Goal: Task Accomplishment & Management: Manage account settings

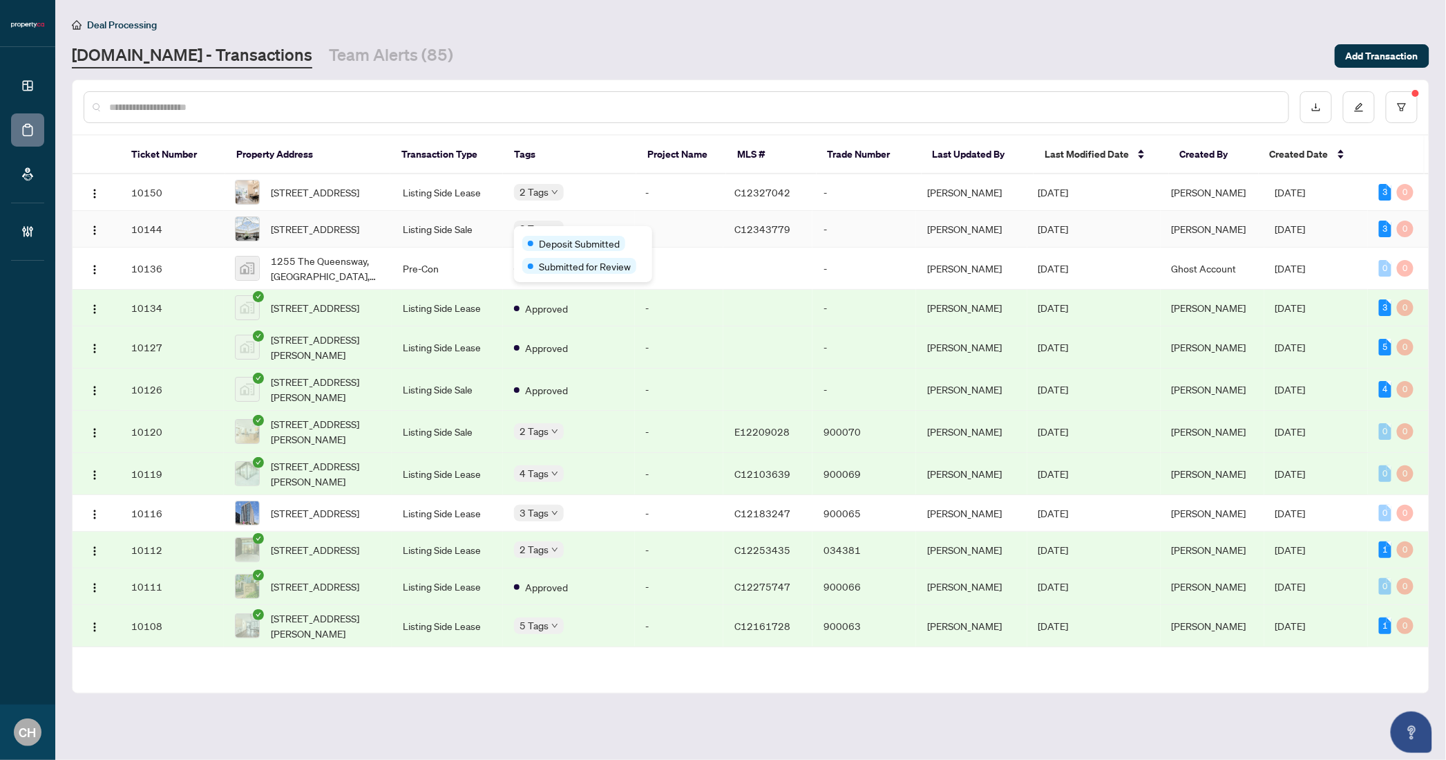
click at [554, 232] on div "Deposit Submitted Submitted for Review" at bounding box center [583, 254] width 138 height 56
click at [359, 235] on span "[STREET_ADDRESS]" at bounding box center [315, 228] width 88 height 15
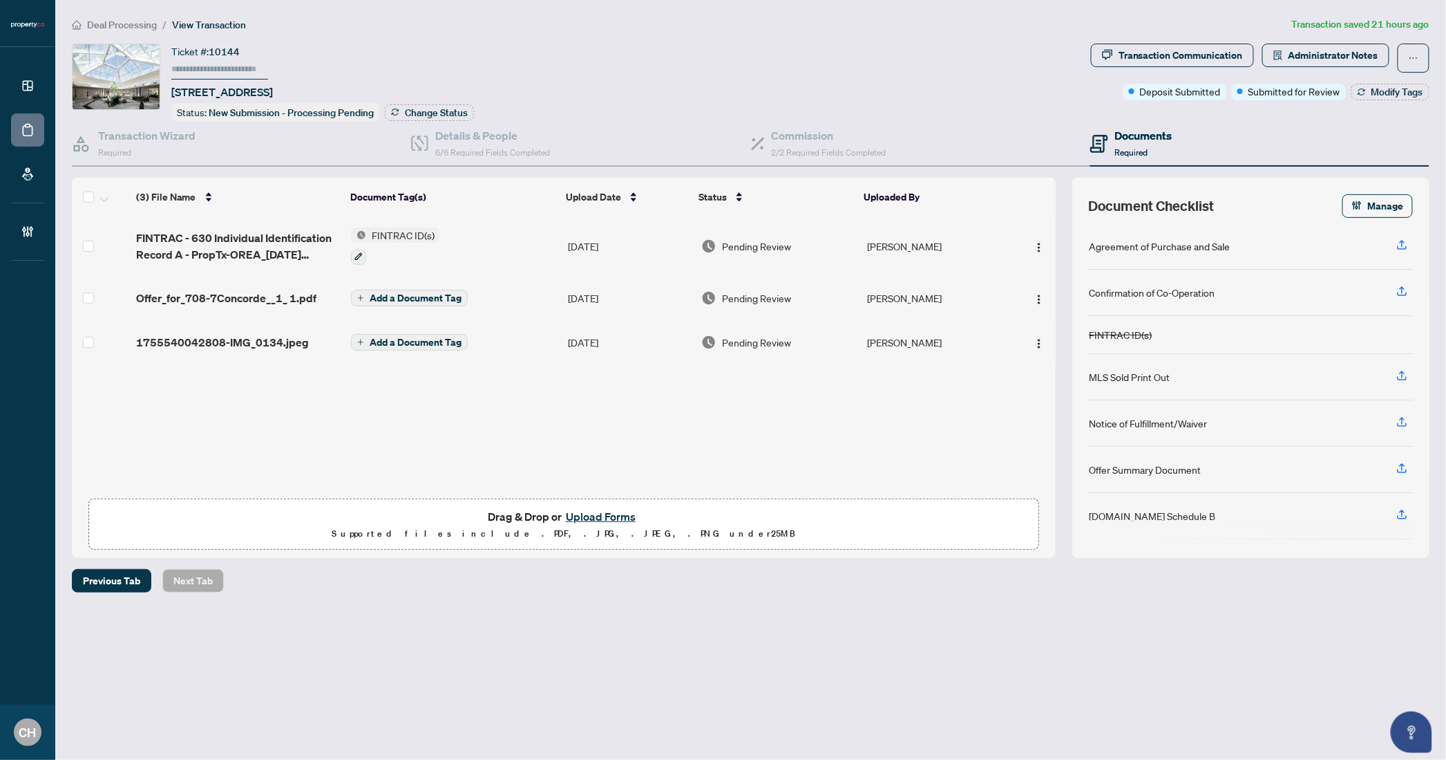
click at [684, 407] on div "(3) File Name Document Tag(s) Upload Date Status Uploaded By FINTRAC - 630 Indi…" at bounding box center [564, 368] width 984 height 380
click at [603, 245] on td "[DATE]" at bounding box center [629, 245] width 133 height 59
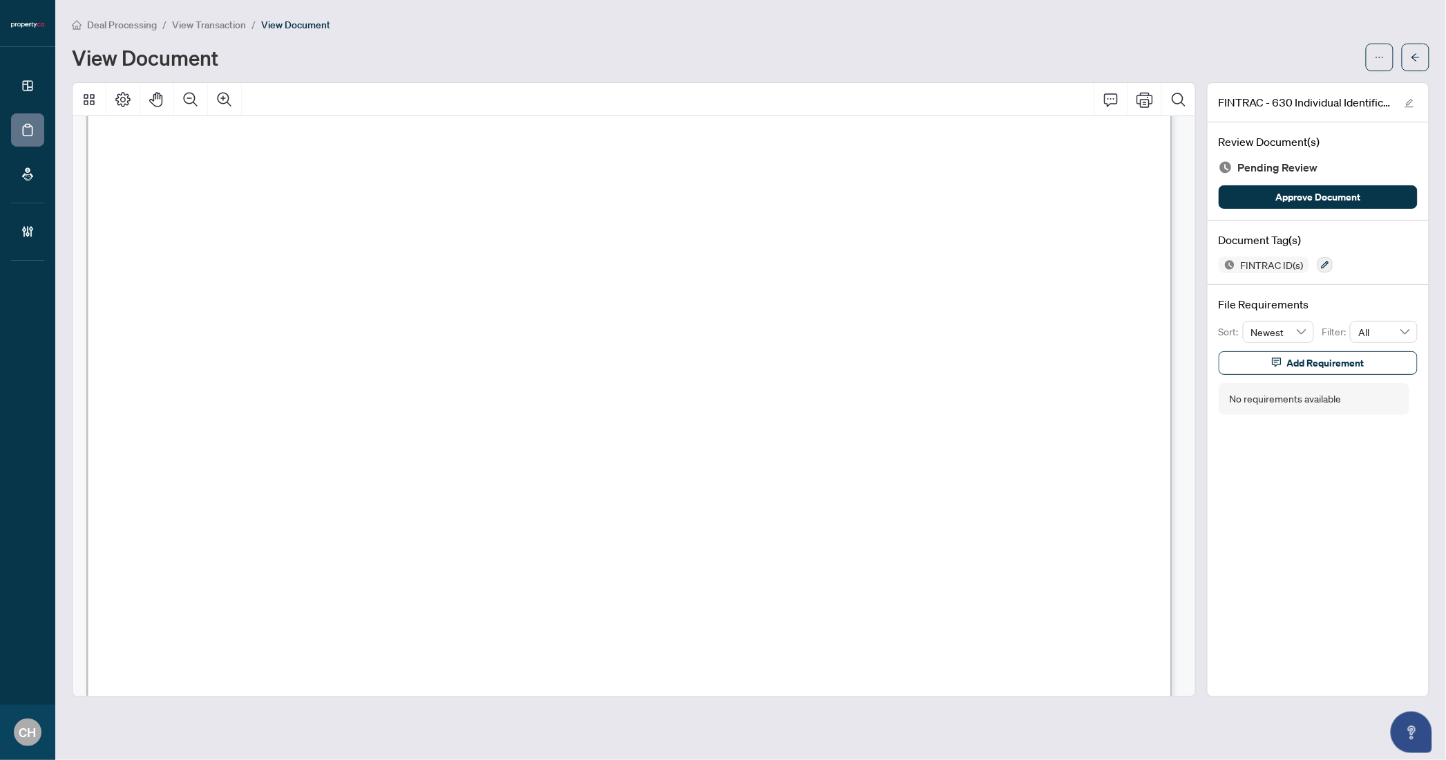
scroll to position [5178, 0]
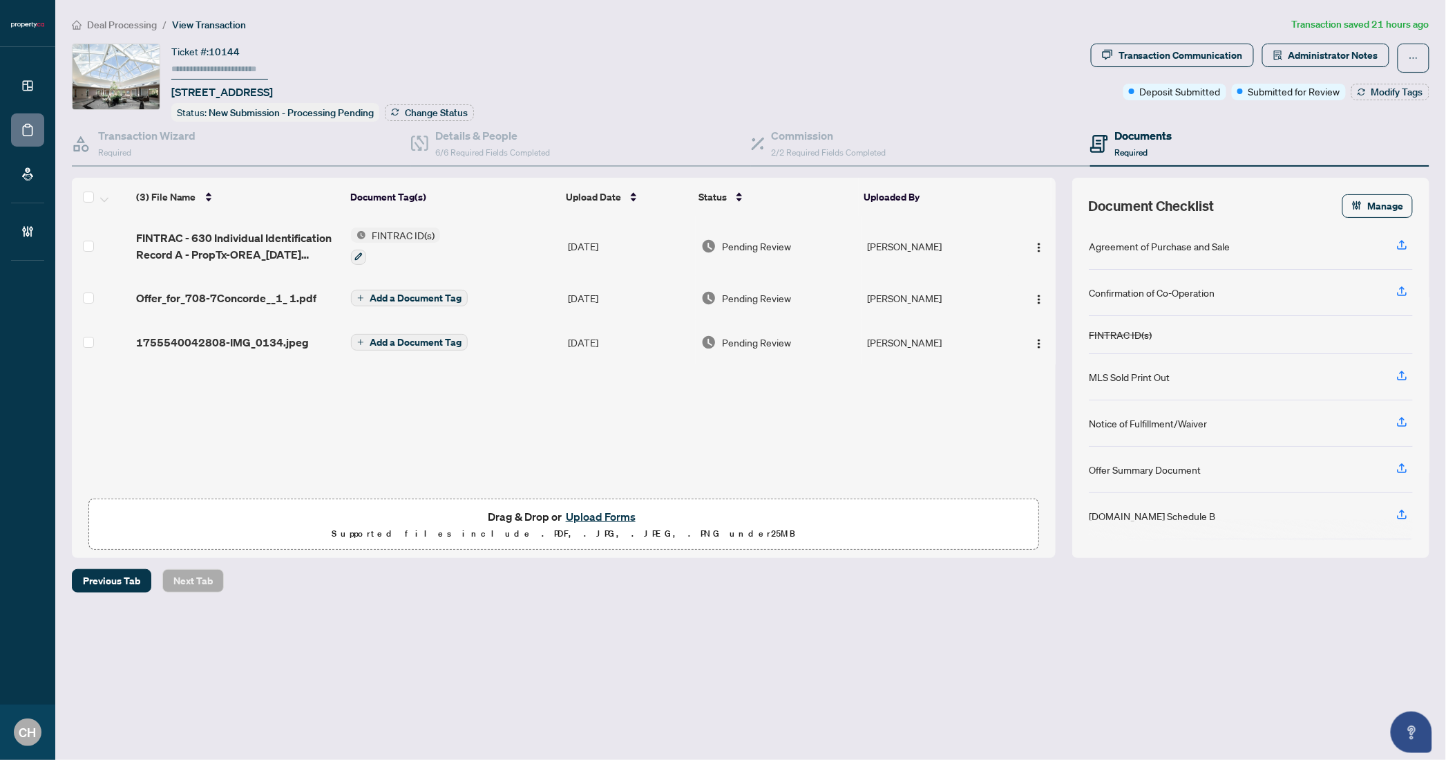
click at [453, 293] on span "Add a Document Tag" at bounding box center [416, 298] width 92 height 10
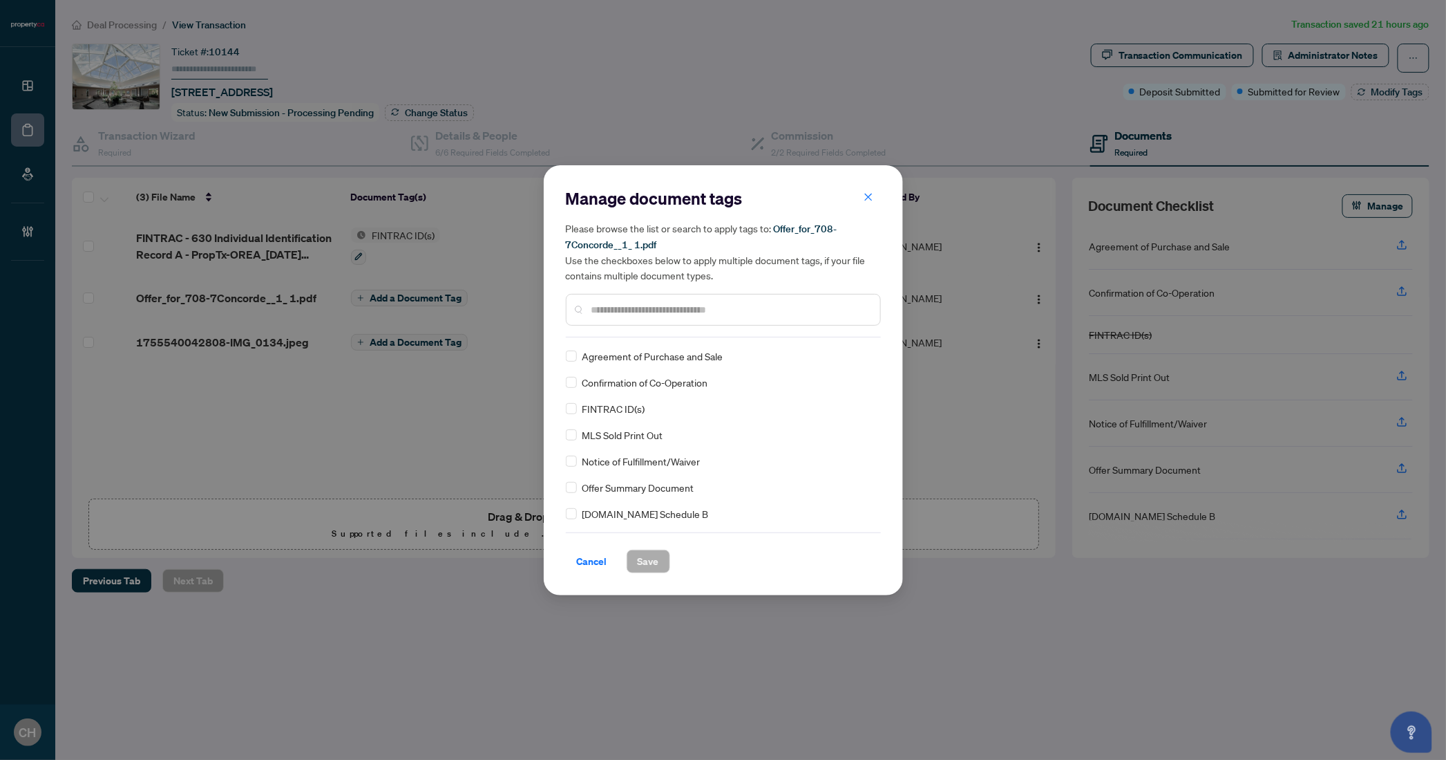
click at [622, 303] on input "text" at bounding box center [731, 309] width 278 height 15
click at [598, 556] on span "Cancel" at bounding box center [592, 561] width 30 height 22
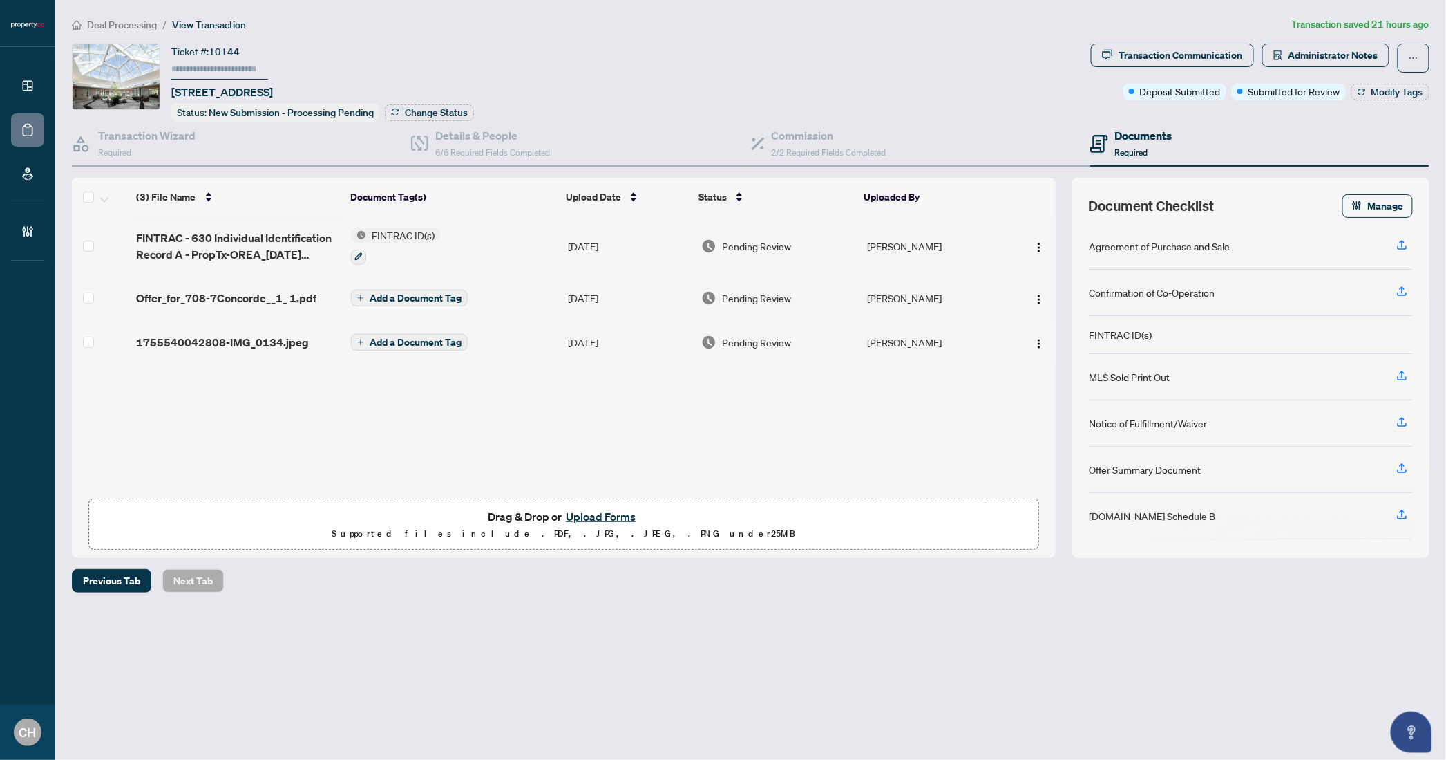
click at [212, 303] on td "Offer_for_708-7Concorde__1_ 1.pdf" at bounding box center [238, 298] width 215 height 44
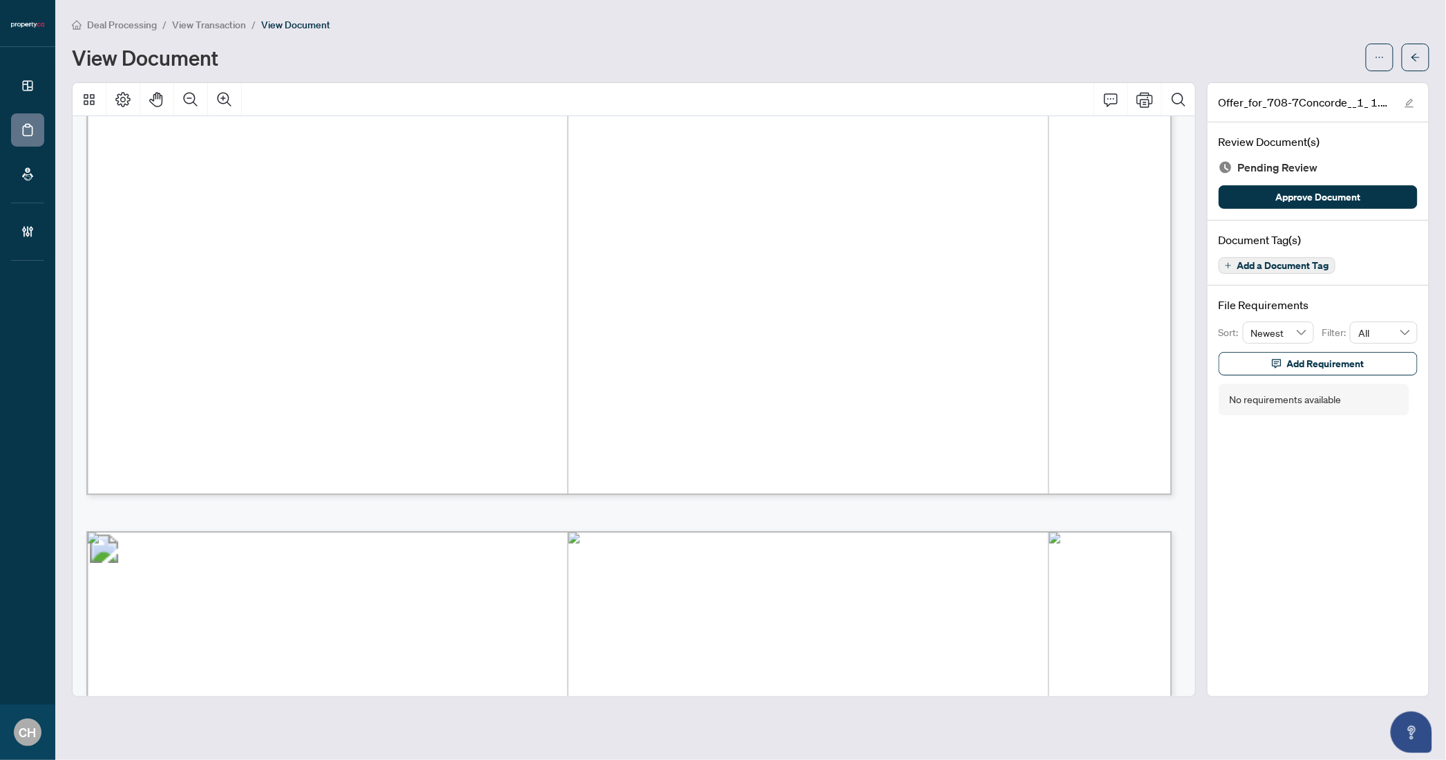
scroll to position [2364, 0]
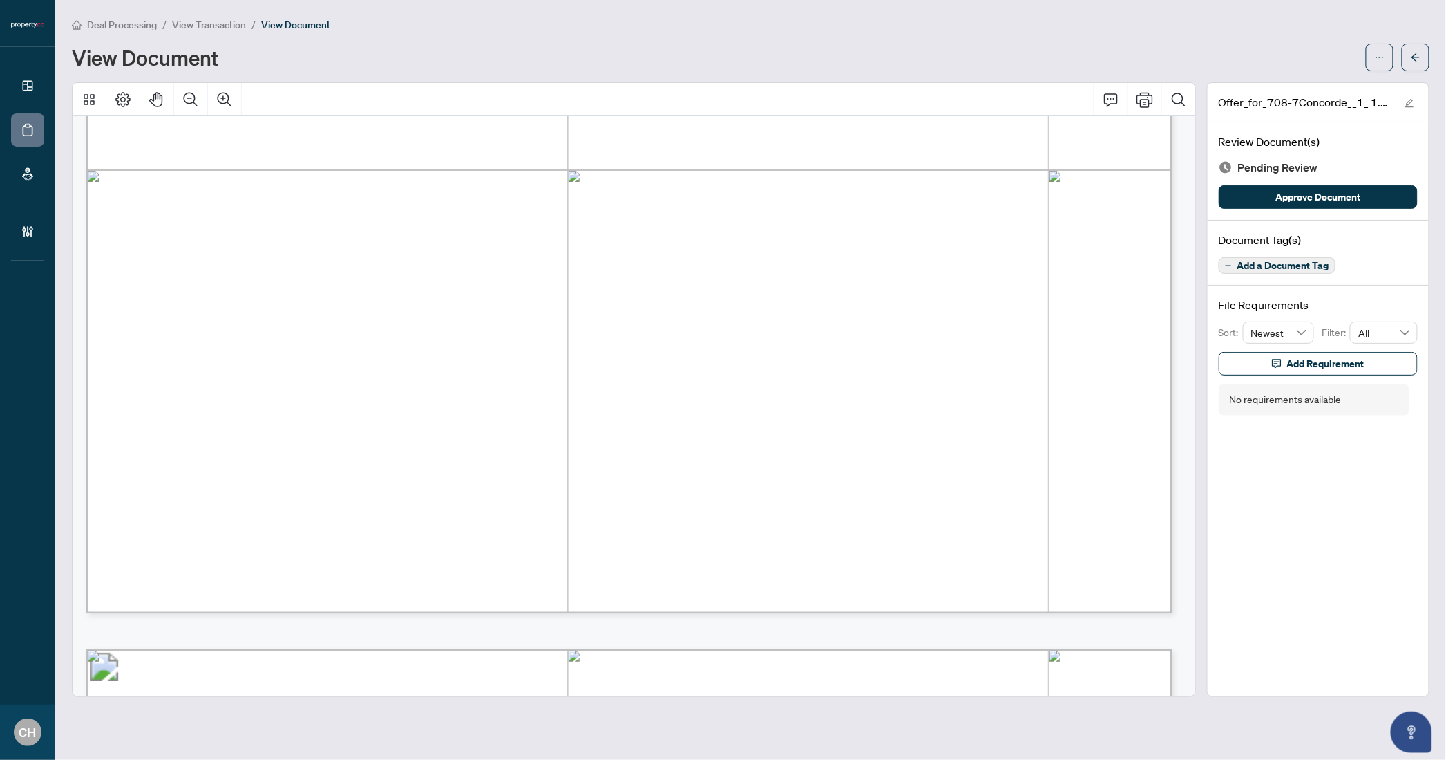
click at [1293, 261] on span "Add a Document Tag" at bounding box center [1284, 266] width 92 height 10
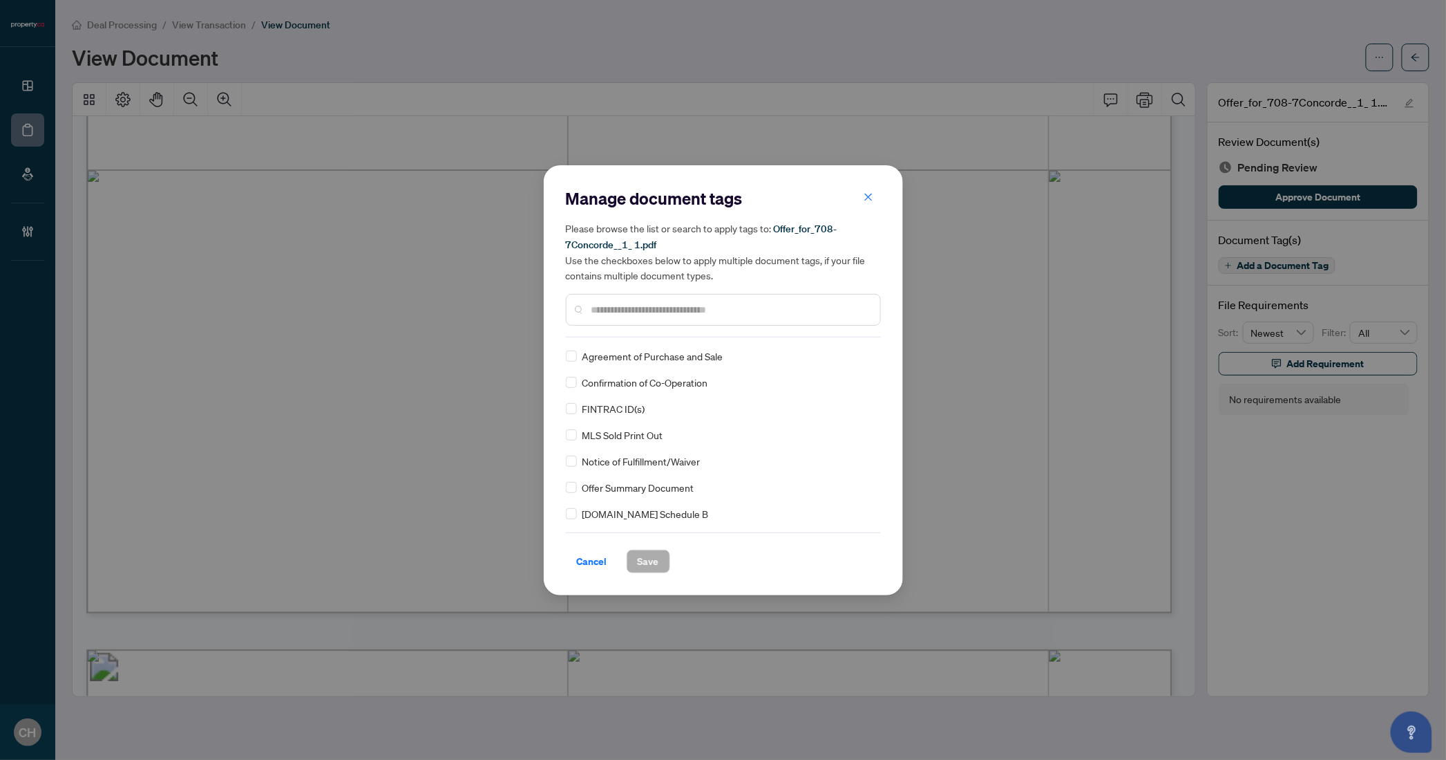
click at [621, 314] on input "text" at bounding box center [731, 309] width 278 height 15
click at [587, 562] on span "Cancel" at bounding box center [592, 561] width 30 height 22
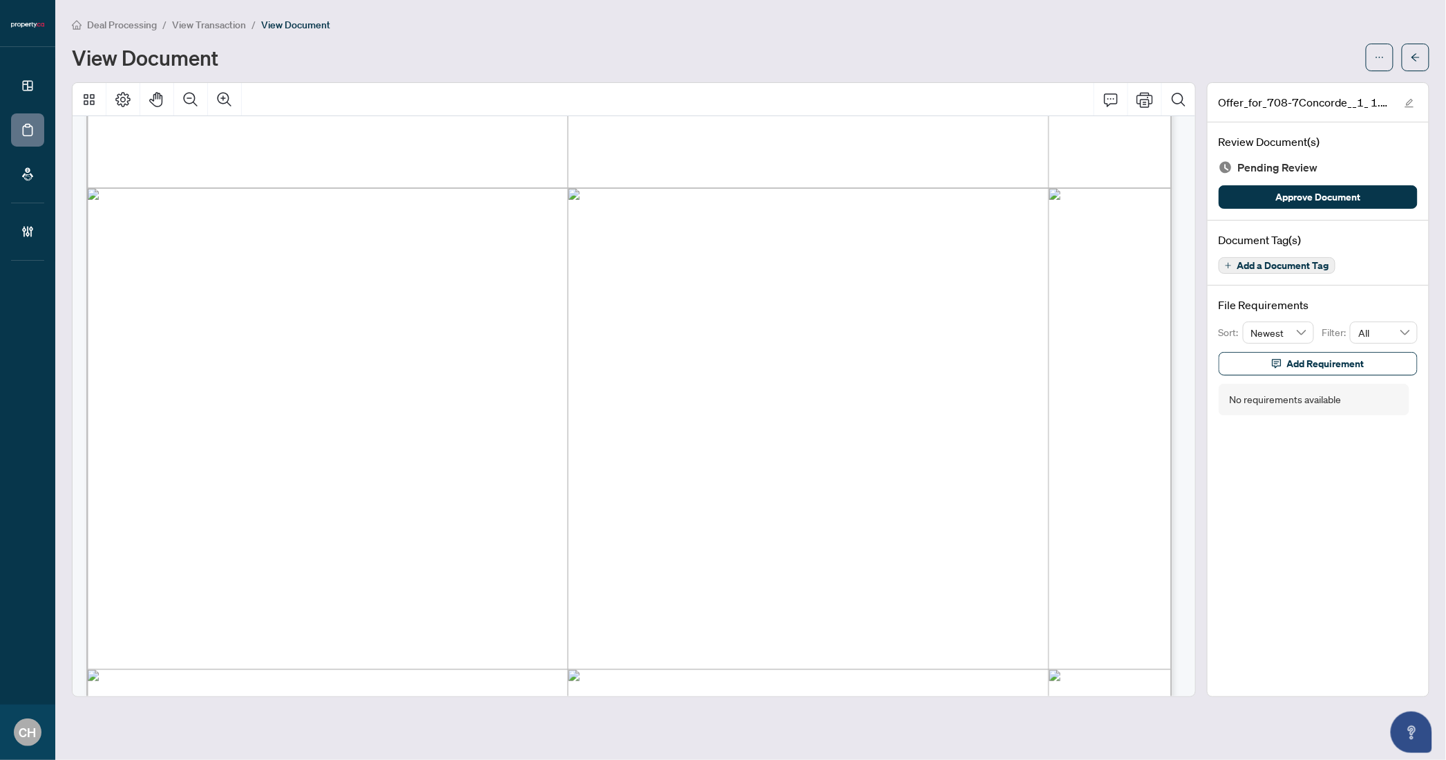
scroll to position [1713, 0]
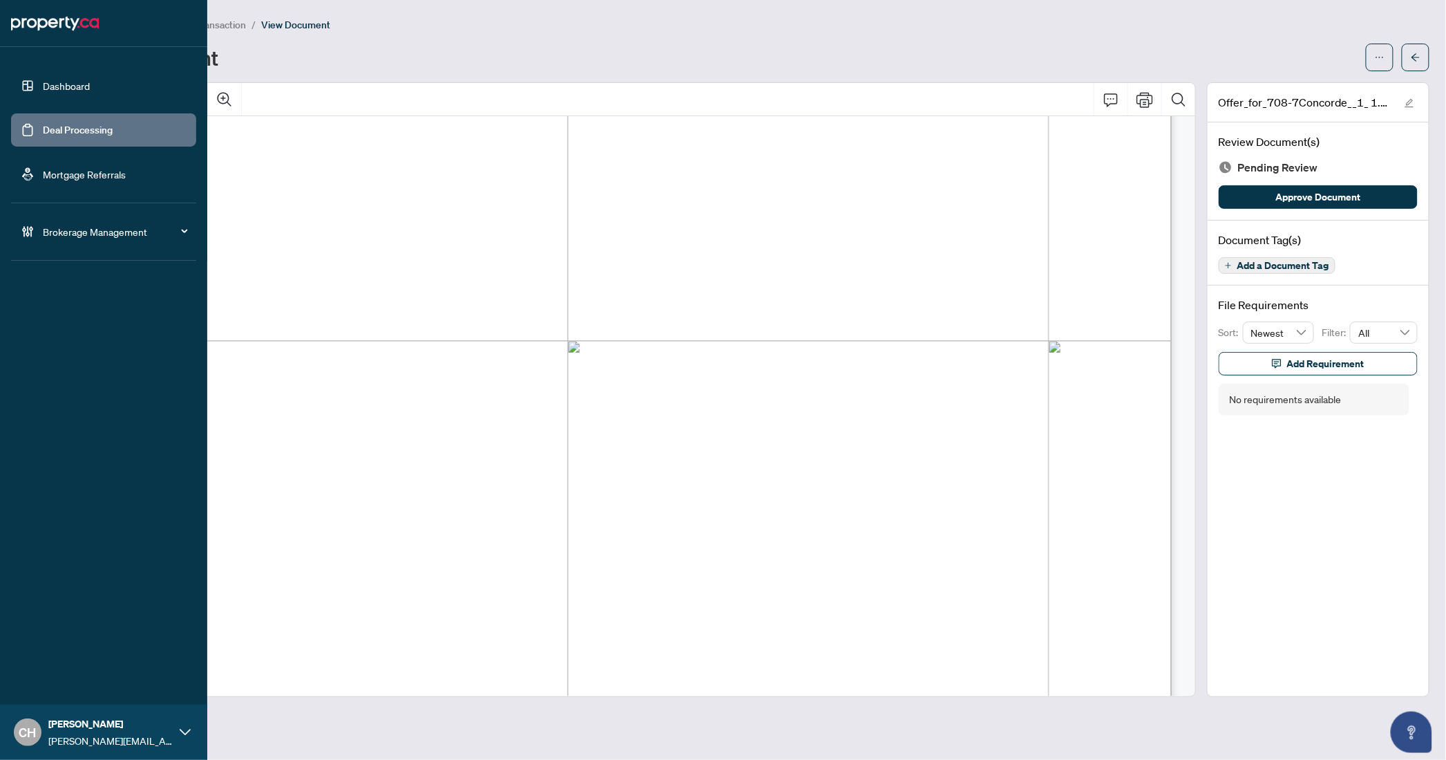
click at [52, 124] on link "Deal Processing" at bounding box center [78, 130] width 70 height 12
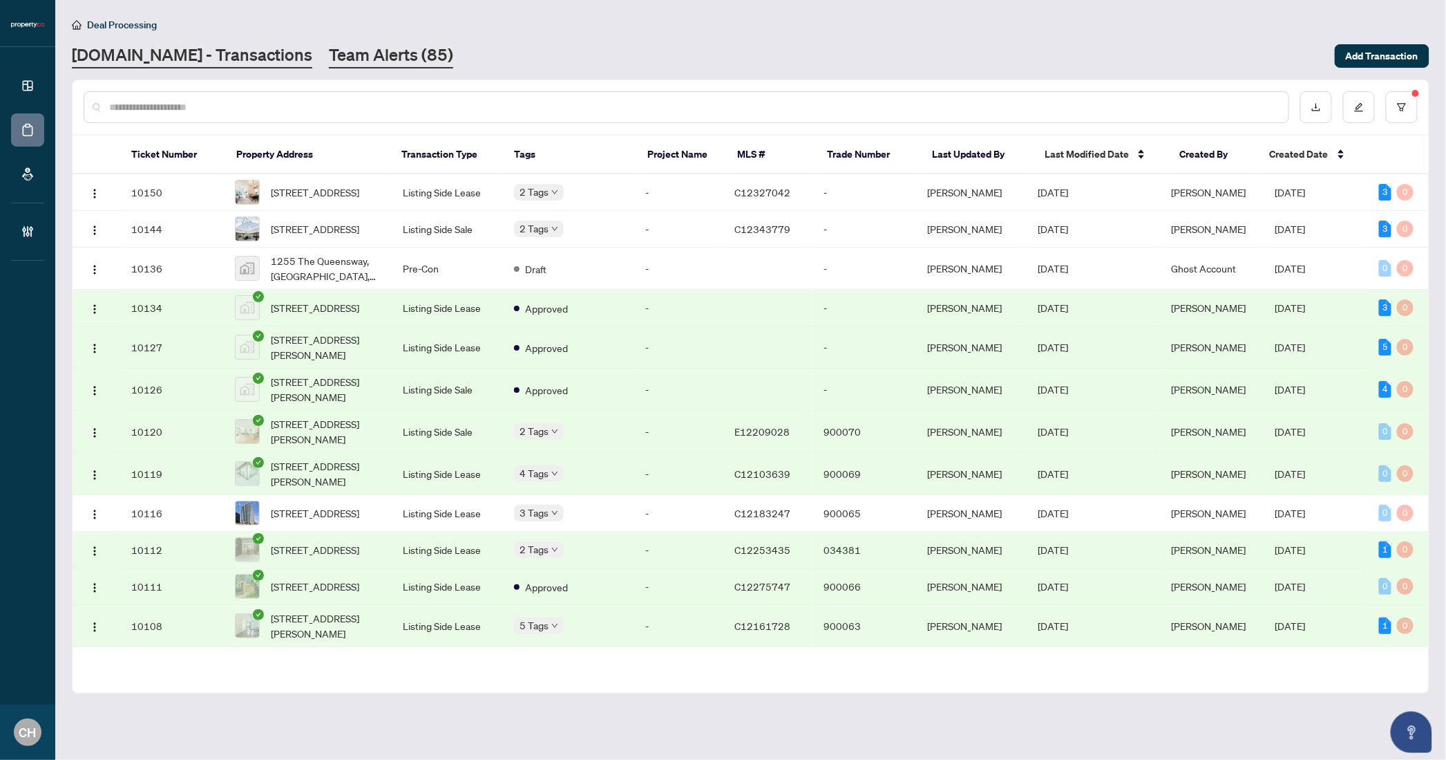
click at [352, 55] on link "Team Alerts (85)" at bounding box center [391, 56] width 124 height 25
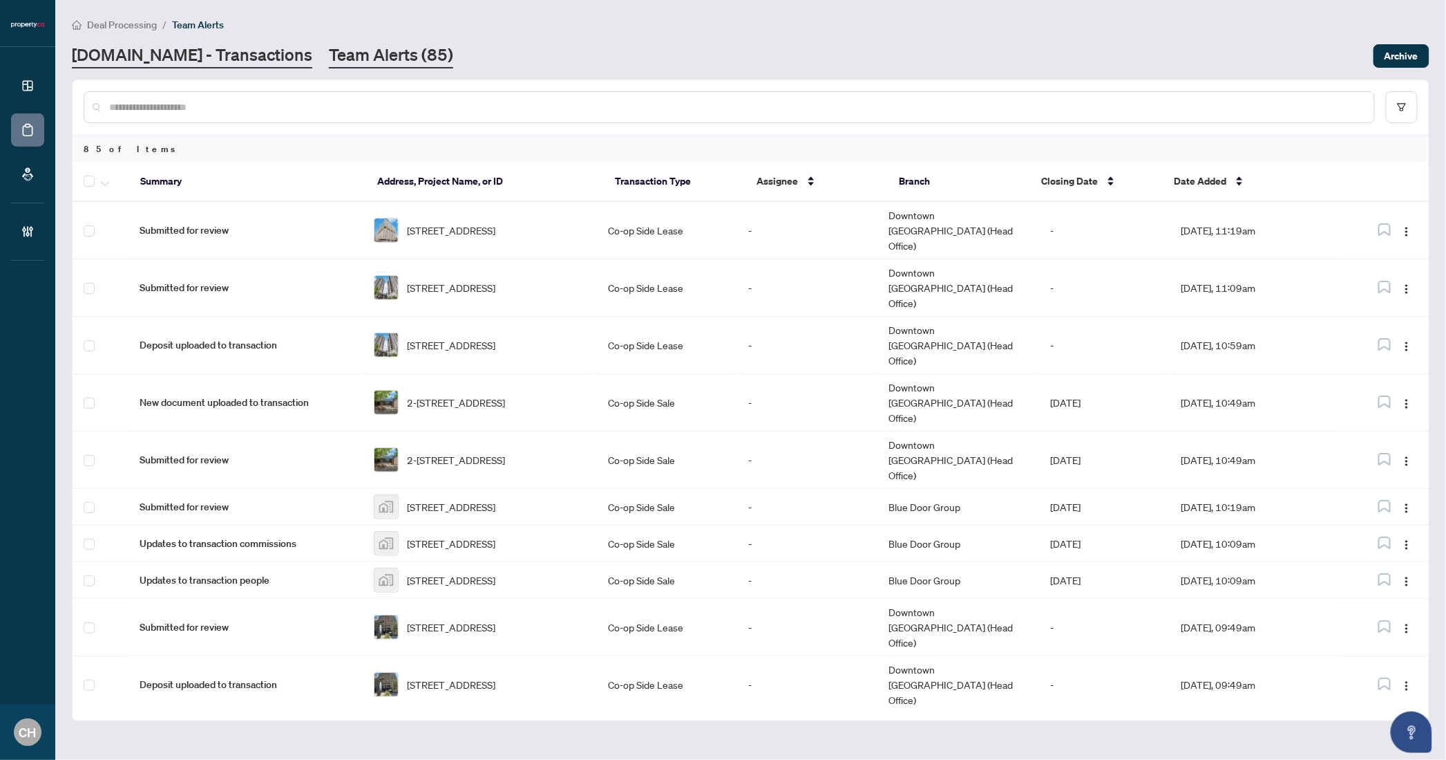
click at [247, 61] on link "[DOMAIN_NAME] - Transactions" at bounding box center [192, 56] width 241 height 25
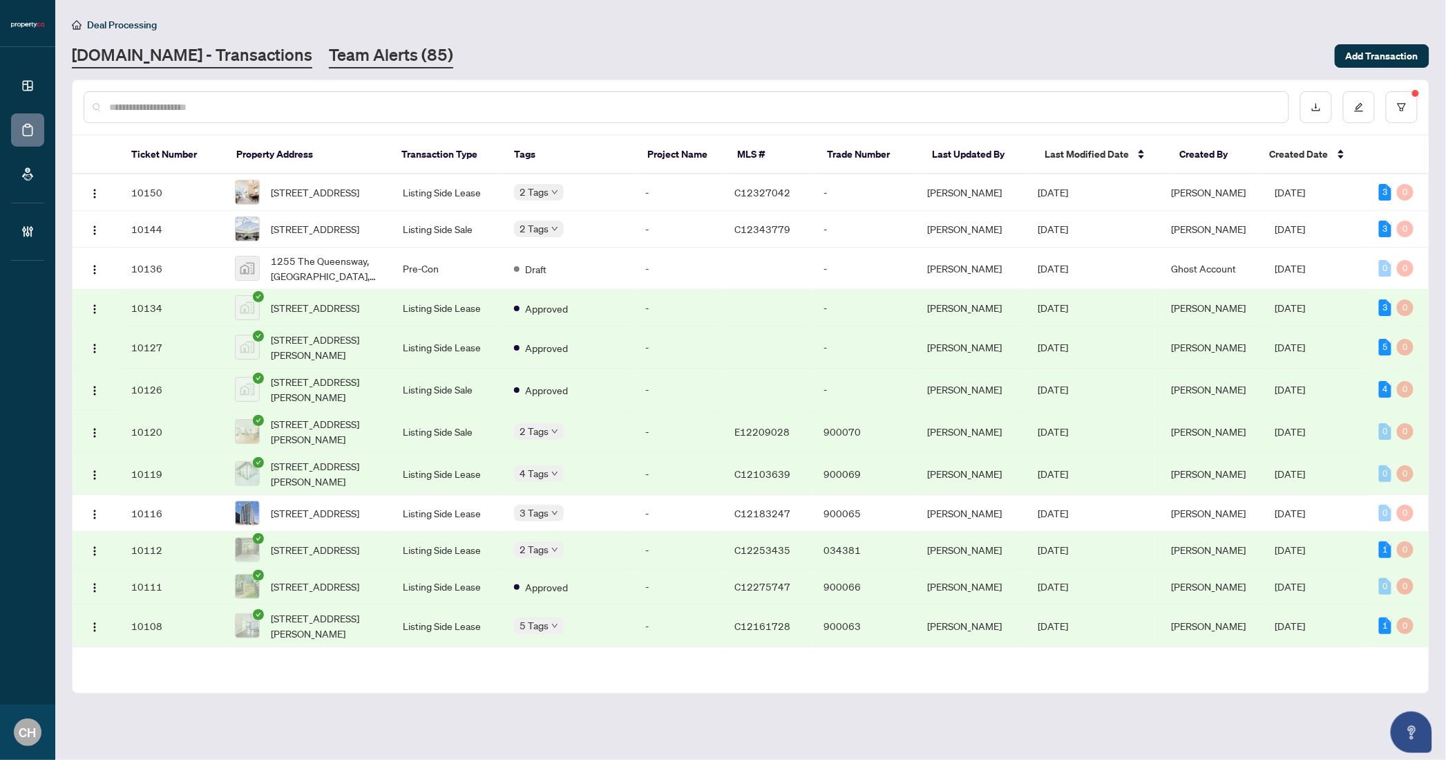
click at [329, 54] on link "Team Alerts (85)" at bounding box center [391, 56] width 124 height 25
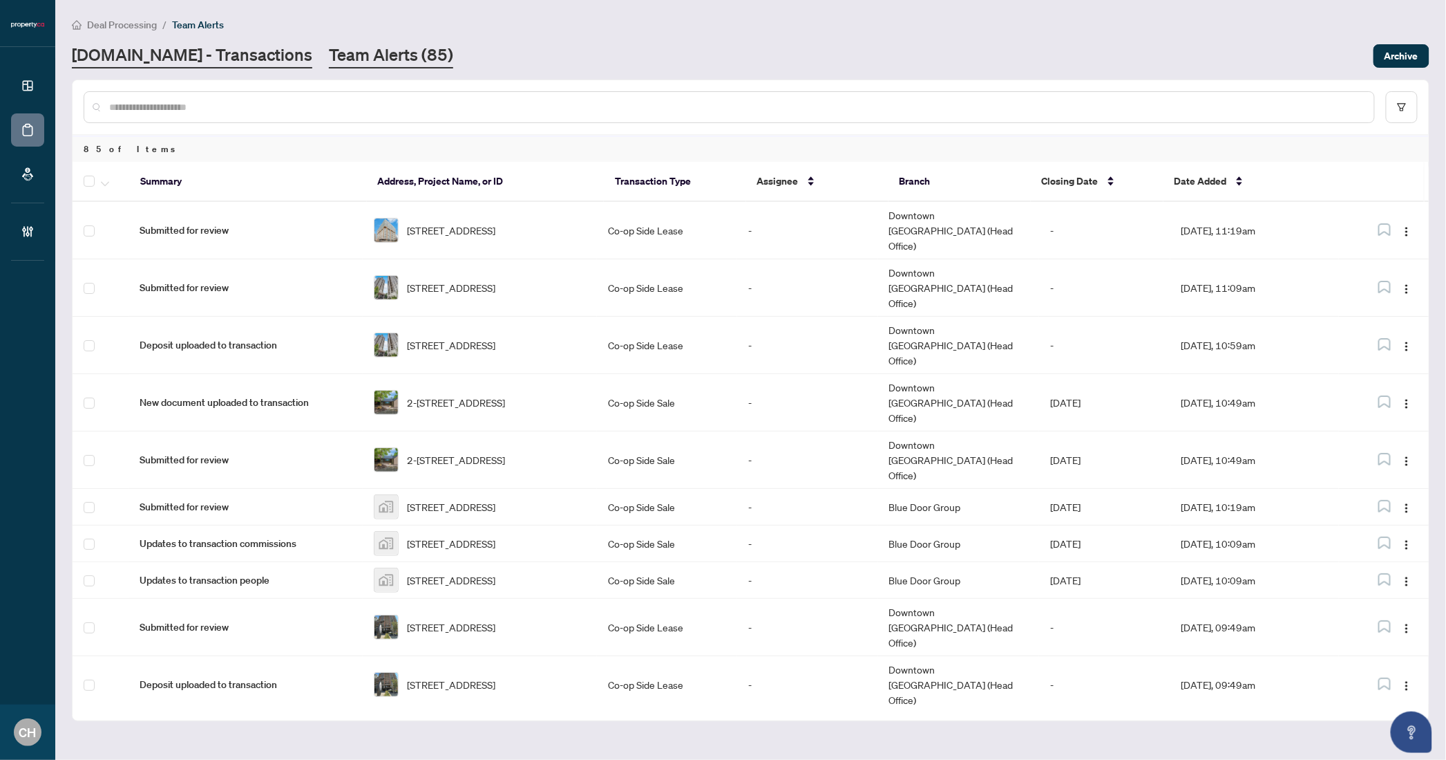
click at [232, 51] on link "[DOMAIN_NAME] - Transactions" at bounding box center [192, 56] width 241 height 25
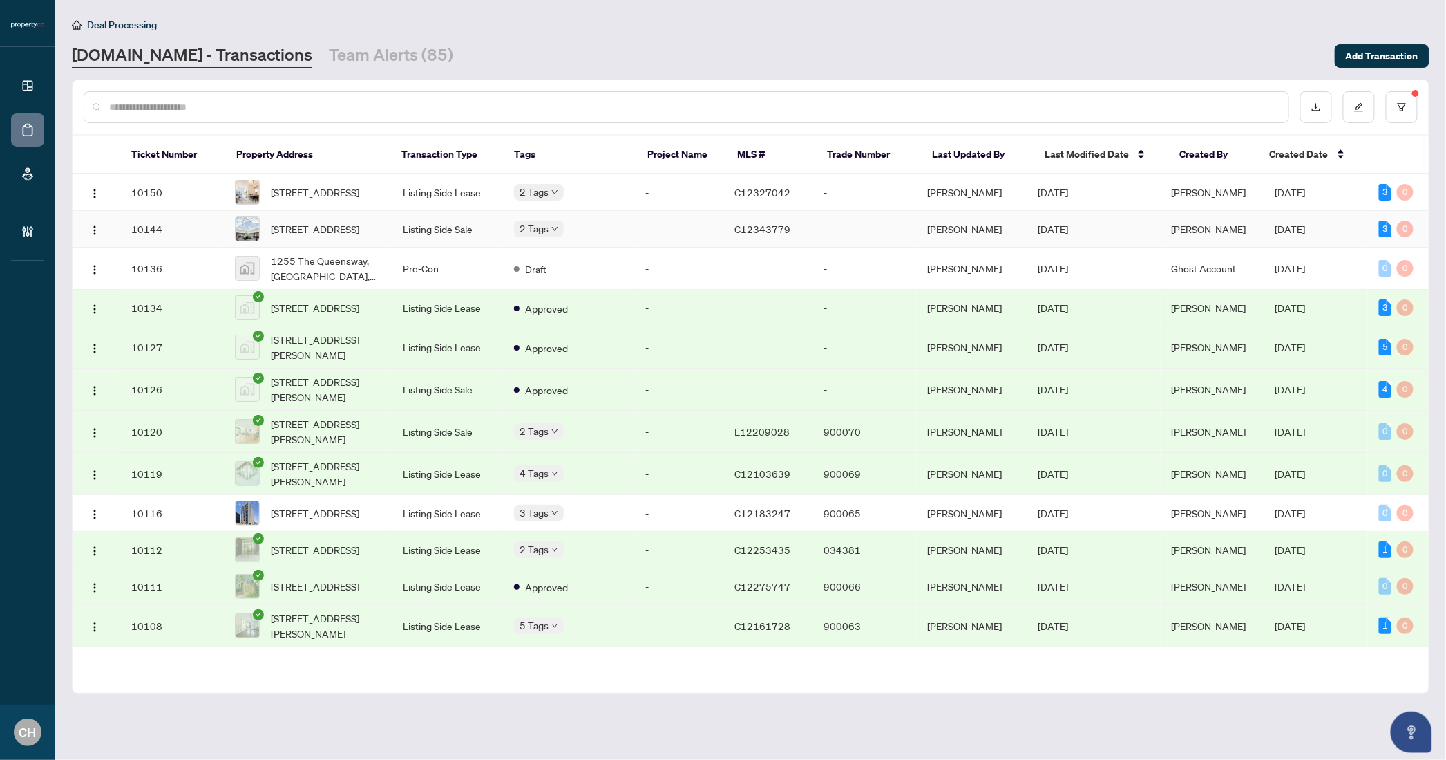
click at [752, 230] on span "C12343779" at bounding box center [763, 229] width 56 height 12
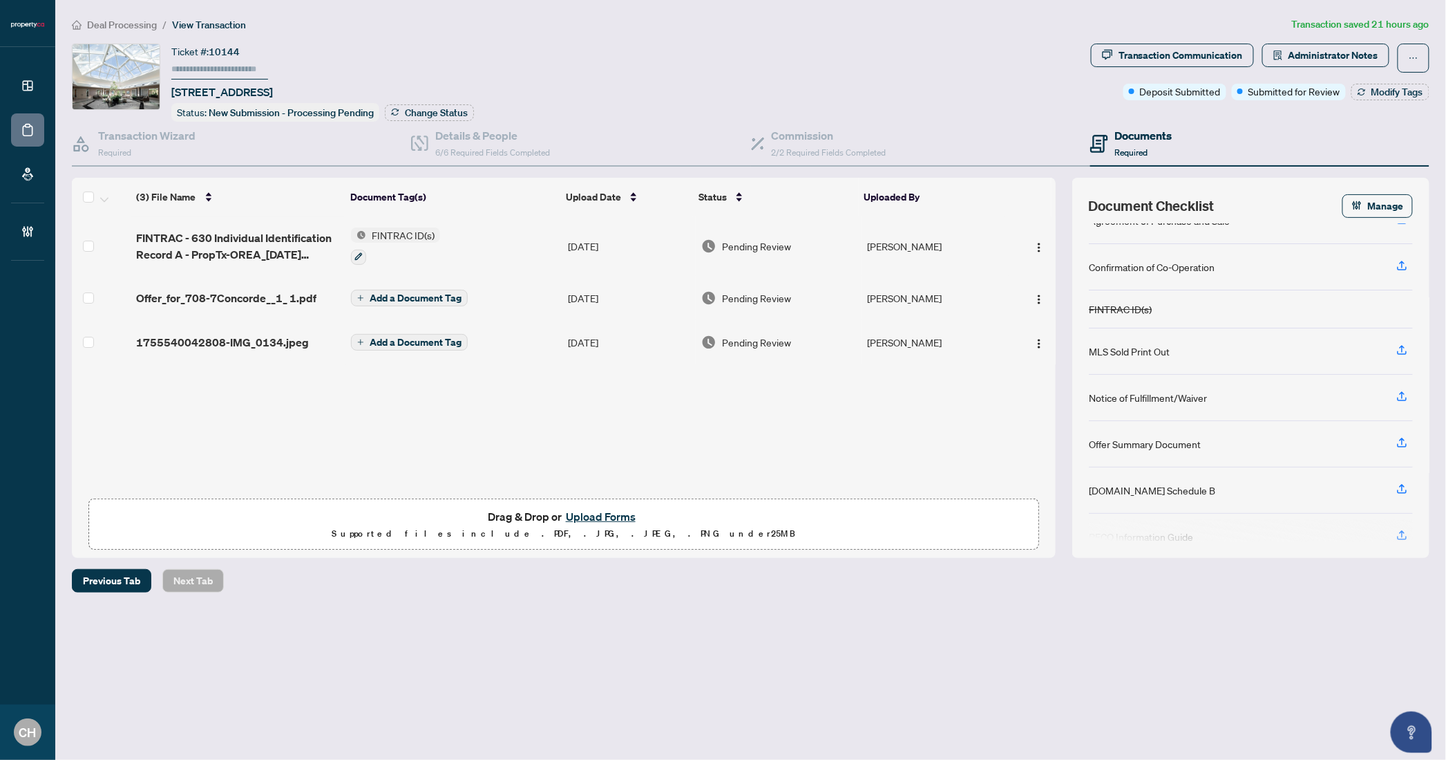
scroll to position [48, 0]
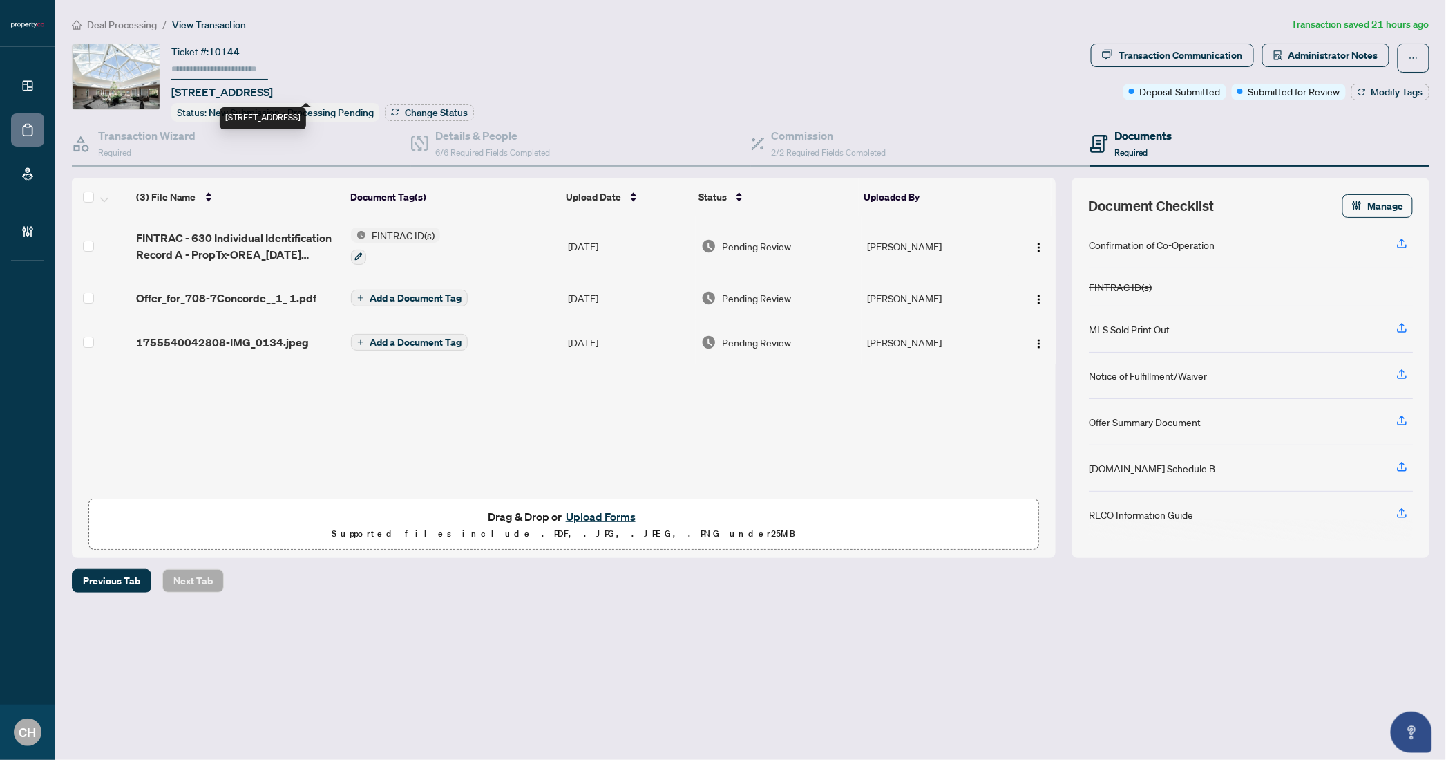
drag, startPoint x: 196, startPoint y: 88, endPoint x: 265, endPoint y: 88, distance: 68.4
click at [265, 88] on span "[STREET_ADDRESS]" at bounding box center [222, 92] width 102 height 17
copy span "7 Concorde Pl"
click at [297, 154] on div "Transaction Wizard Required" at bounding box center [241, 144] width 339 height 45
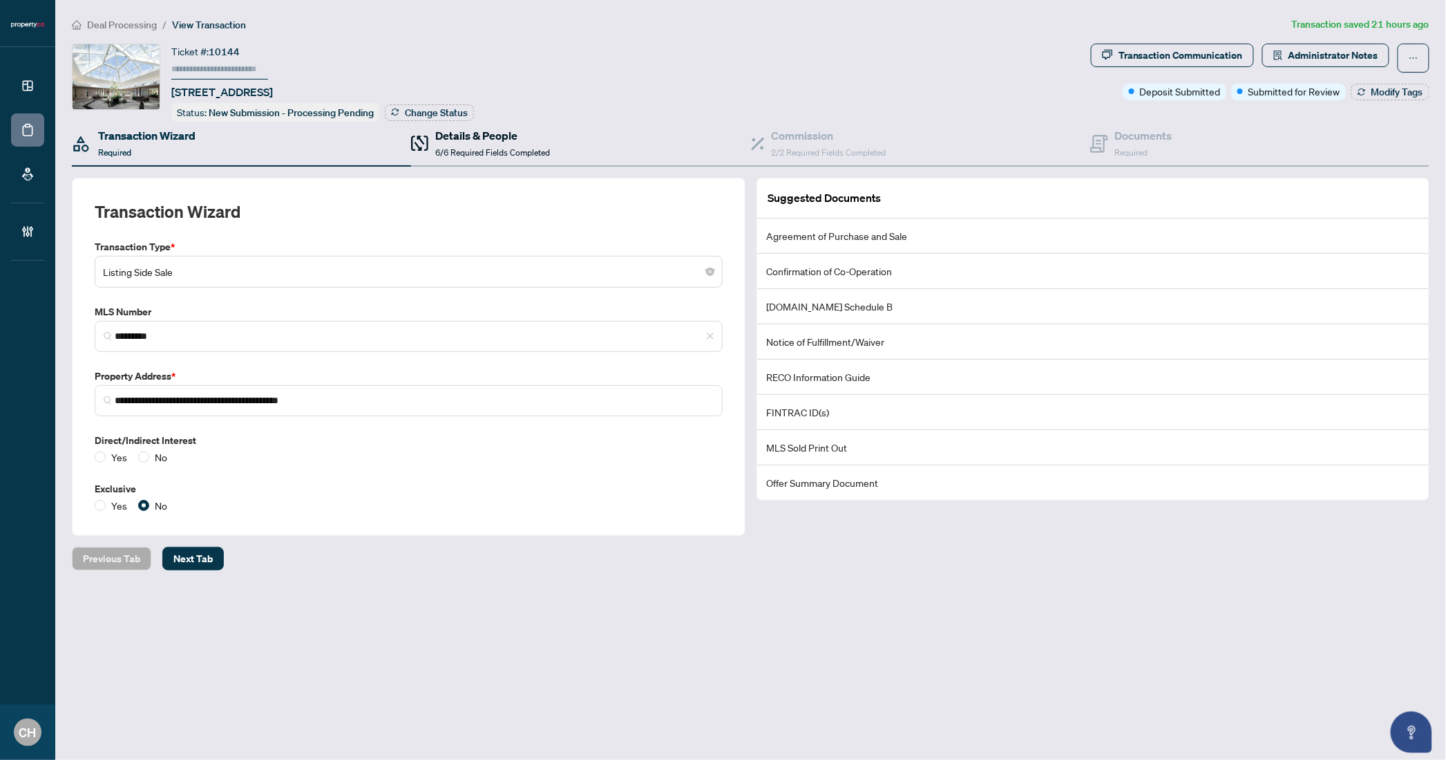
click at [482, 155] on div "Details & People 6/6 Required Fields Completed" at bounding box center [492, 143] width 115 height 32
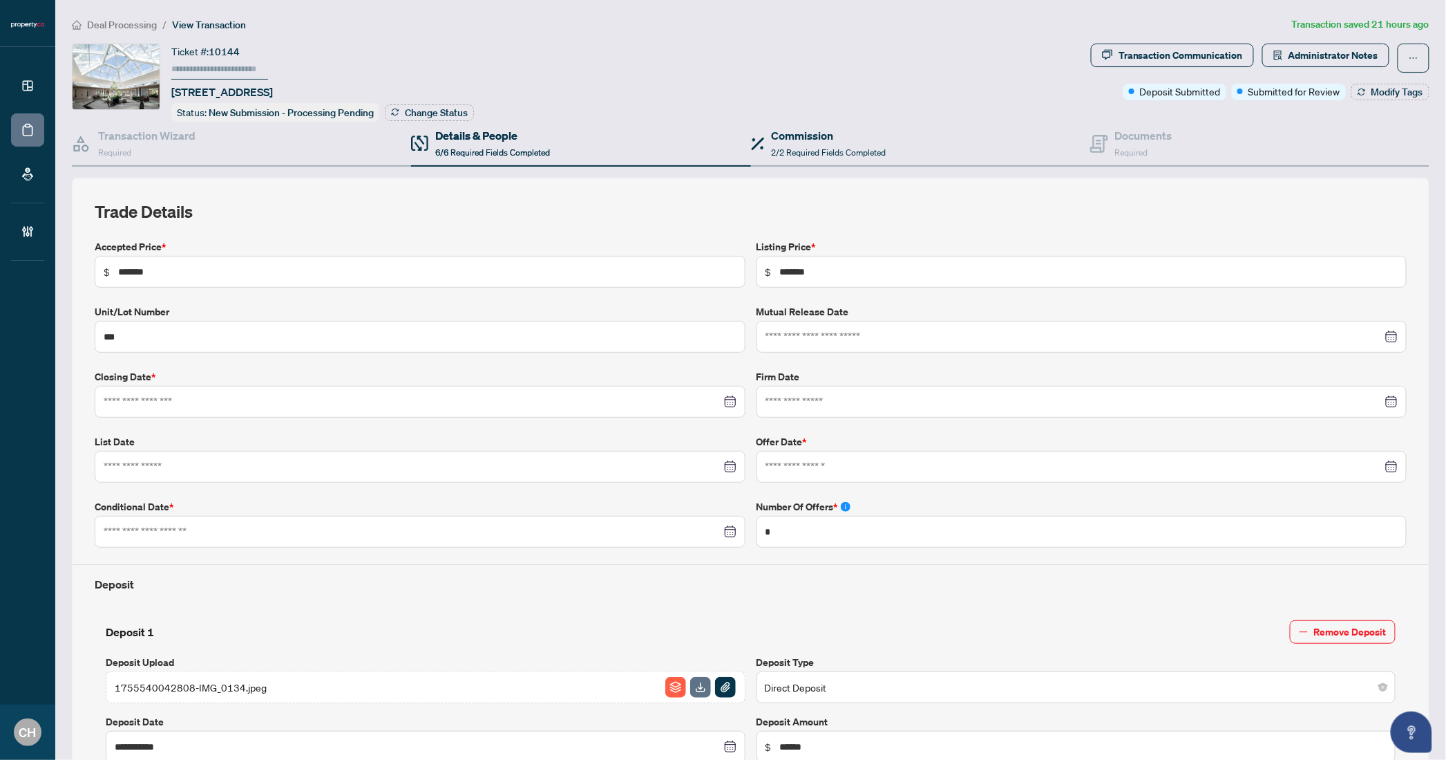
type input "**********"
click at [1106, 135] on div "Documents Required" at bounding box center [1132, 143] width 82 height 32
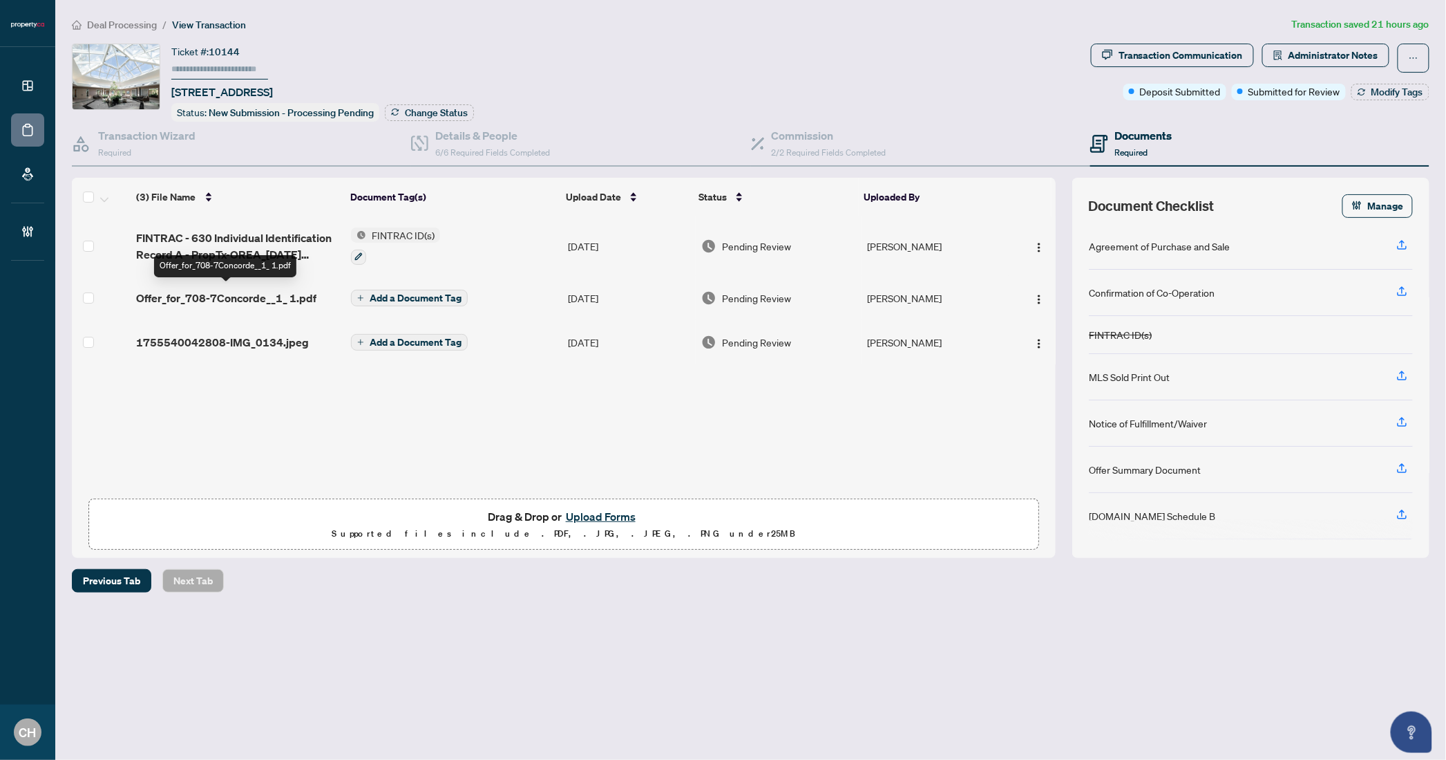
click at [265, 300] on span "Offer_for_708-7Concorde__1_ 1.pdf" at bounding box center [226, 298] width 180 height 17
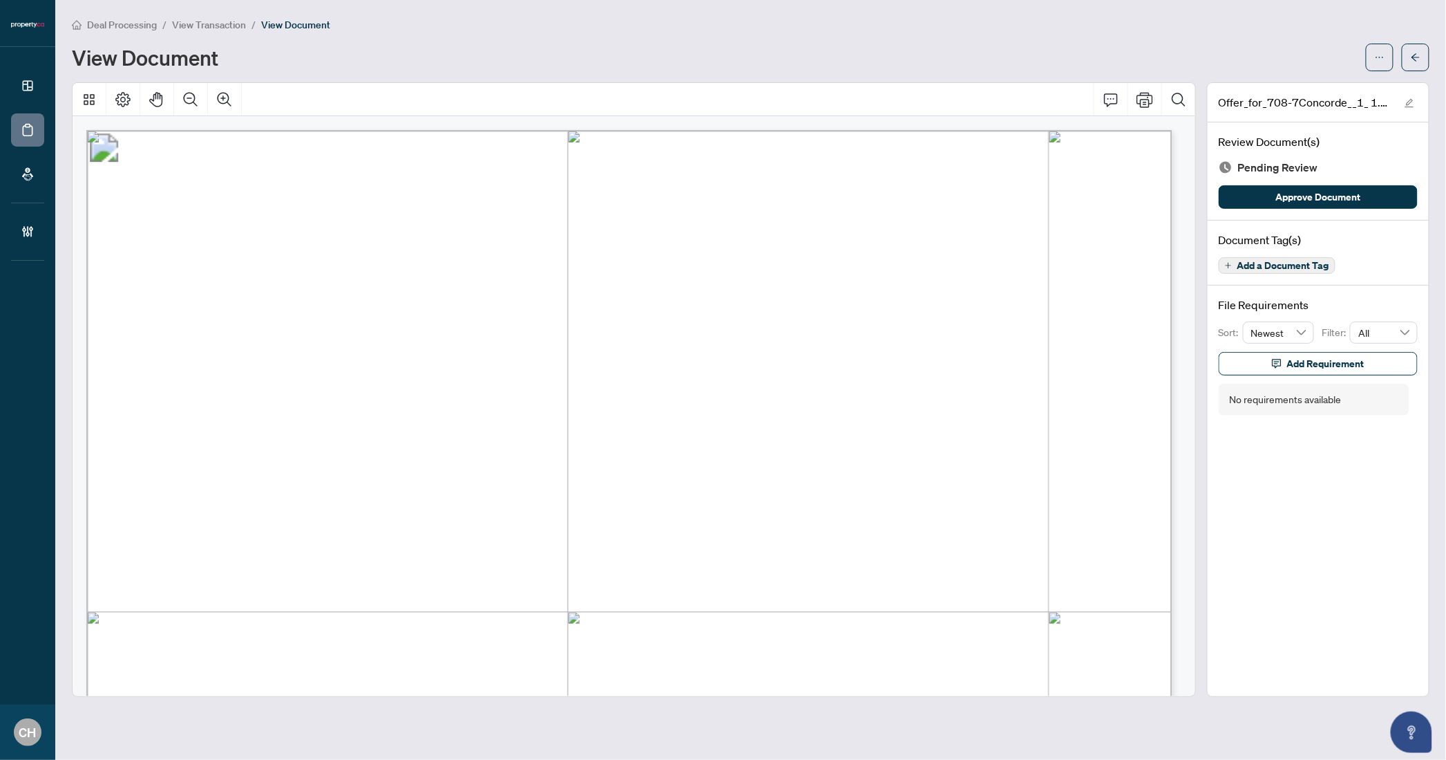
click at [1306, 270] on button "Add a Document Tag" at bounding box center [1277, 265] width 117 height 17
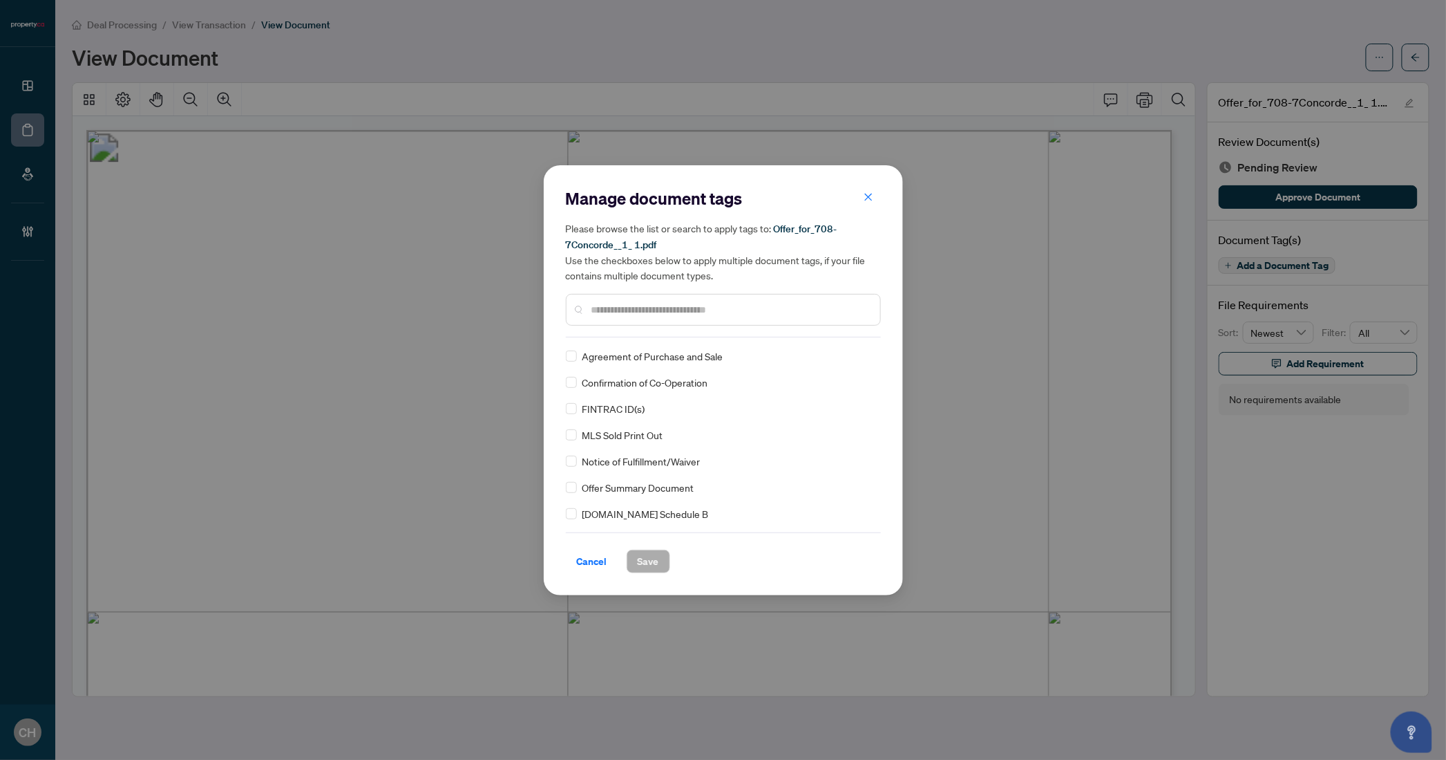
click at [605, 308] on input "text" at bounding box center [731, 309] width 278 height 15
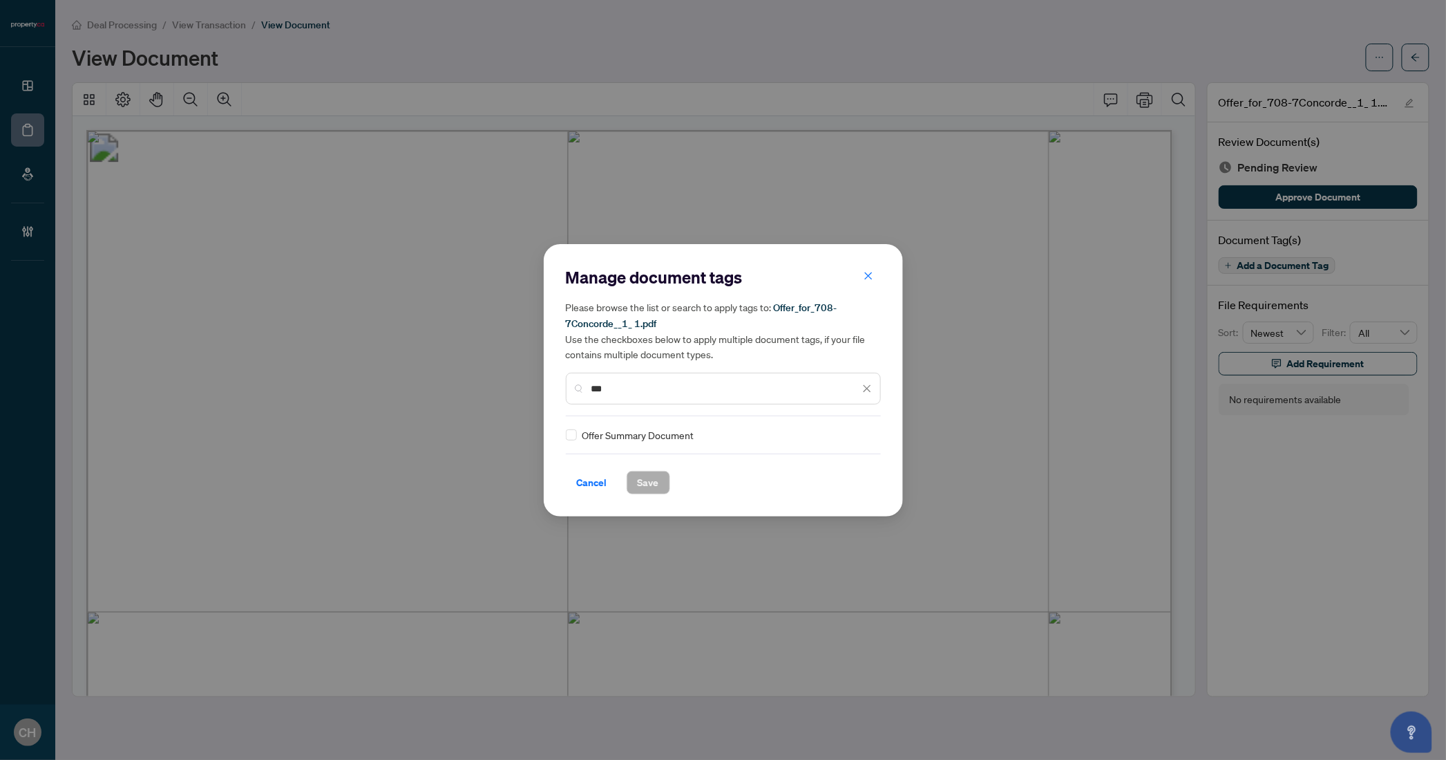
type input "***"
click at [598, 433] on span "Offer Summary Document" at bounding box center [639, 434] width 112 height 15
click at [576, 434] on div "Offer Summary Document" at bounding box center [719, 434] width 307 height 15
click at [647, 477] on span "Save" at bounding box center [648, 482] width 21 height 22
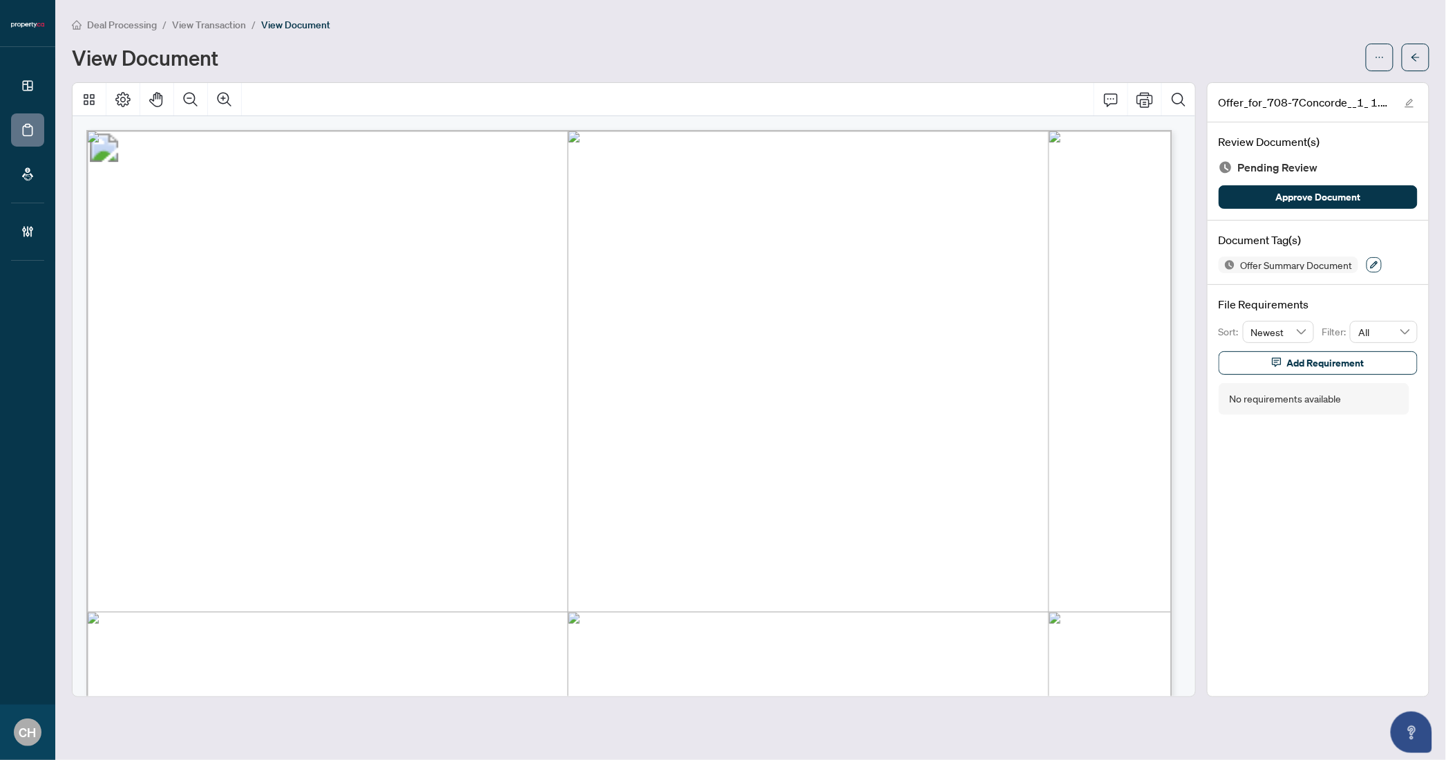
click at [1372, 262] on icon "button" at bounding box center [1374, 265] width 8 height 8
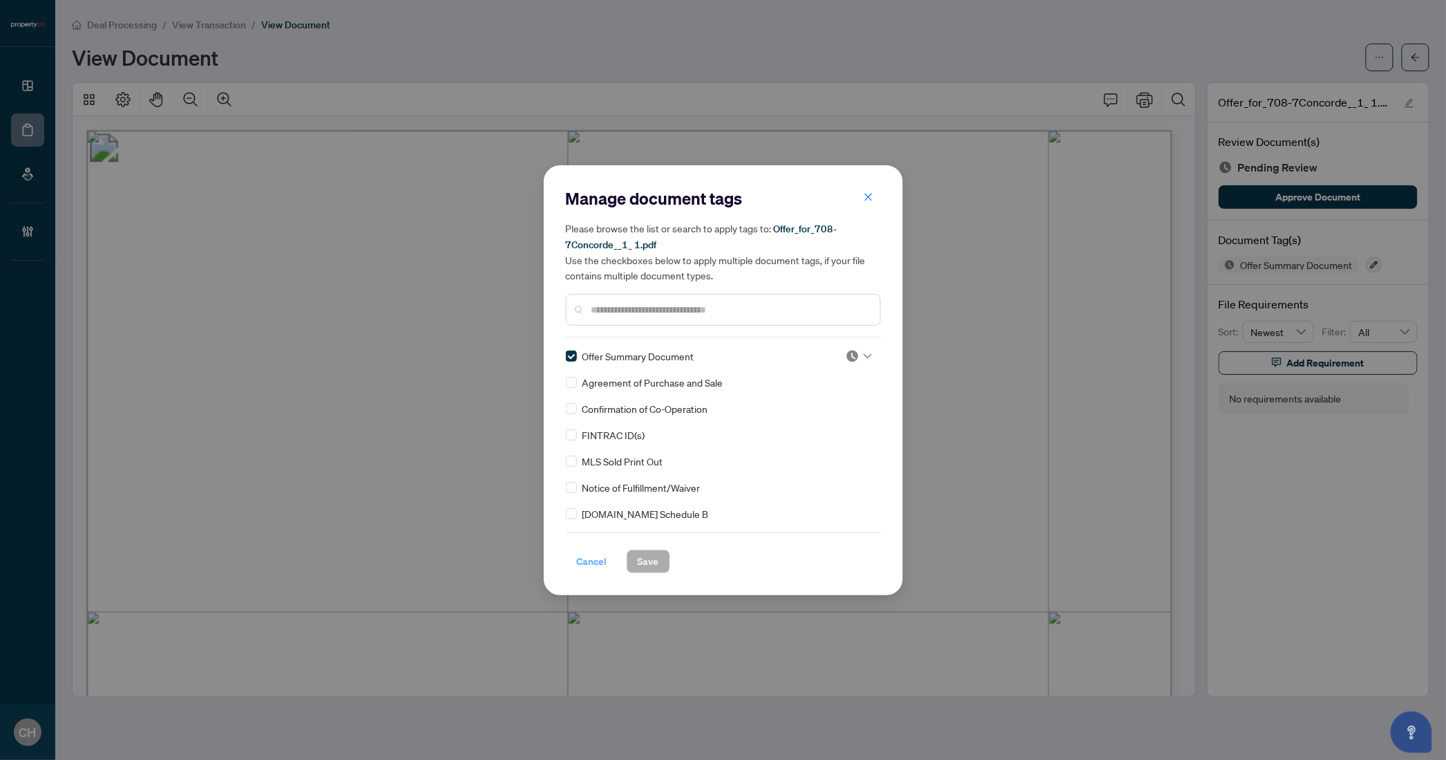
click at [576, 556] on button "Cancel" at bounding box center [592, 560] width 53 height 23
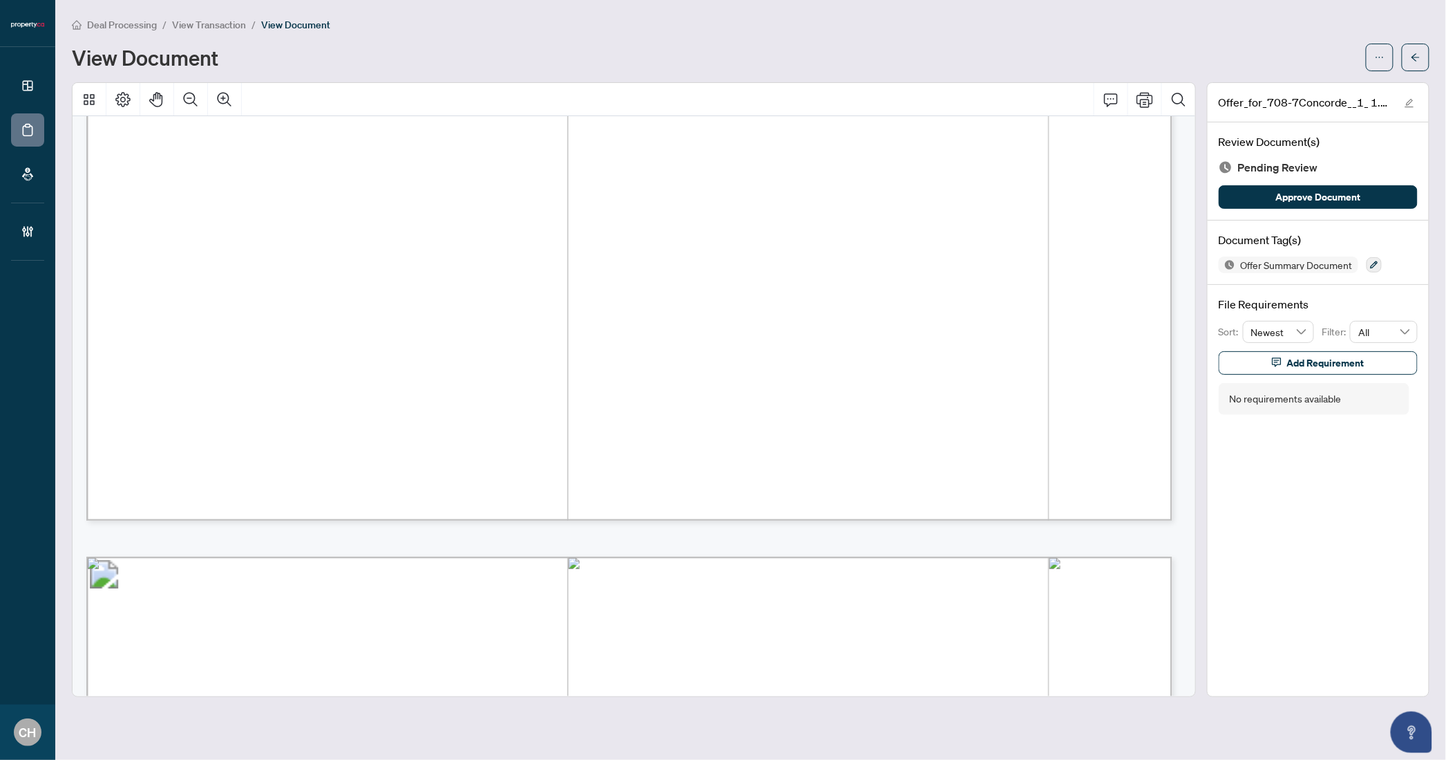
scroll to position [12953, 0]
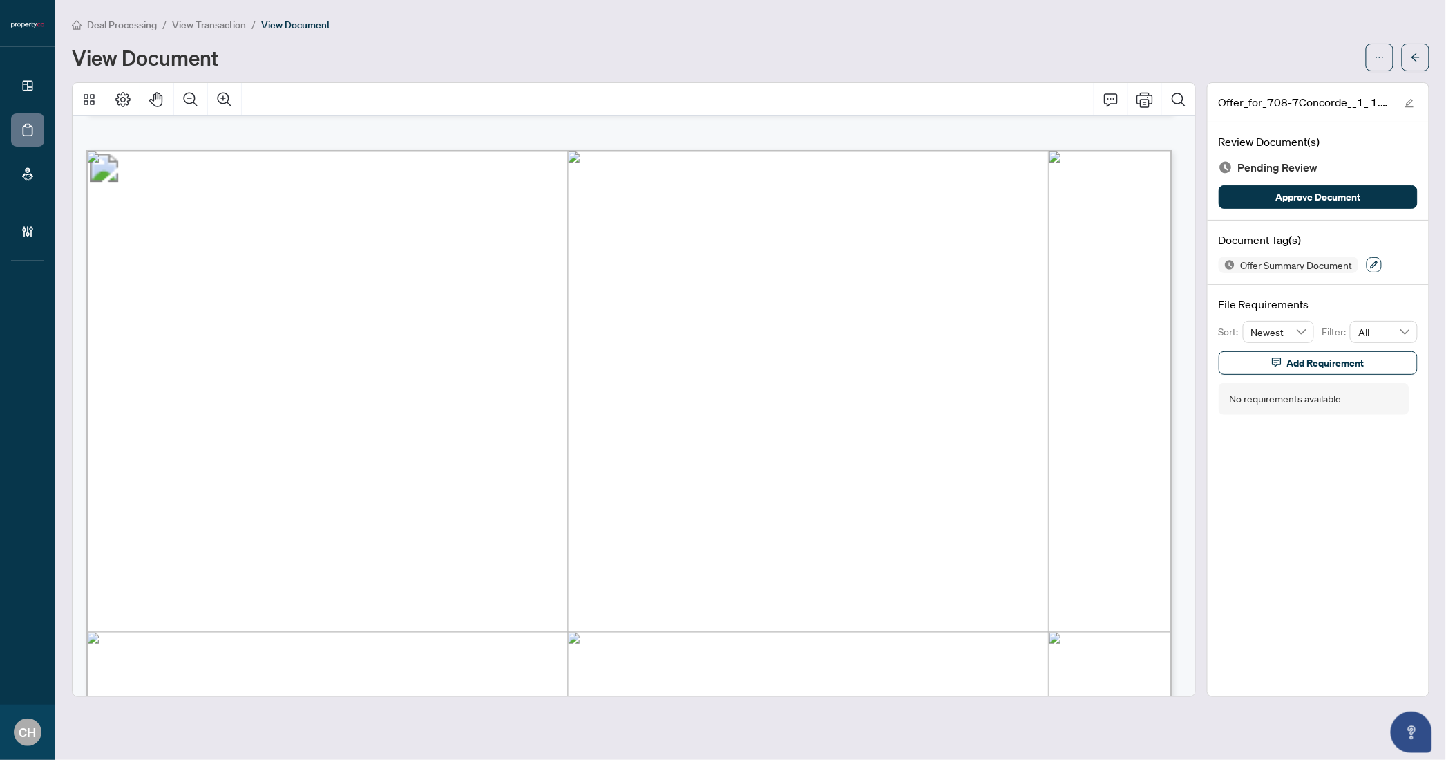
click at [1374, 266] on icon "button" at bounding box center [1374, 265] width 8 height 8
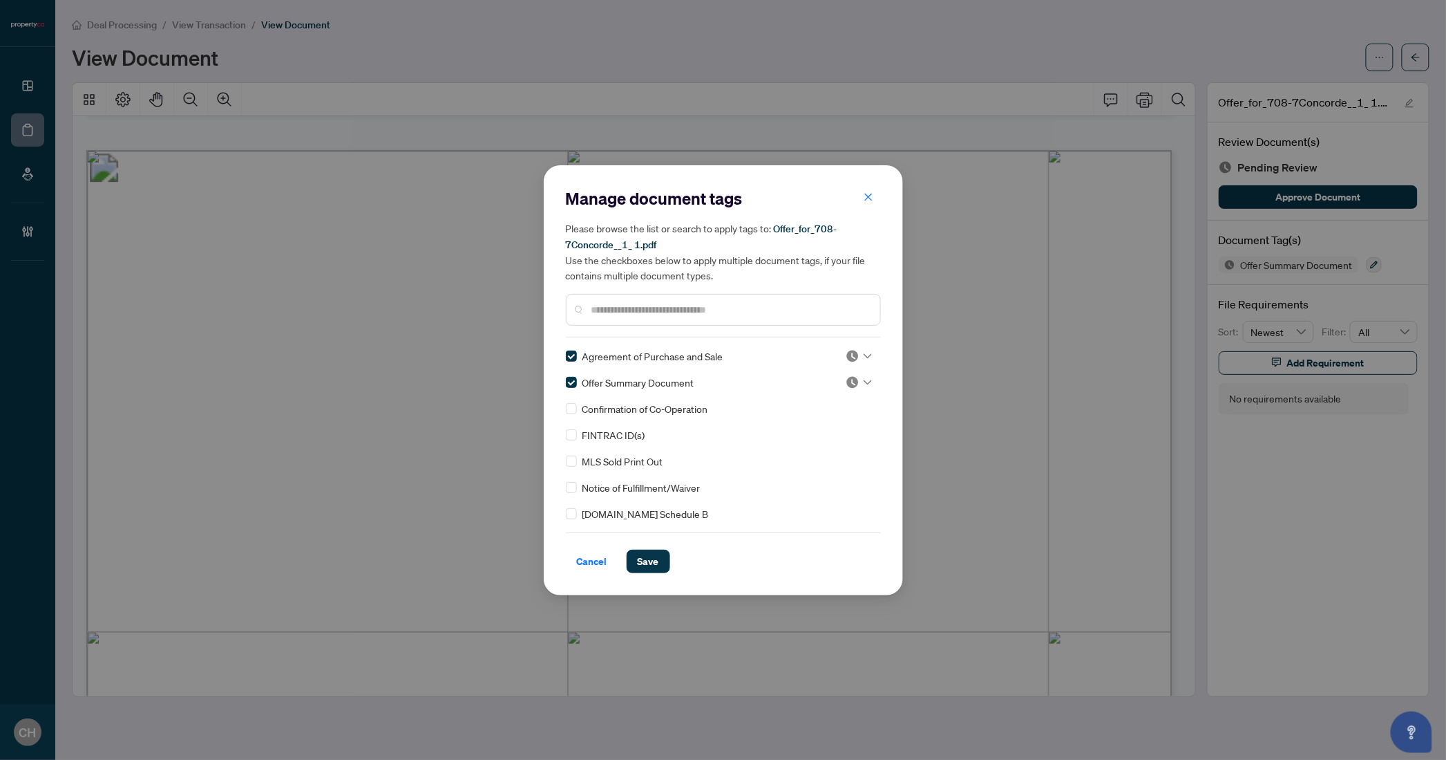
click at [577, 408] on div "Confirmation of Co-Operation" at bounding box center [719, 408] width 307 height 15
click at [641, 553] on span "Save" at bounding box center [648, 561] width 21 height 22
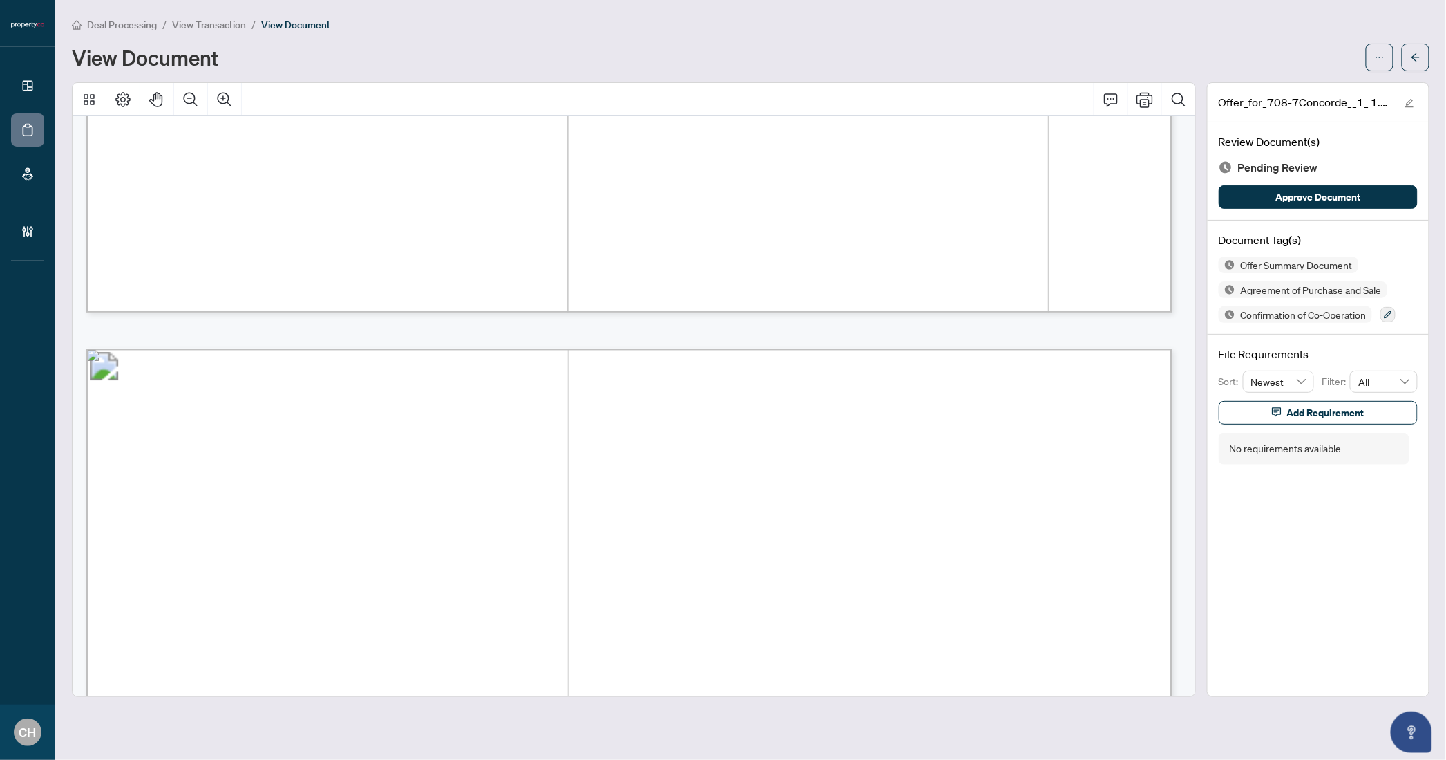
scroll to position [2748, 0]
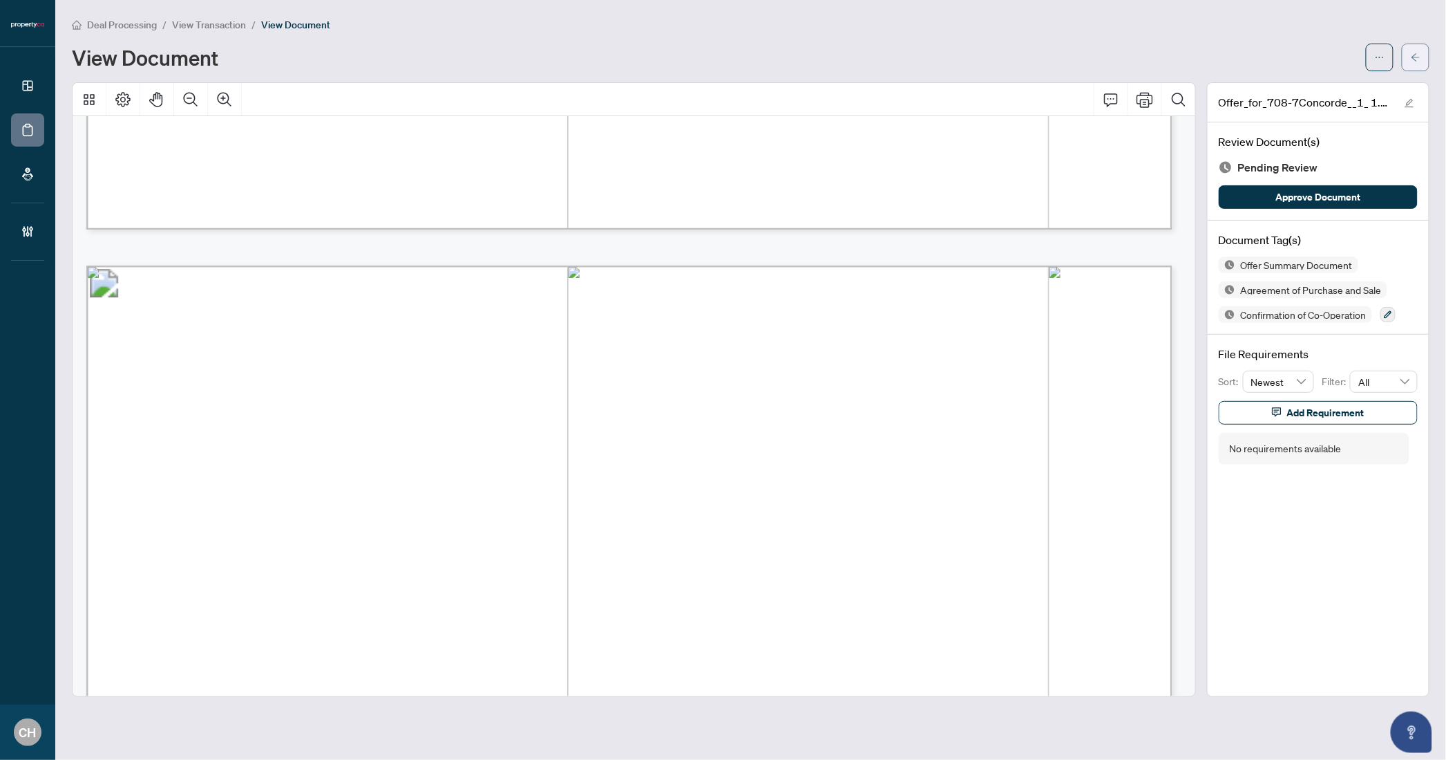
click at [1419, 46] on span "button" at bounding box center [1416, 57] width 10 height 22
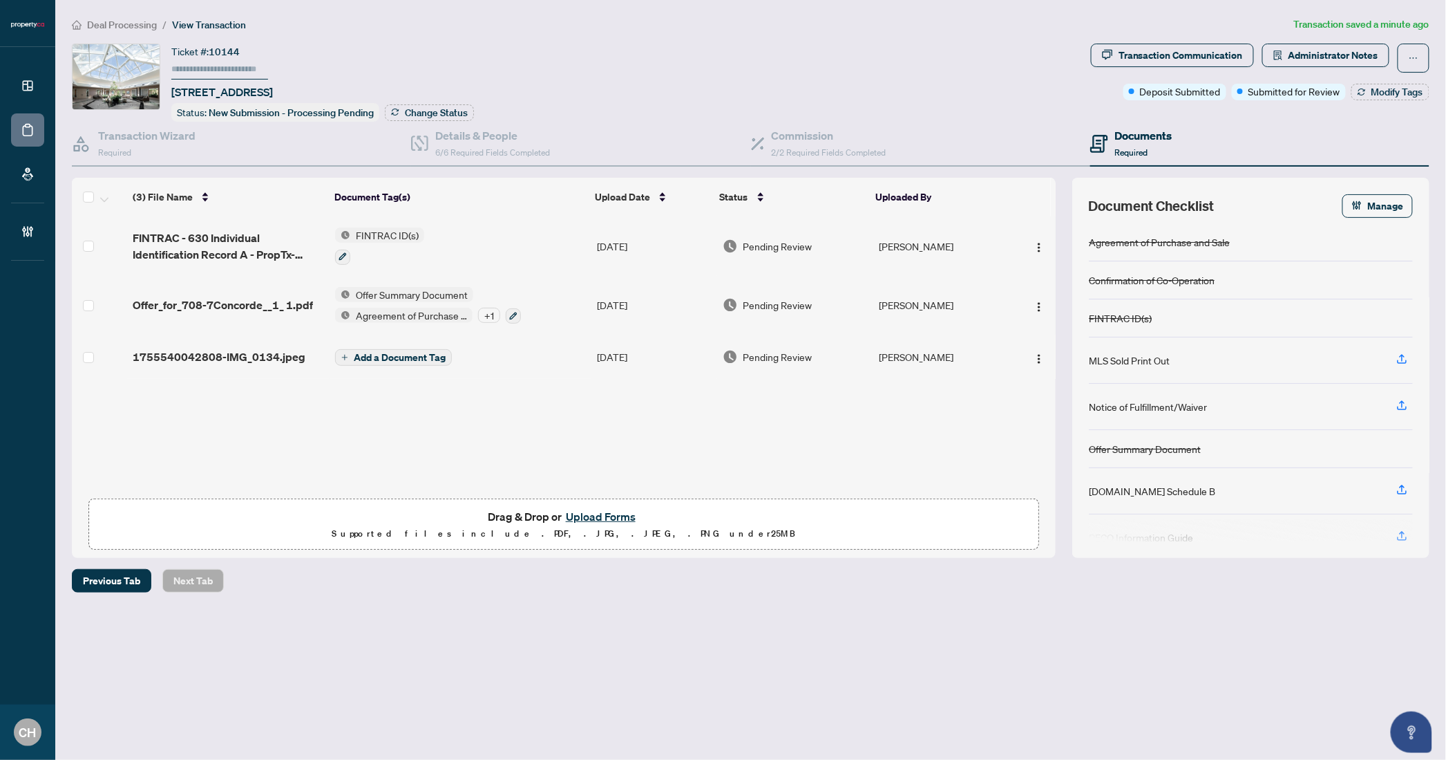
click at [493, 309] on div "+ 1" at bounding box center [489, 315] width 22 height 15
click at [566, 359] on td "Add a Document Tag" at bounding box center [461, 356] width 263 height 44
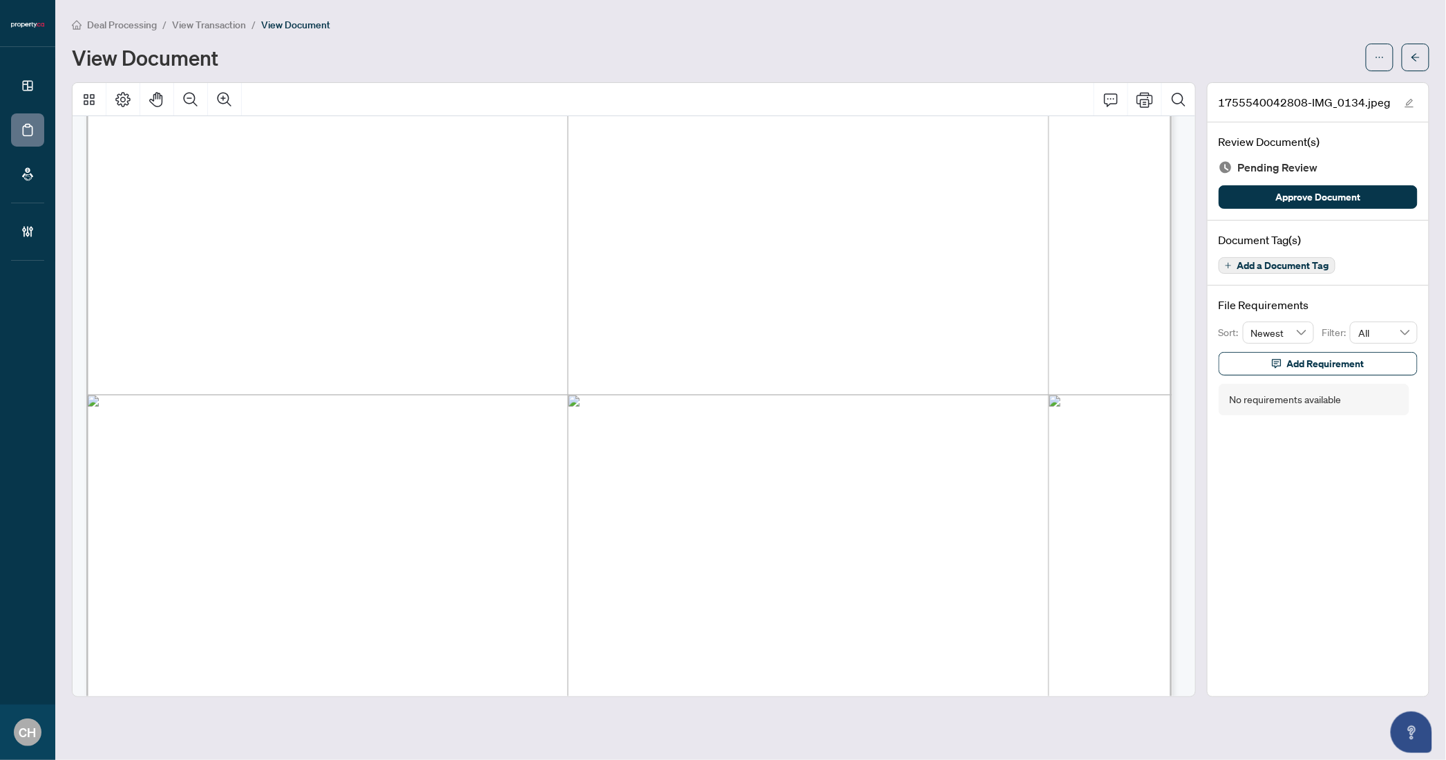
scroll to position [135, 0]
drag, startPoint x: 618, startPoint y: 342, endPoint x: 1139, endPoint y: 496, distance: 543.2
click at [1408, 63] on button "button" at bounding box center [1416, 58] width 28 height 28
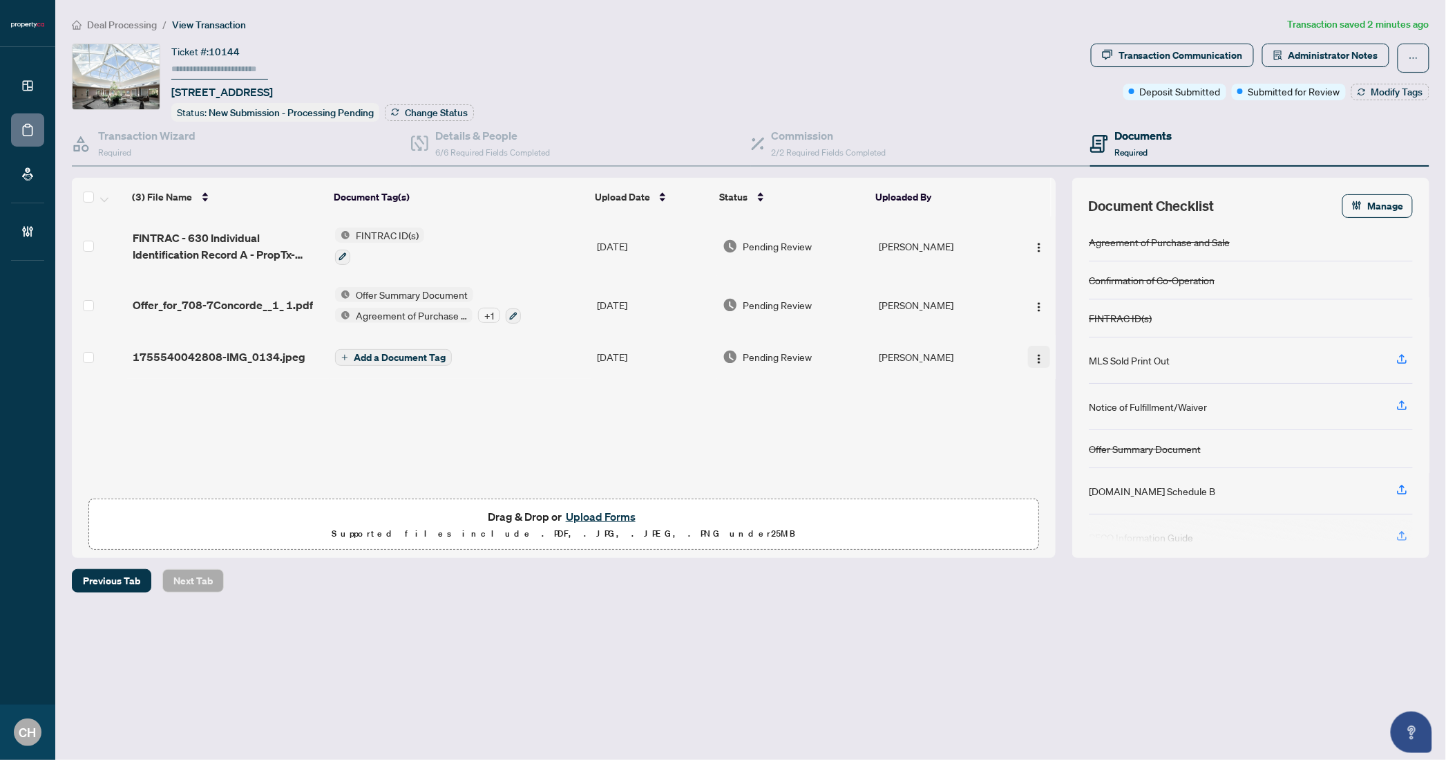
click at [1034, 353] on img "button" at bounding box center [1039, 358] width 11 height 11
click at [1051, 421] on span "Download" at bounding box center [1101, 424] width 132 height 15
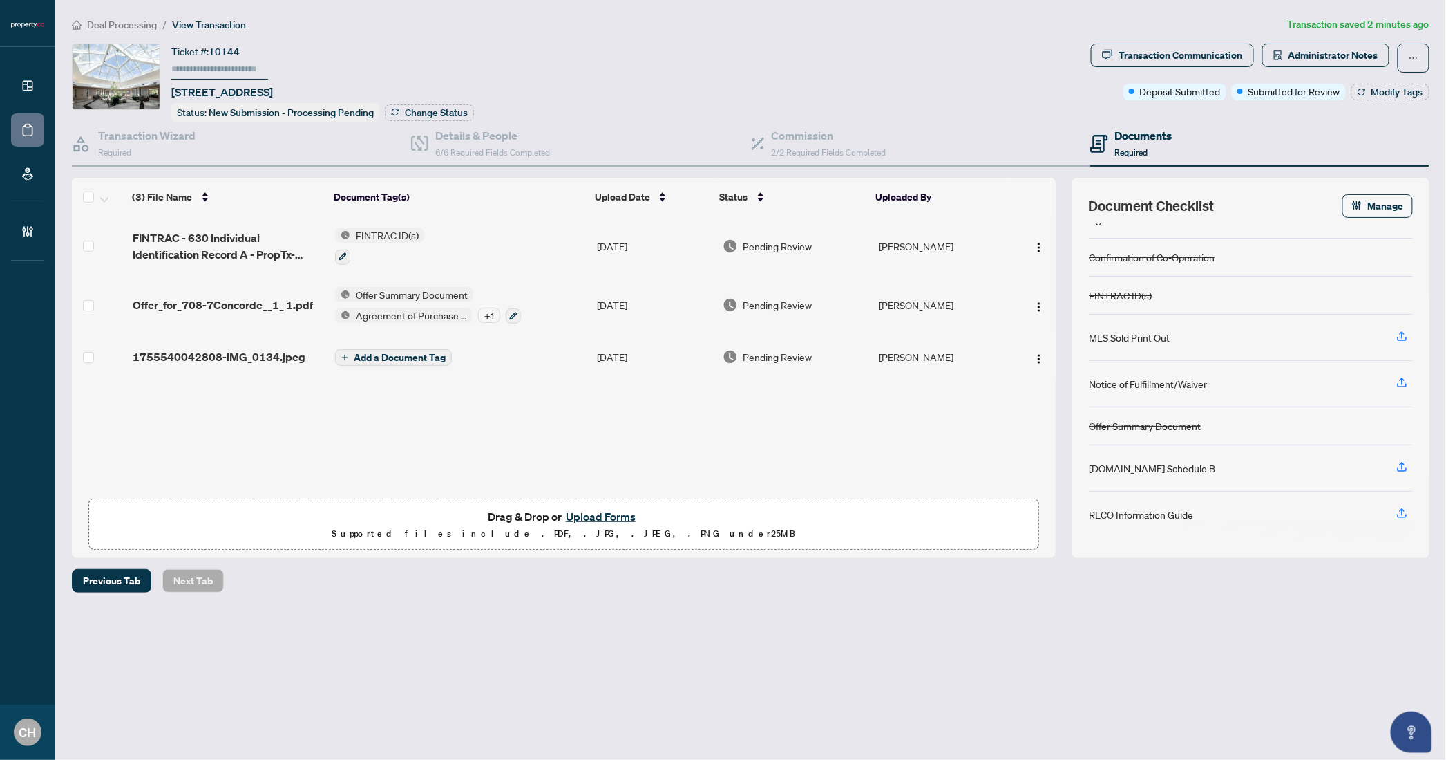
scroll to position [23, 0]
click at [487, 357] on td "Add a Document Tag" at bounding box center [461, 356] width 263 height 44
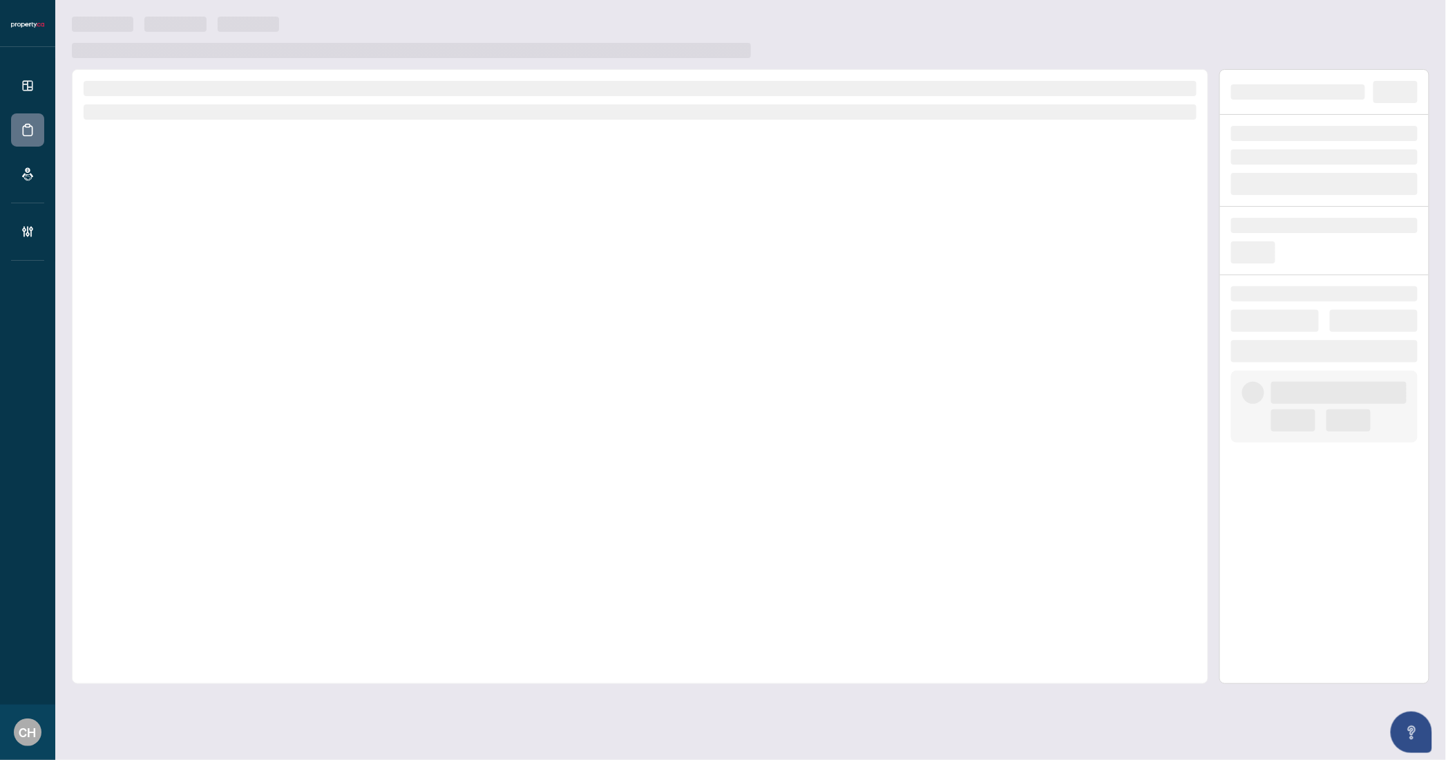
click at [408, 352] on div at bounding box center [640, 376] width 1137 height 614
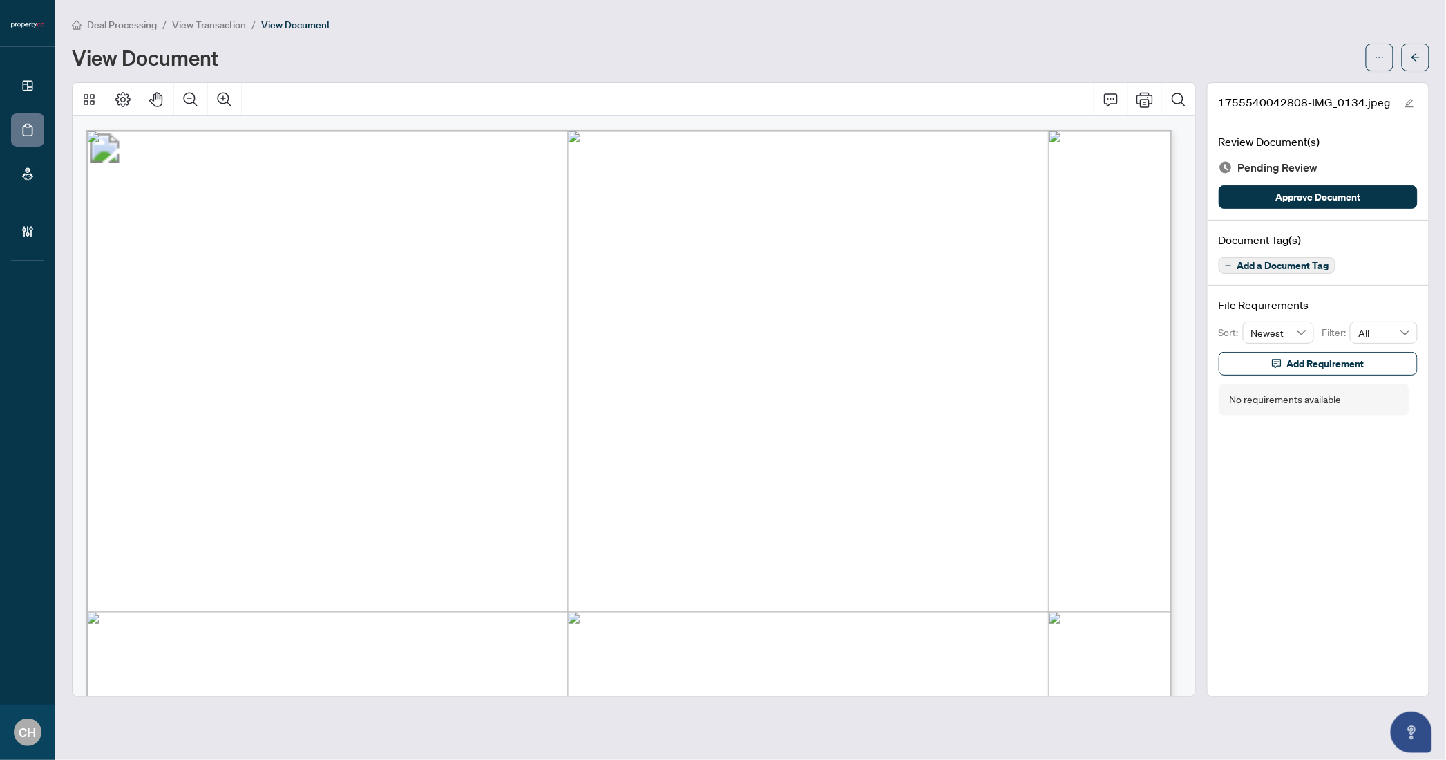
click at [1259, 270] on button "Add a Document Tag" at bounding box center [1277, 265] width 117 height 17
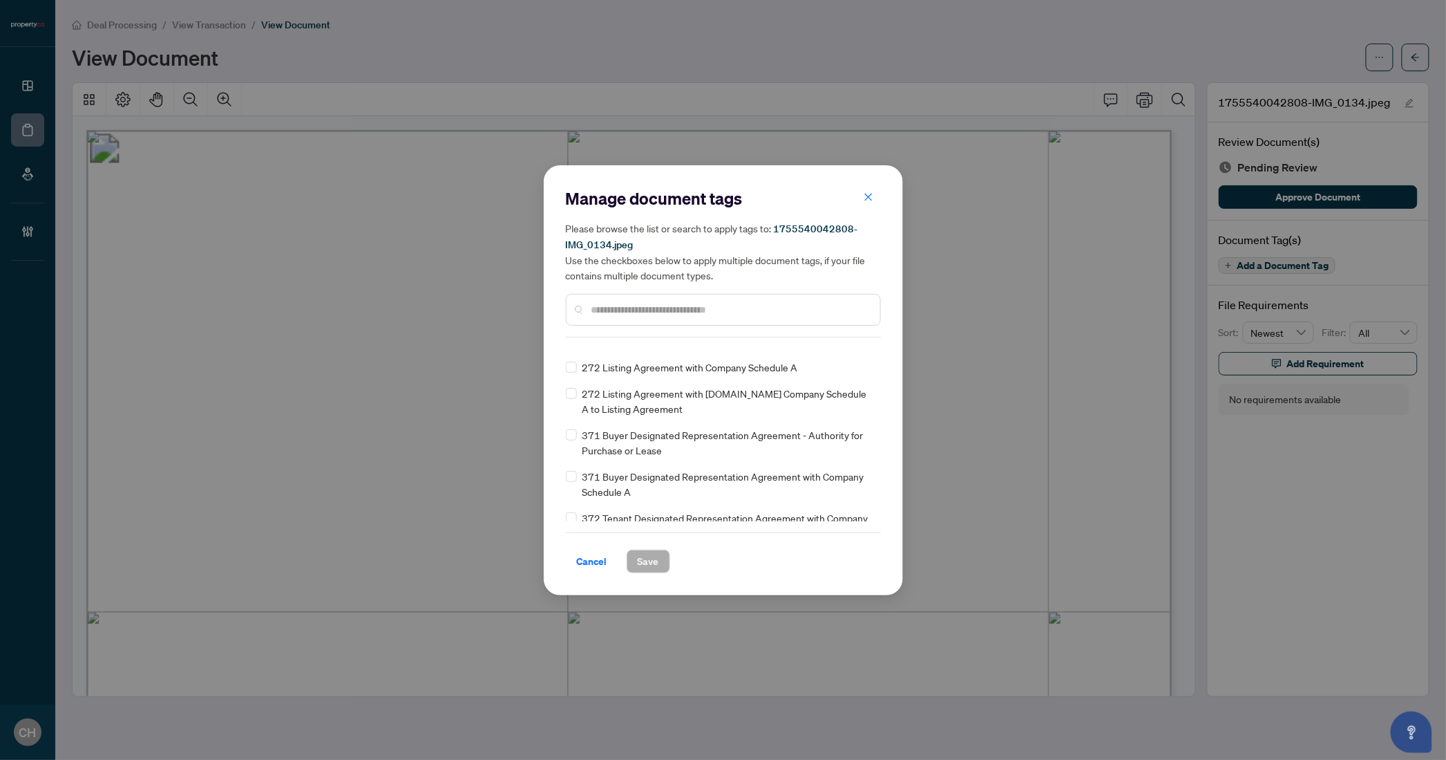
scroll to position [1520, 0]
click at [613, 298] on div at bounding box center [723, 310] width 315 height 32
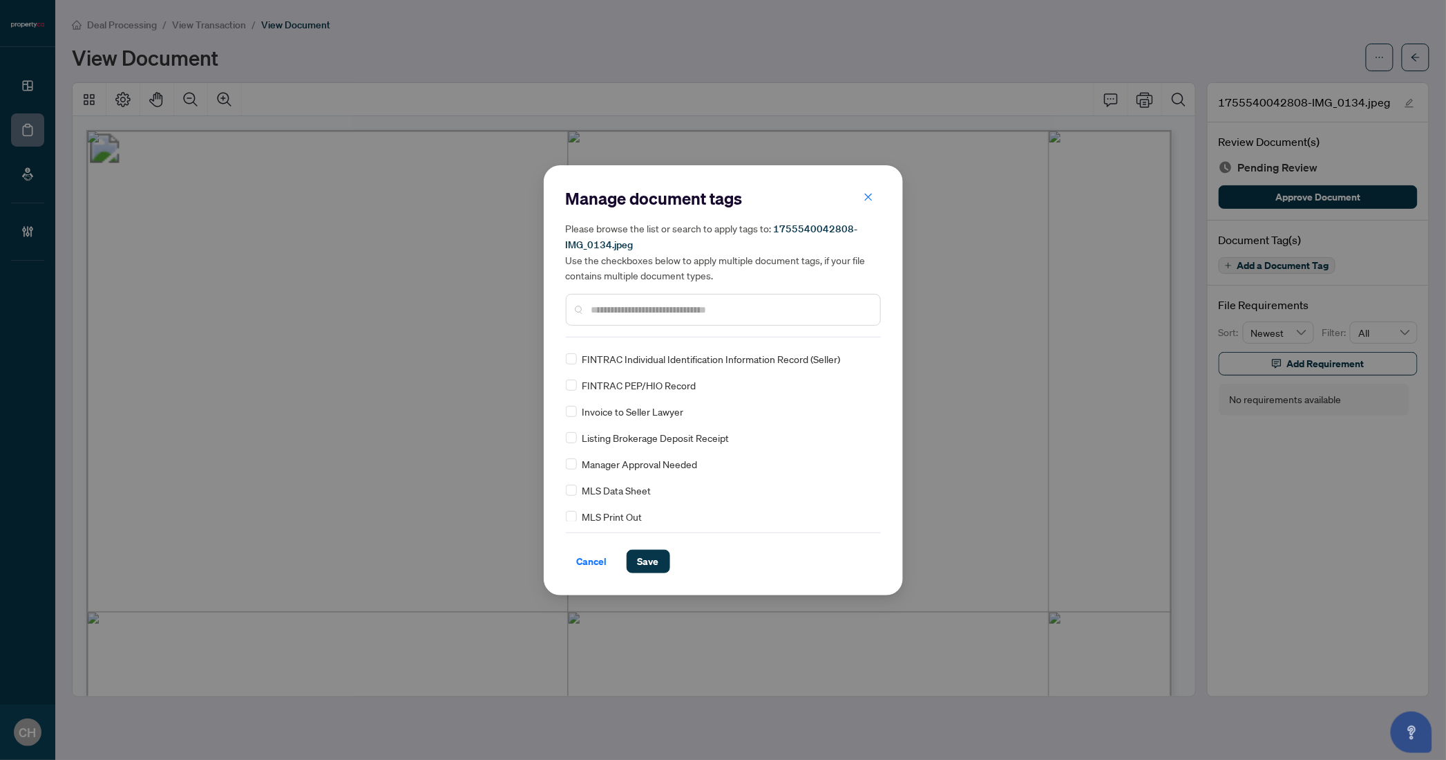
scroll to position [719, 0]
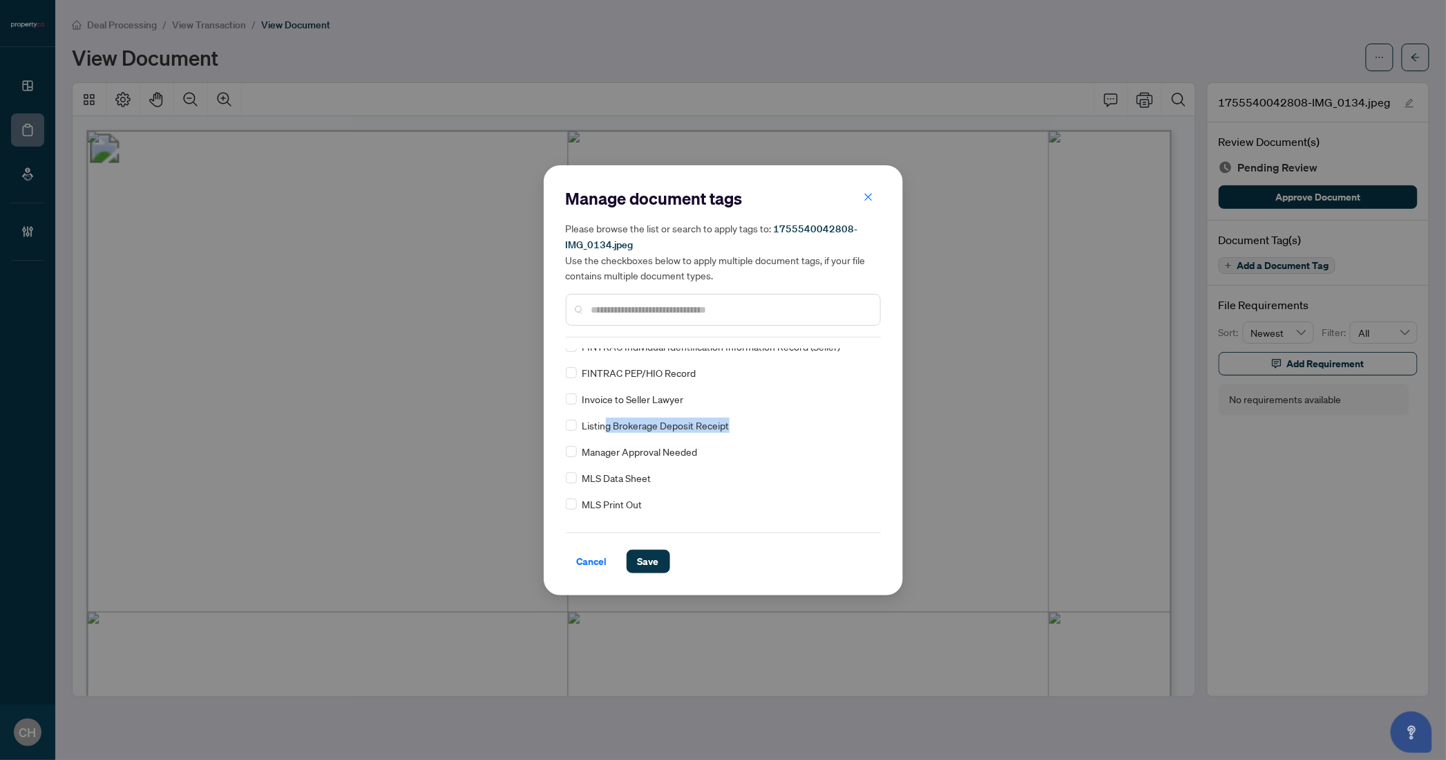
drag, startPoint x: 603, startPoint y: 427, endPoint x: 734, endPoint y: 426, distance: 130.6
click at [734, 426] on div "Listing Brokerage Deposit Receipt" at bounding box center [719, 424] width 307 height 15
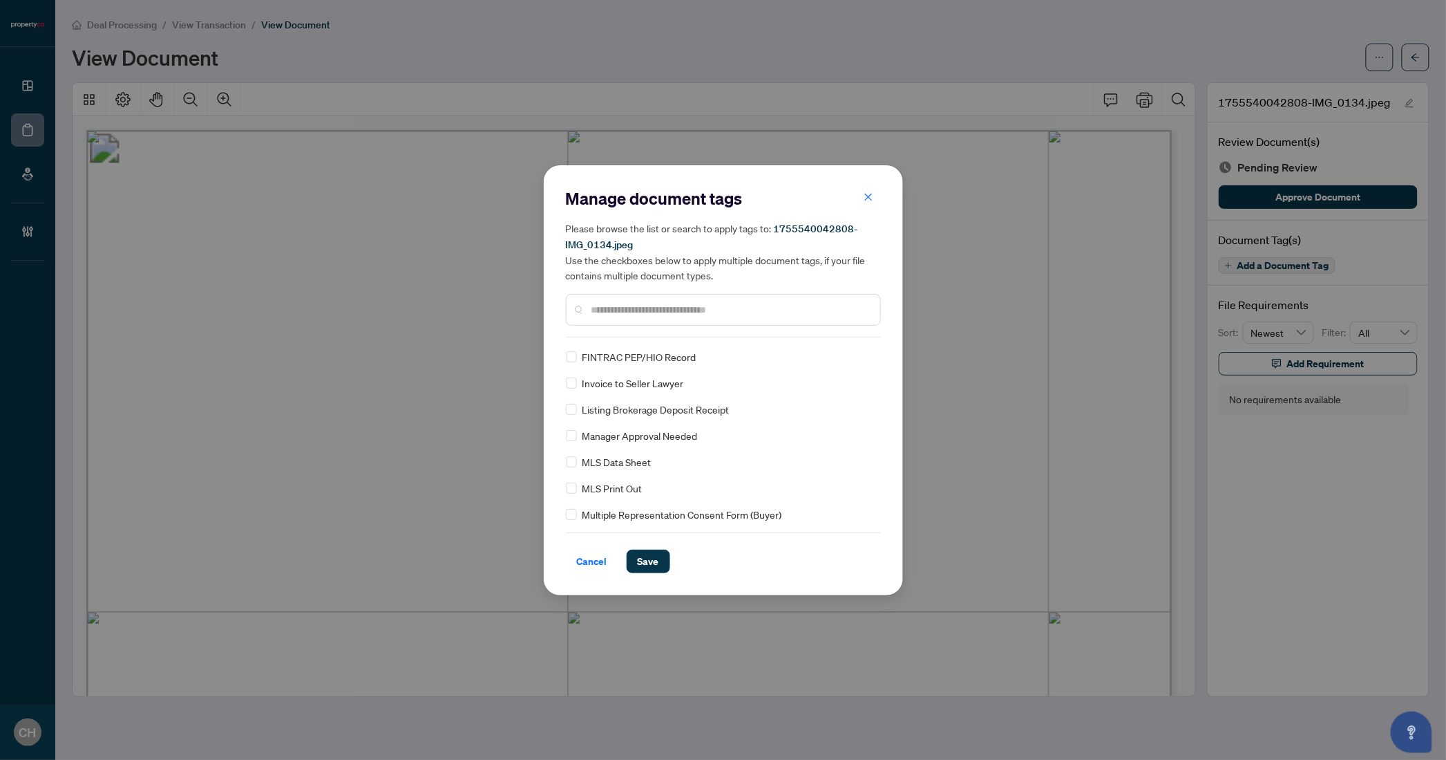
scroll to position [733, 0]
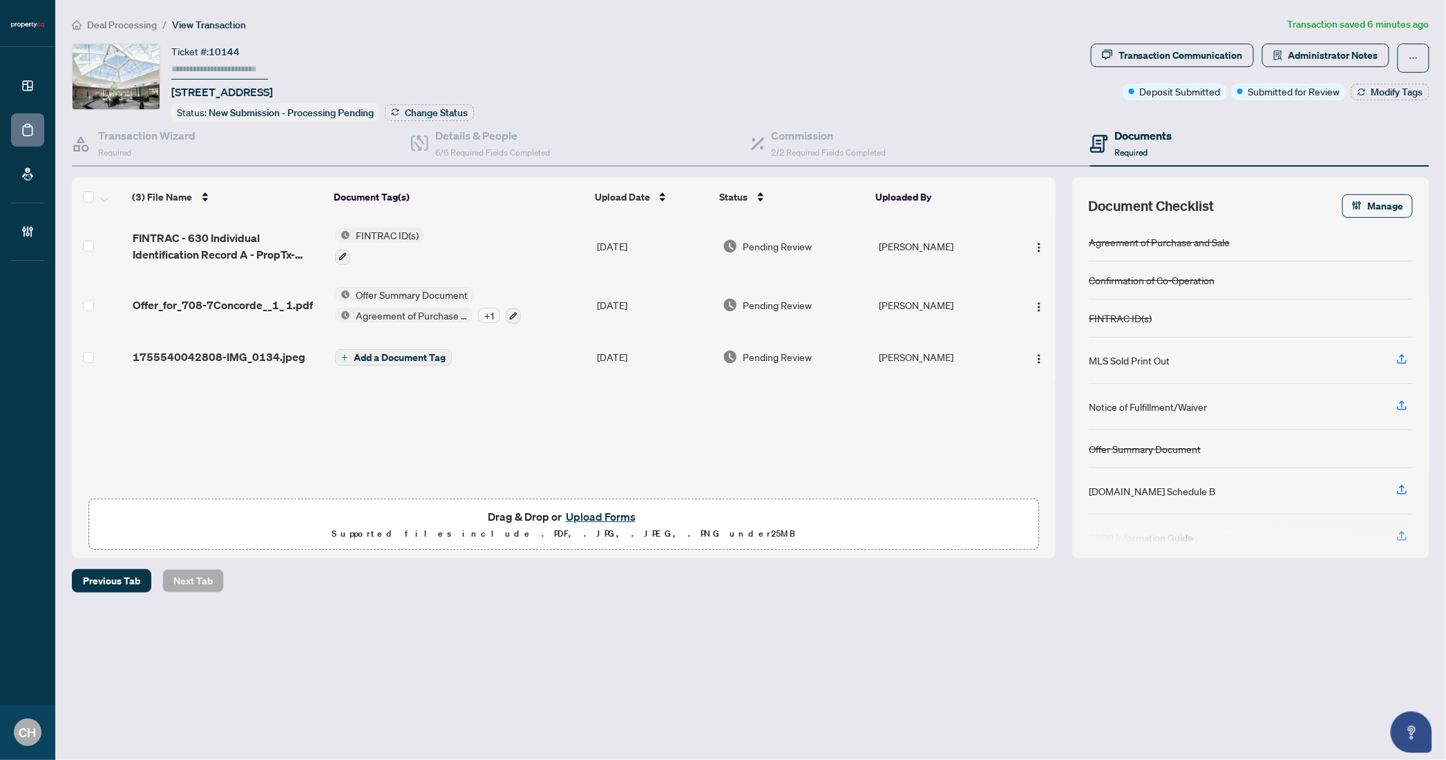
click at [364, 360] on button "Add a Document Tag" at bounding box center [393, 357] width 117 height 17
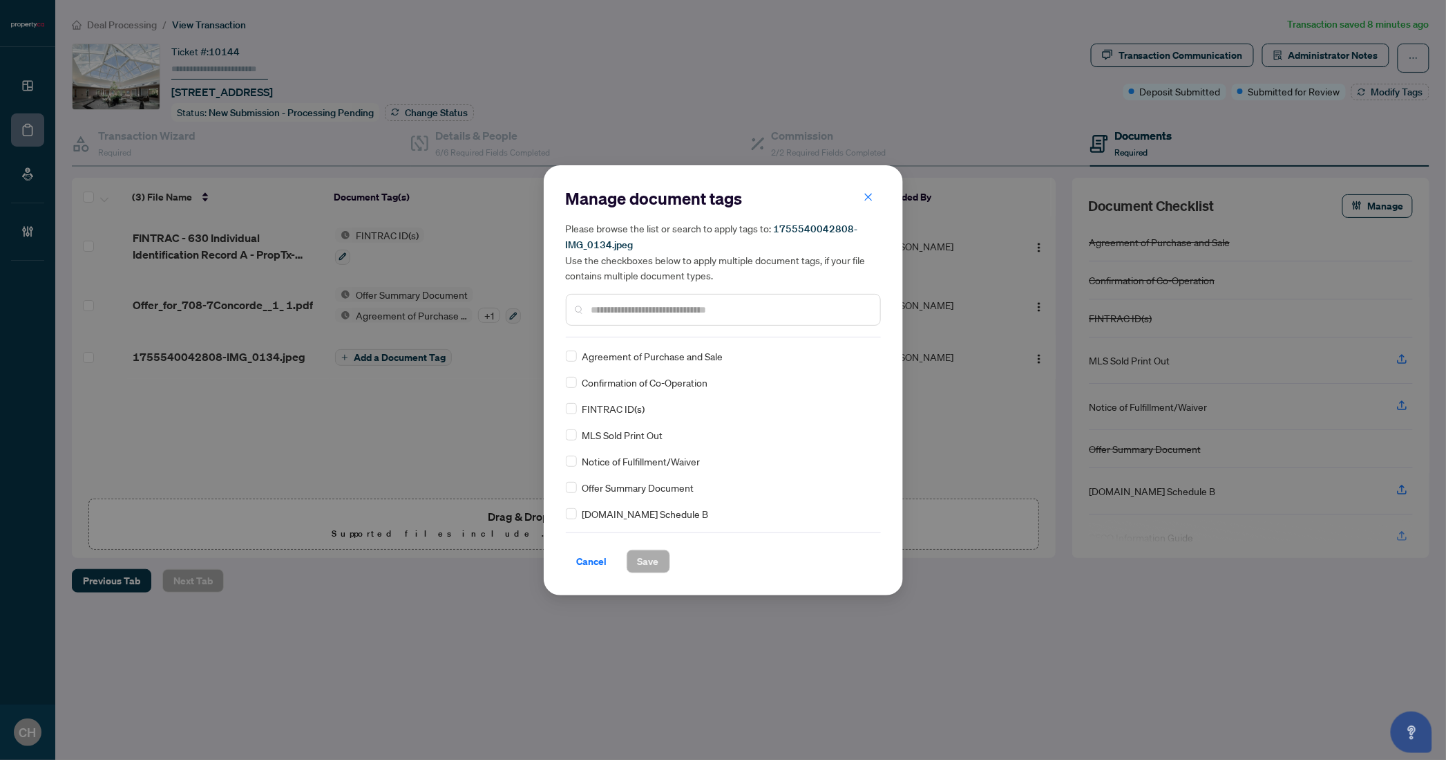
click at [693, 306] on input "text" at bounding box center [731, 309] width 278 height 15
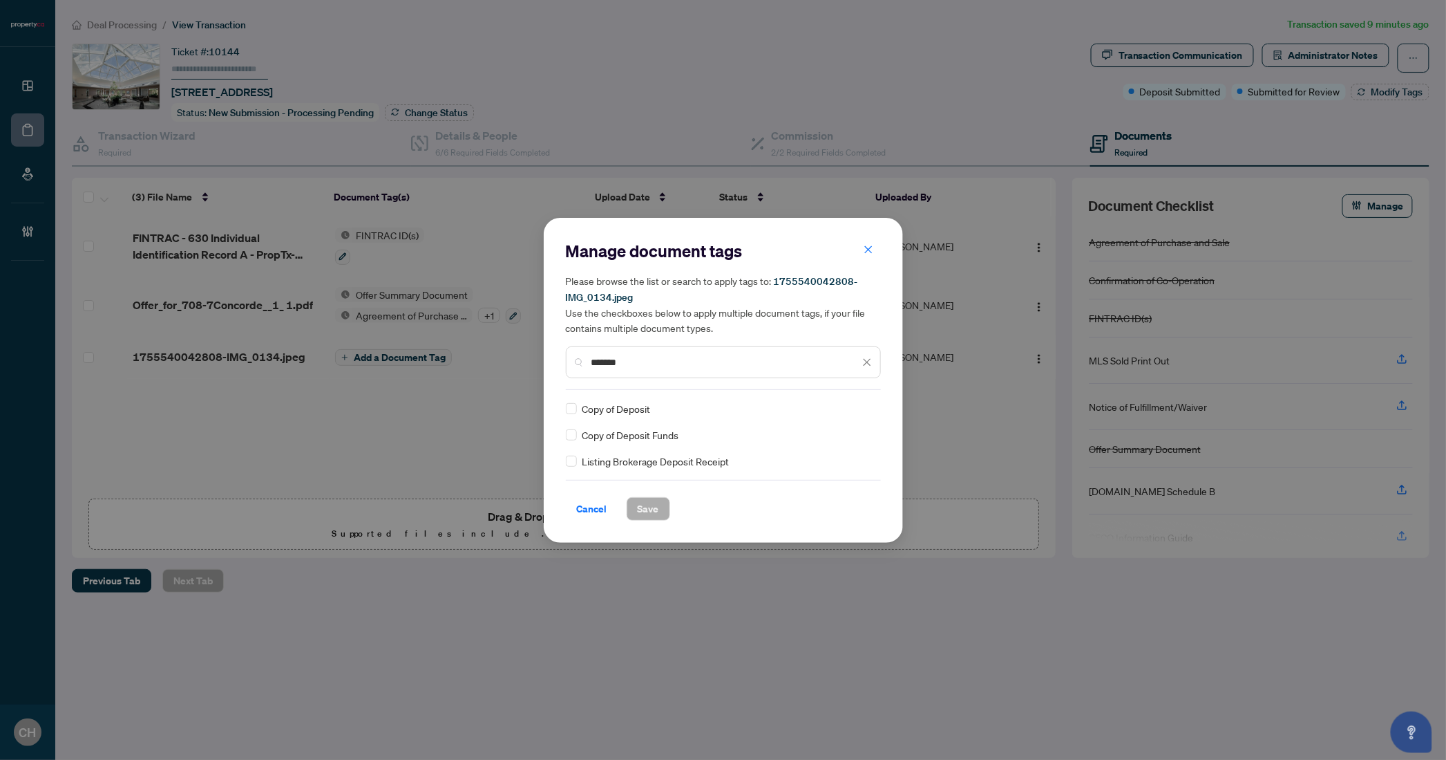
click at [746, 349] on div "*******" at bounding box center [723, 362] width 315 height 32
click at [739, 355] on input "*******" at bounding box center [726, 362] width 268 height 15
click at [597, 368] on input "*****" at bounding box center [726, 362] width 268 height 15
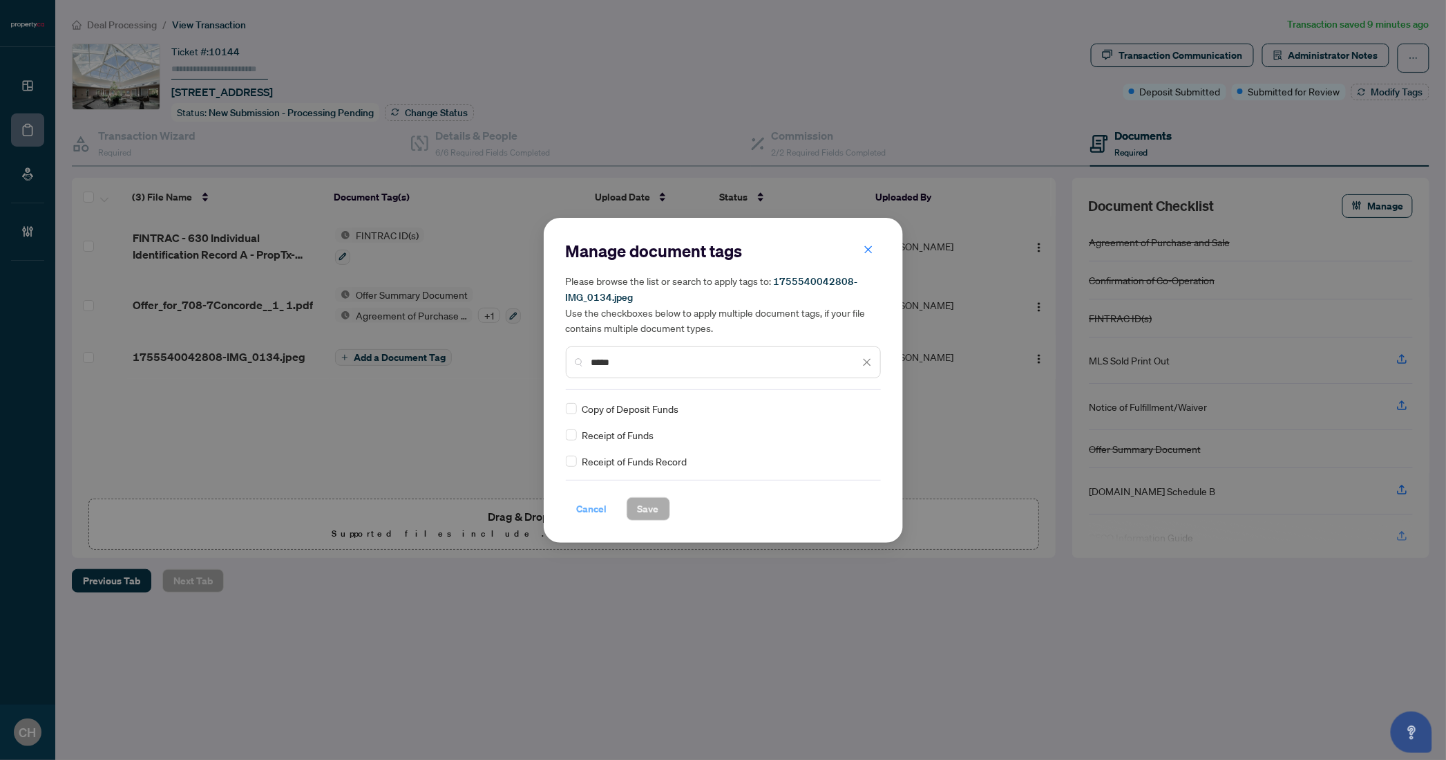
type input "*****"
click at [594, 508] on span "Cancel" at bounding box center [592, 509] width 30 height 22
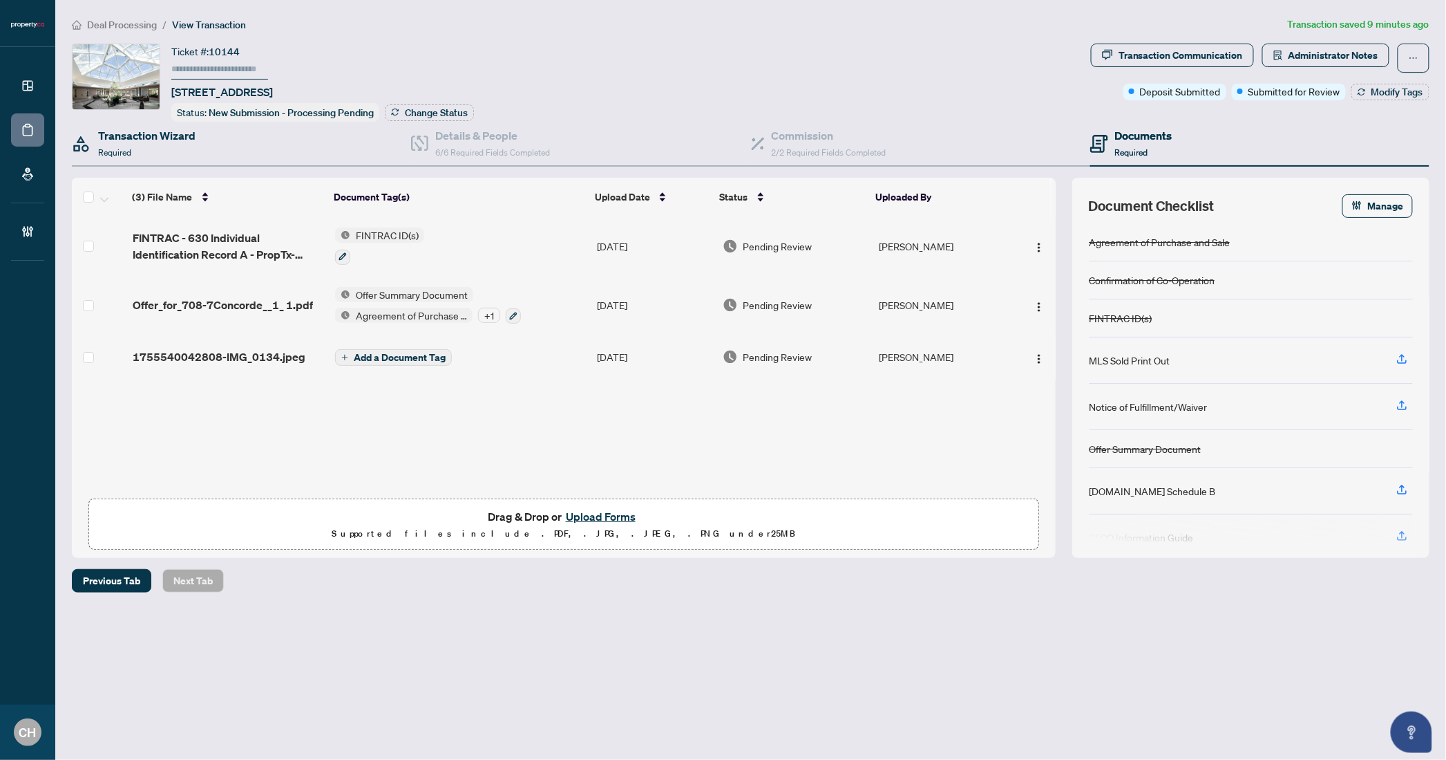
click at [197, 140] on div "Transaction Wizard Required" at bounding box center [241, 144] width 339 height 45
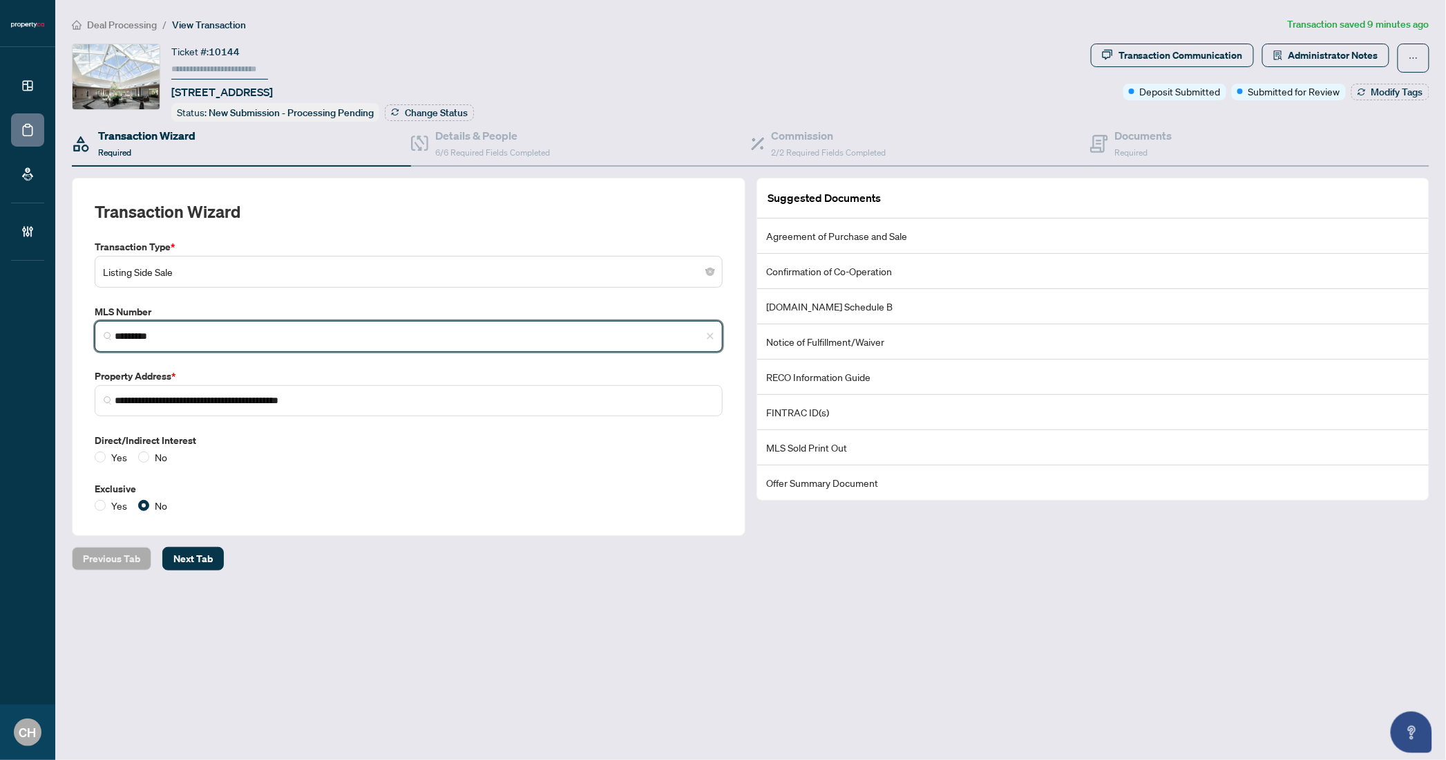
click at [153, 335] on input "*********" at bounding box center [414, 336] width 599 height 15
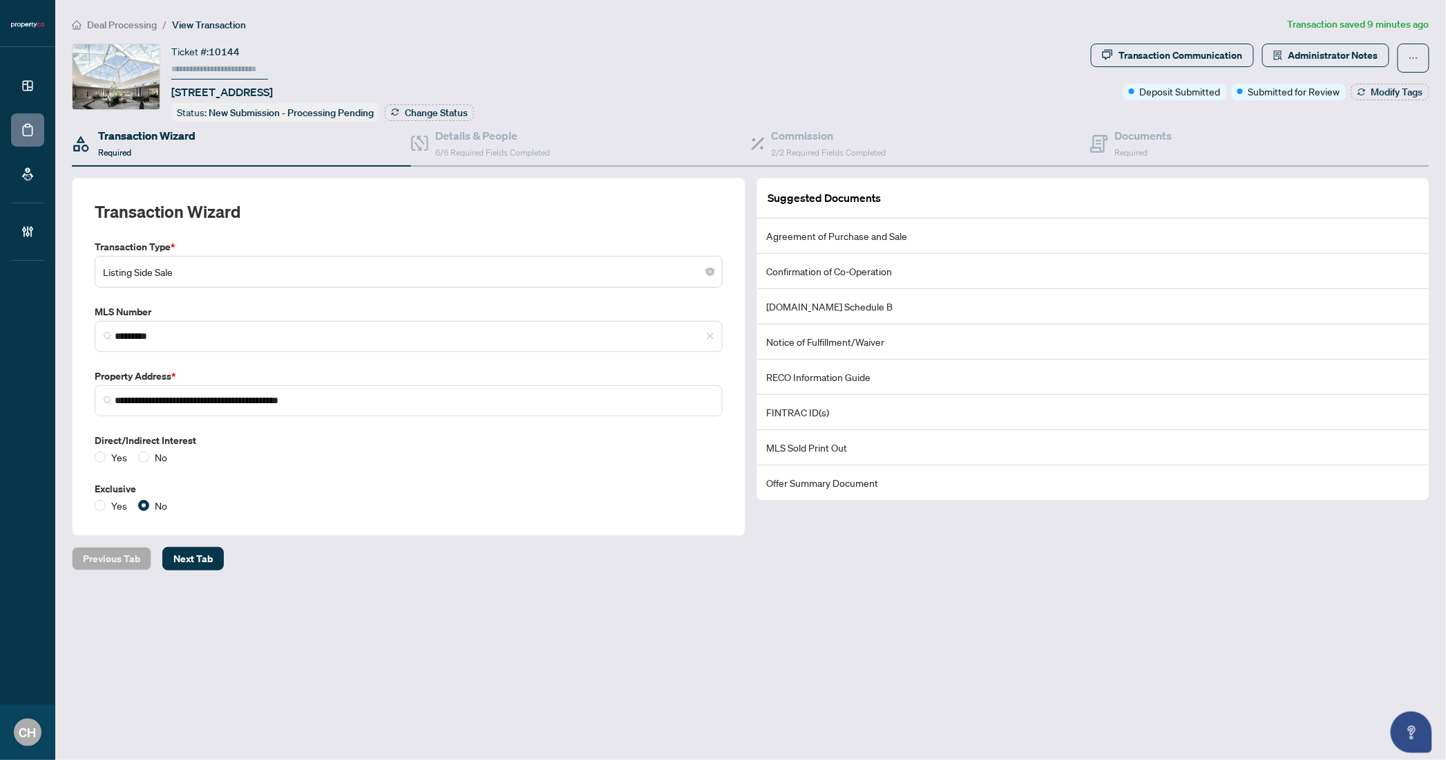
click at [552, 426] on div "**********" at bounding box center [408, 376] width 639 height 274
drag, startPoint x: 1101, startPoint y: 142, endPoint x: 1068, endPoint y: 140, distance: 32.6
click at [1102, 142] on icon at bounding box center [1100, 144] width 18 height 18
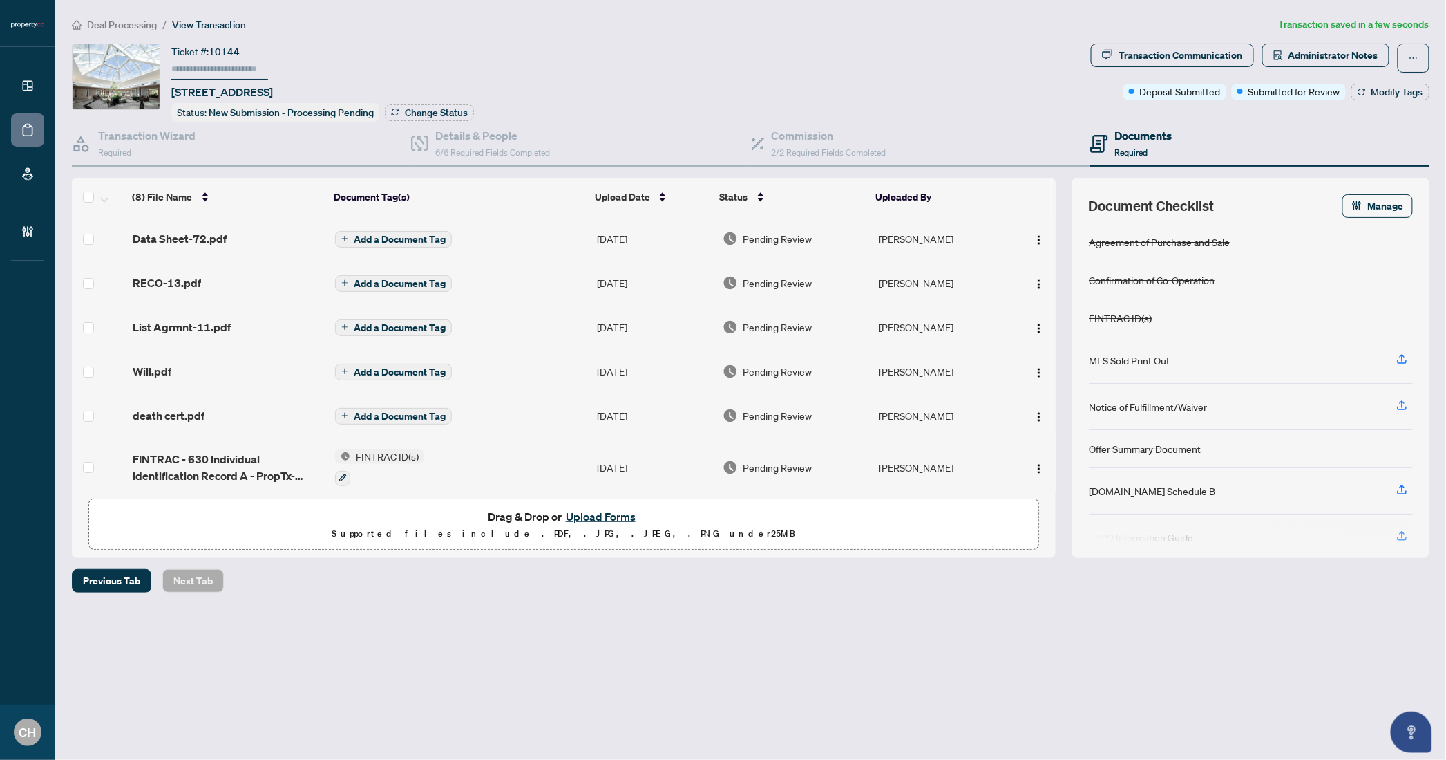
click at [423, 371] on span "Add a Document Tag" at bounding box center [400, 372] width 92 height 10
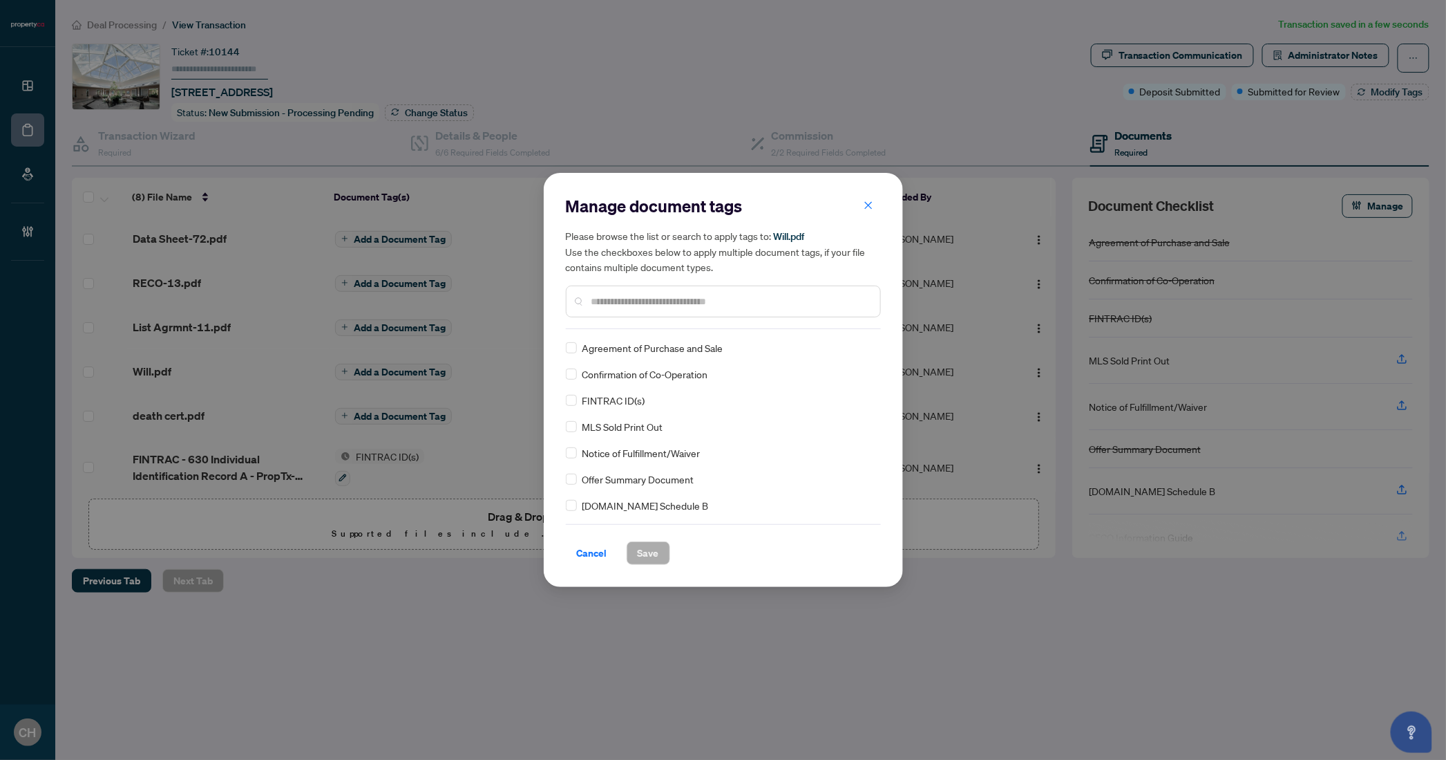
click at [636, 303] on input "text" at bounding box center [731, 301] width 278 height 15
type input "*"
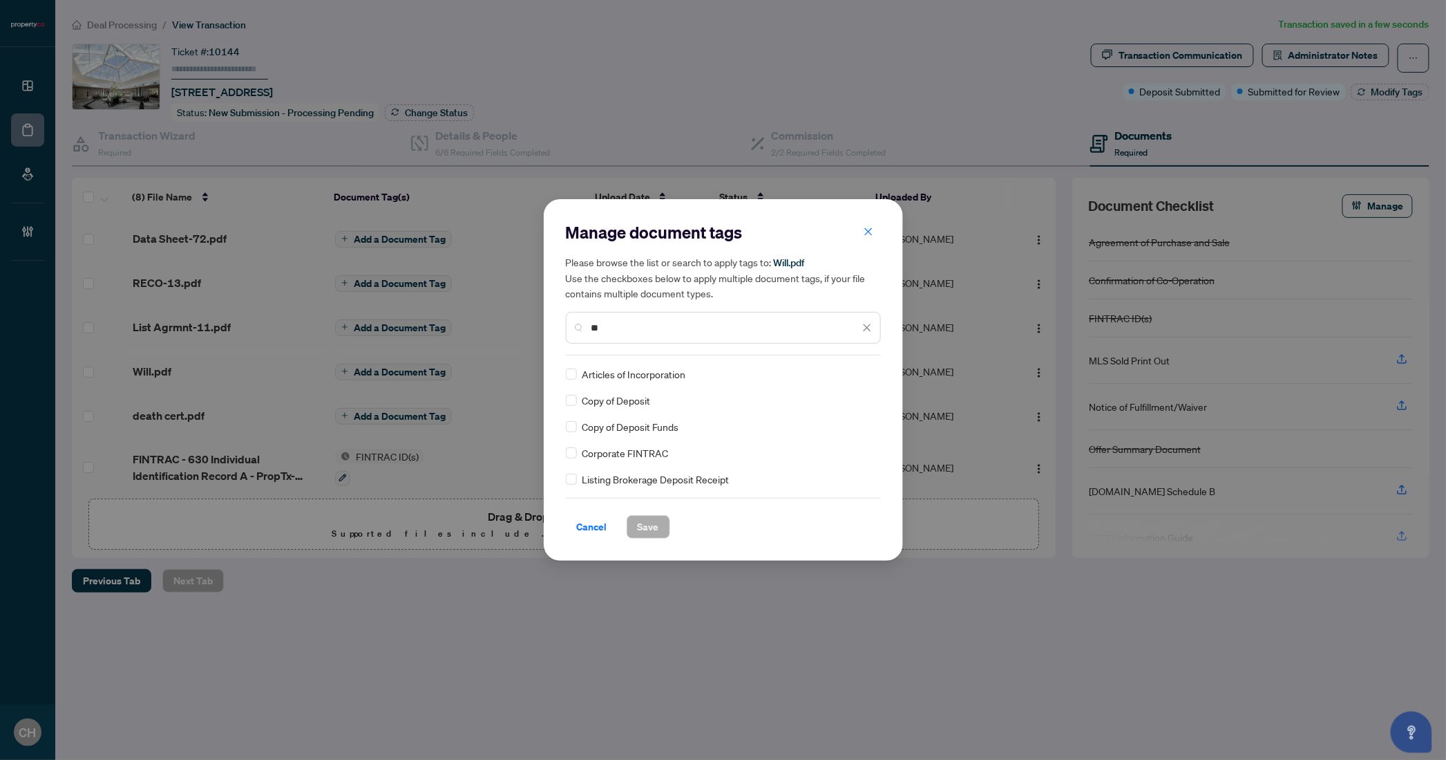
type input "*"
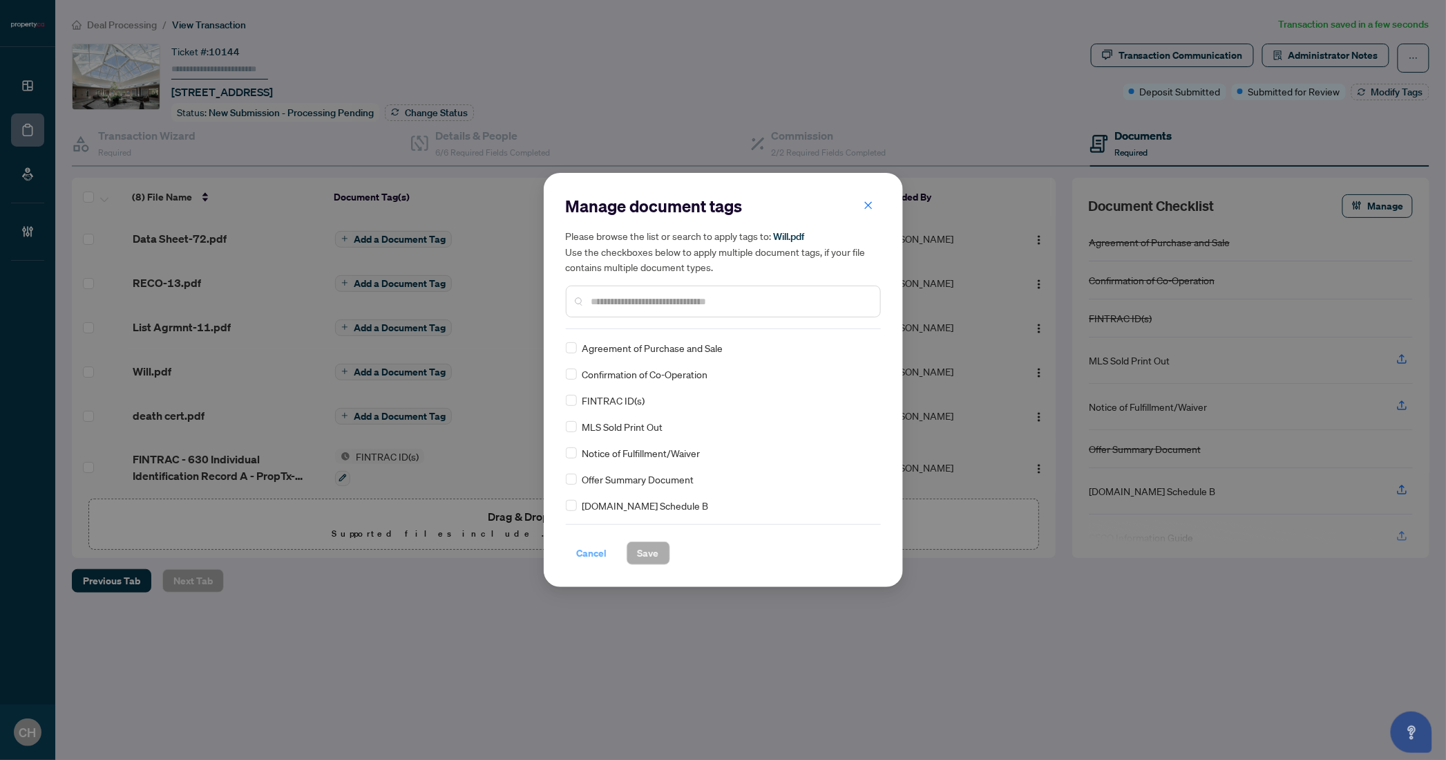
click at [590, 554] on span "Cancel" at bounding box center [592, 553] width 30 height 22
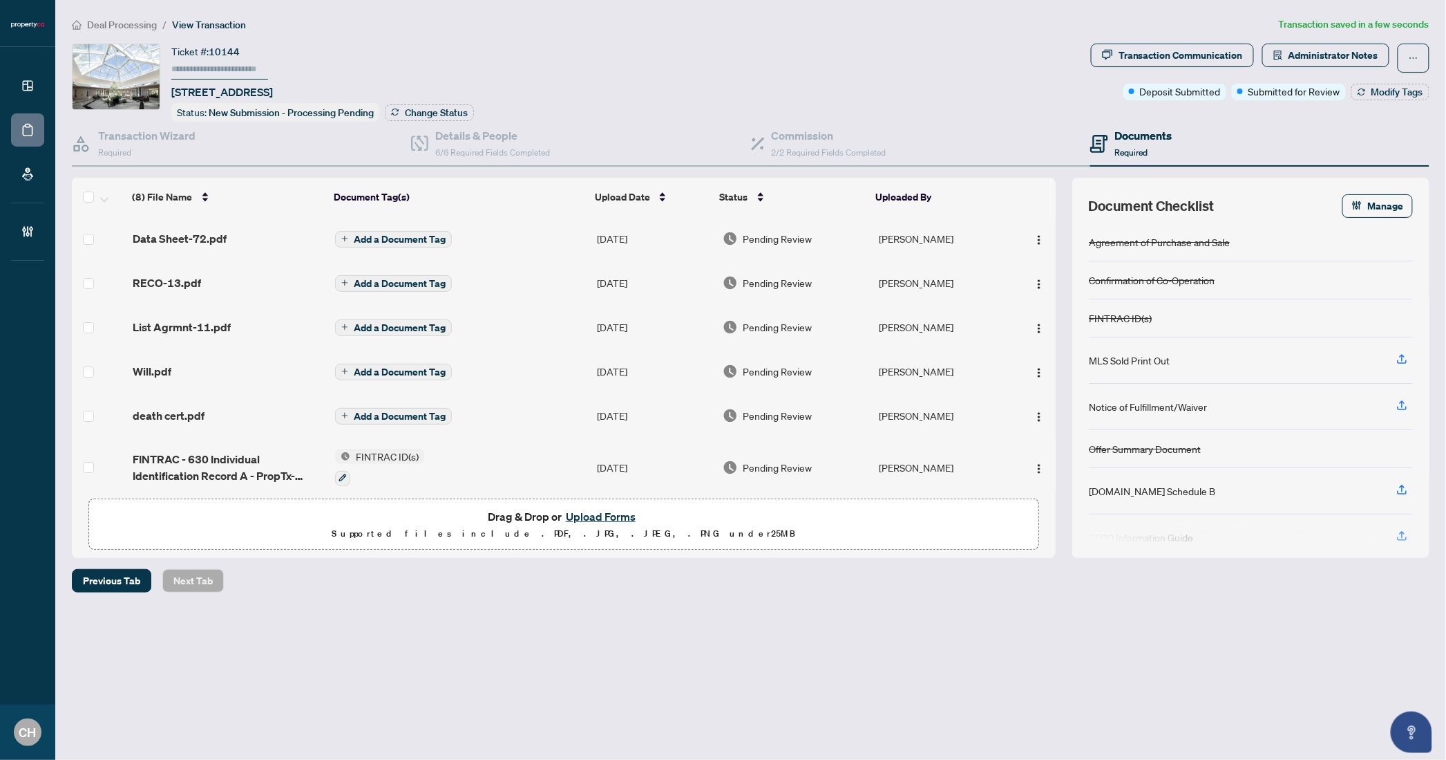
click at [408, 237] on span "Add a Document Tag" at bounding box center [400, 239] width 92 height 10
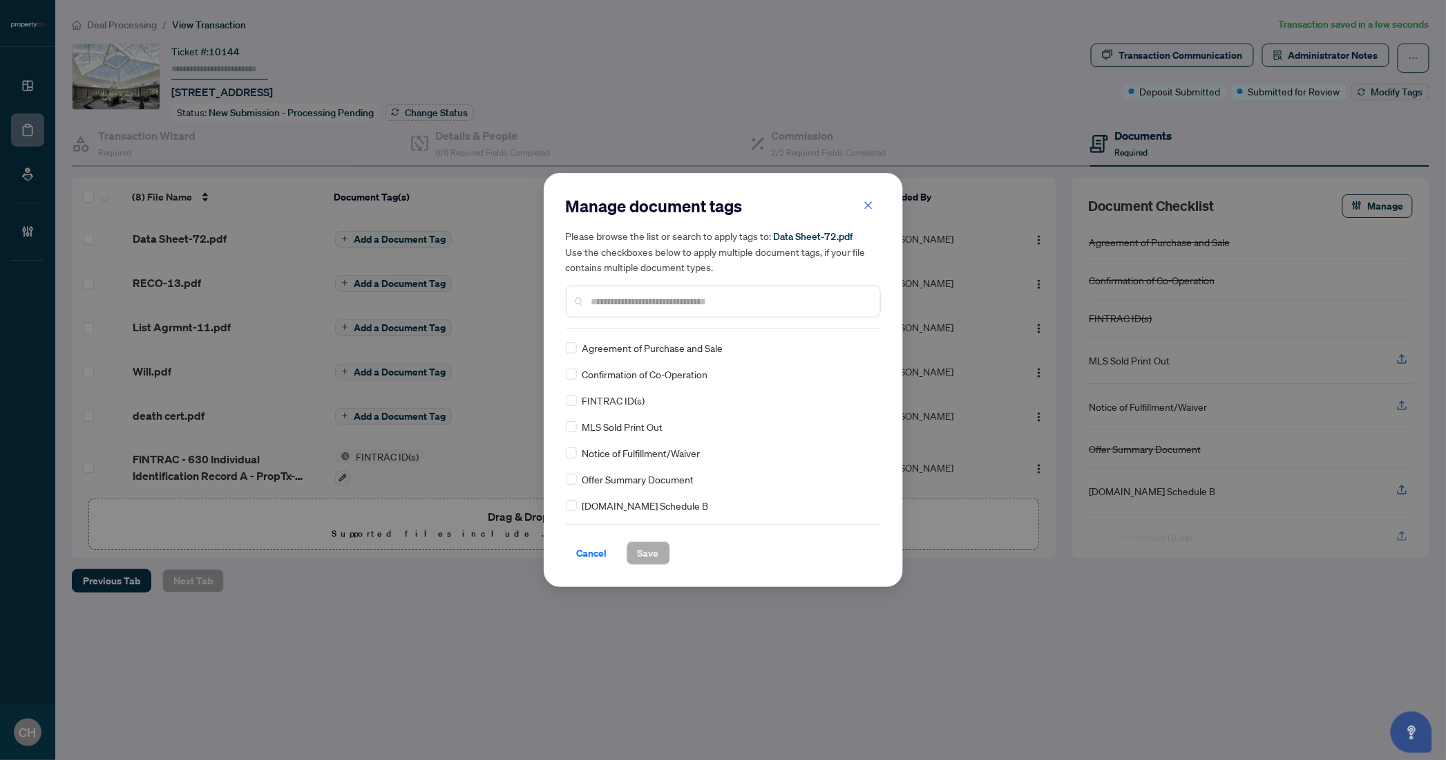
click at [652, 303] on input "text" at bounding box center [731, 301] width 278 height 15
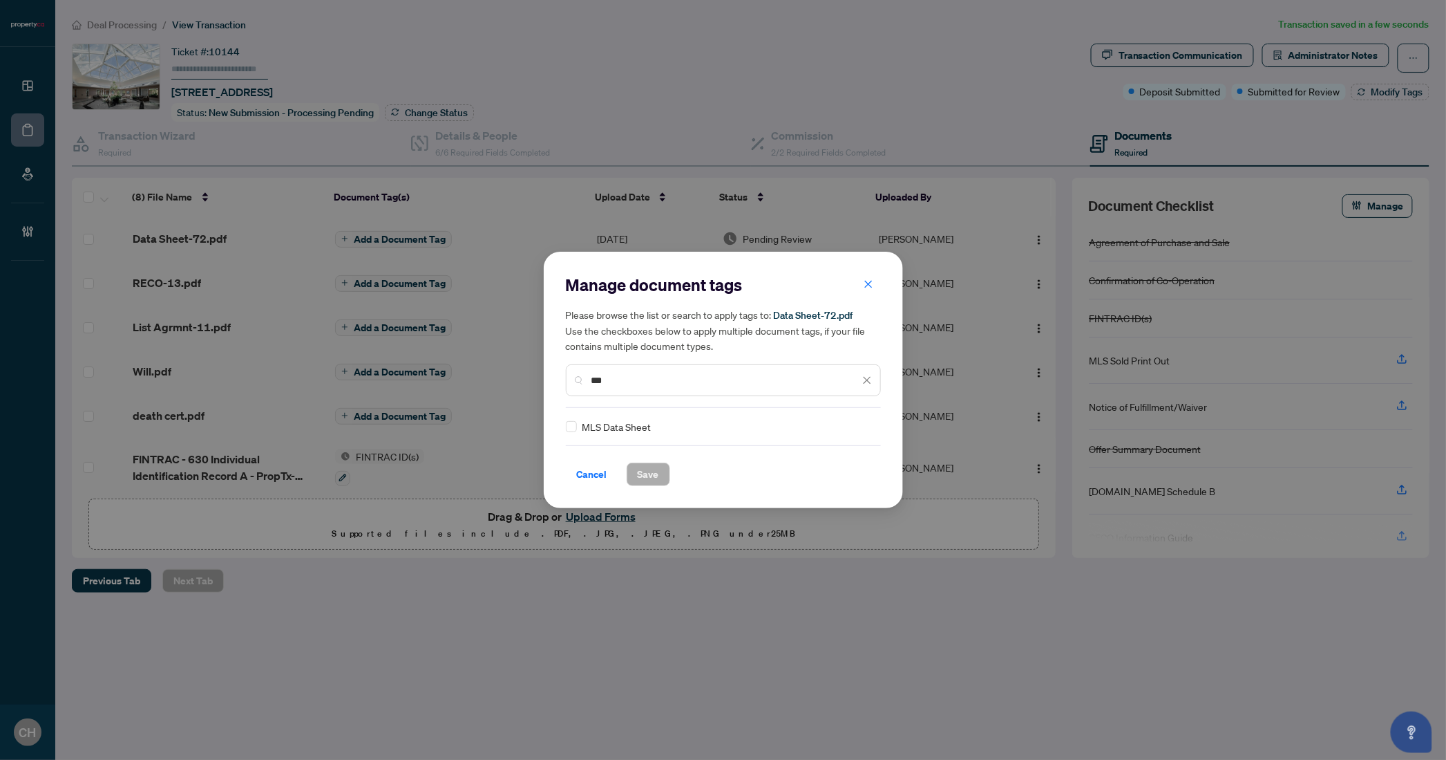
type input "***"
click at [636, 422] on span "MLS Data Sheet" at bounding box center [617, 426] width 69 height 15
click at [658, 482] on span "Save" at bounding box center [648, 474] width 21 height 22
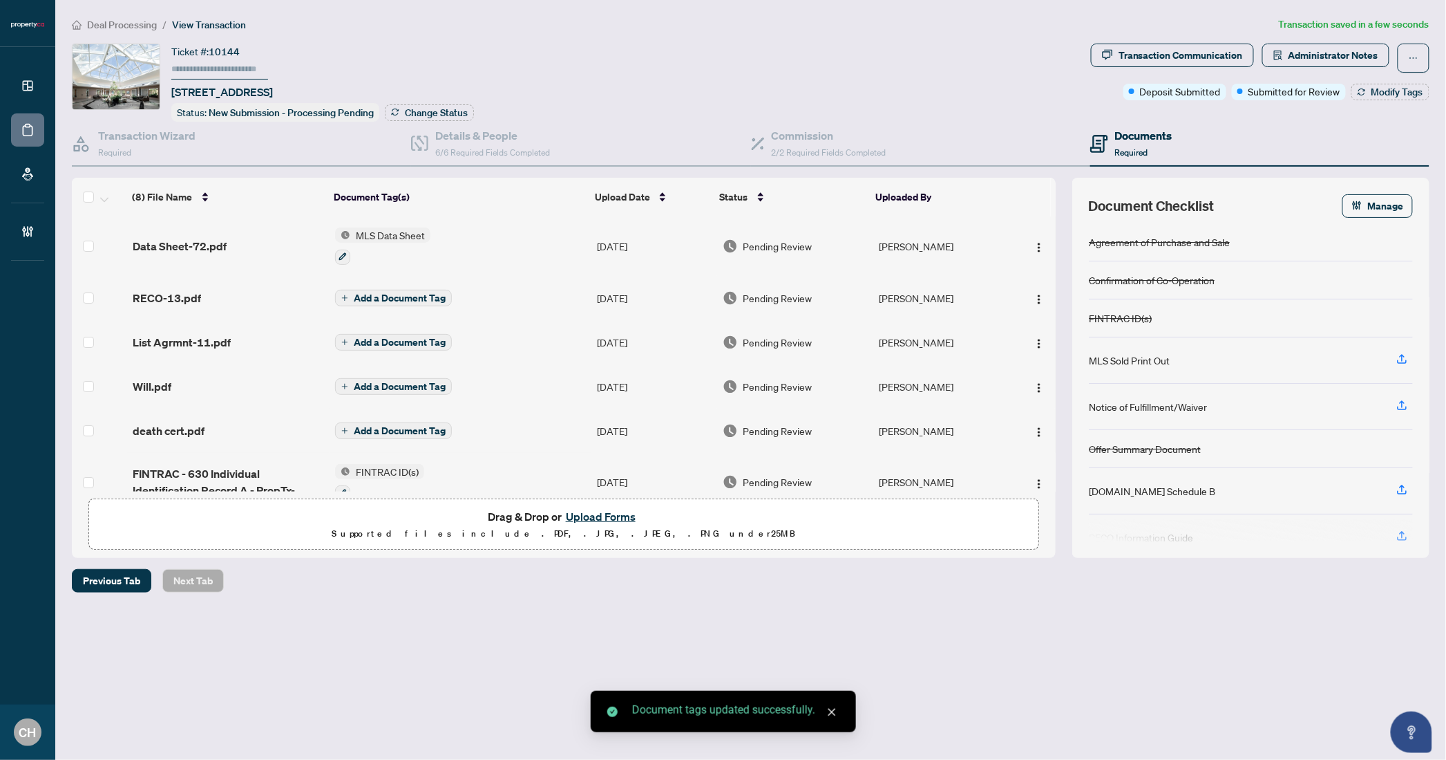
click at [396, 293] on span "Add a Document Tag" at bounding box center [400, 298] width 92 height 10
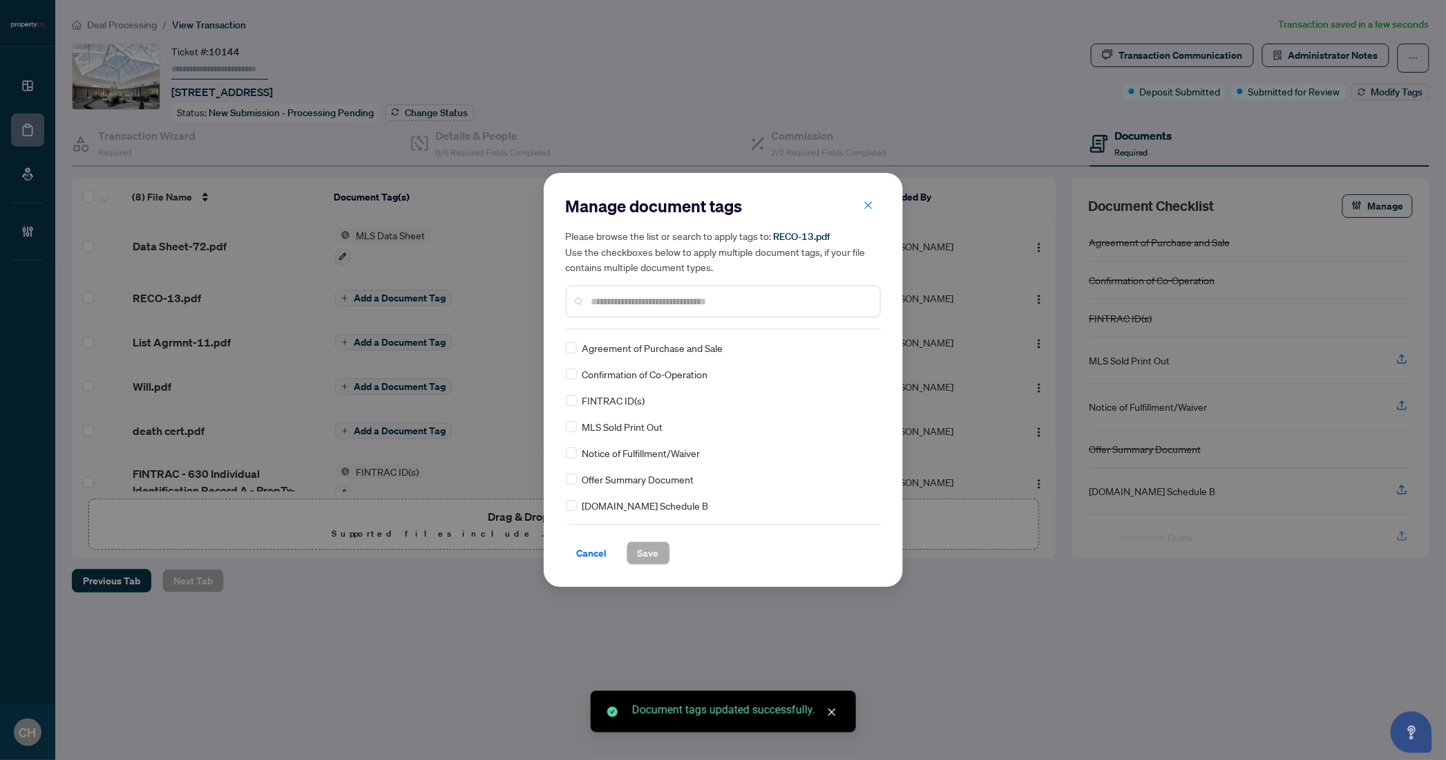
click at [625, 309] on div at bounding box center [723, 301] width 315 height 32
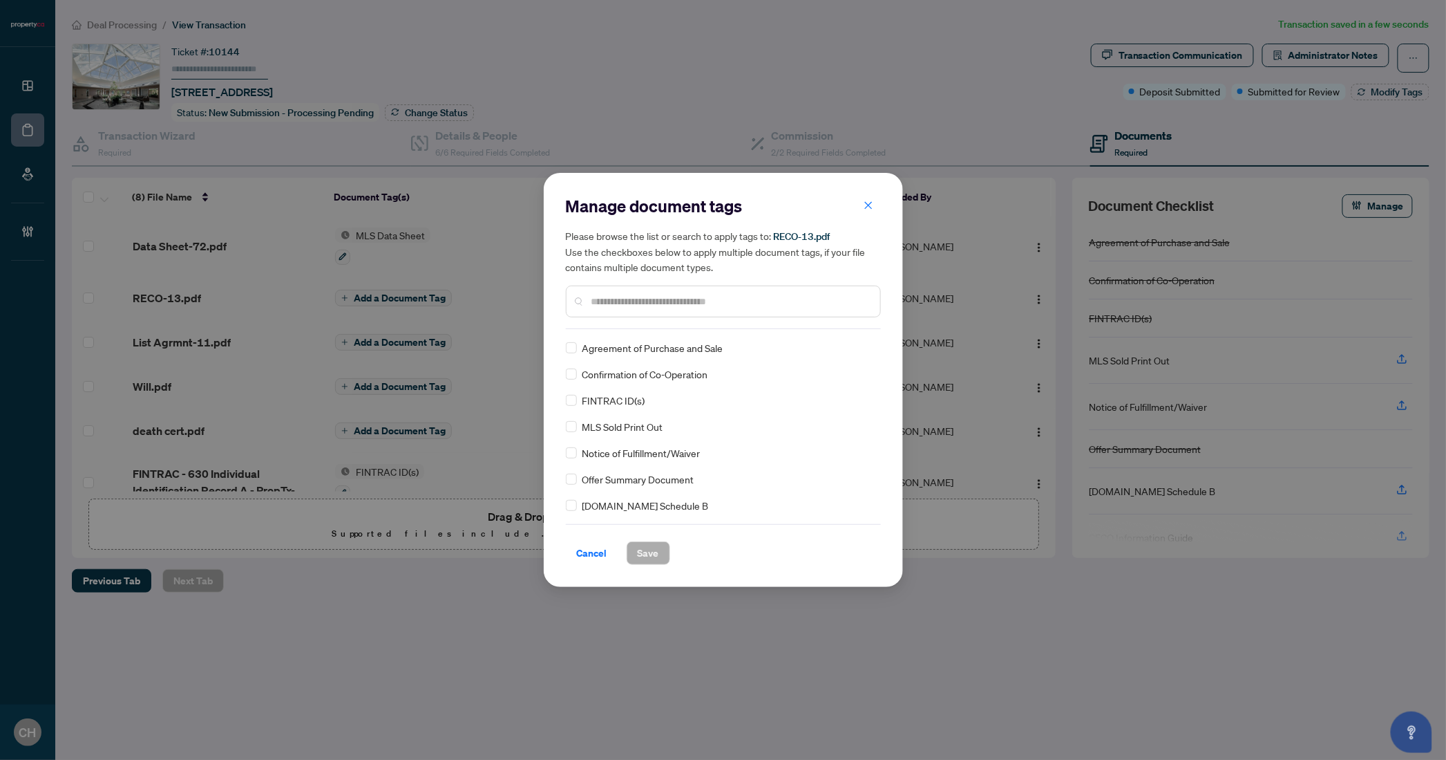
click at [628, 314] on div at bounding box center [723, 301] width 315 height 32
click at [613, 300] on input "text" at bounding box center [731, 301] width 278 height 15
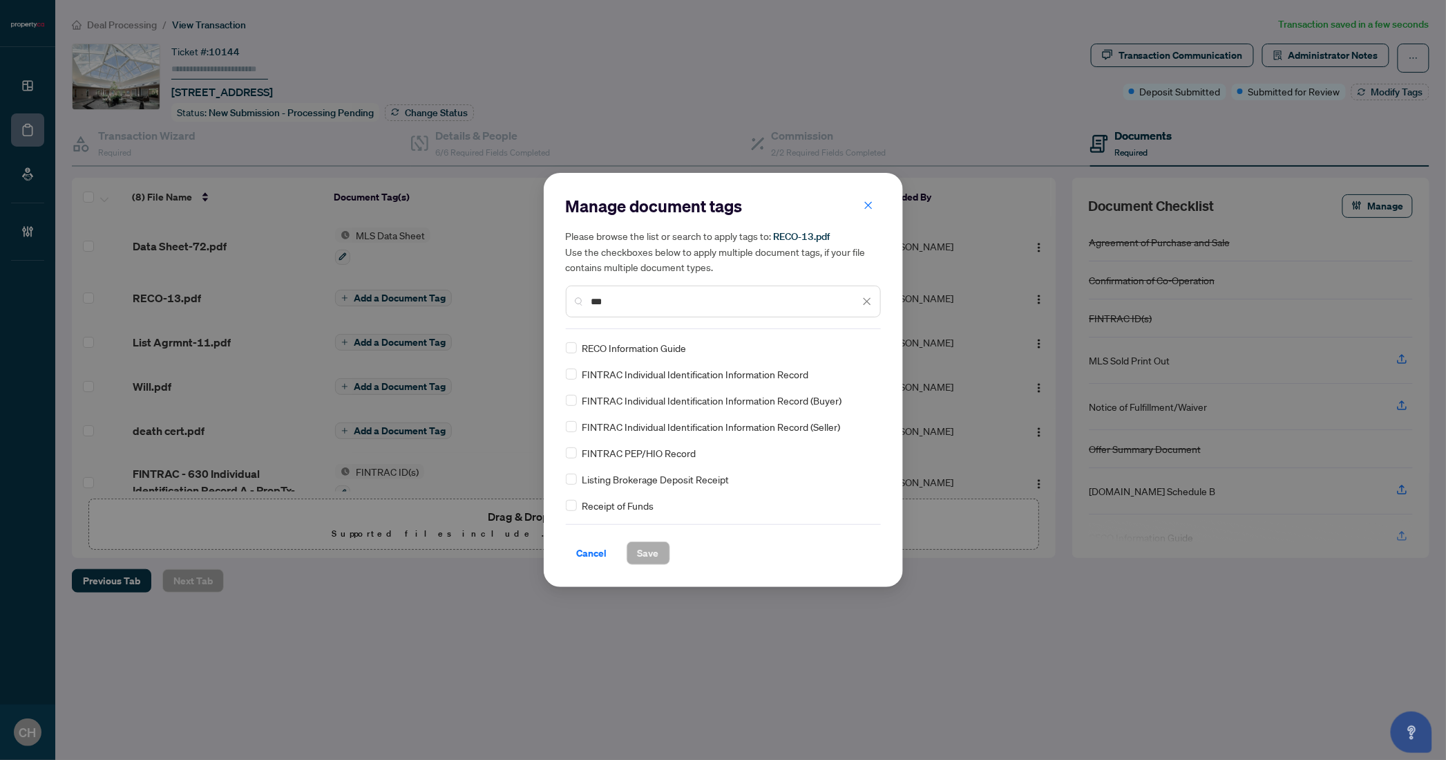
type input "***"
click at [654, 556] on span "Save" at bounding box center [648, 553] width 21 height 22
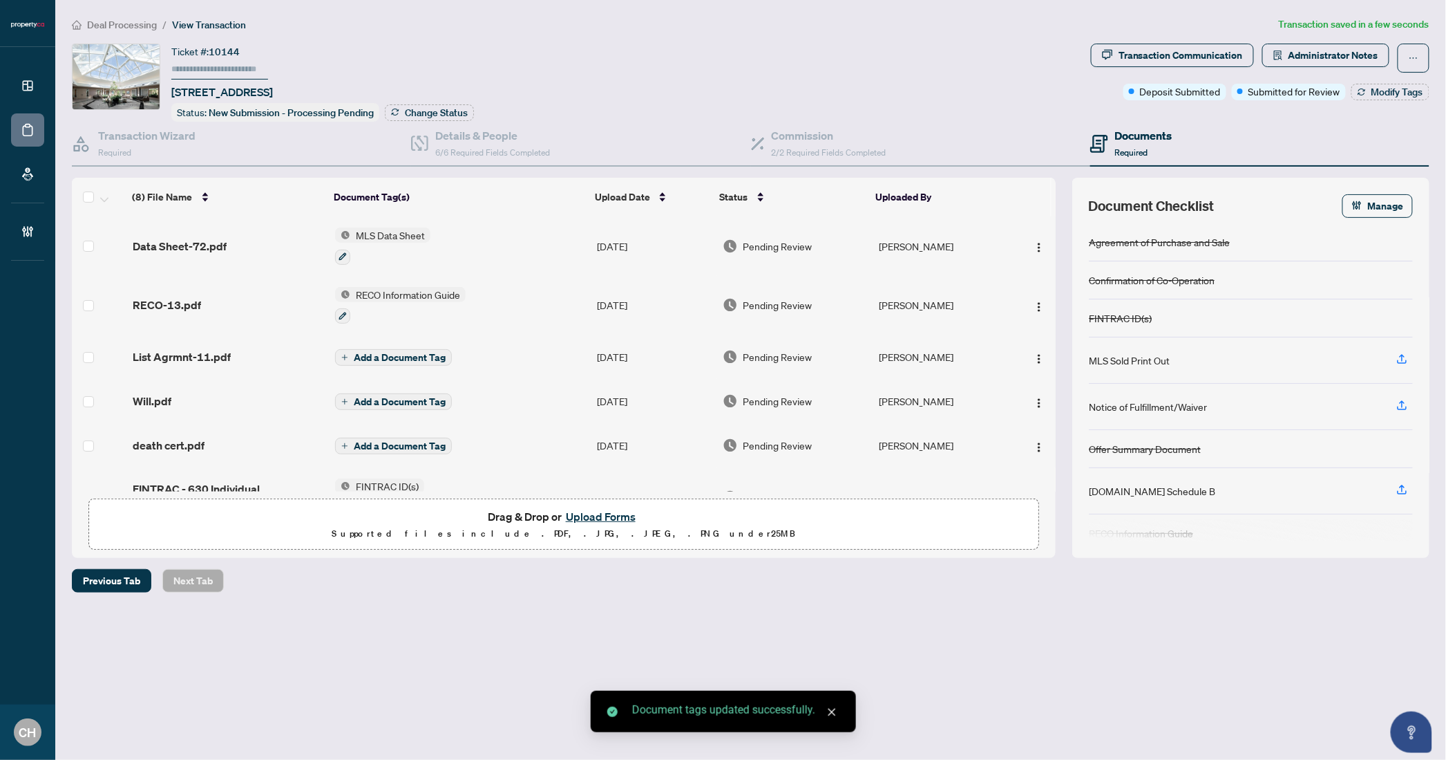
click at [415, 357] on span "Add a Document Tag" at bounding box center [400, 357] width 92 height 10
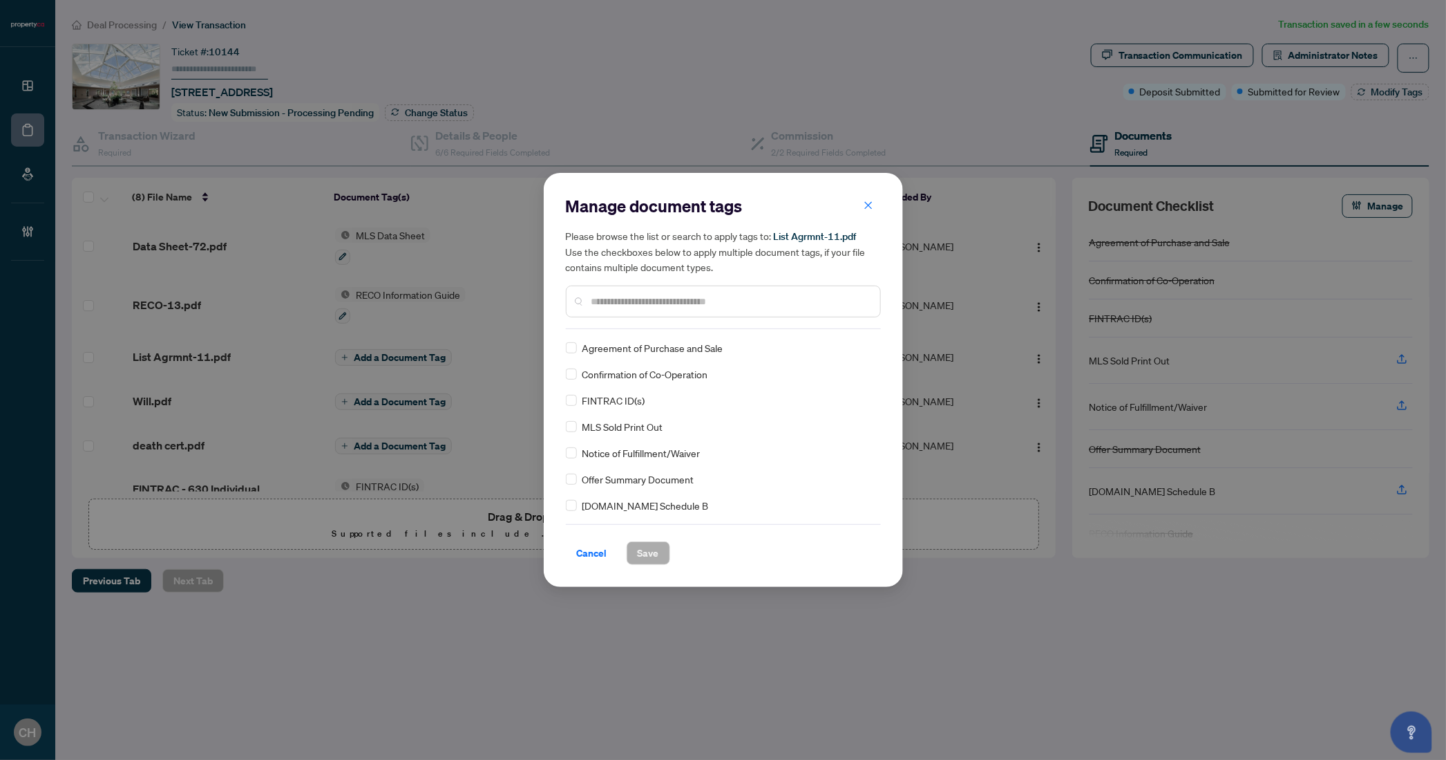
click at [616, 303] on input "text" at bounding box center [731, 301] width 278 height 15
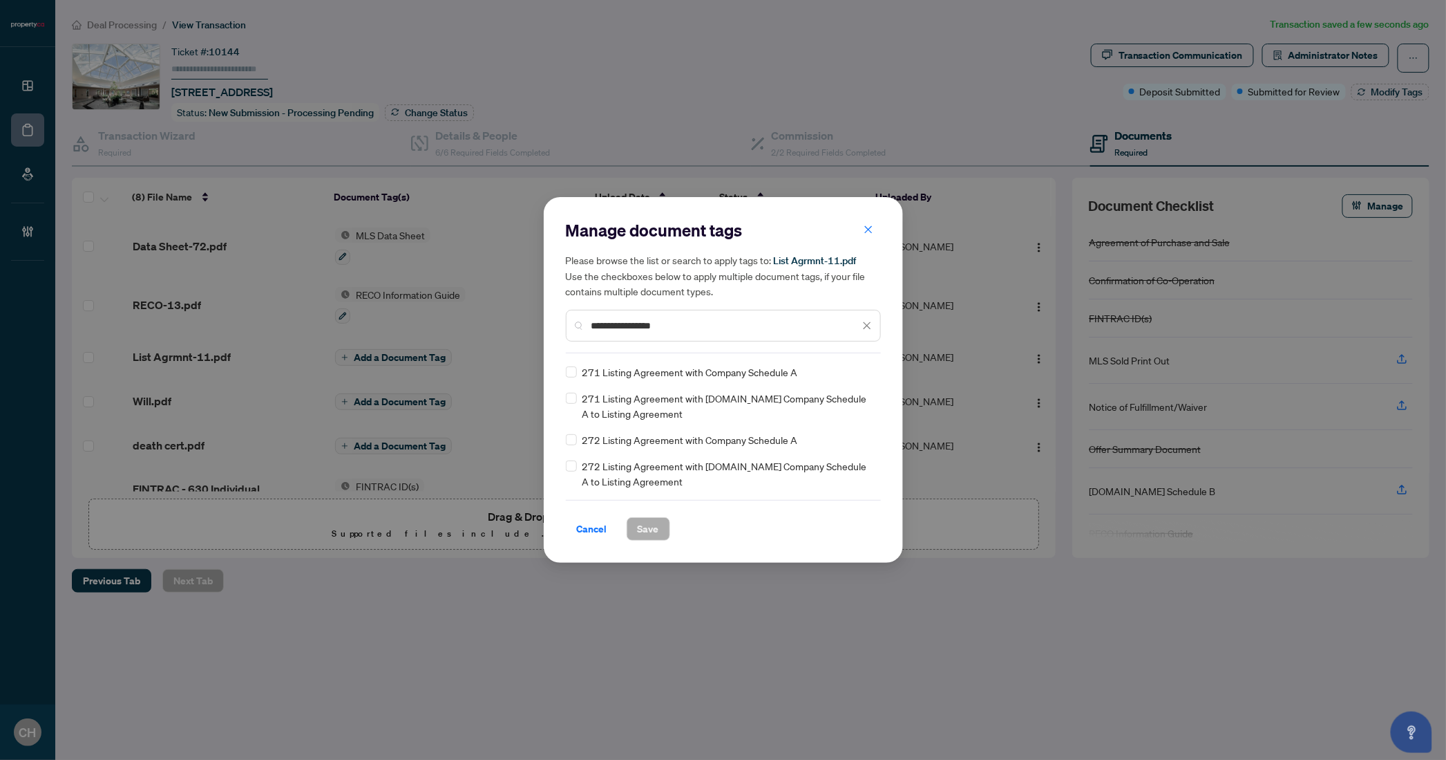
type input "**********"
click at [661, 531] on button "Save" at bounding box center [649, 528] width 44 height 23
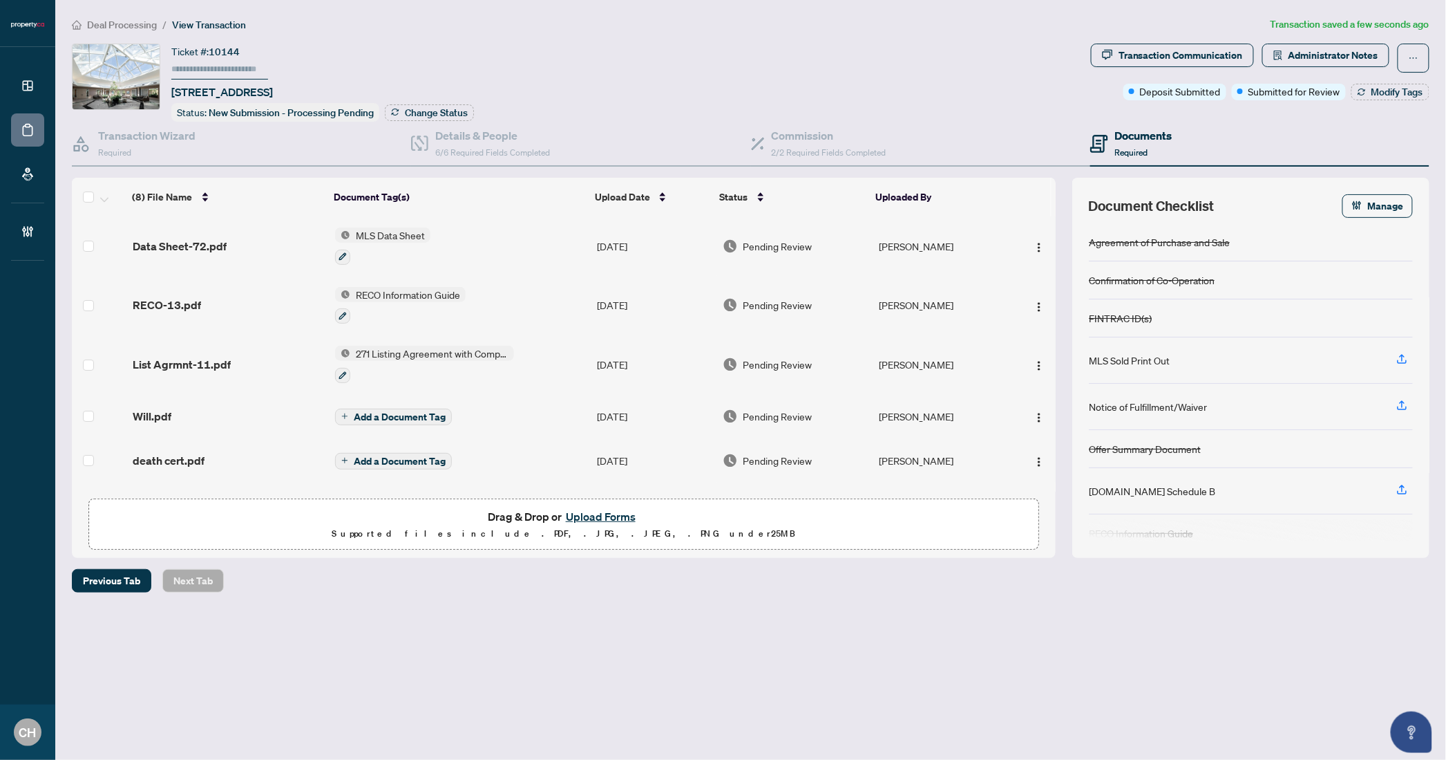
click at [1144, 142] on div "Documents Required" at bounding box center [1143, 143] width 57 height 32
click at [1030, 289] on td at bounding box center [1034, 305] width 44 height 59
click at [1034, 301] on img "button" at bounding box center [1039, 306] width 11 height 11
click at [1143, 569] on div "Previous Tab Next Tab" at bounding box center [751, 580] width 1358 height 23
click at [1402, 49] on button "button" at bounding box center [1414, 58] width 32 height 29
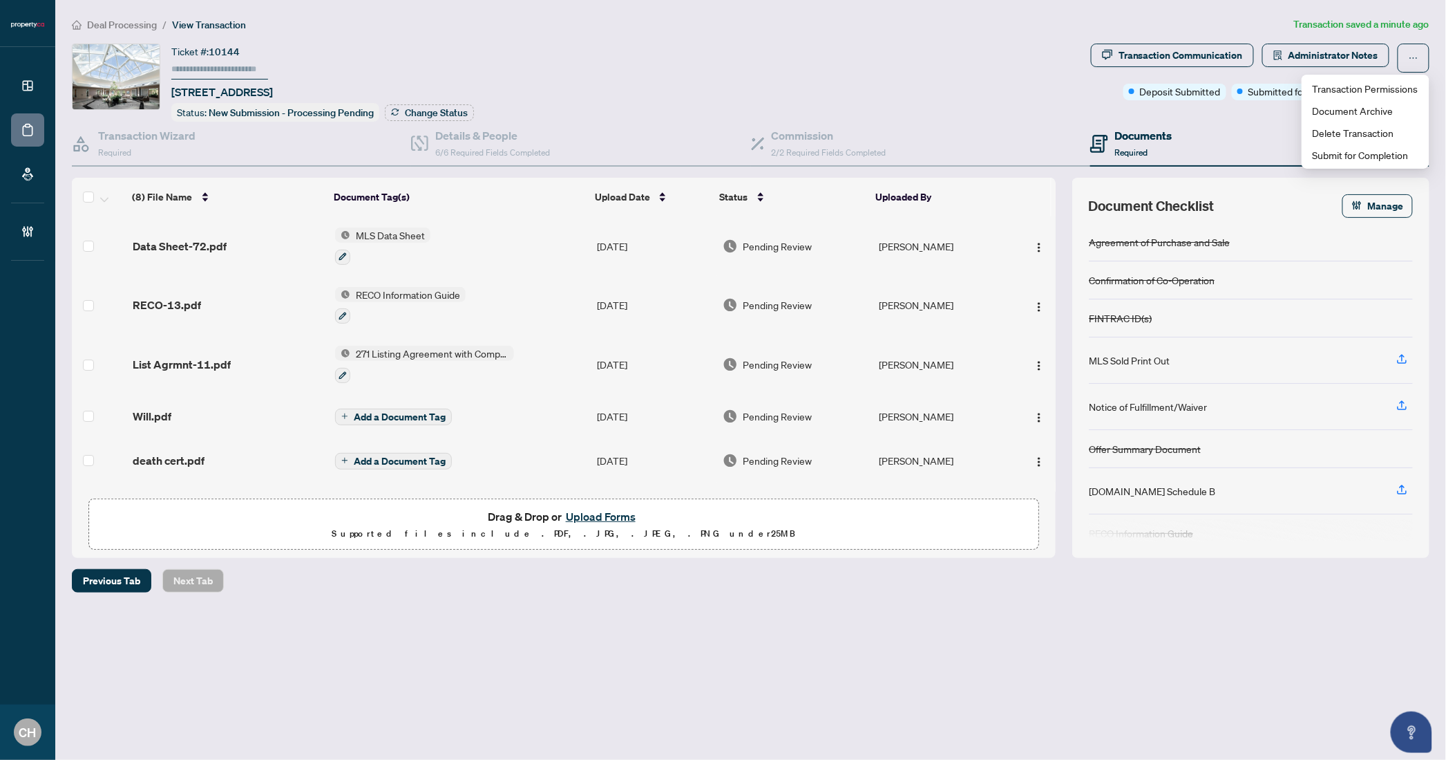
click at [861, 661] on main "Deal Processing / View Transaction Transaction saved a minute ago Ticket #: 101…" at bounding box center [750, 380] width 1391 height 760
click at [220, 238] on span "Data Sheet-72.pdf" at bounding box center [180, 246] width 94 height 17
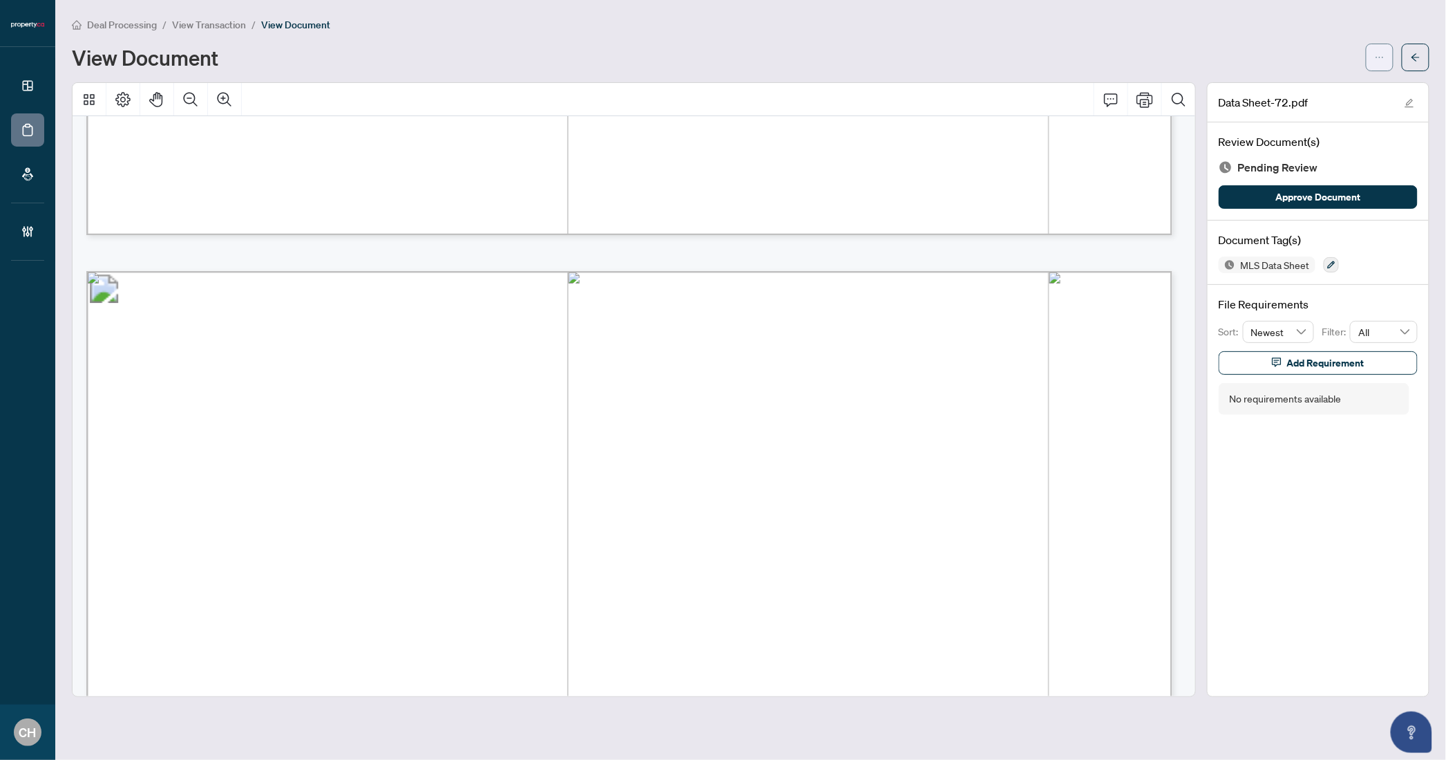
scroll to position [1303, 0]
click at [1416, 57] on icon "arrow-left" at bounding box center [1416, 58] width 10 height 10
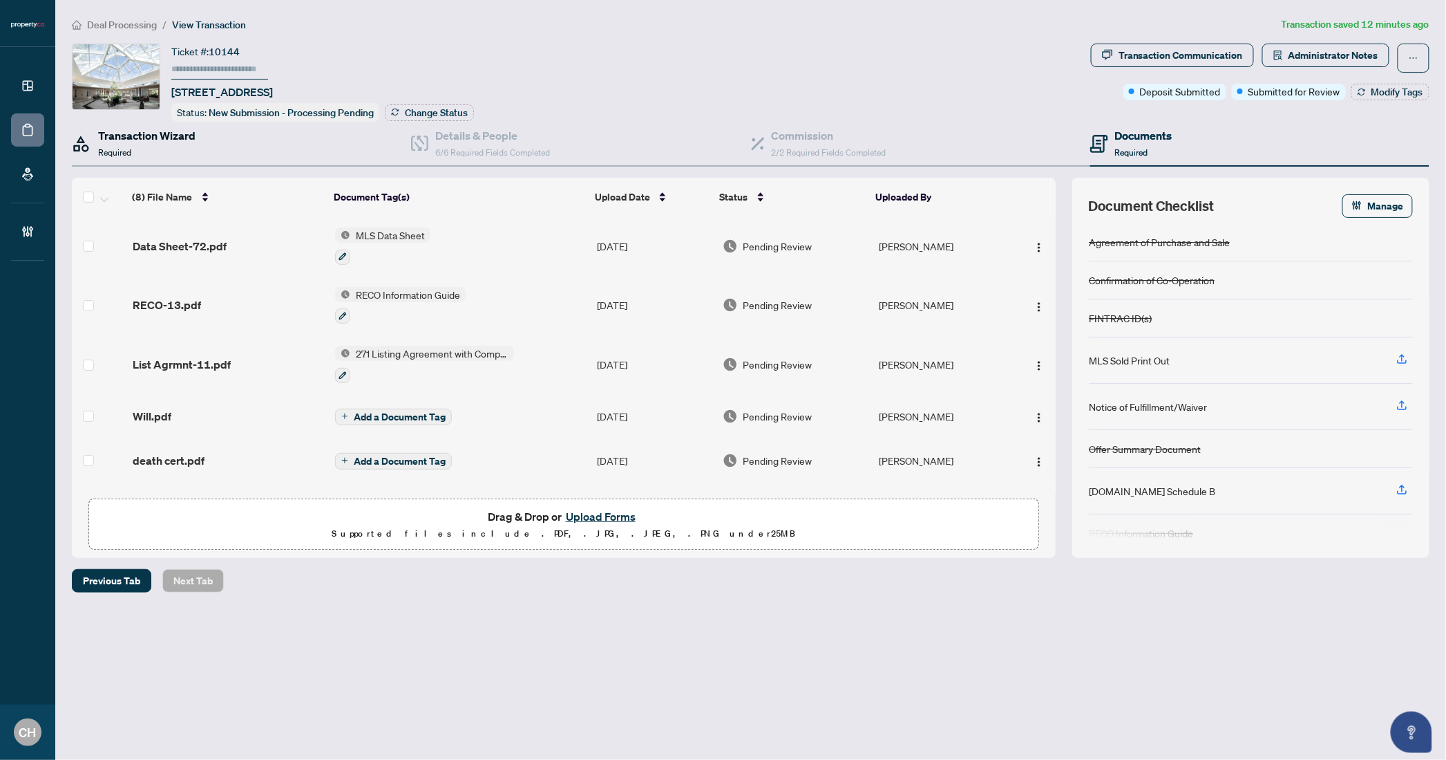
click at [151, 140] on h4 "Transaction Wizard" at bounding box center [146, 135] width 97 height 17
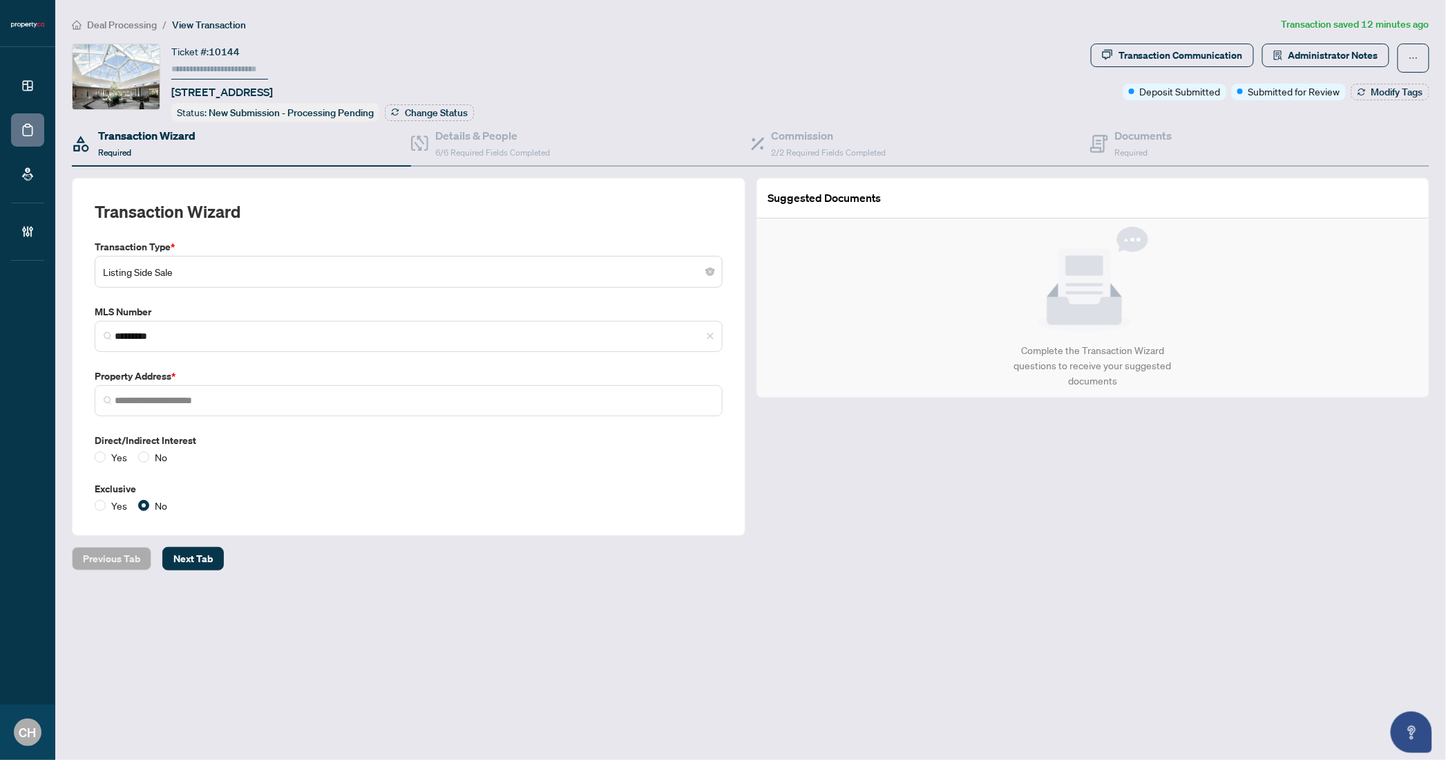
type input "**********"
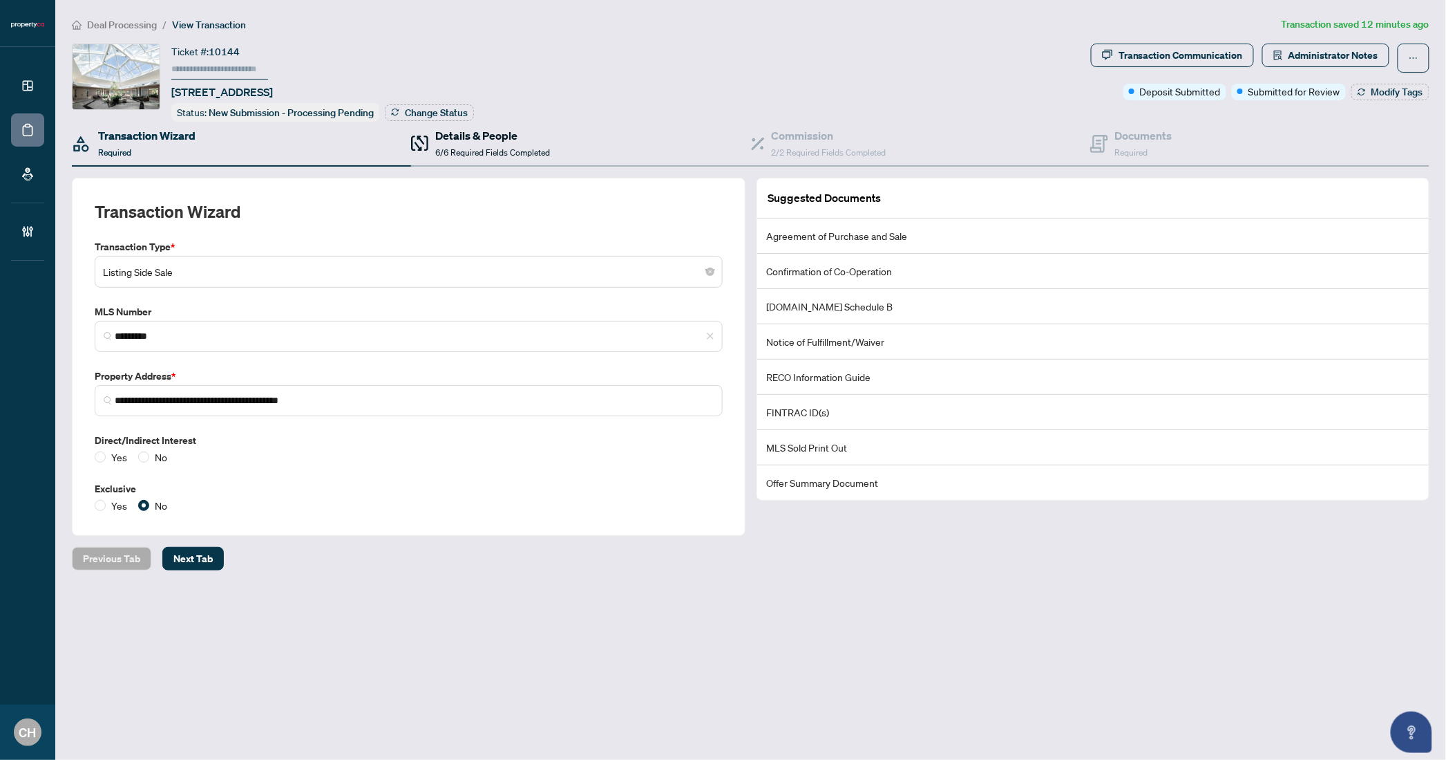
click at [446, 149] on span "6/6 Required Fields Completed" at bounding box center [492, 152] width 115 height 10
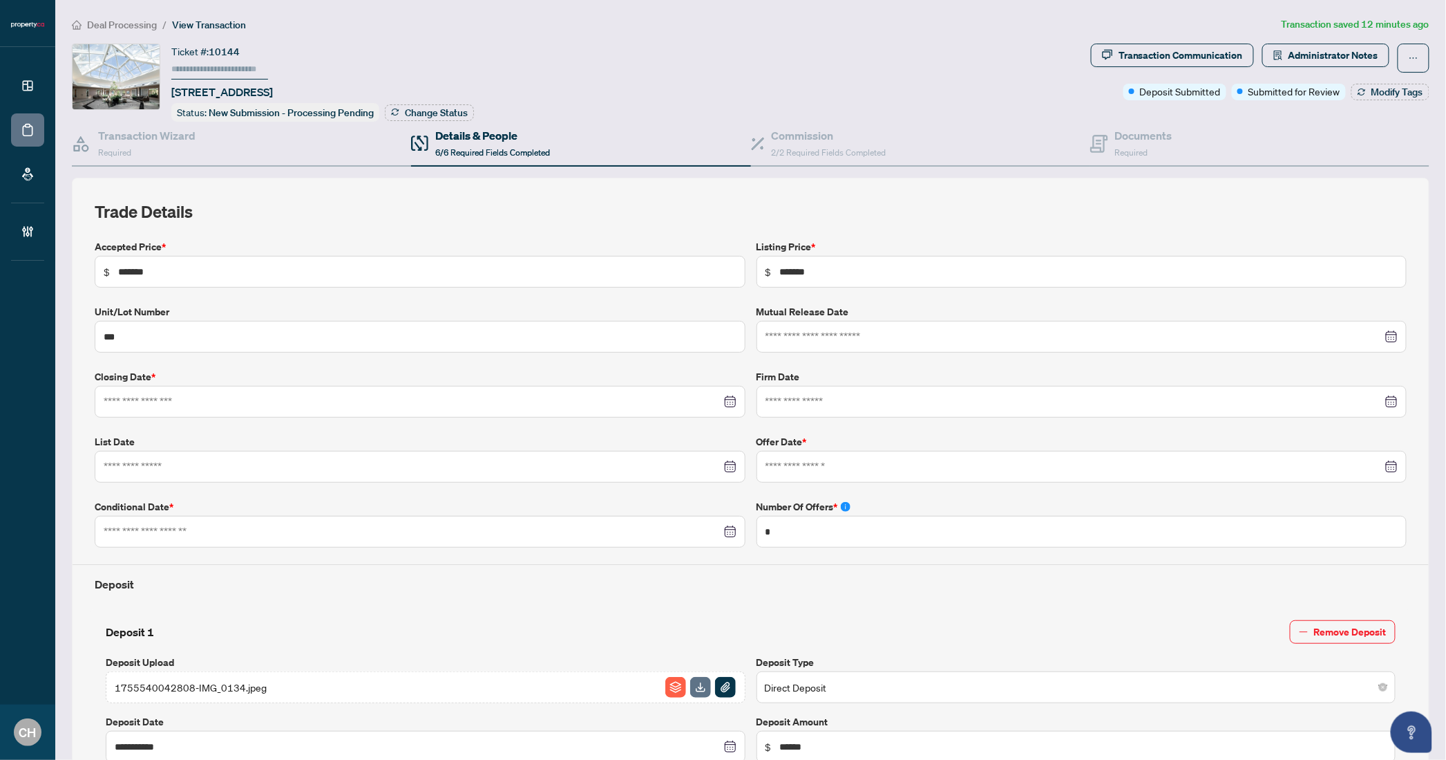
type input "**********"
click at [1154, 147] on div "Documents Required" at bounding box center [1143, 143] width 57 height 32
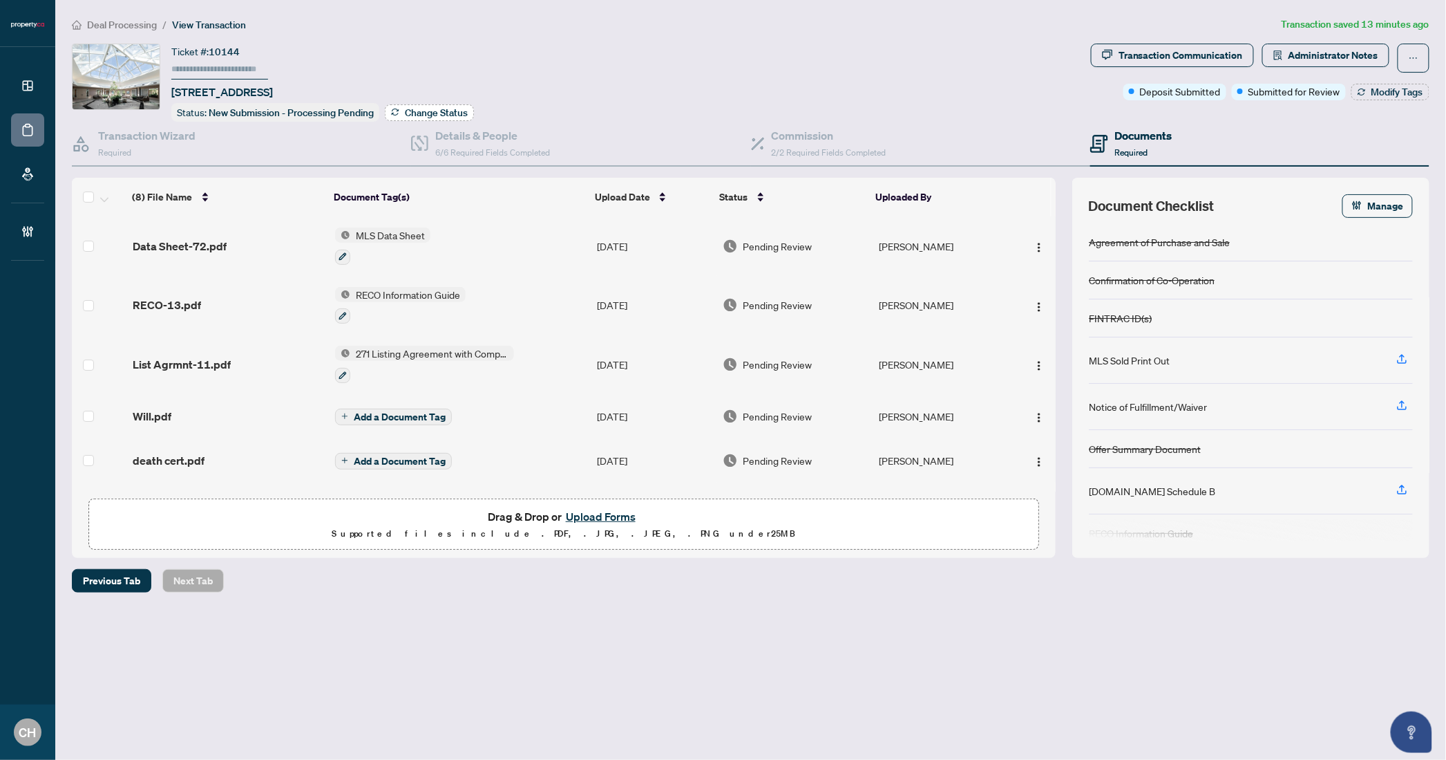
click at [416, 115] on span "Change Status" at bounding box center [436, 113] width 63 height 10
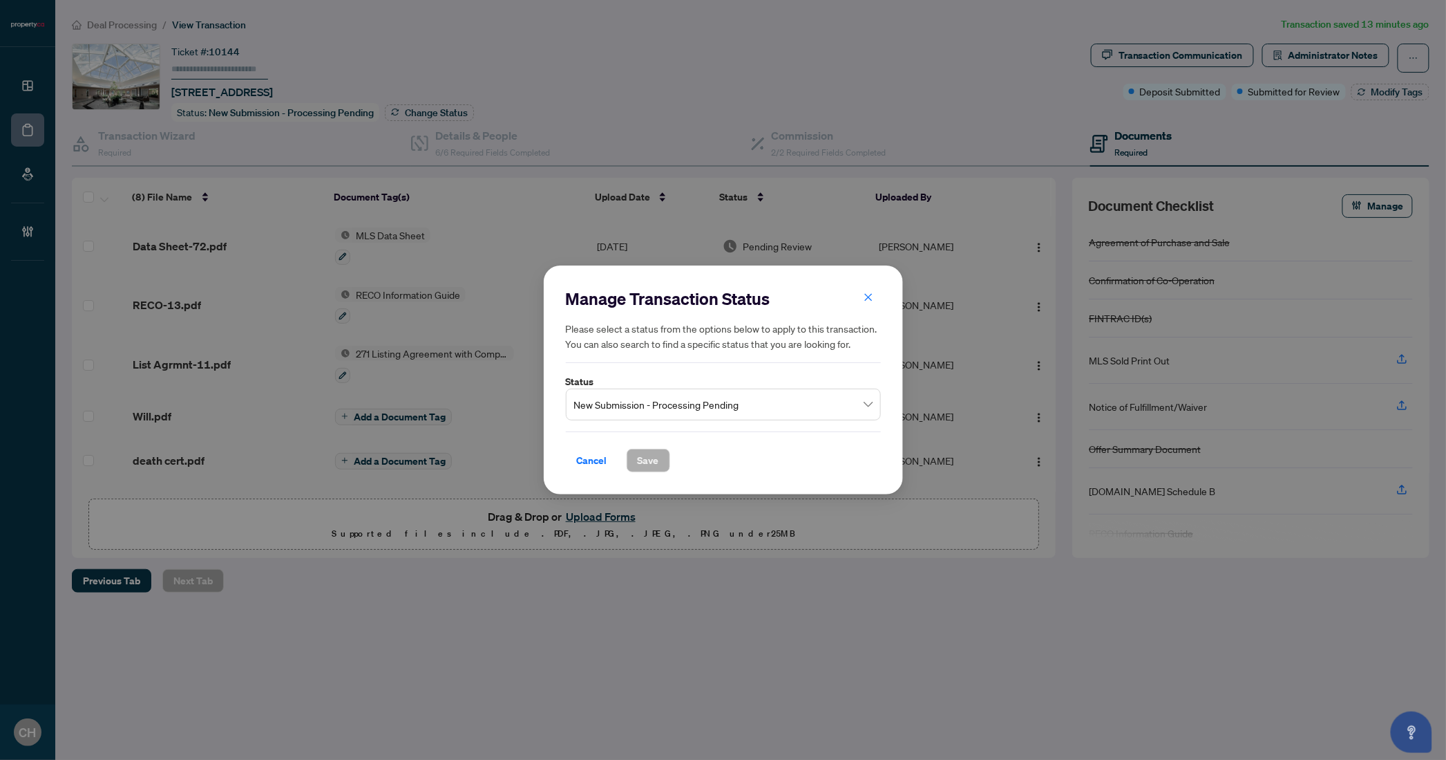
click at [701, 402] on span "New Submission - Processing Pending" at bounding box center [723, 404] width 299 height 26
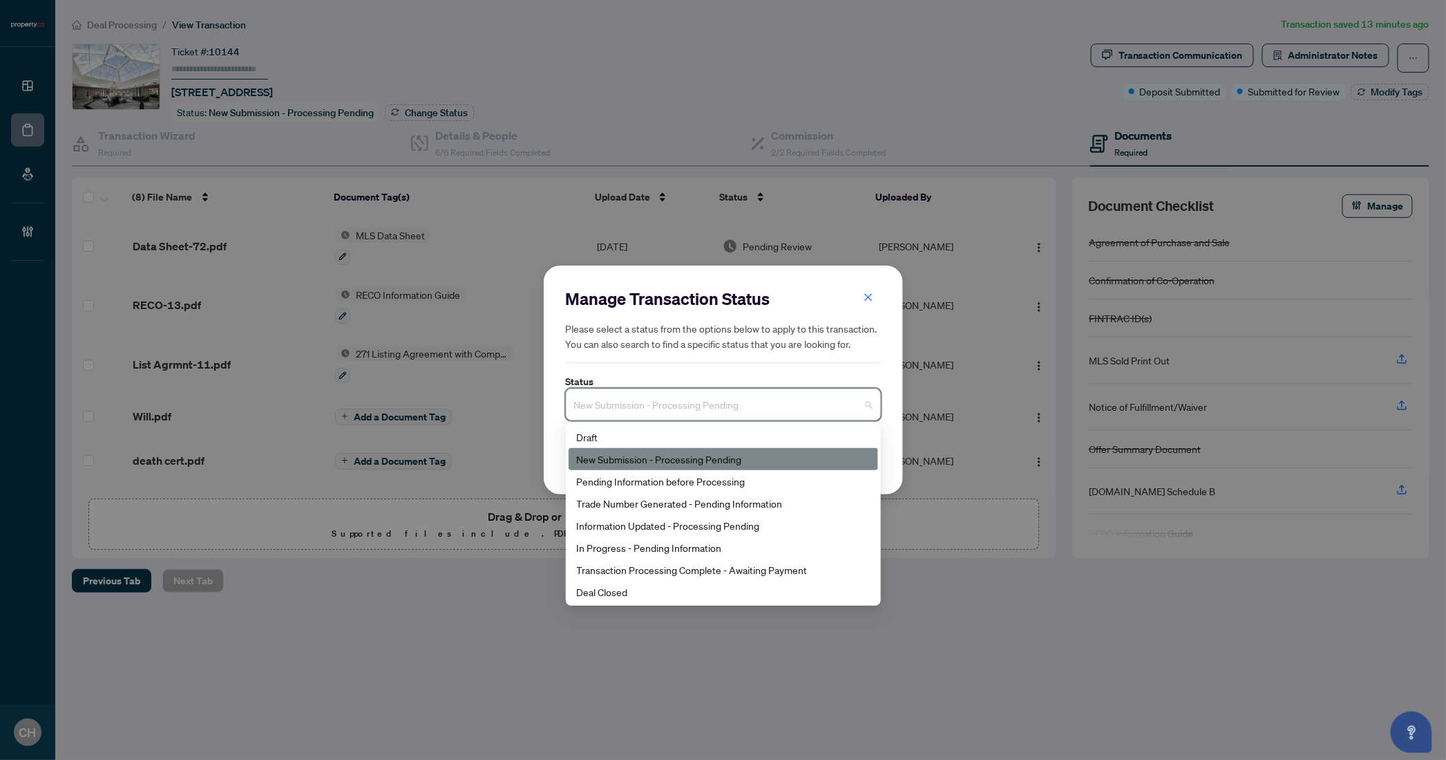
click at [706, 343] on h5 "Please select a status from the options below to apply to this transaction. You…" at bounding box center [723, 336] width 315 height 30
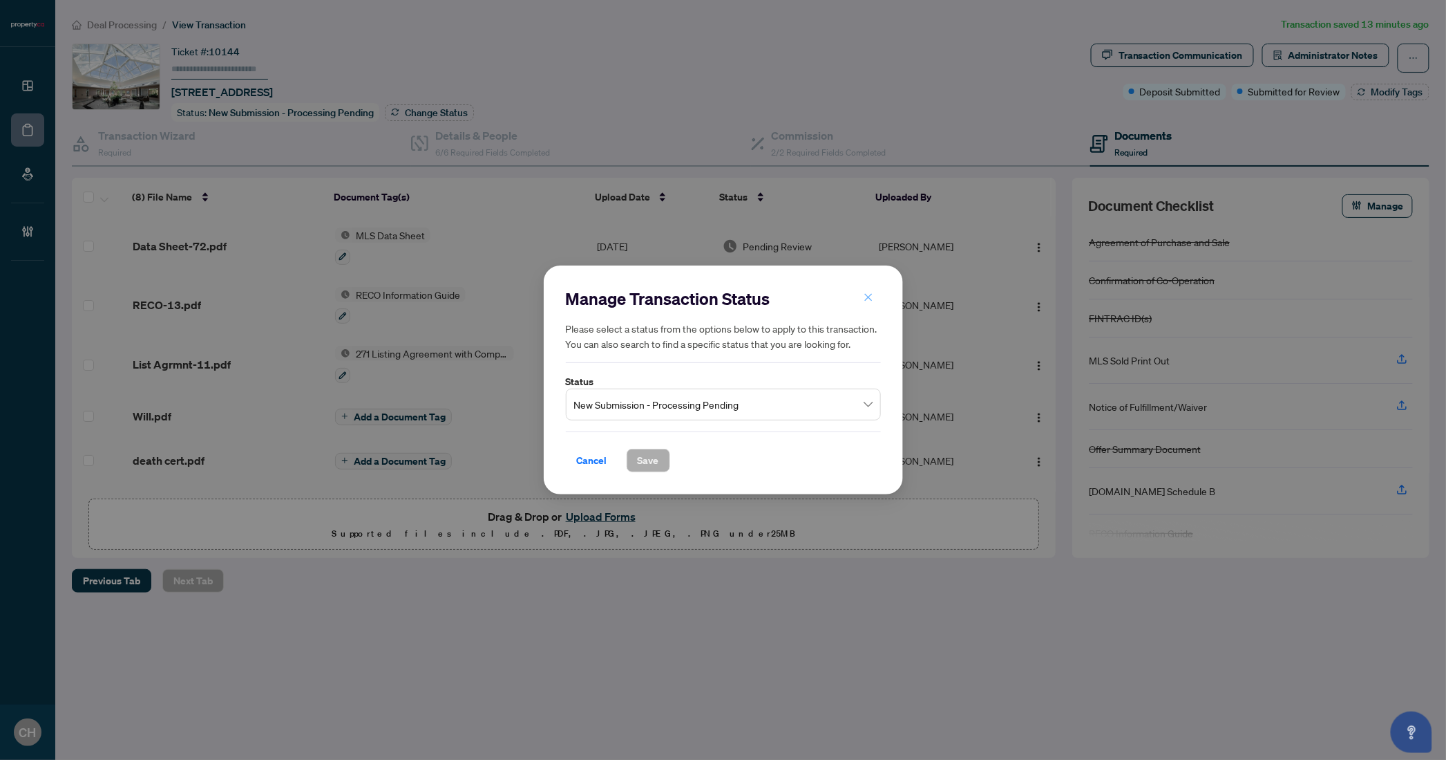
click at [864, 296] on icon "close" at bounding box center [869, 297] width 10 height 10
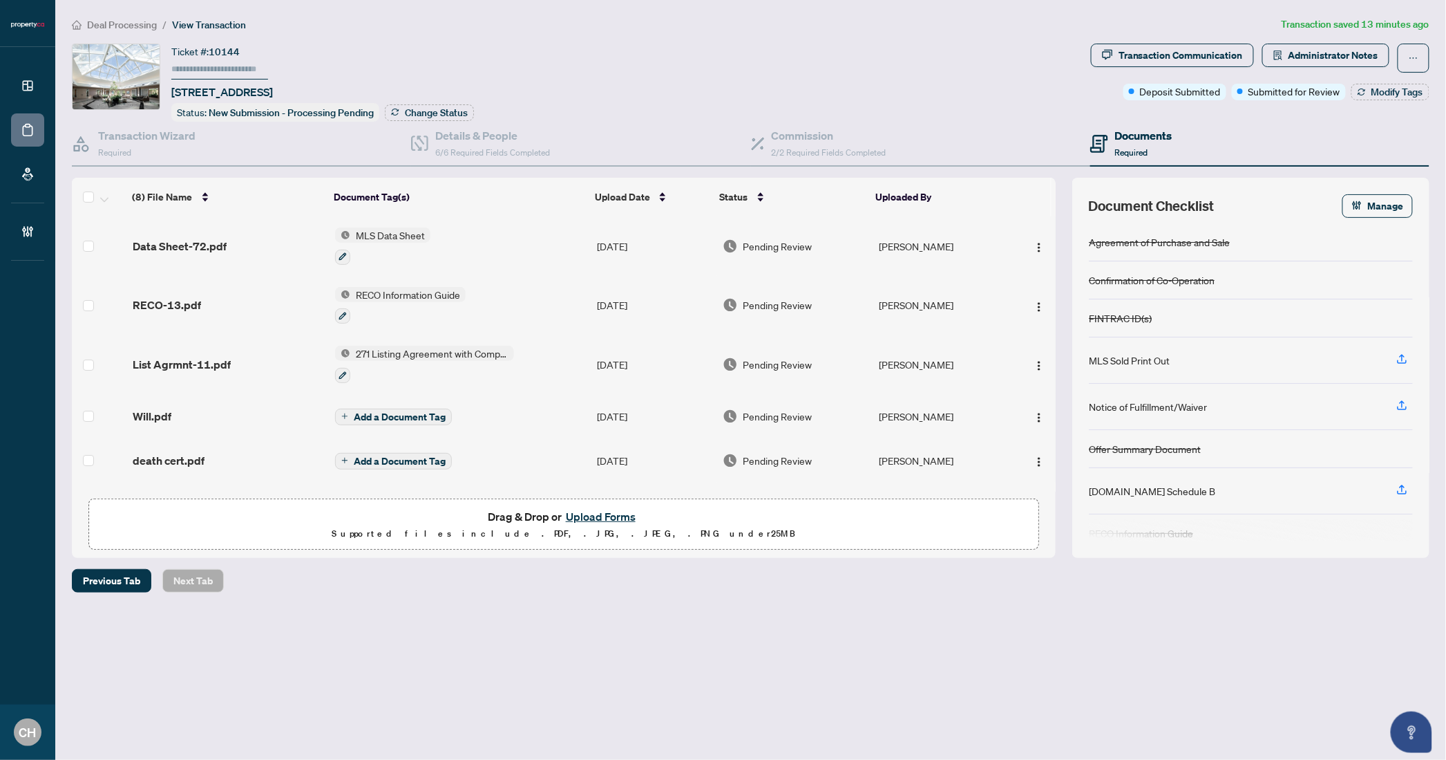
scroll to position [155, 0]
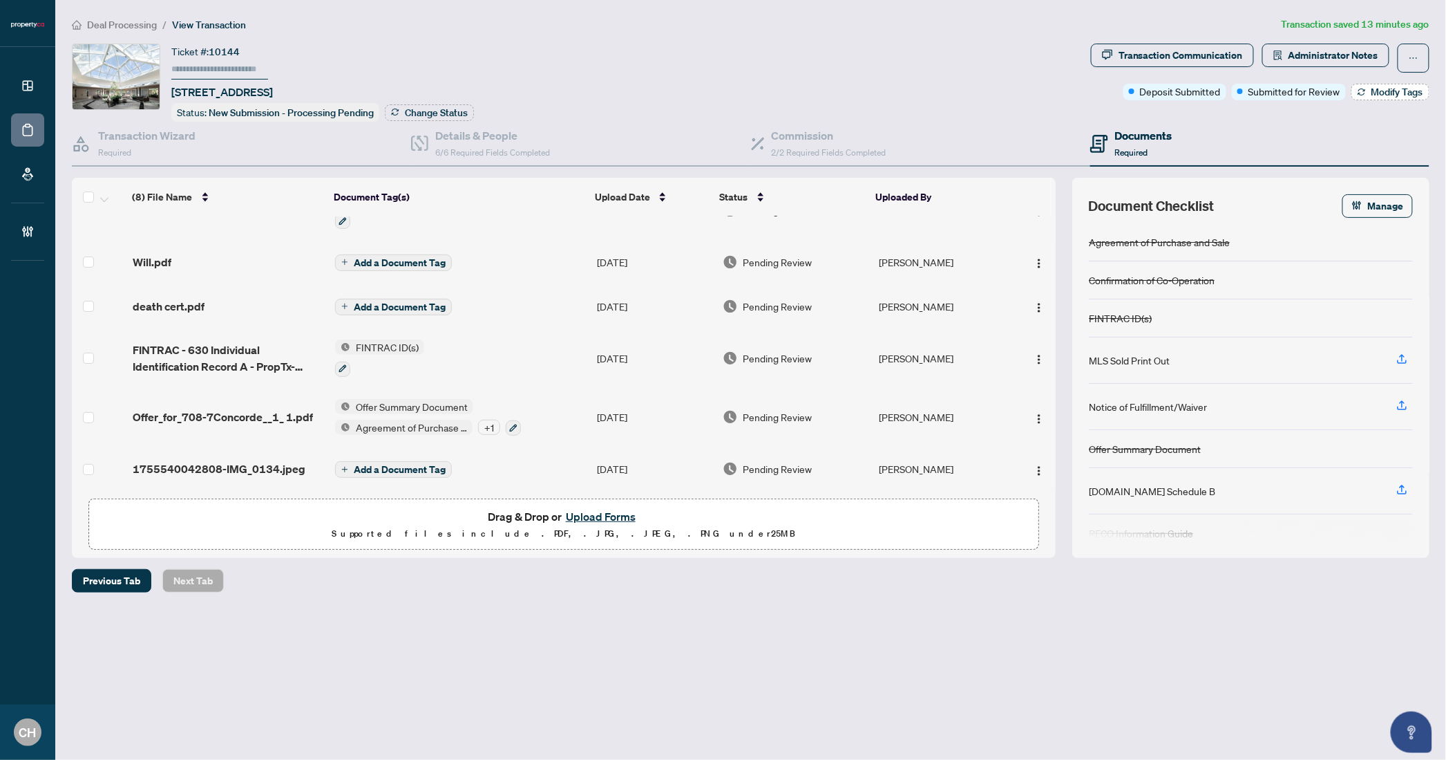
click at [1384, 95] on span "Modify Tags" at bounding box center [1398, 92] width 52 height 10
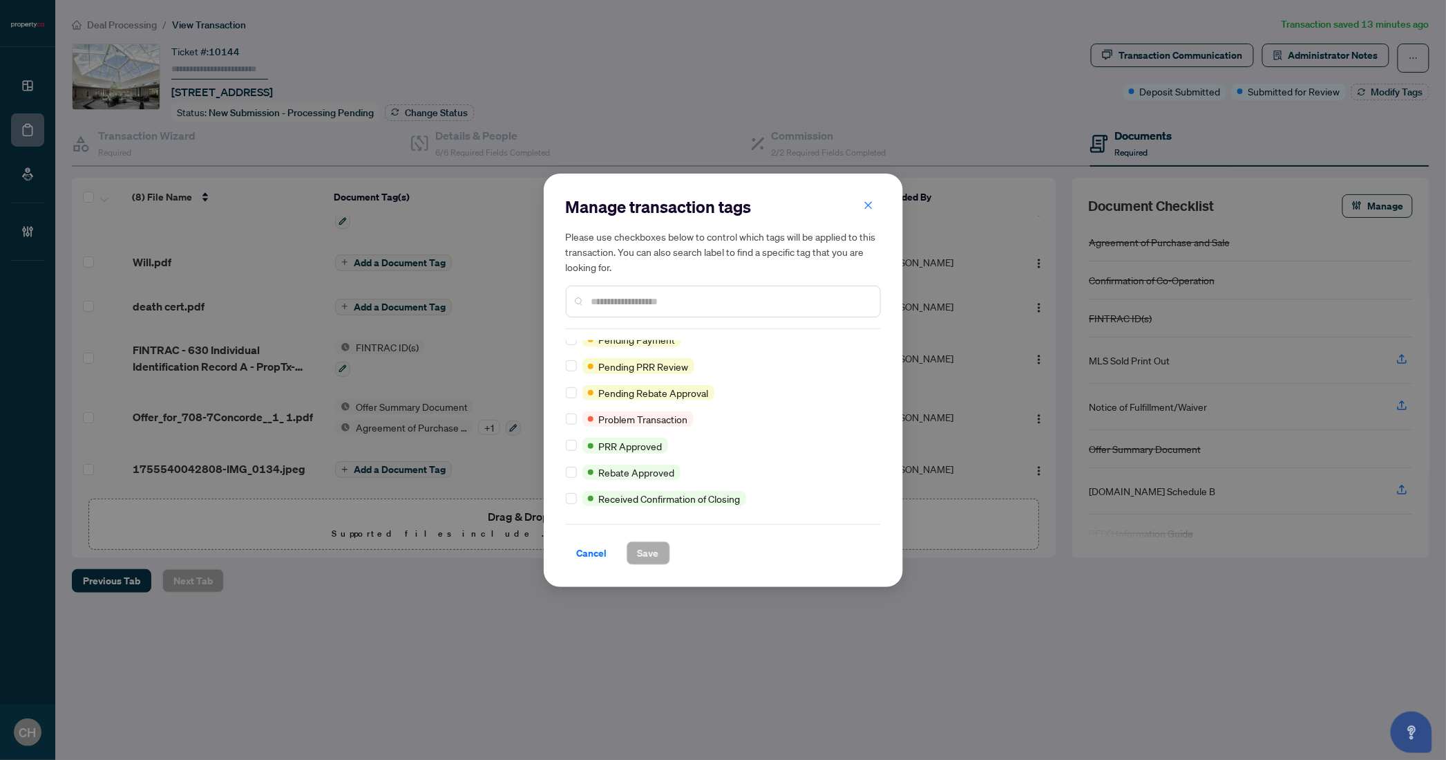
scroll to position [1129, 0]
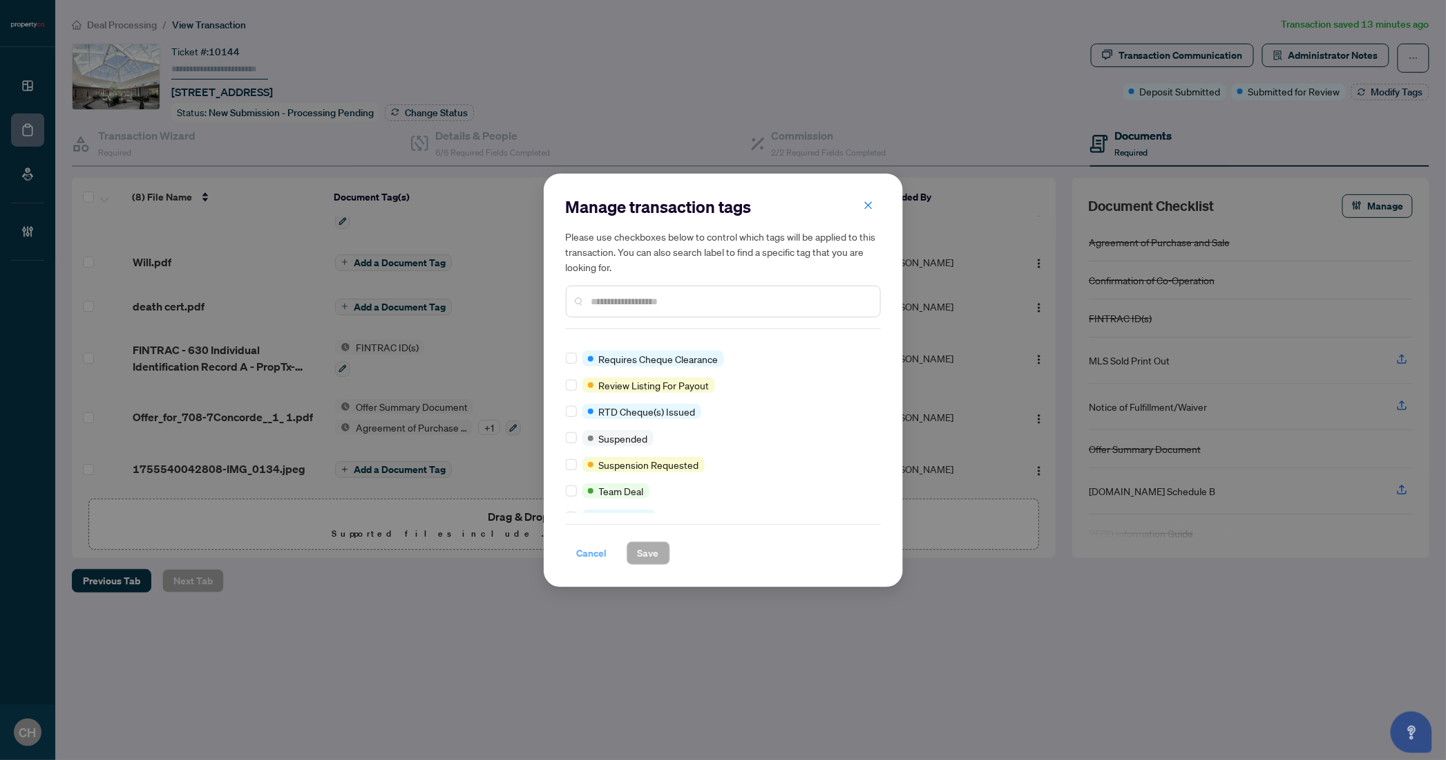
click at [589, 549] on span "Cancel" at bounding box center [592, 553] width 30 height 22
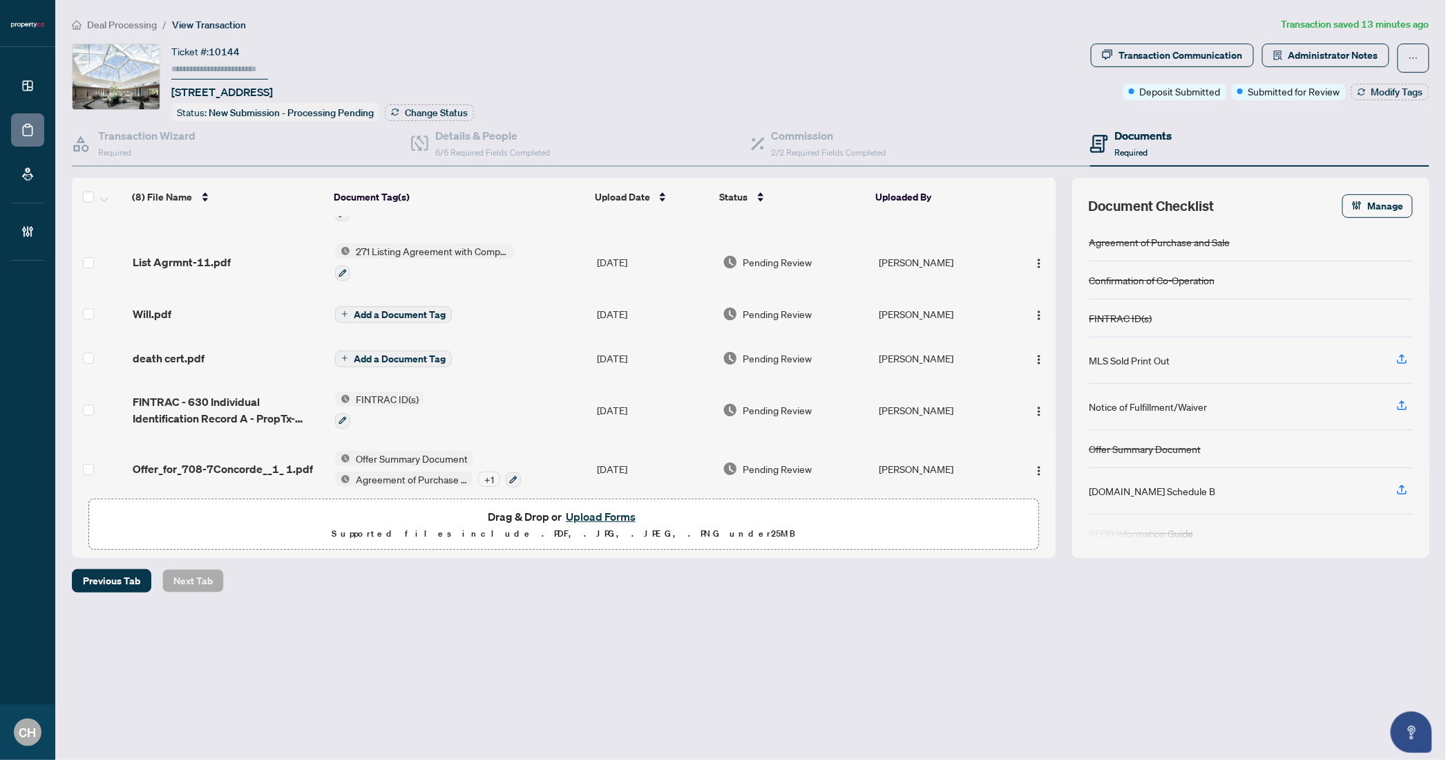
scroll to position [155, 0]
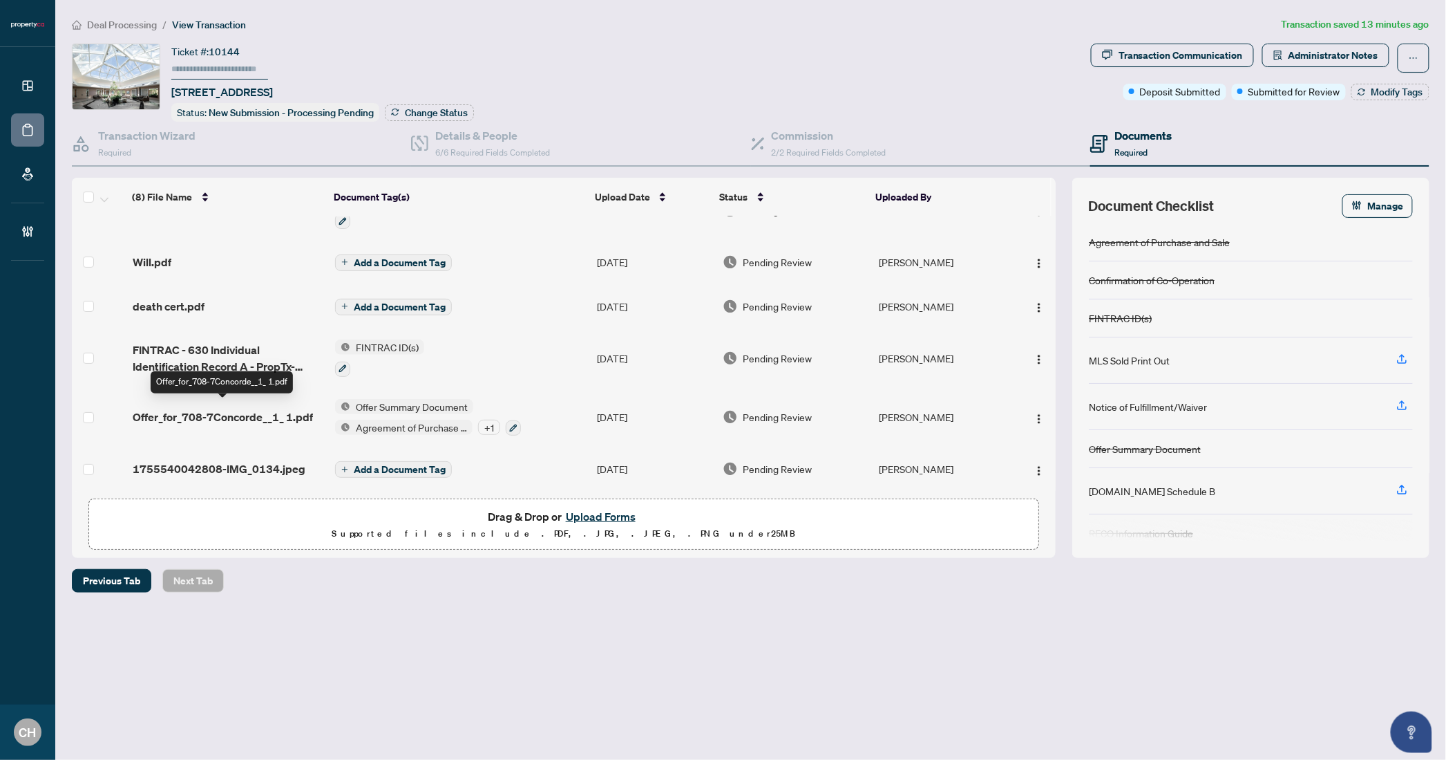
click at [253, 413] on span "Offer_for_708-7Concorde__1_ 1.pdf" at bounding box center [223, 416] width 180 height 17
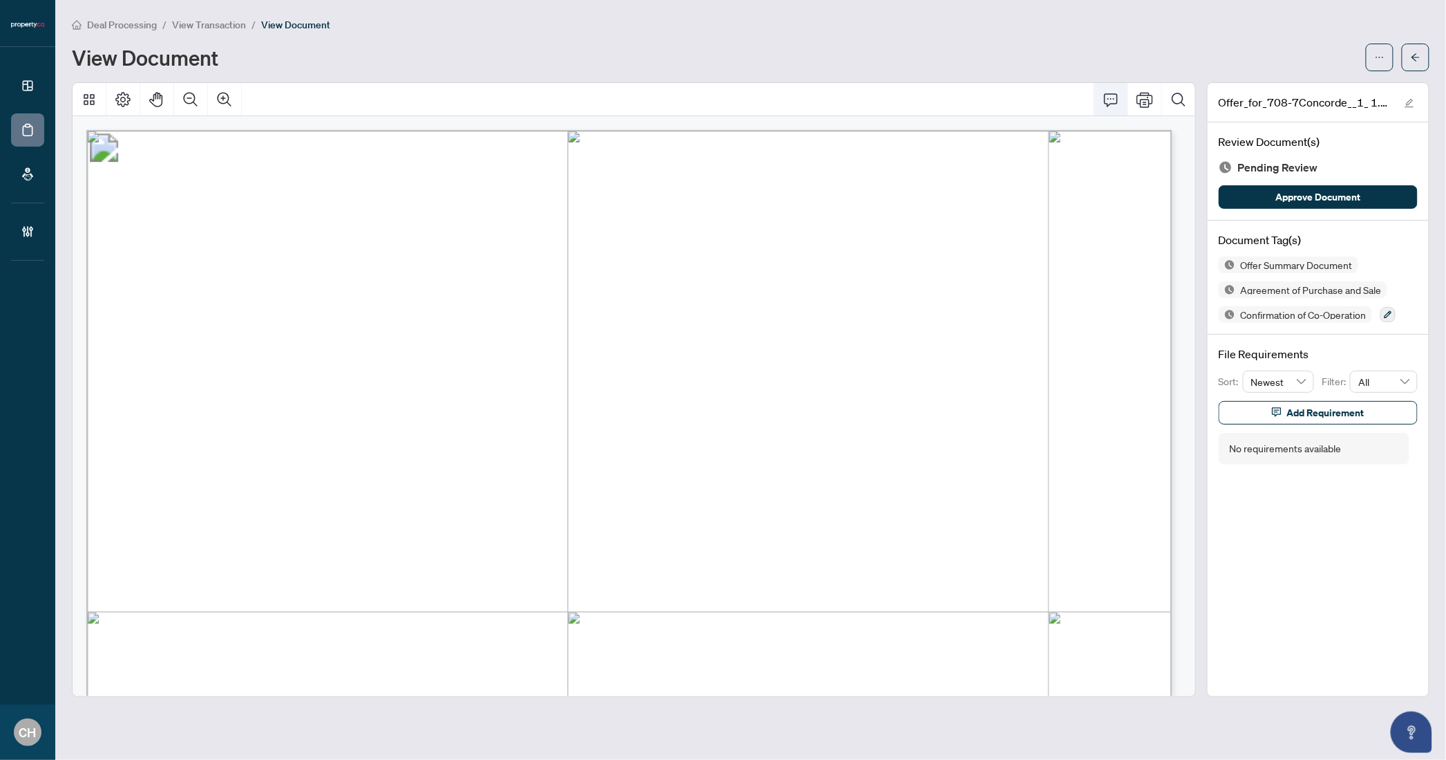
click at [1117, 98] on icon "Comment" at bounding box center [1111, 99] width 17 height 17
click at [1102, 103] on button "Comment" at bounding box center [1111, 99] width 33 height 33
click at [1330, 493] on div "Offer_for_708-7Concorde__1_ 1.pdf Review Document(s) Pending Review Approve Doc…" at bounding box center [1318, 389] width 223 height 614
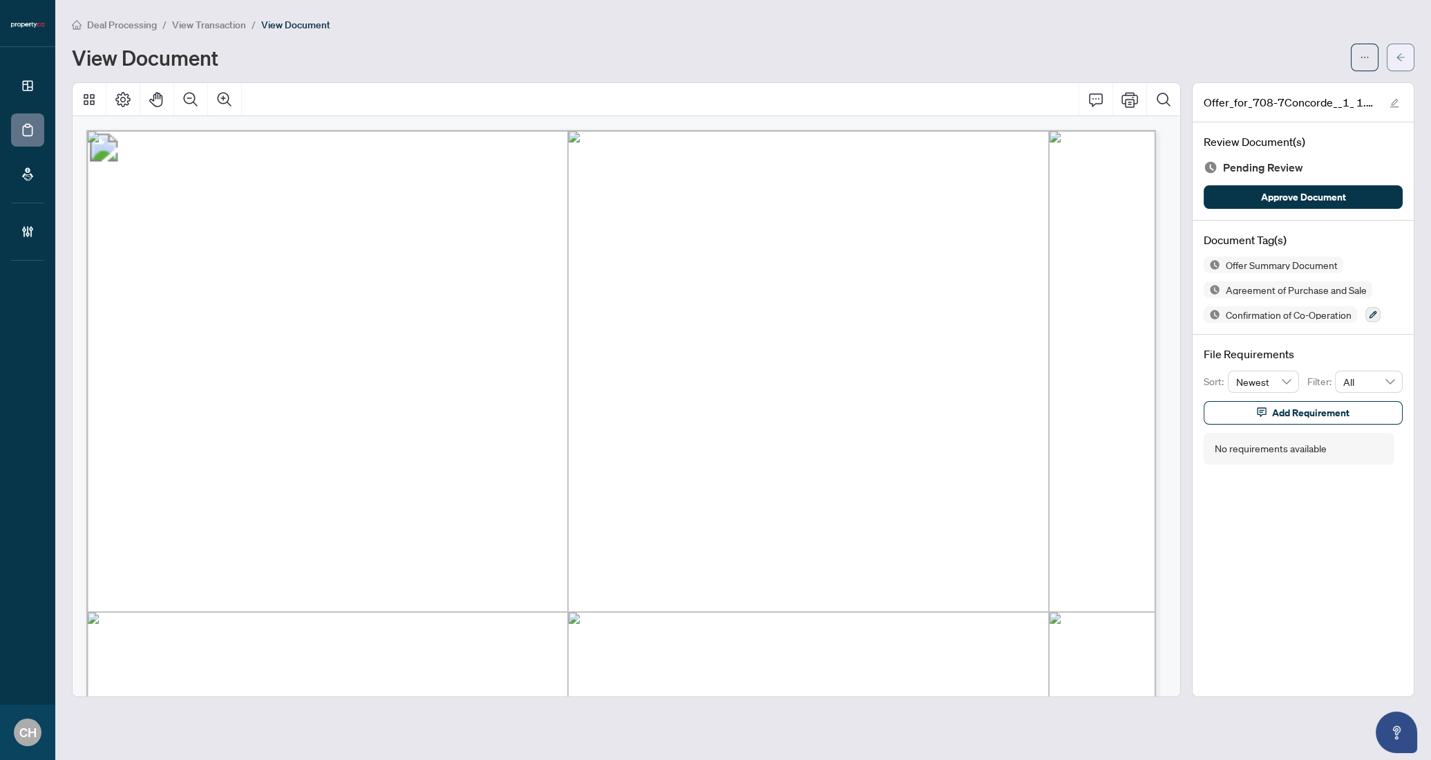
click at [1392, 47] on button "button" at bounding box center [1401, 58] width 28 height 28
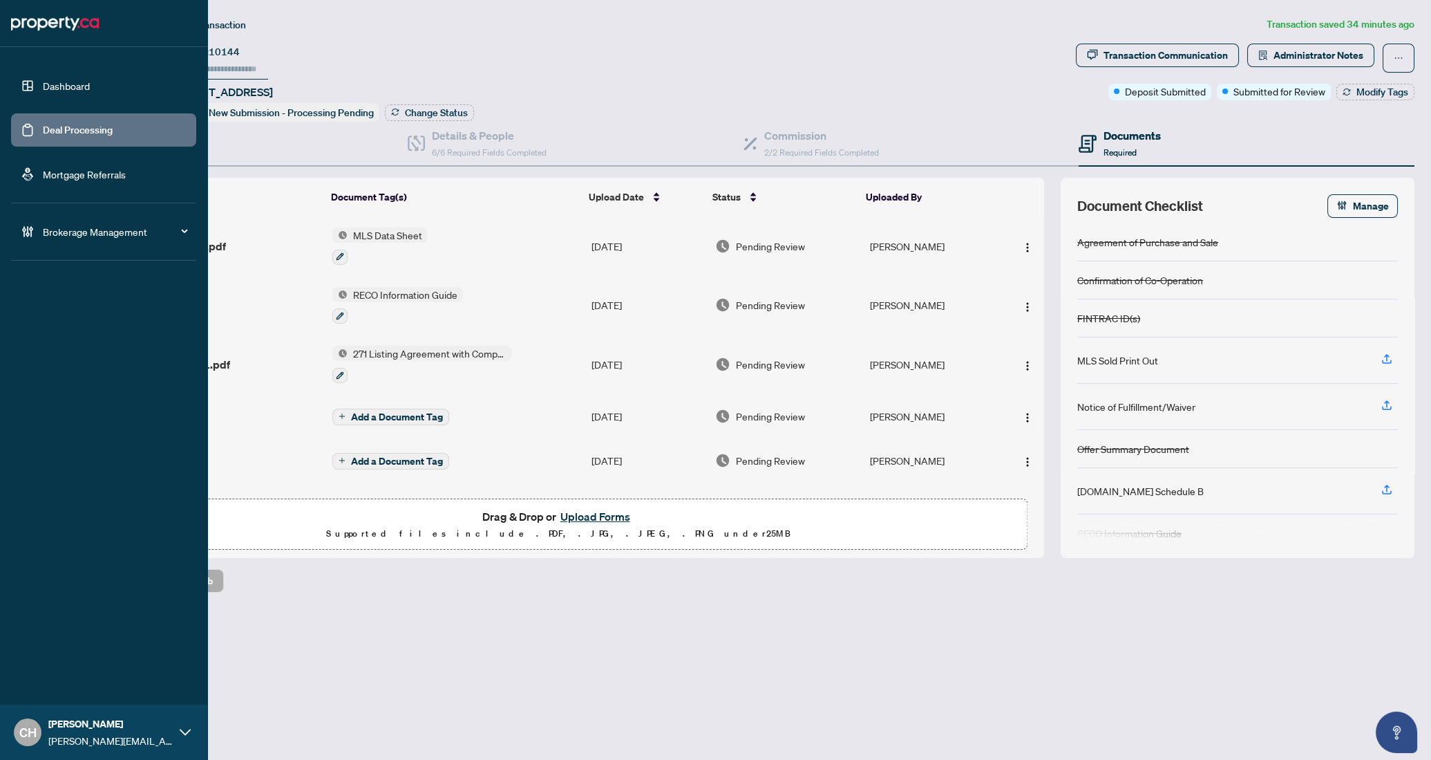
click at [43, 135] on link "Deal Processing" at bounding box center [78, 130] width 70 height 12
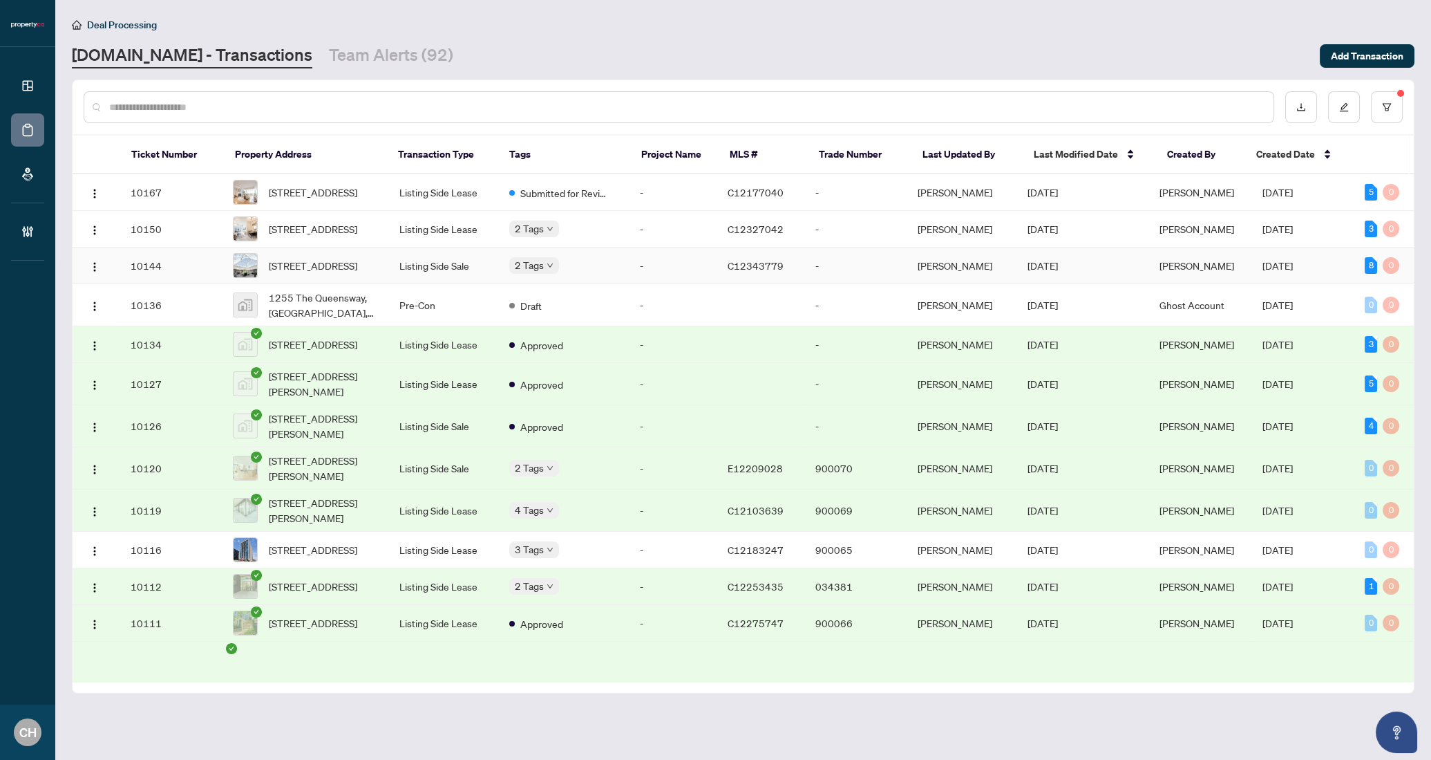
click at [534, 284] on td "2 Tags" at bounding box center [563, 265] width 131 height 37
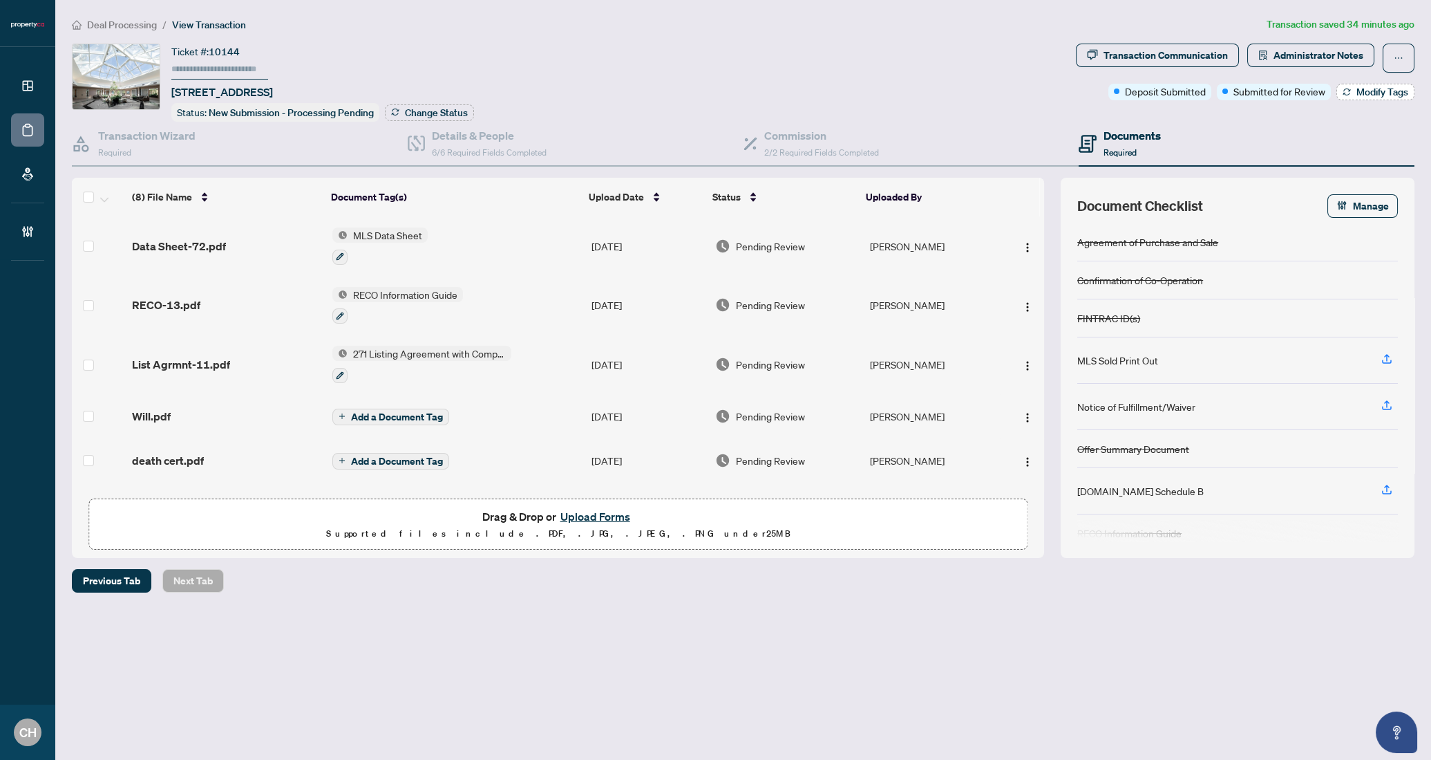
click at [1376, 87] on span "Modify Tags" at bounding box center [1383, 92] width 52 height 10
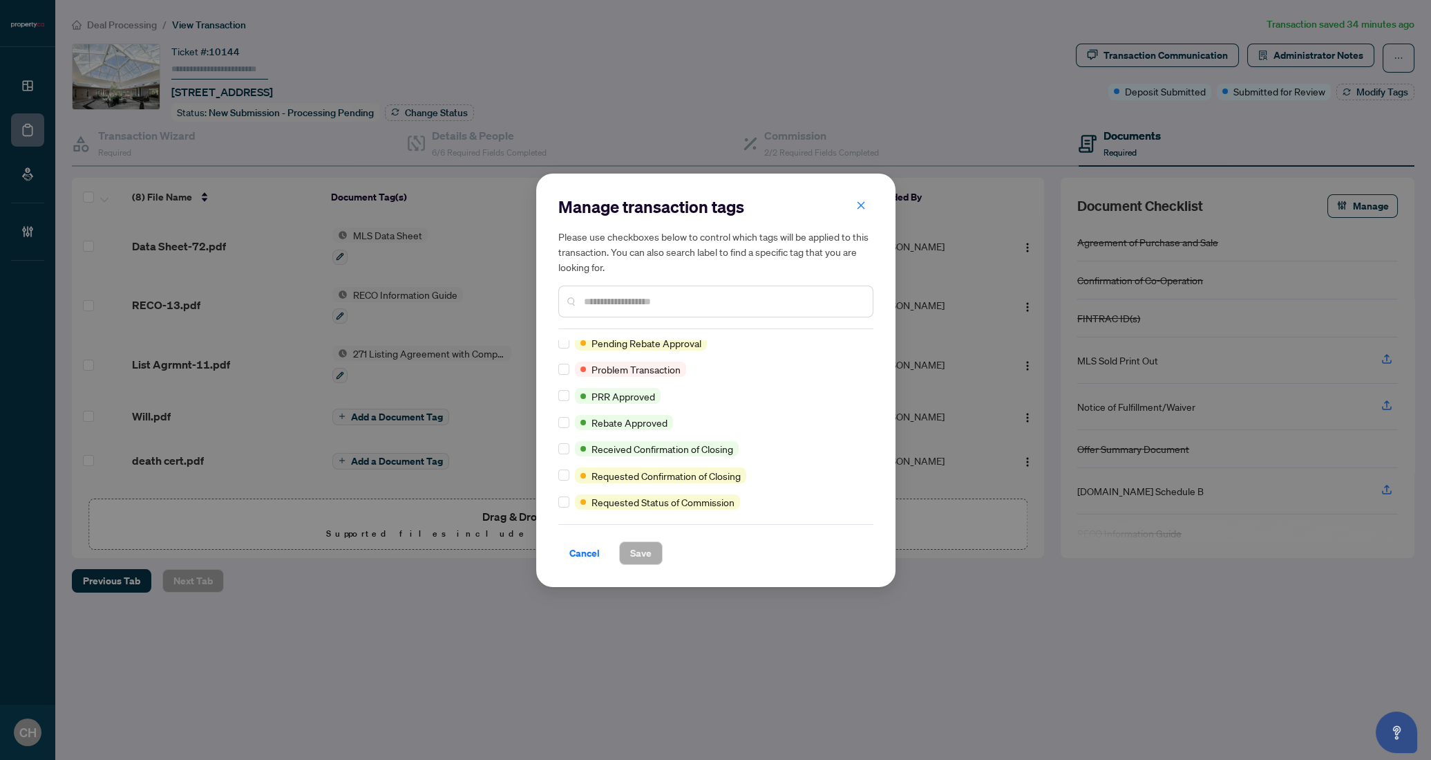
scroll to position [935, 0]
drag, startPoint x: 576, startPoint y: 544, endPoint x: 569, endPoint y: 536, distance: 10.8
click at [576, 544] on span "Cancel" at bounding box center [584, 553] width 30 height 22
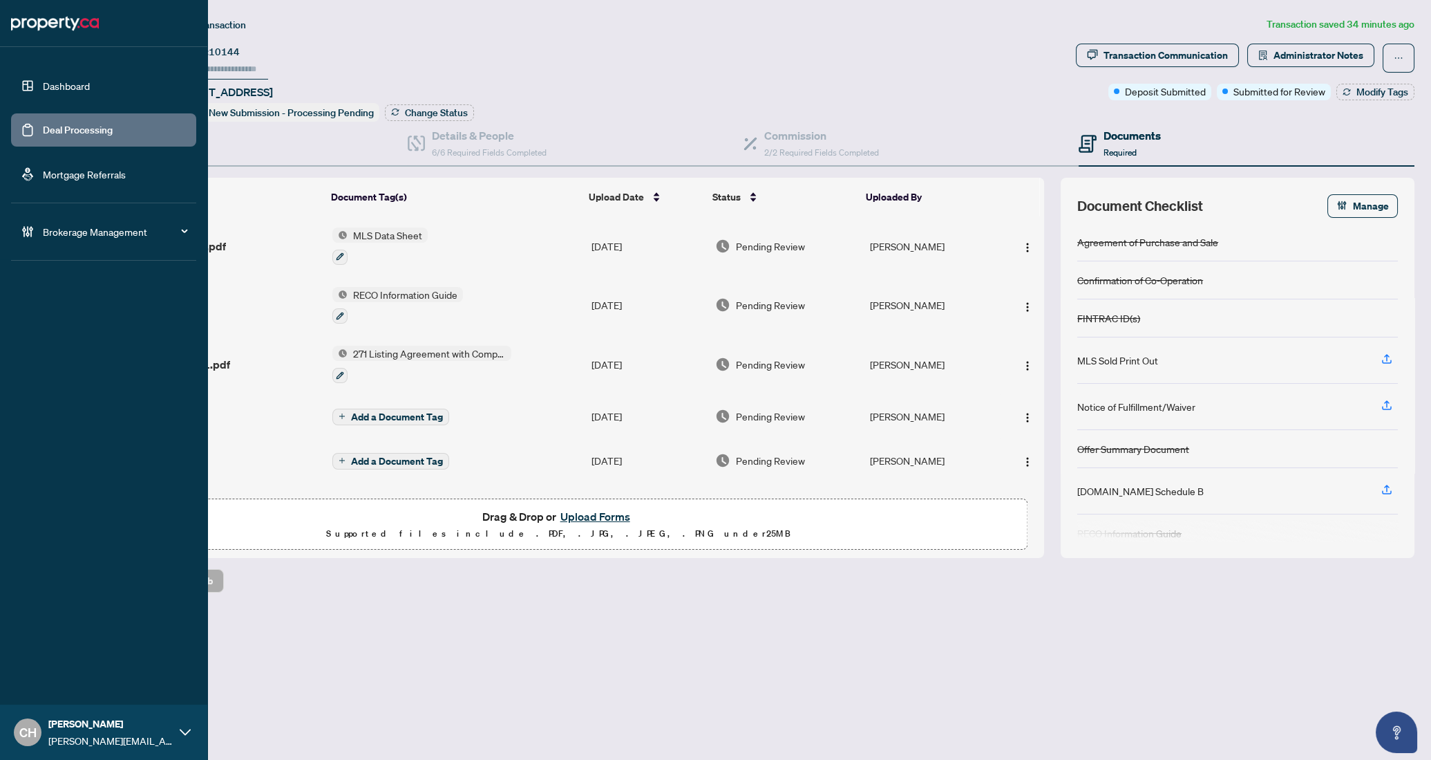
click at [43, 130] on link "Deal Processing" at bounding box center [78, 130] width 70 height 12
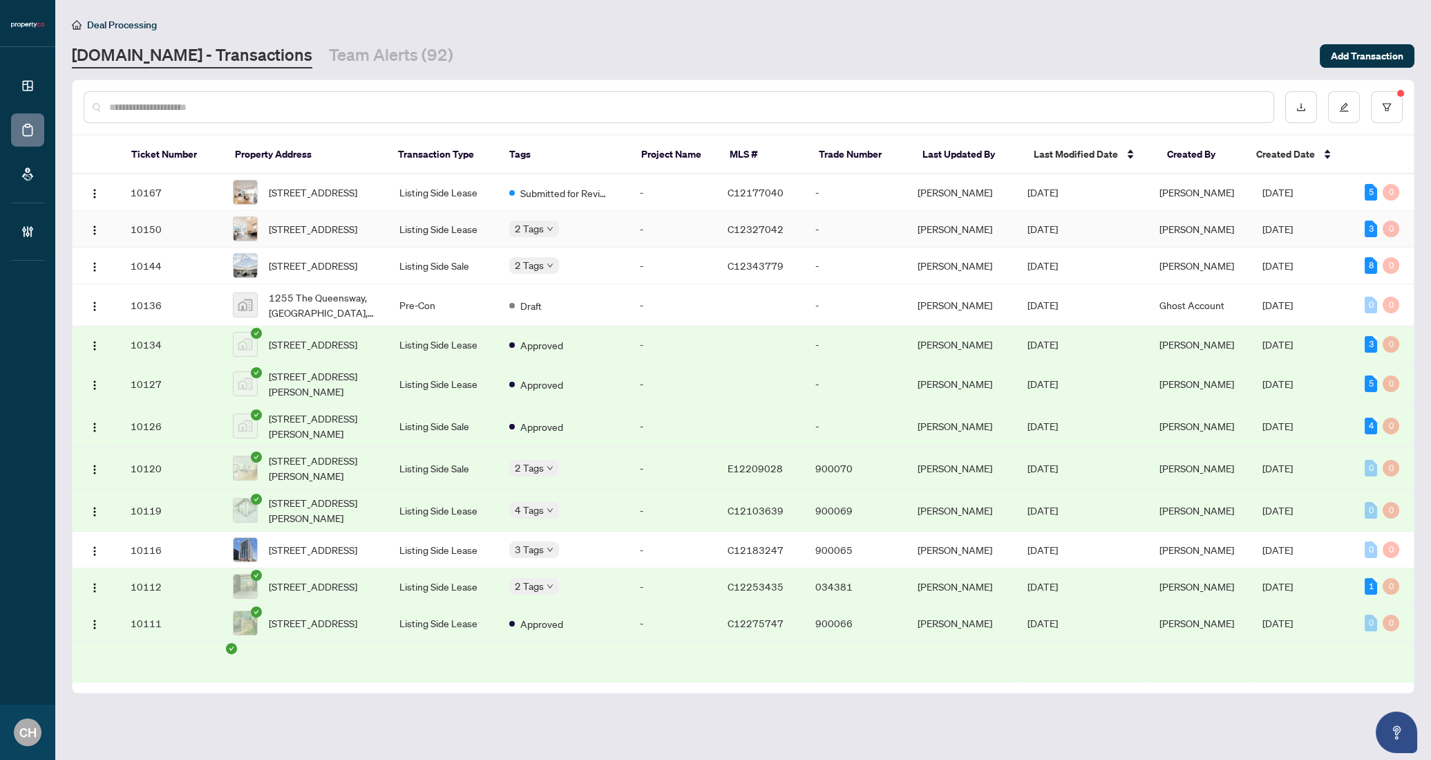
click at [509, 247] on div "Deposit Submitted" at bounding box center [509, 247] width 0 height 0
click at [491, 239] on td "Listing Side Lease" at bounding box center [443, 229] width 110 height 37
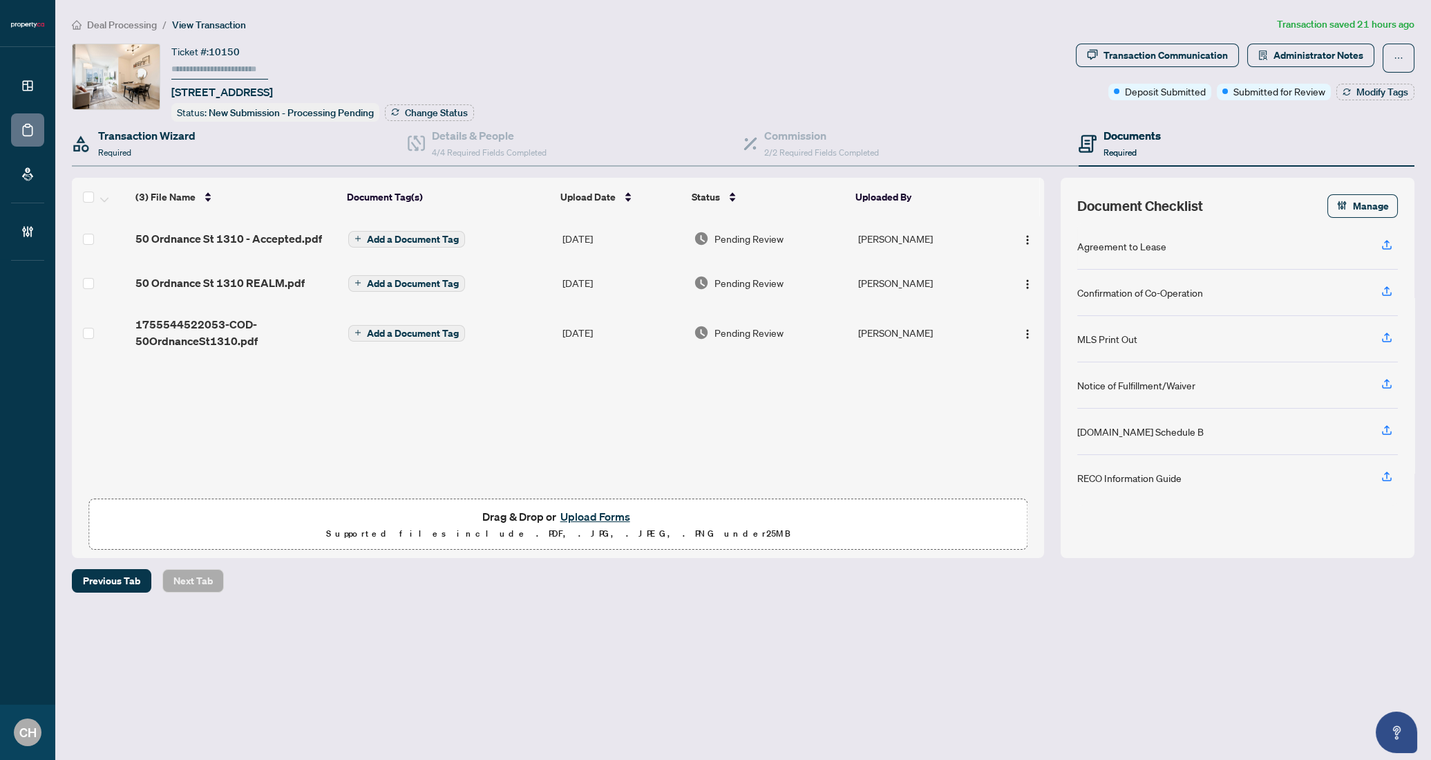
click at [202, 133] on div "Transaction Wizard Required" at bounding box center [240, 144] width 336 height 45
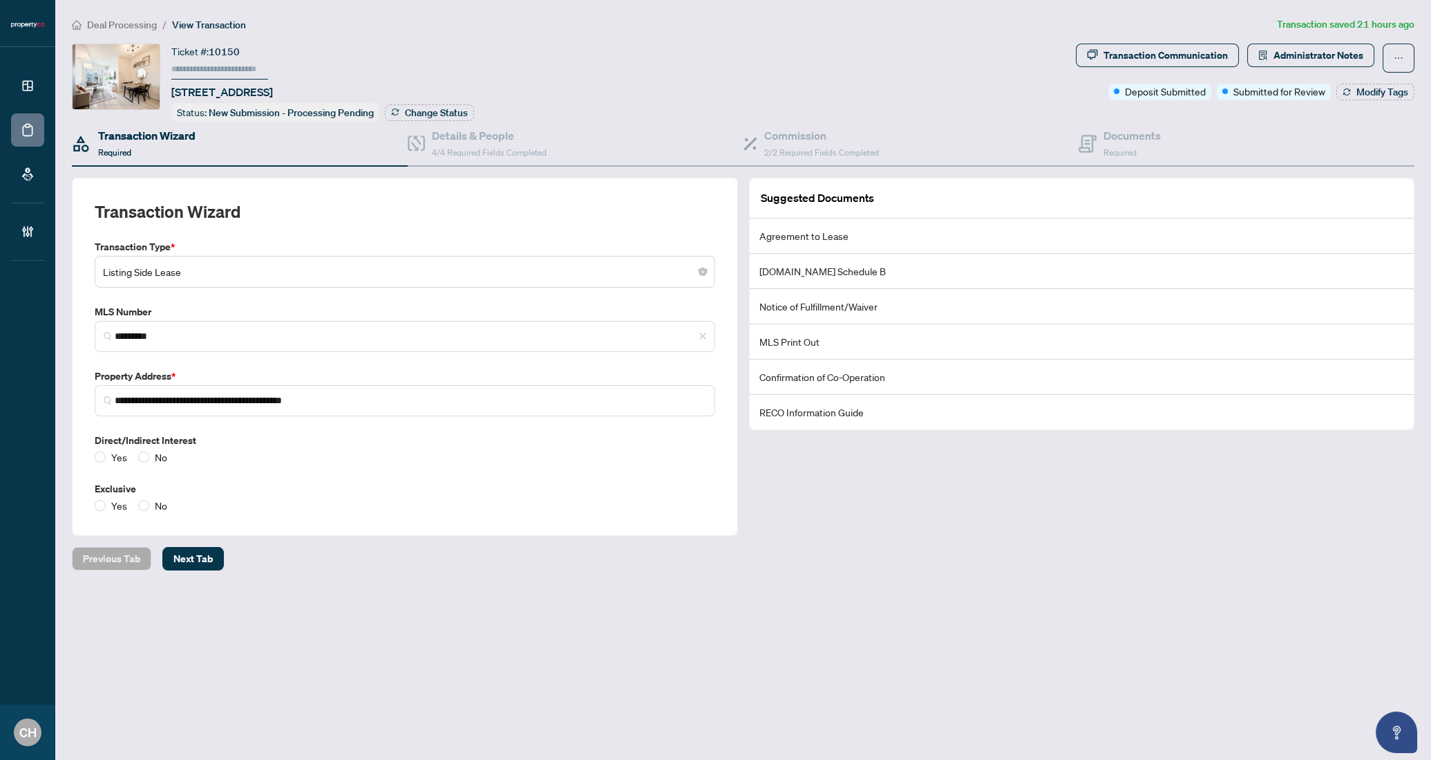
click at [461, 445] on div "Direct/Indirect Interest Yes No" at bounding box center [405, 449] width 632 height 32
click at [480, 155] on div "Details & People 4/4 Required Fields Completed" at bounding box center [489, 143] width 115 height 32
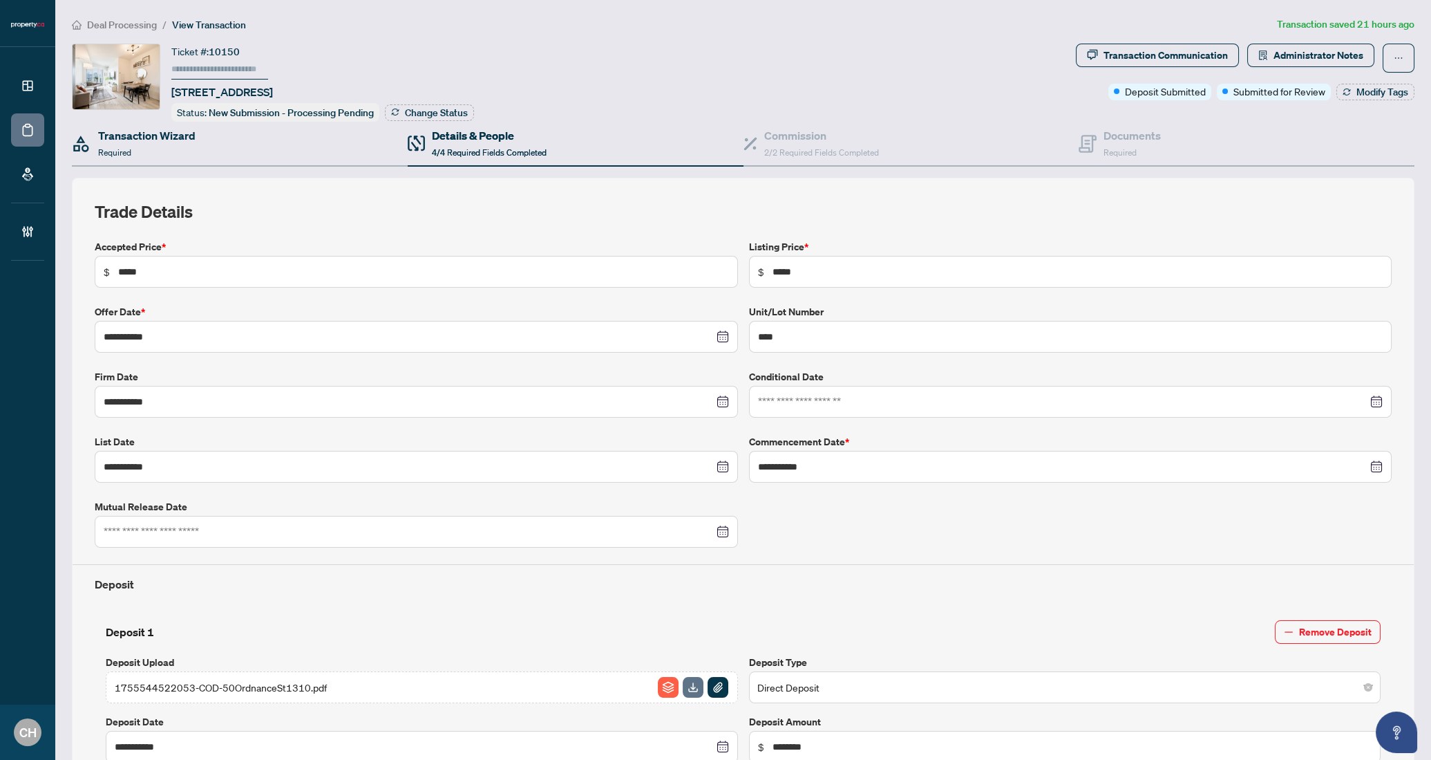
click at [246, 152] on div "Transaction Wizard Required" at bounding box center [240, 144] width 336 height 45
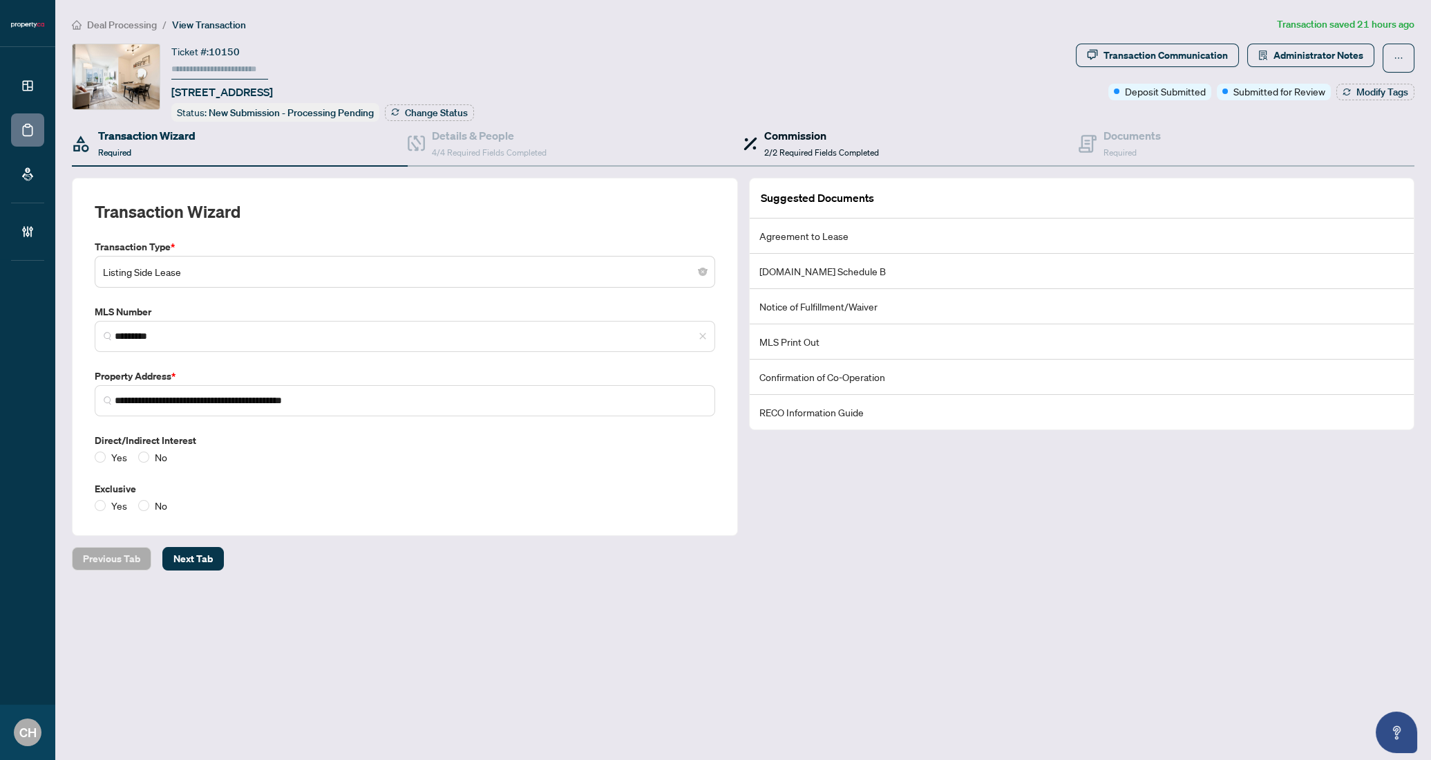
click at [808, 140] on h4 "Commission" at bounding box center [821, 135] width 115 height 17
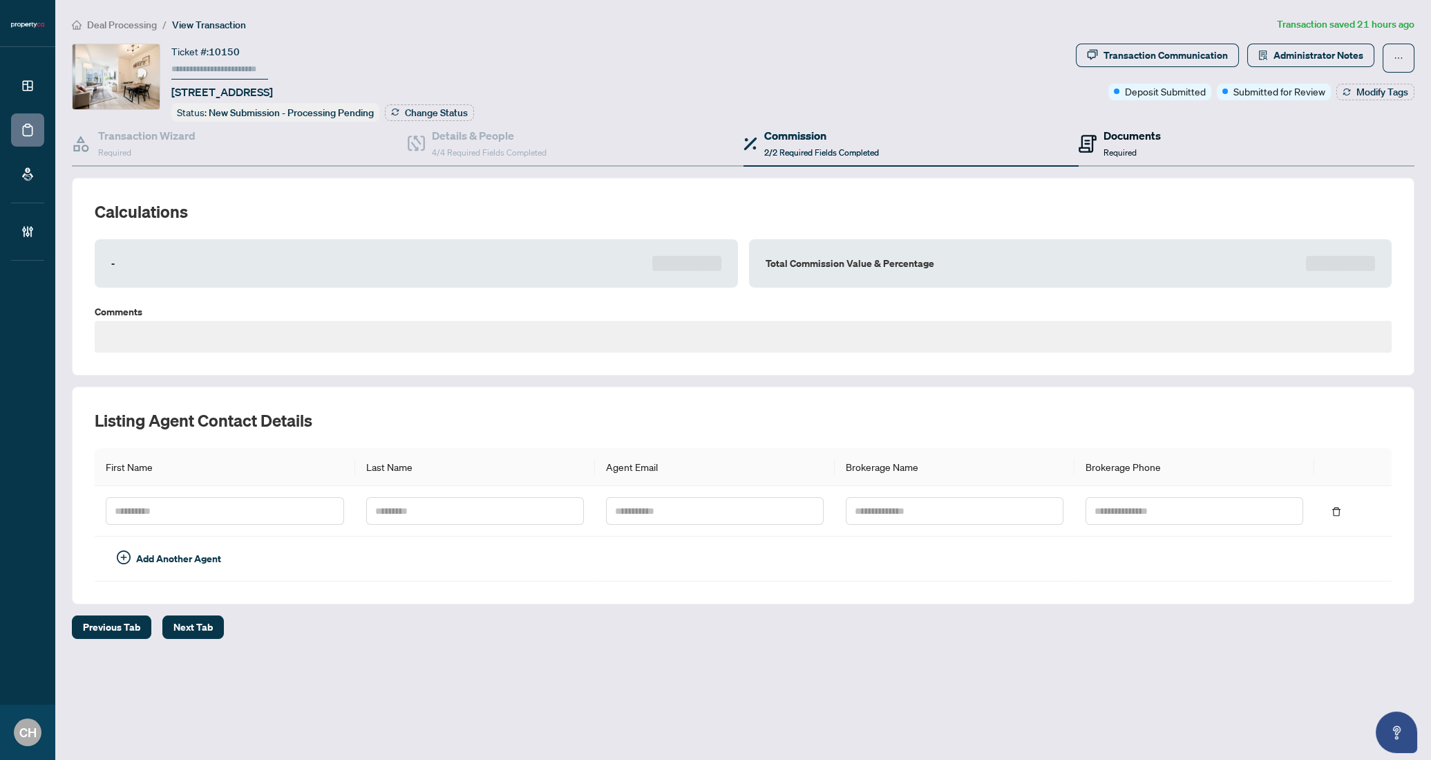
click at [1133, 152] on span "Required" at bounding box center [1120, 152] width 33 height 10
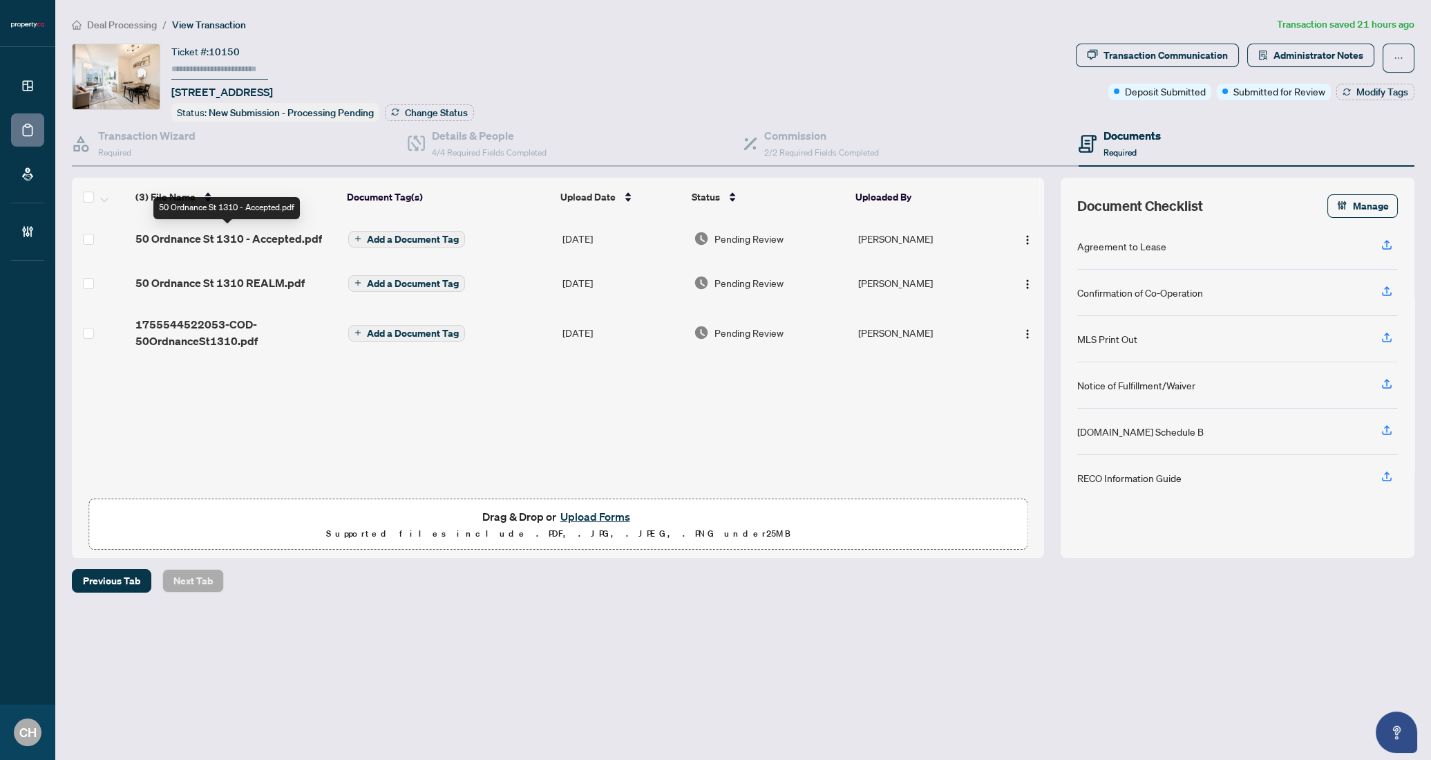
click at [281, 238] on span "50 Ordnance St 1310 - Accepted.pdf" at bounding box center [228, 238] width 187 height 17
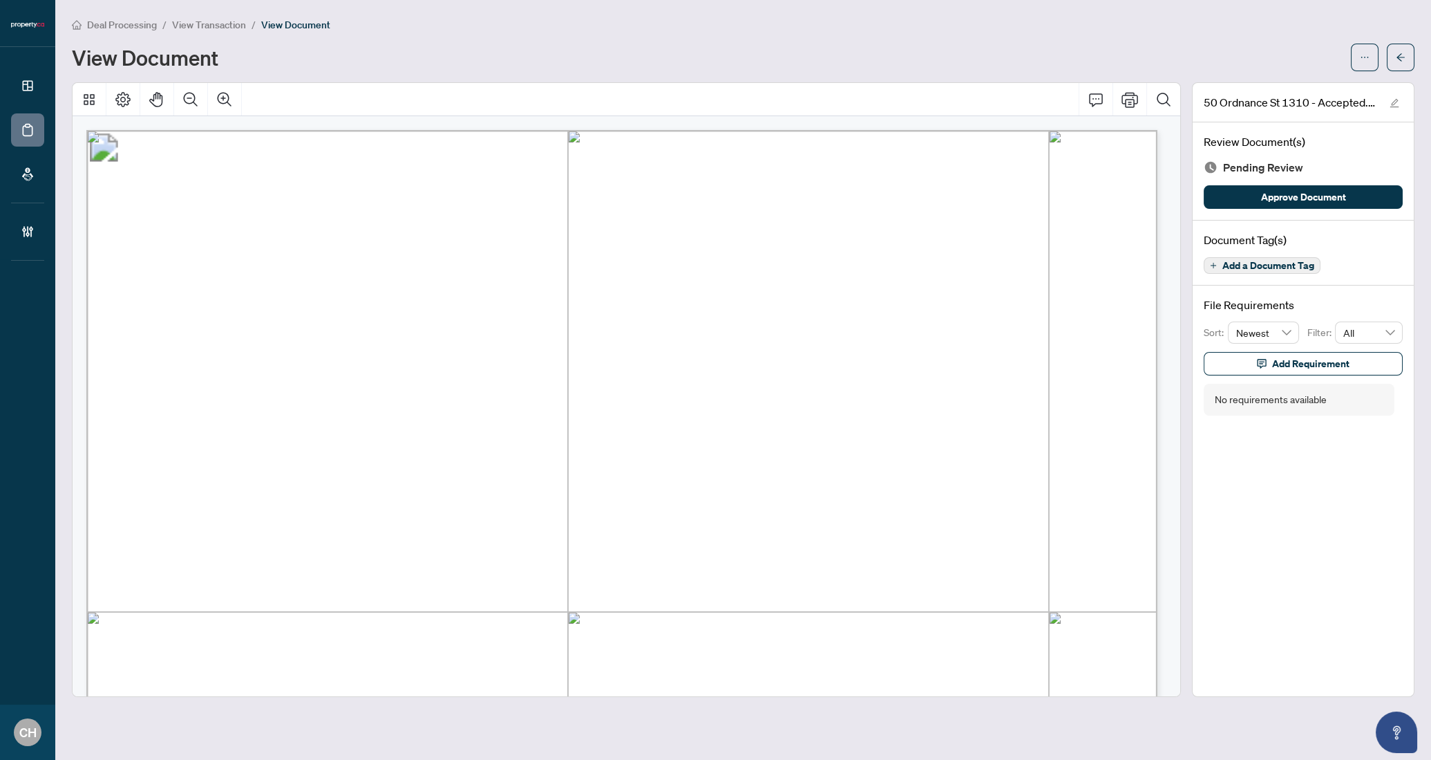
click at [1262, 267] on span "Add a Document Tag" at bounding box center [1269, 266] width 92 height 10
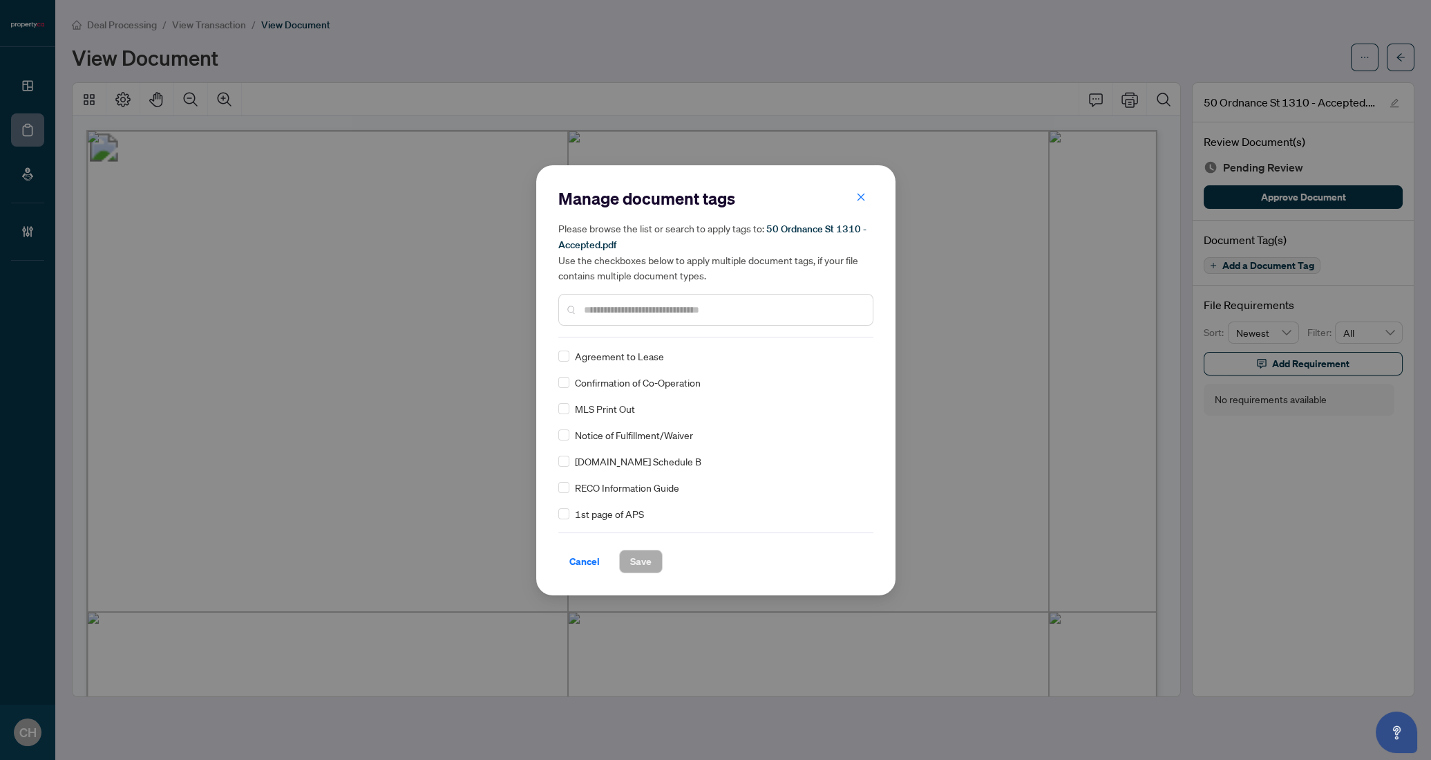
click at [637, 355] on span "Agreement to Lease" at bounding box center [619, 355] width 89 height 15
click at [644, 550] on span "Save" at bounding box center [640, 561] width 21 height 22
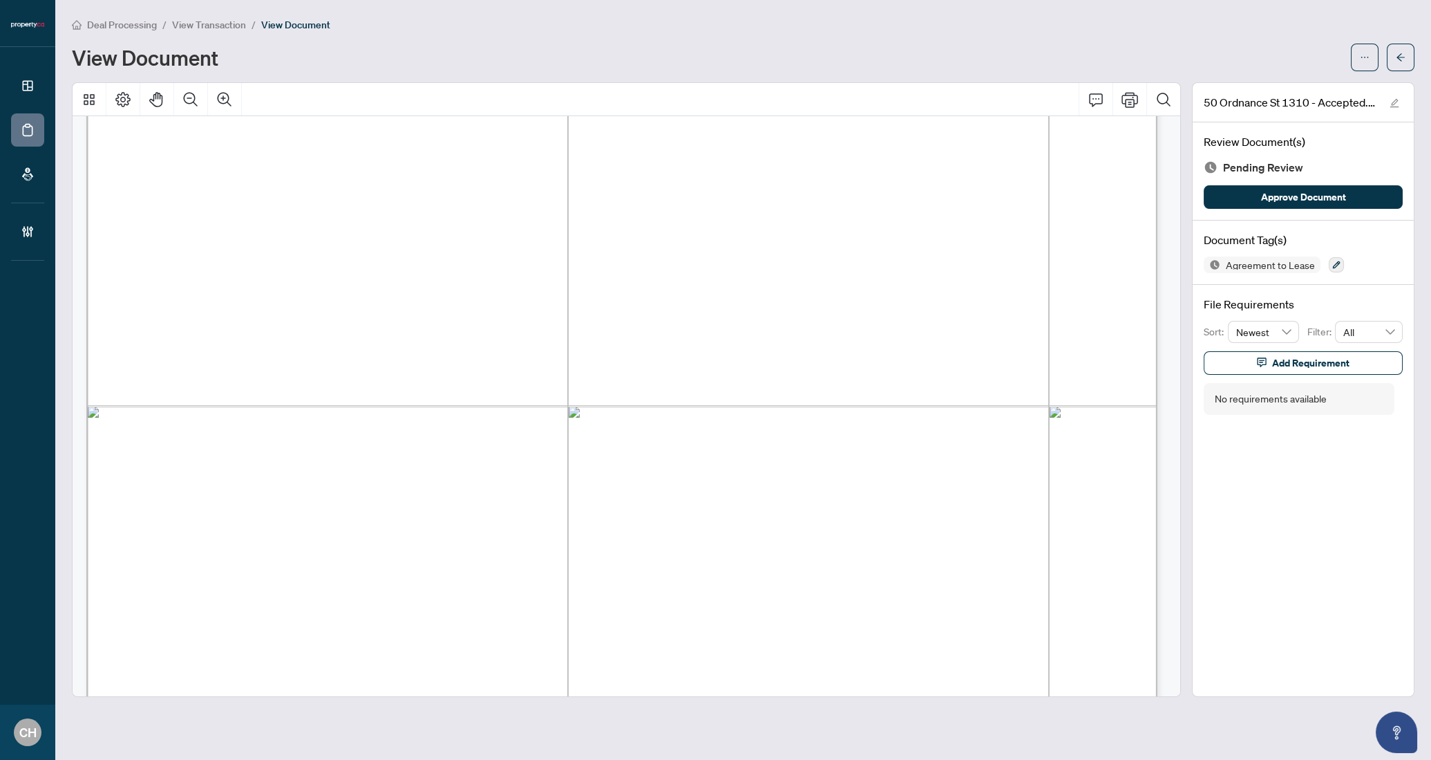
scroll to position [10128, 0]
click at [1336, 257] on button "button" at bounding box center [1336, 264] width 15 height 15
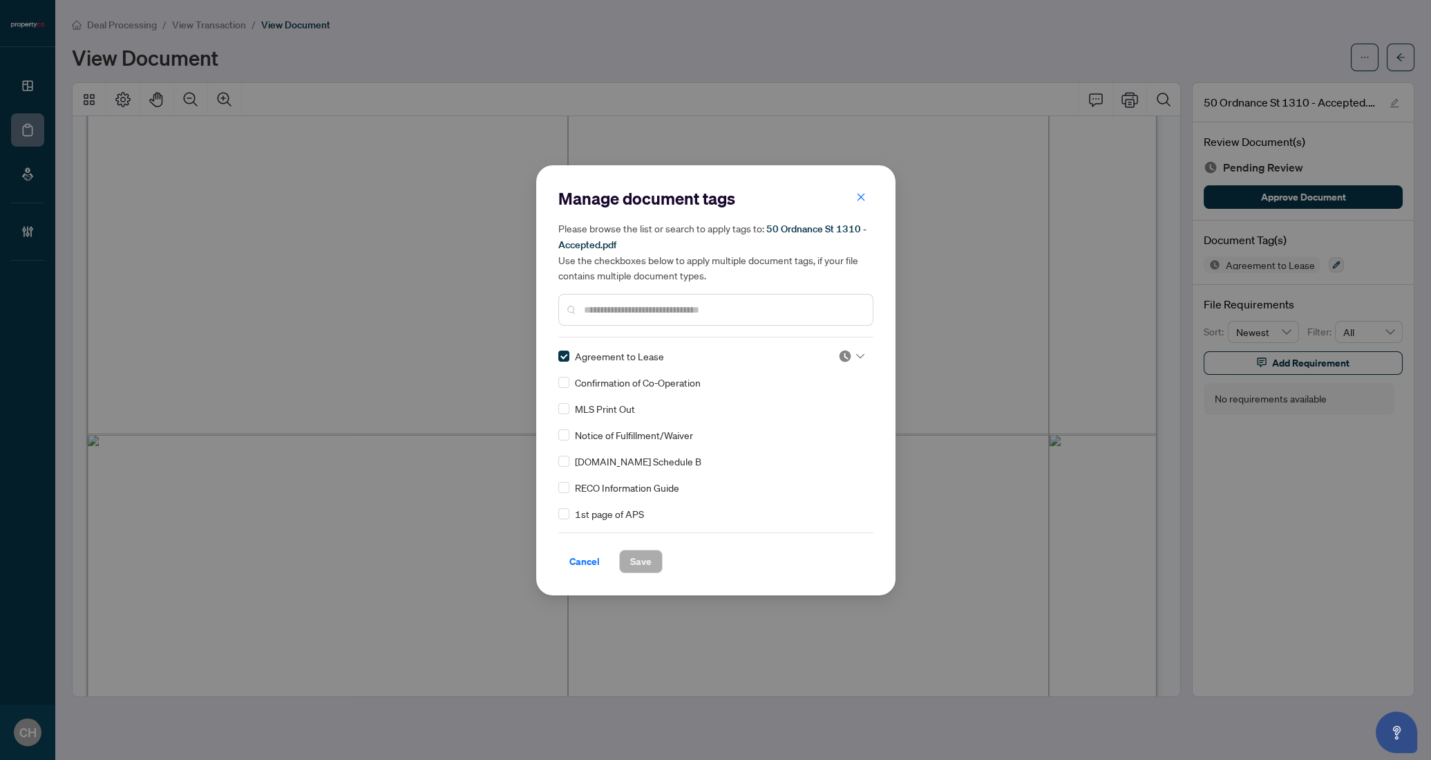
click at [614, 307] on input "text" at bounding box center [723, 309] width 278 height 15
click at [566, 375] on label at bounding box center [563, 382] width 11 height 15
click at [637, 575] on div "Manage document tags Please browse the list or search to apply tags to: 50 Ordn…" at bounding box center [715, 380] width 359 height 430
click at [637, 567] on span "Save" at bounding box center [640, 561] width 21 height 22
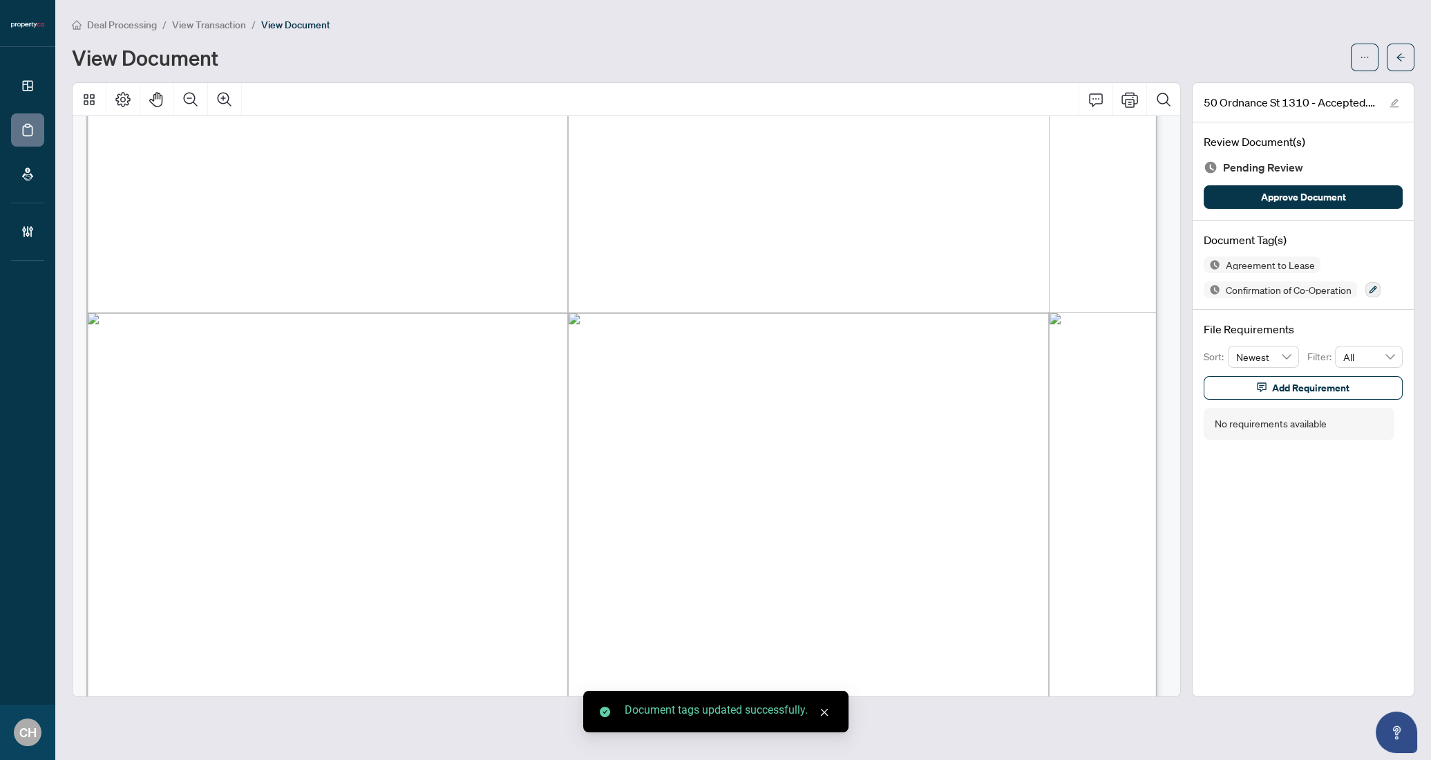
scroll to position [12505, 0]
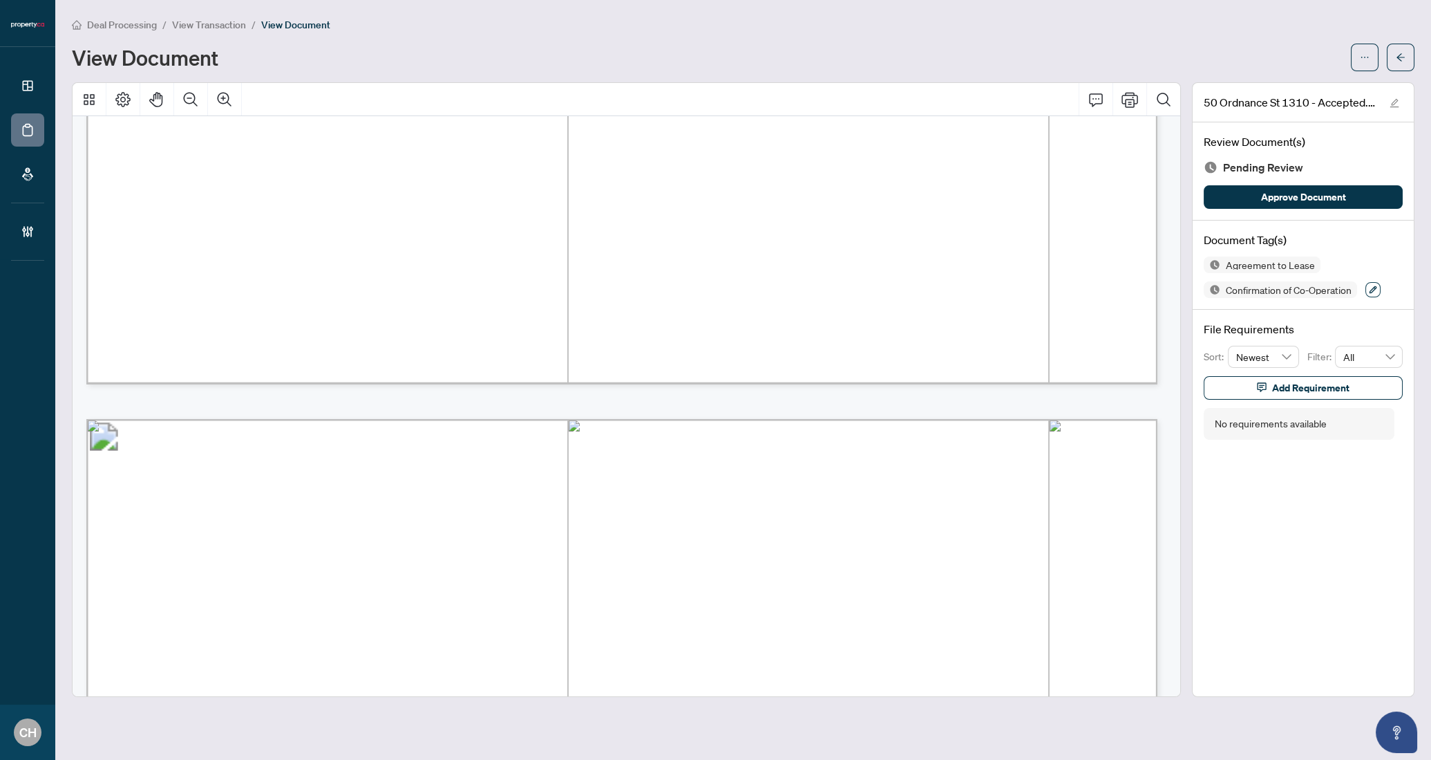
click at [1375, 286] on icon "button" at bounding box center [1373, 289] width 8 height 8
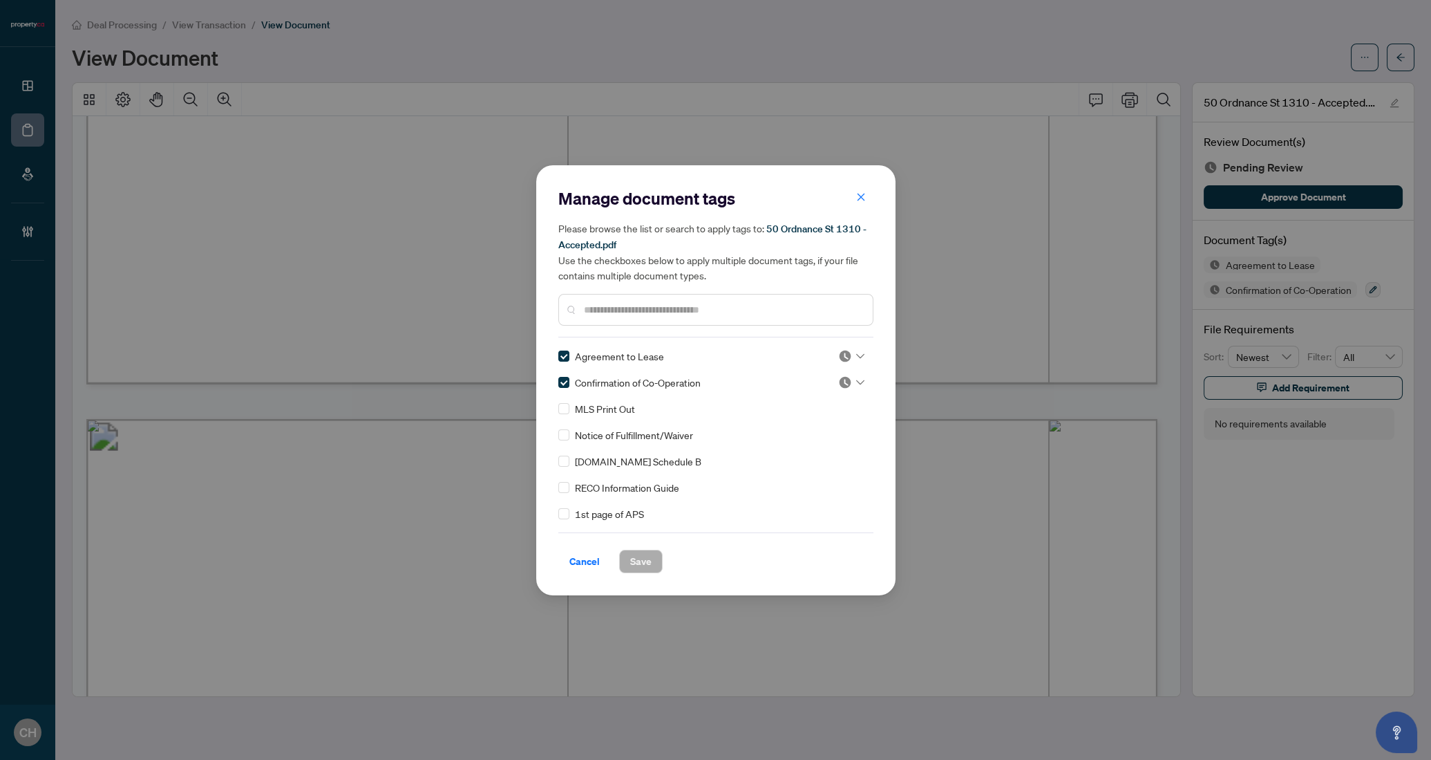
click at [595, 303] on input "text" at bounding box center [723, 309] width 278 height 15
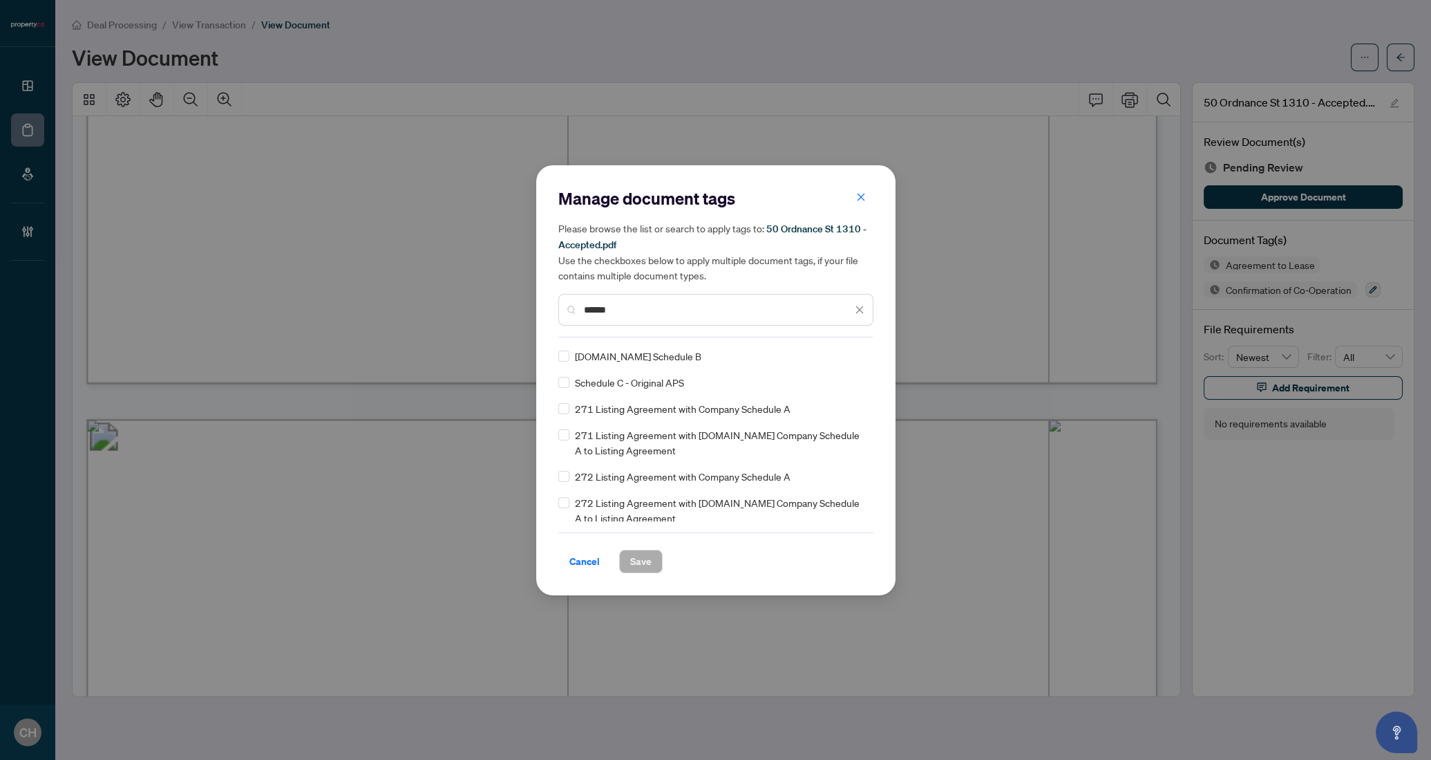
type input "******"
click at [653, 569] on button "Save" at bounding box center [641, 560] width 44 height 23
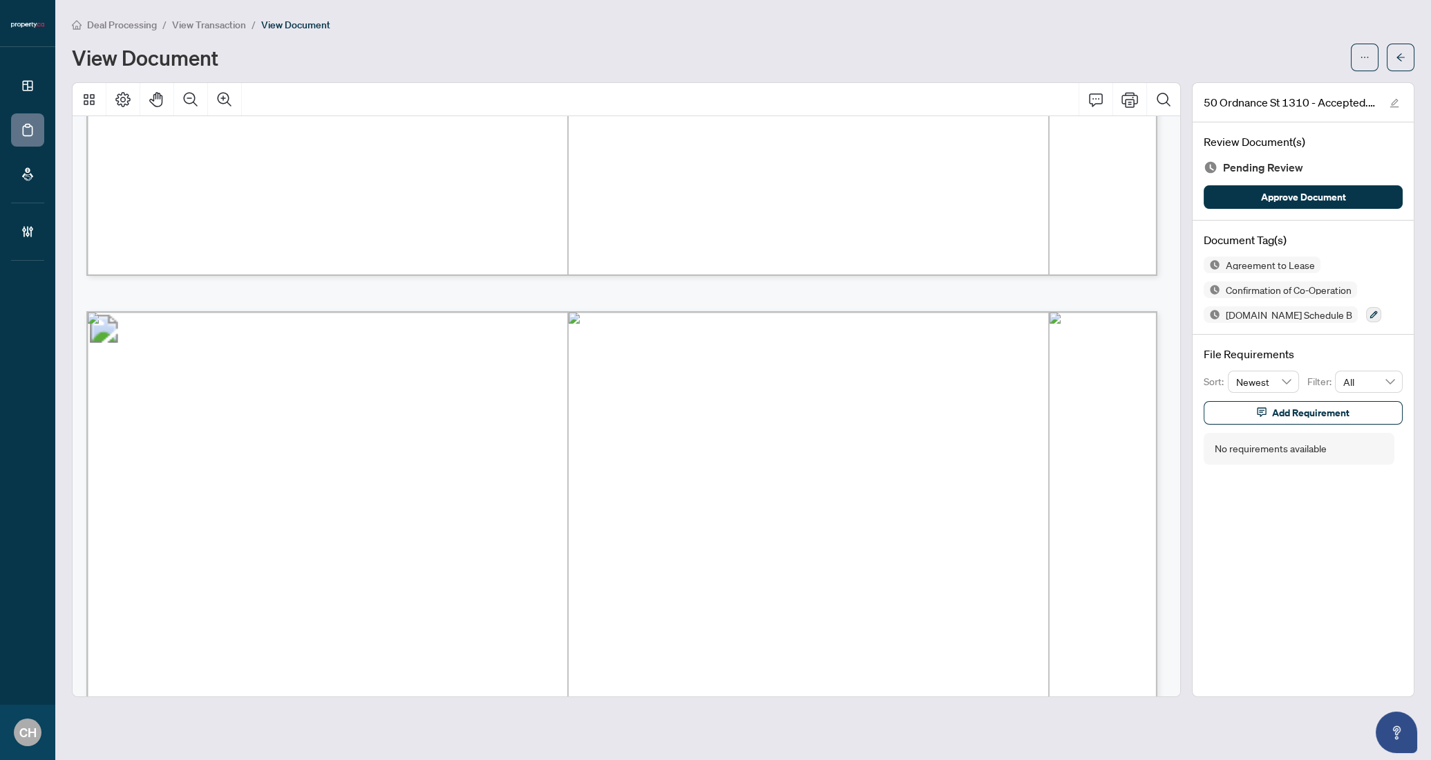
scroll to position [1092, 0]
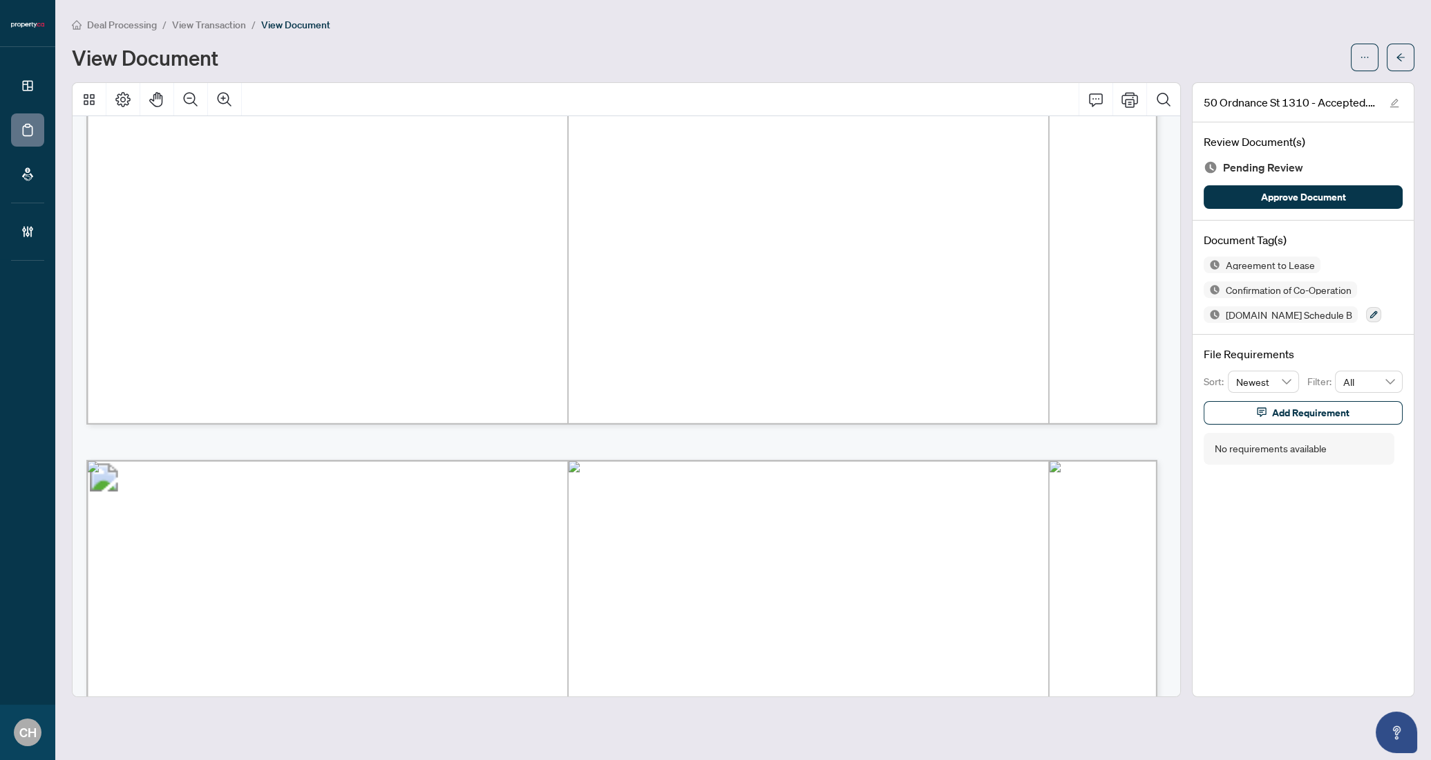
click at [1303, 542] on div "[STREET_ADDRESS] - Accepted.pdf Review Document(s) Pending Review Approve Docum…" at bounding box center [1303, 389] width 223 height 614
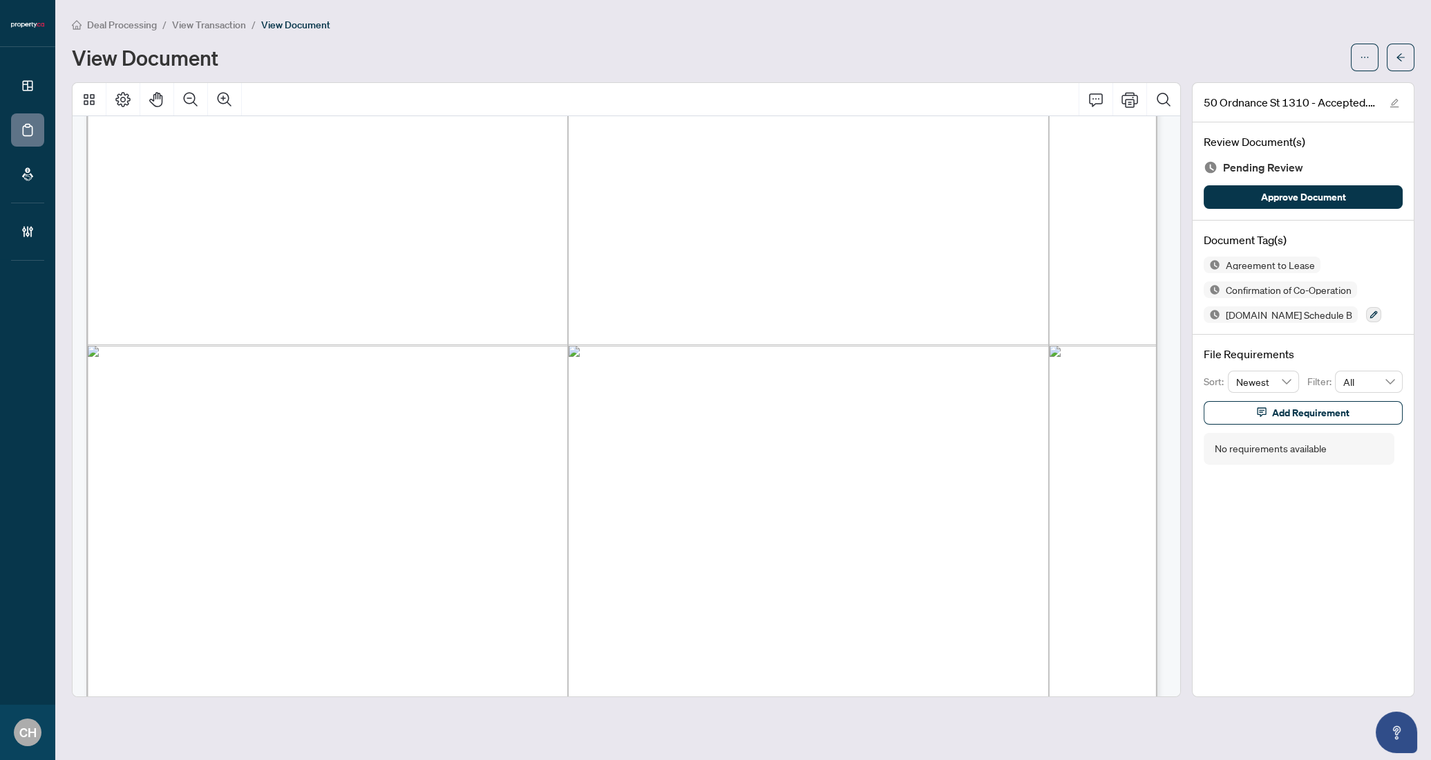
scroll to position [13637, 0]
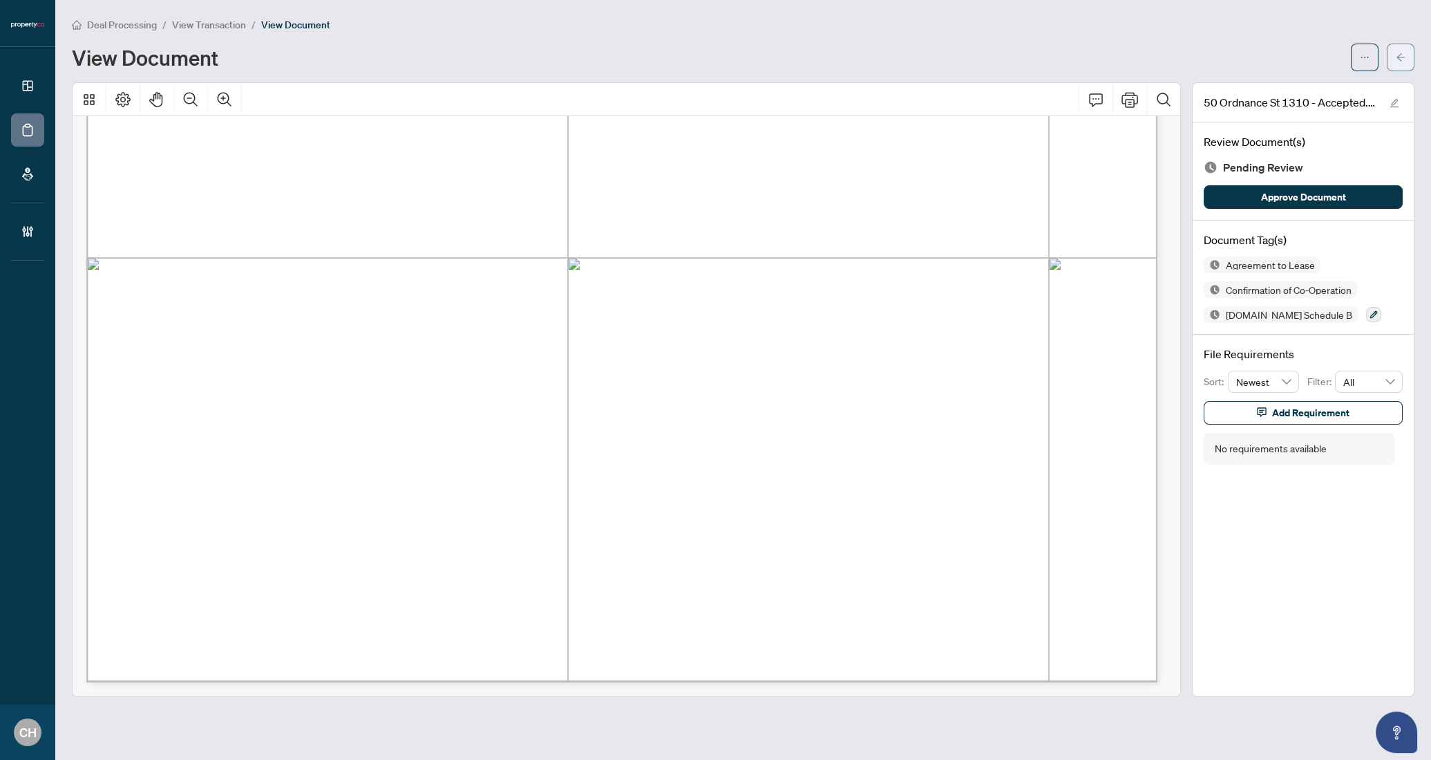
click at [1402, 56] on icon "arrow-left" at bounding box center [1401, 57] width 8 height 8
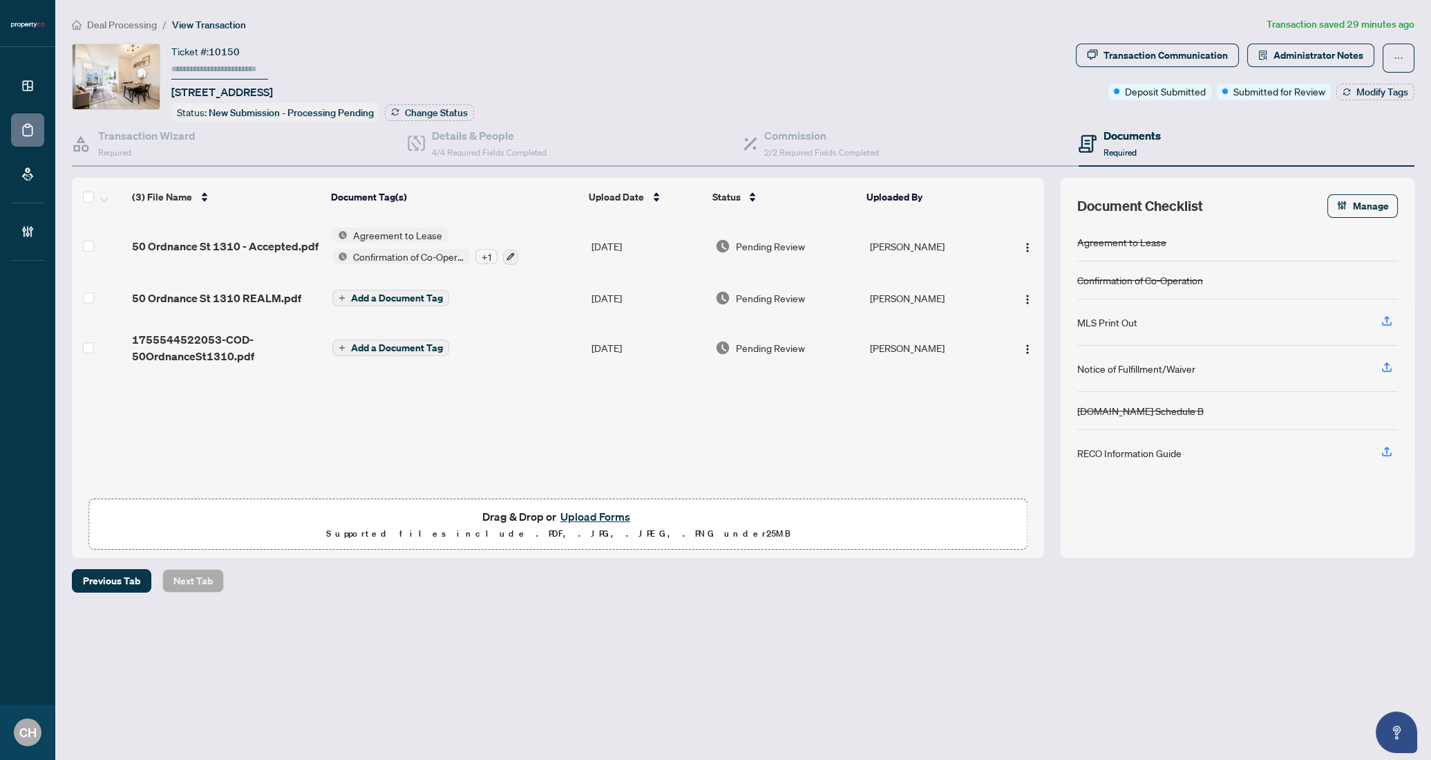
click at [411, 293] on span "Add a Document Tag" at bounding box center [397, 298] width 92 height 10
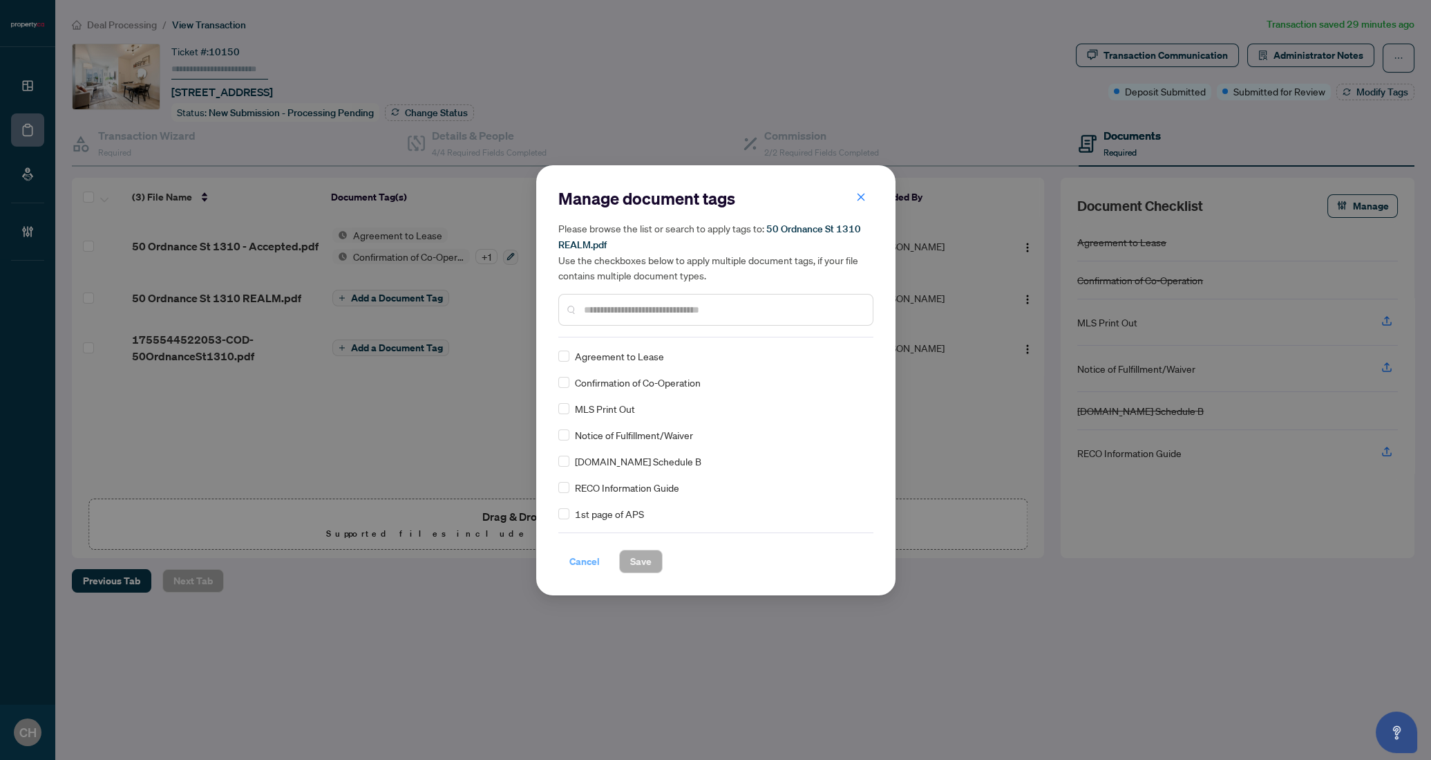
click at [588, 564] on span "Cancel" at bounding box center [584, 561] width 30 height 22
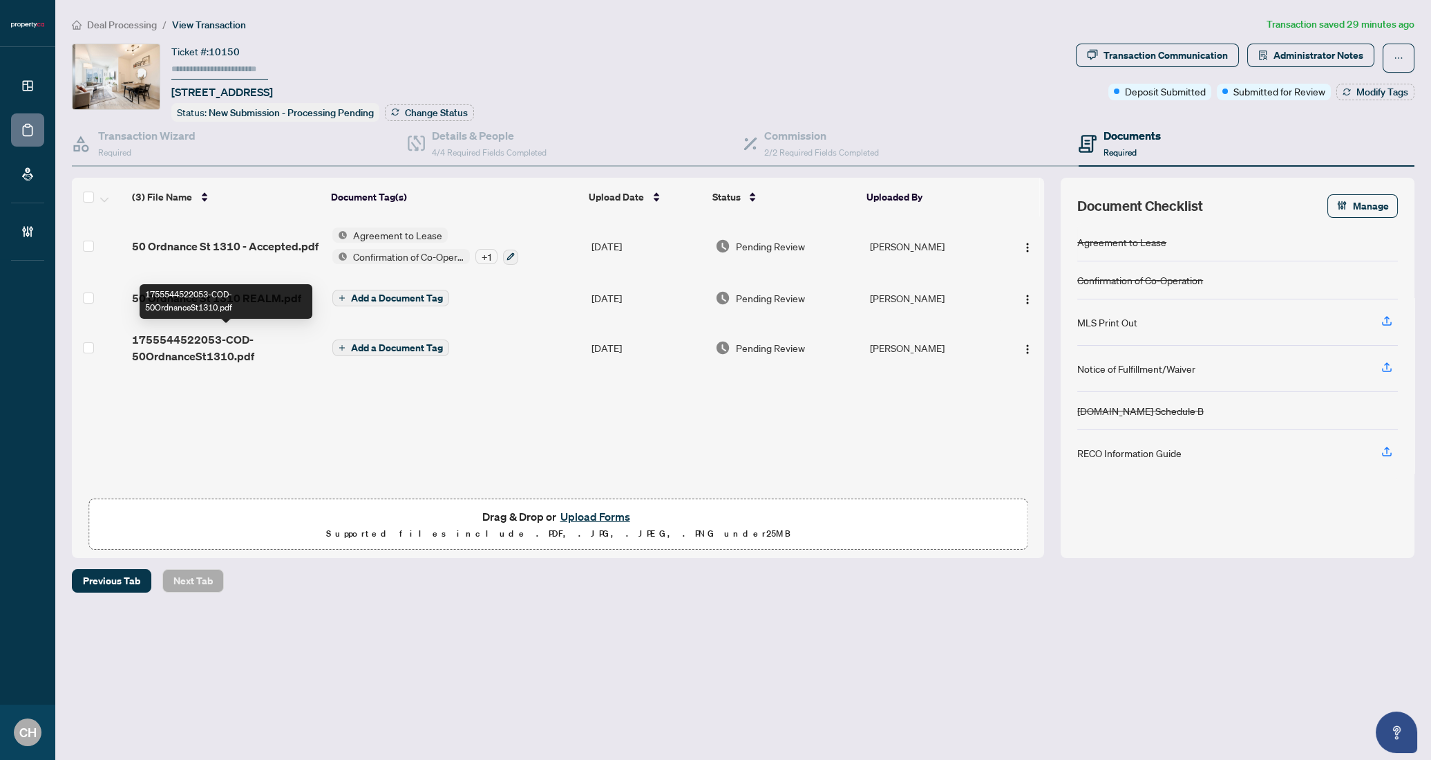
click at [189, 301] on div "1755544522053-COD-50OrdnanceSt1310.pdf" at bounding box center [226, 301] width 173 height 35
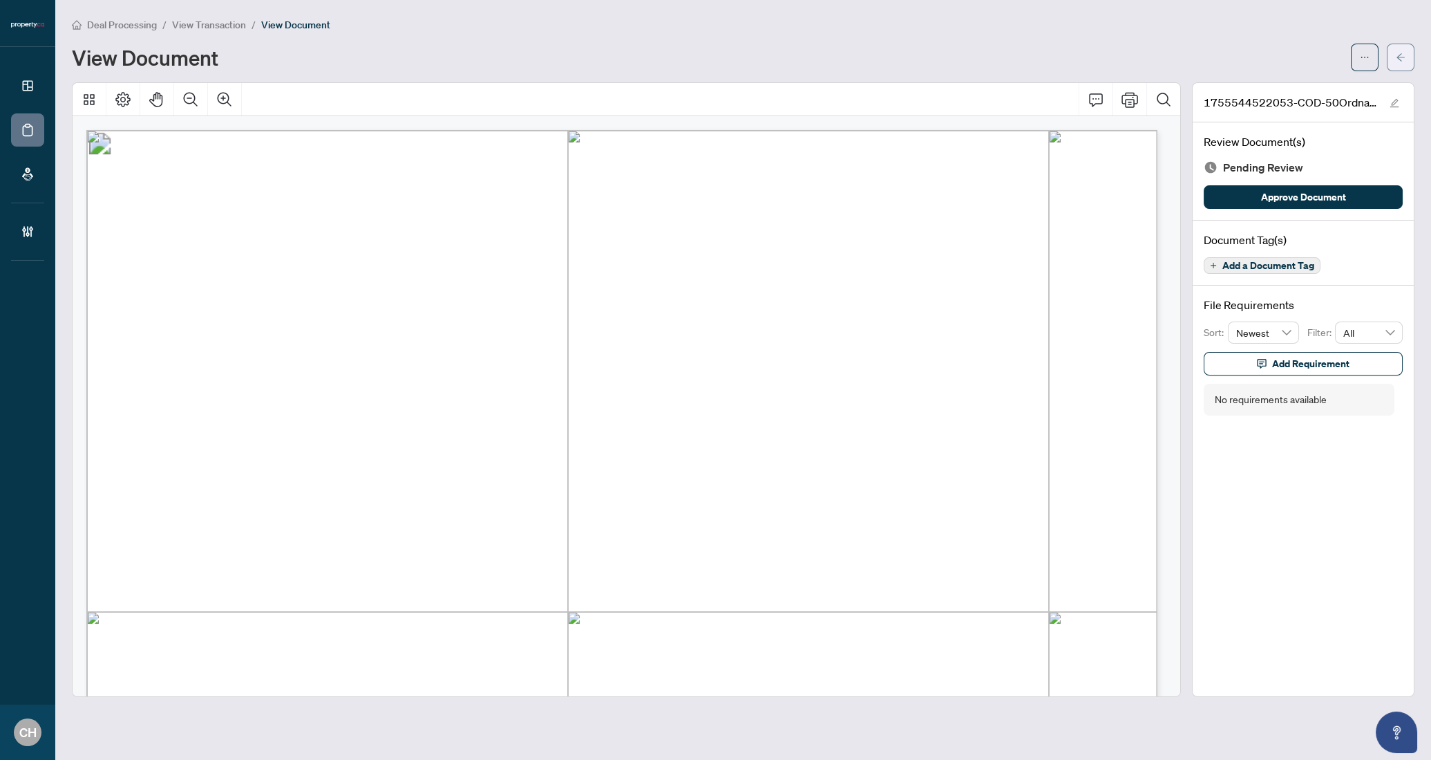
click at [1397, 53] on icon "arrow-left" at bounding box center [1401, 58] width 10 height 10
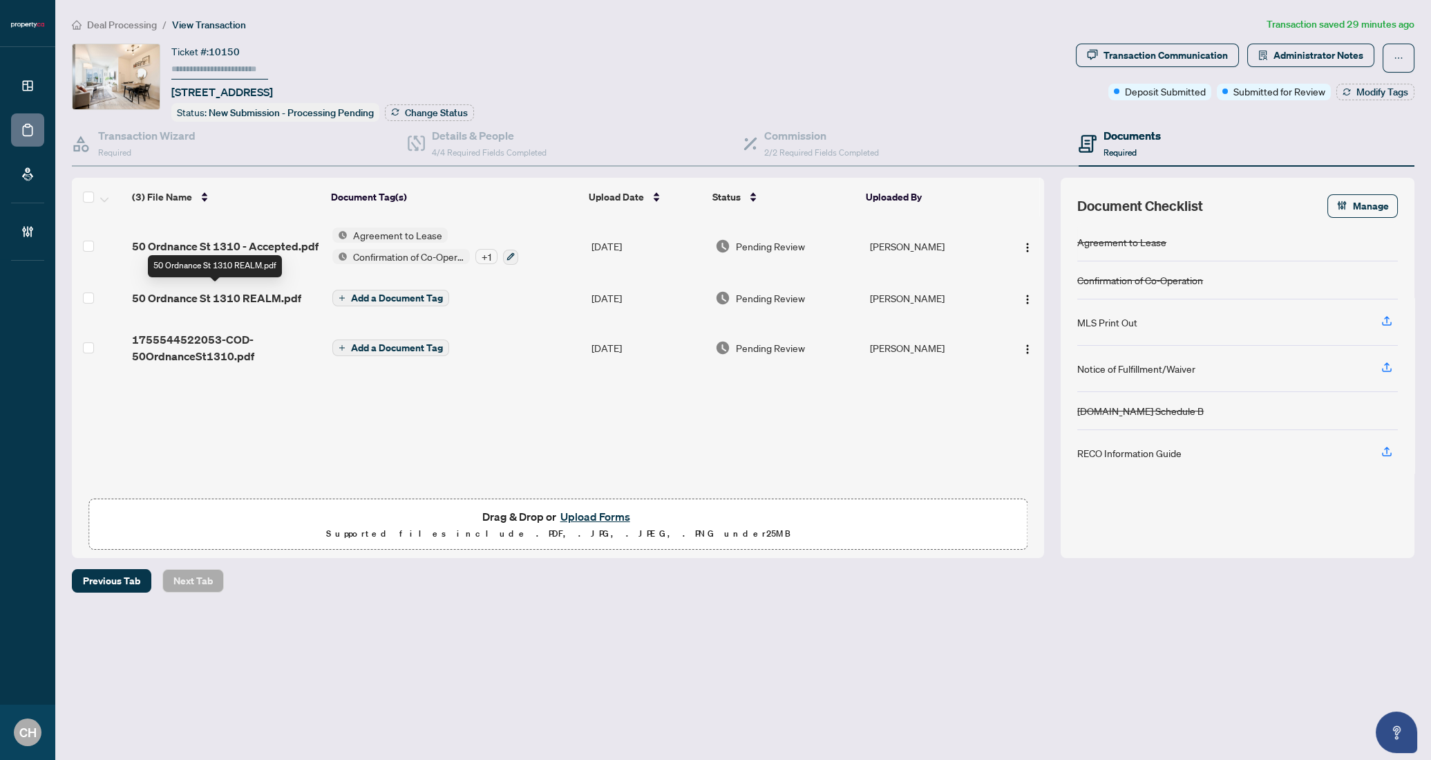
click at [213, 298] on span "50 Ordnance St 1310 REALM.pdf" at bounding box center [216, 298] width 169 height 17
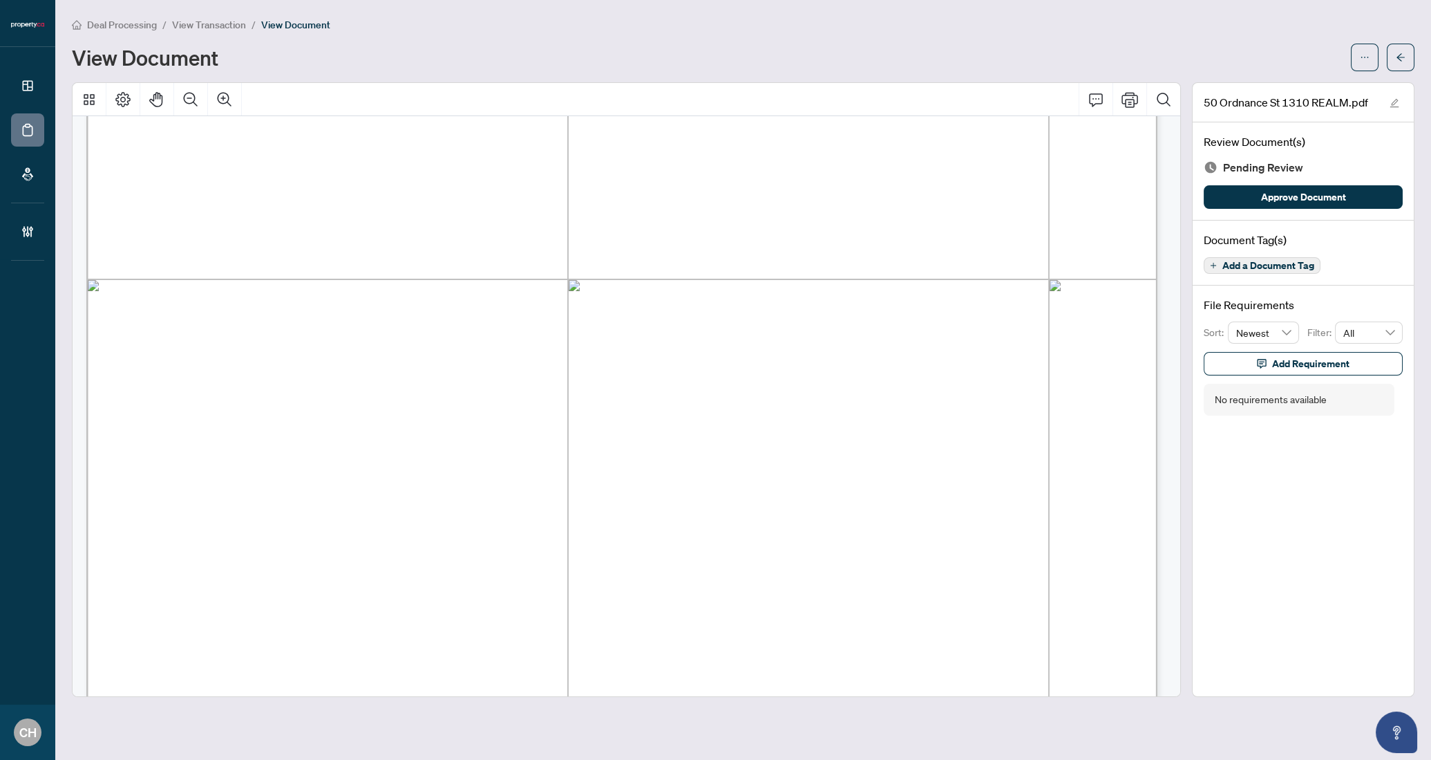
scroll to position [1346, 0]
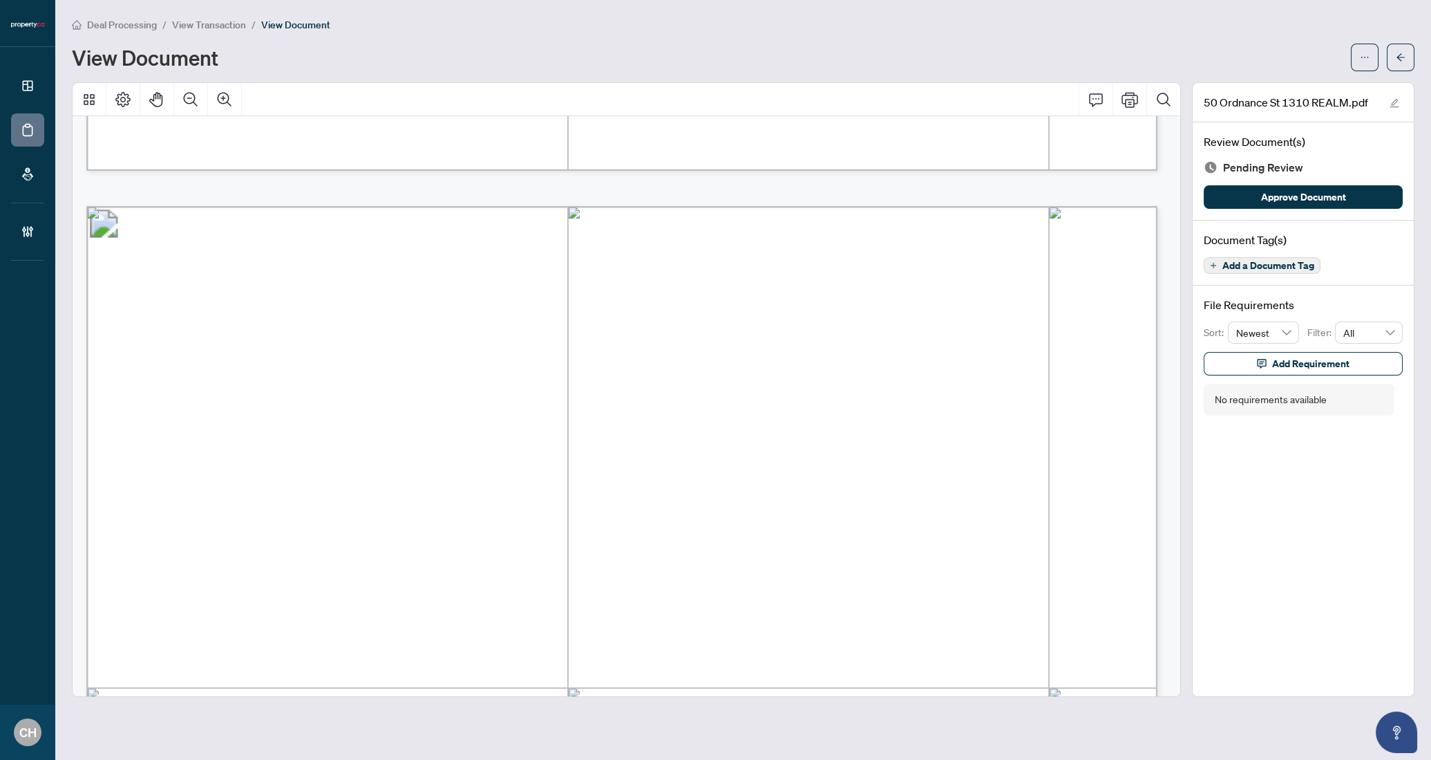
click at [1299, 270] on button "Add a Document Tag" at bounding box center [1262, 265] width 117 height 17
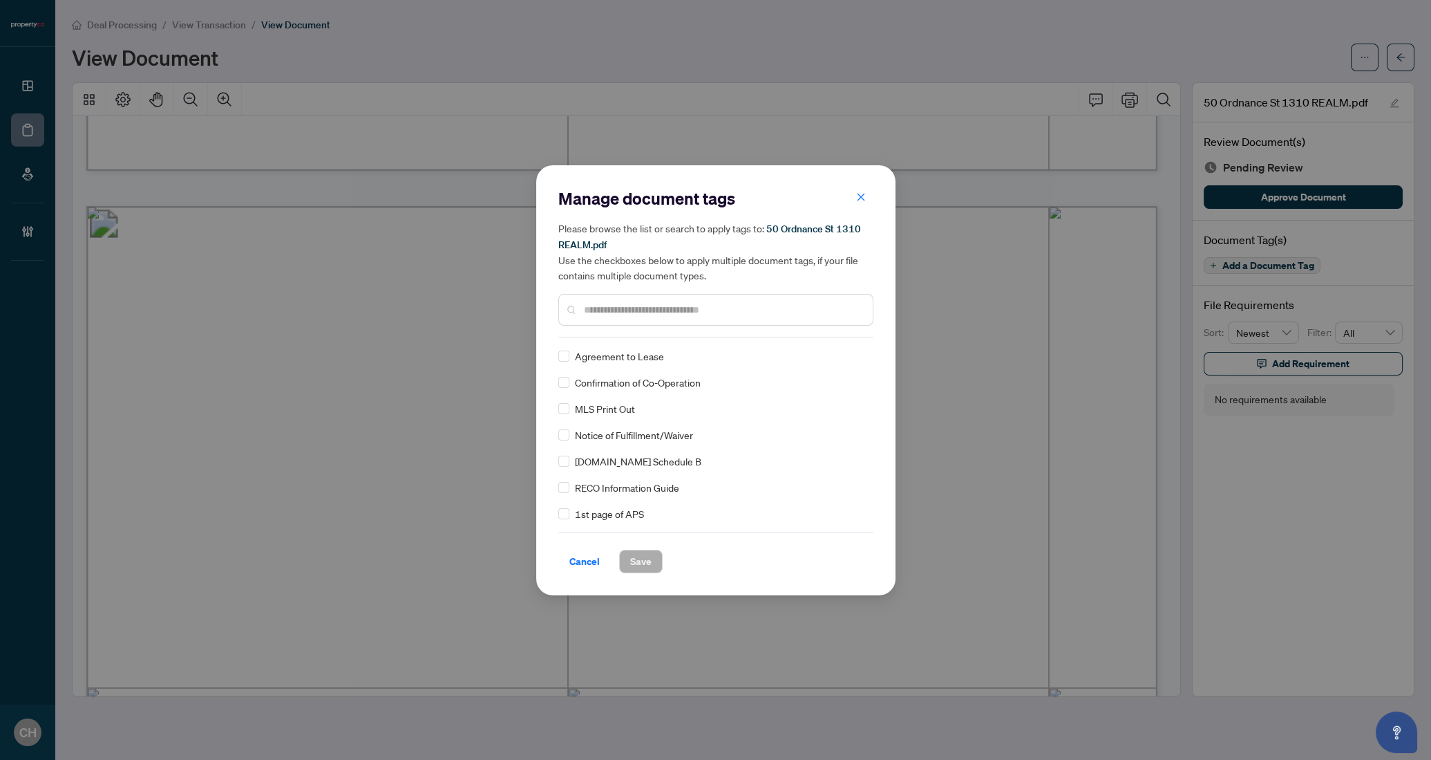
click at [705, 302] on input "text" at bounding box center [723, 309] width 278 height 15
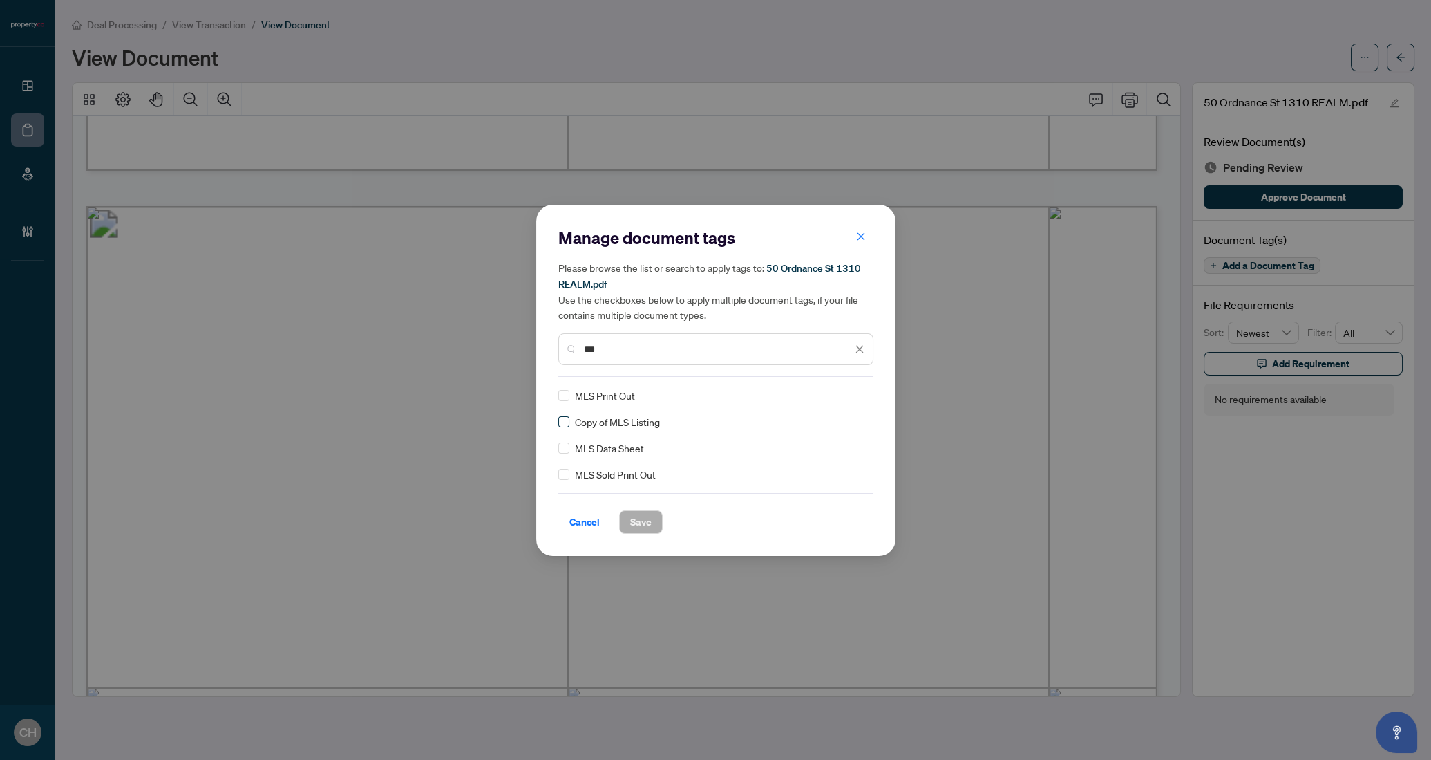
type input "***"
click at [600, 518] on button "Cancel" at bounding box center [584, 521] width 53 height 23
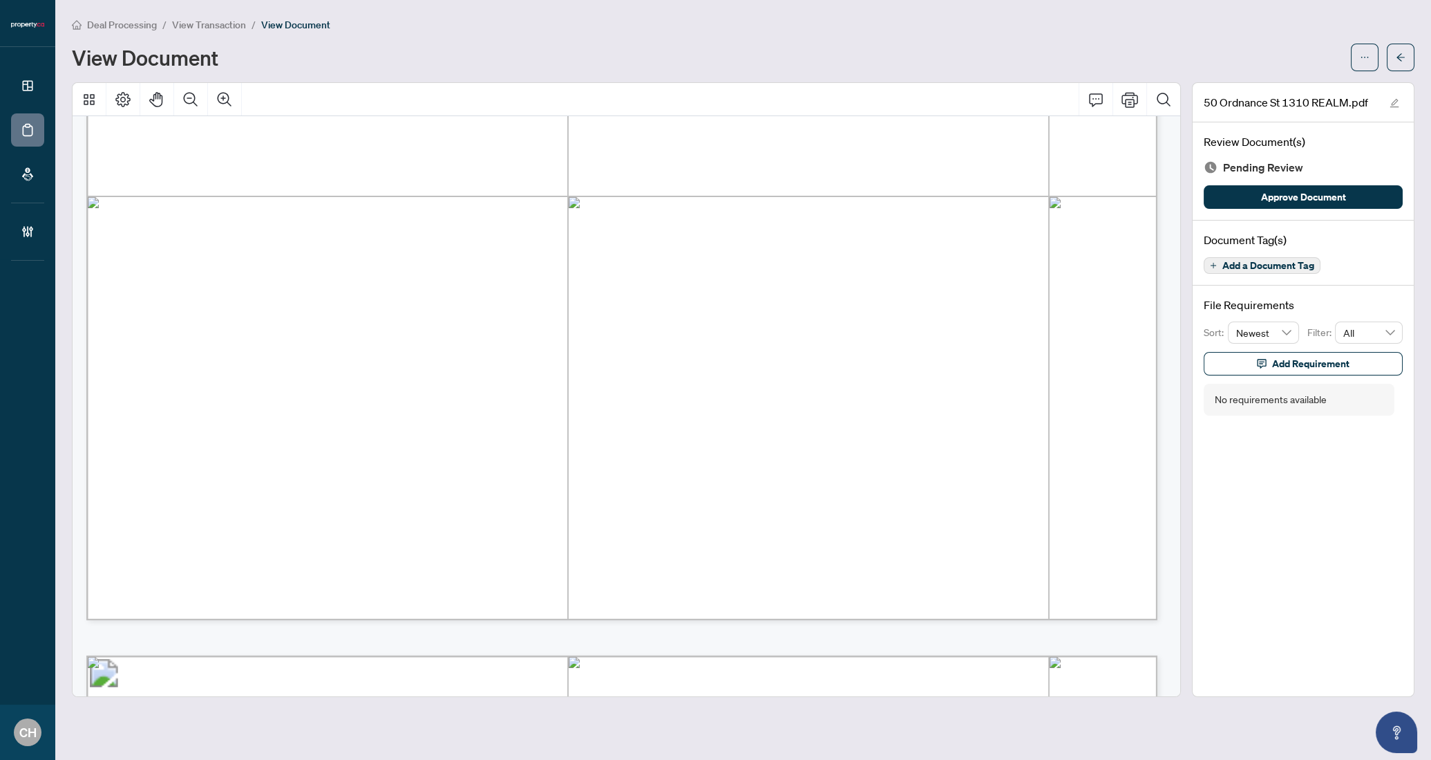
scroll to position [881, 0]
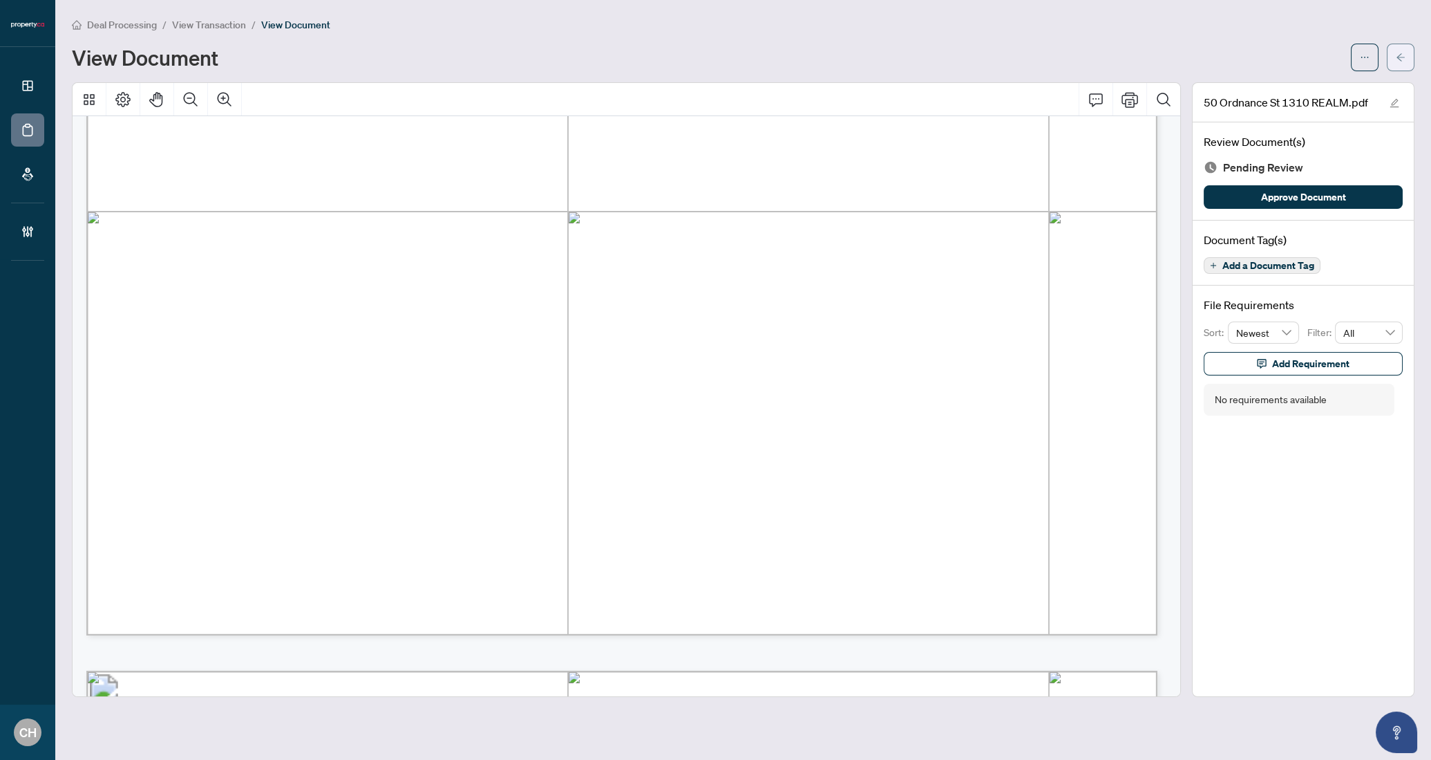
click at [1398, 64] on span "button" at bounding box center [1401, 57] width 10 height 22
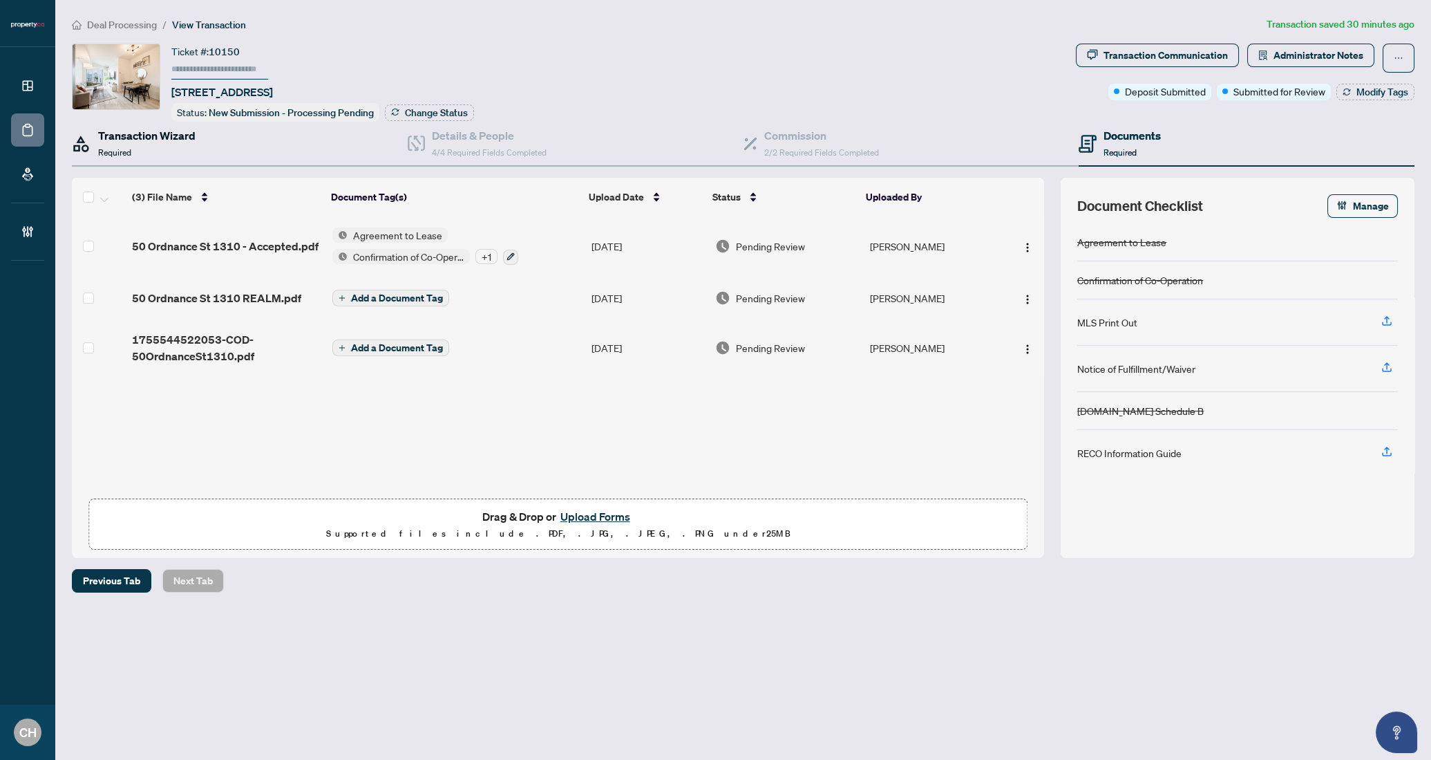
click at [156, 144] on div "Transaction Wizard Required" at bounding box center [146, 143] width 97 height 32
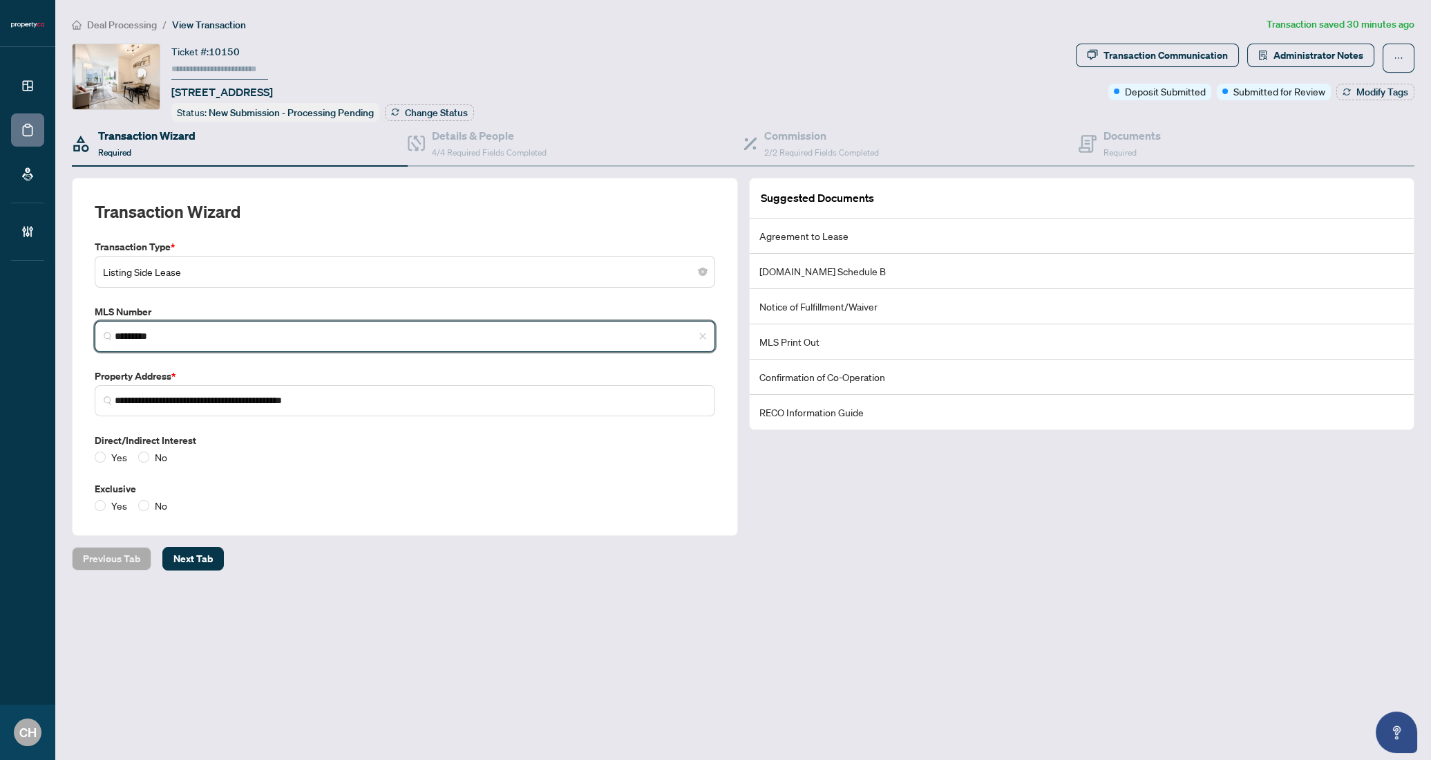
click at [142, 337] on input "*********" at bounding box center [411, 336] width 592 height 15
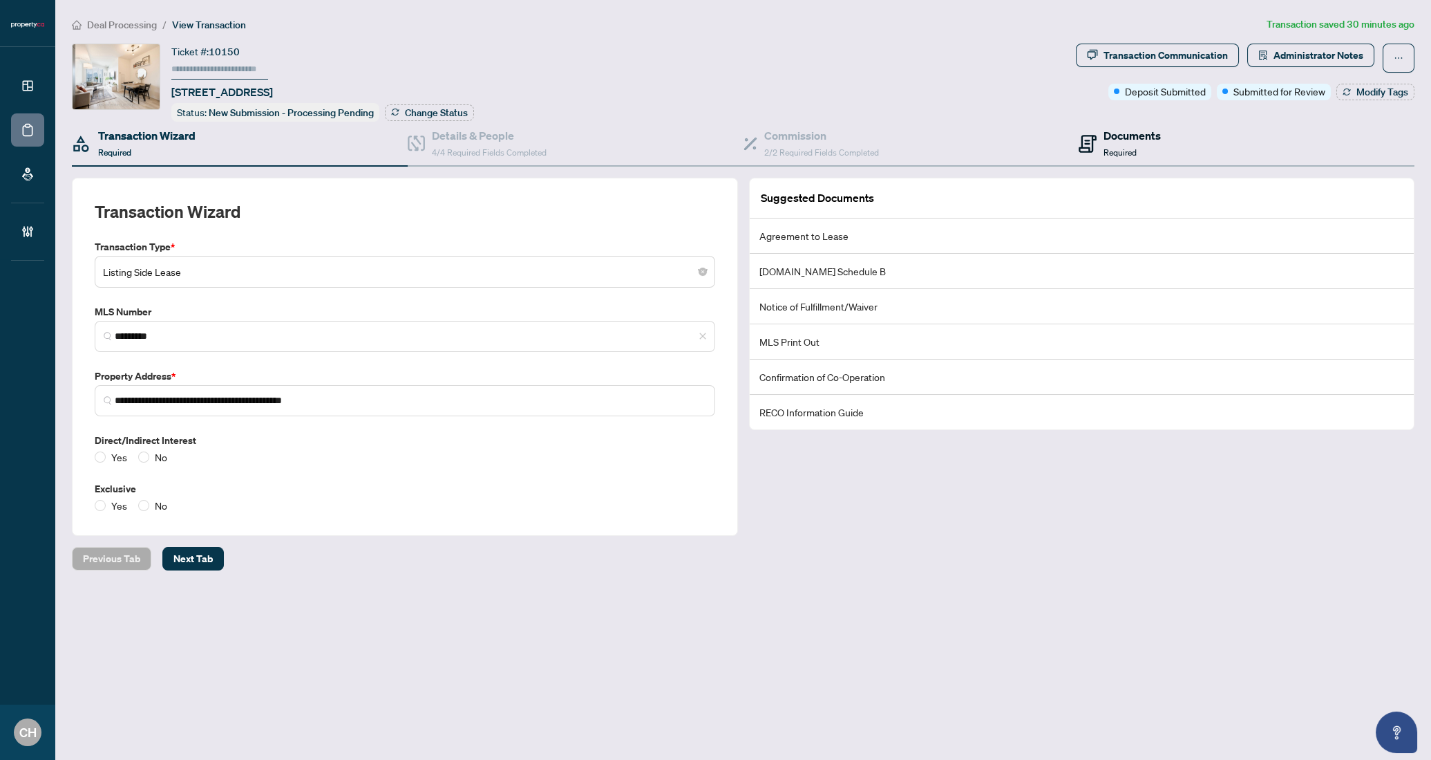
click at [1094, 140] on icon at bounding box center [1088, 144] width 18 height 18
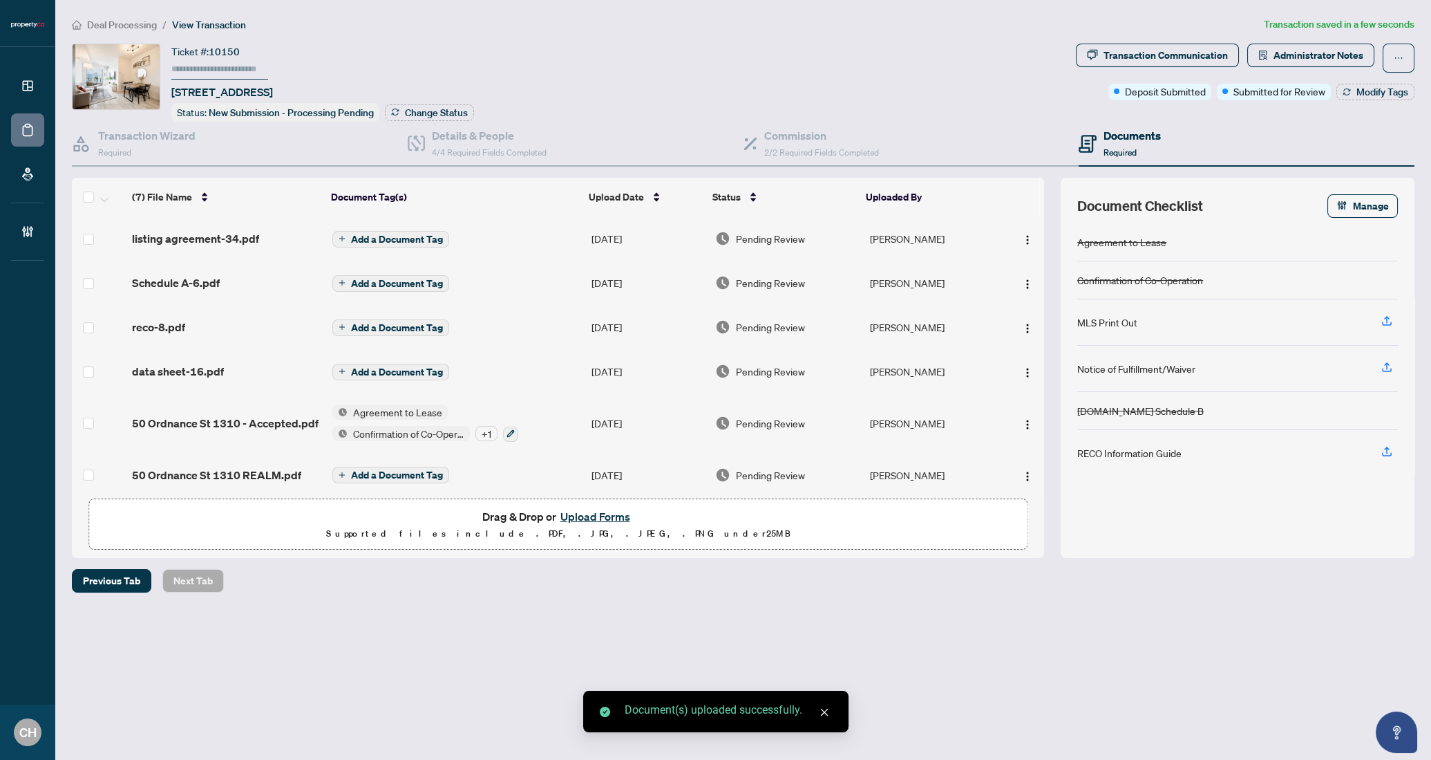
click at [404, 236] on span "Add a Document Tag" at bounding box center [397, 239] width 92 height 10
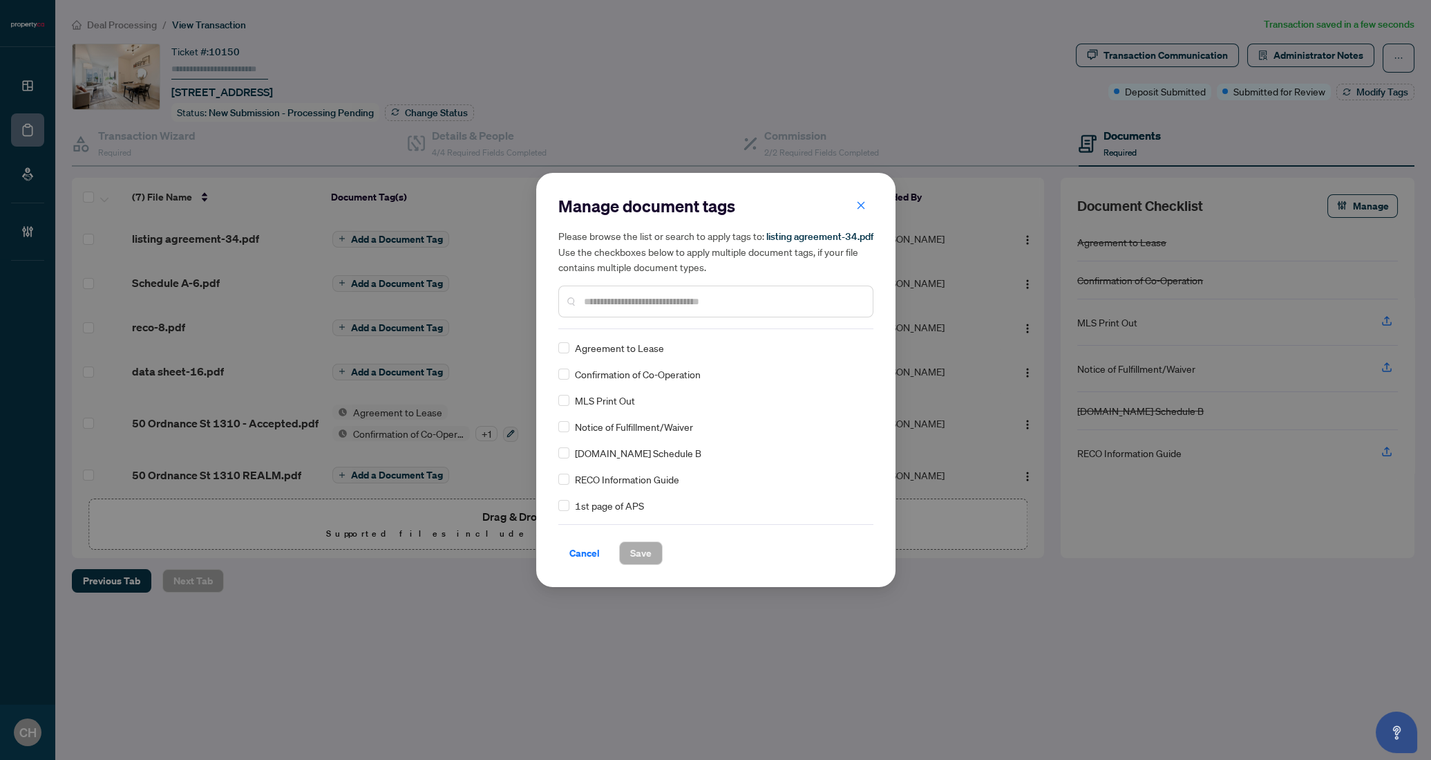
click at [738, 312] on div at bounding box center [715, 301] width 315 height 32
click at [737, 307] on input "text" at bounding box center [723, 301] width 278 height 15
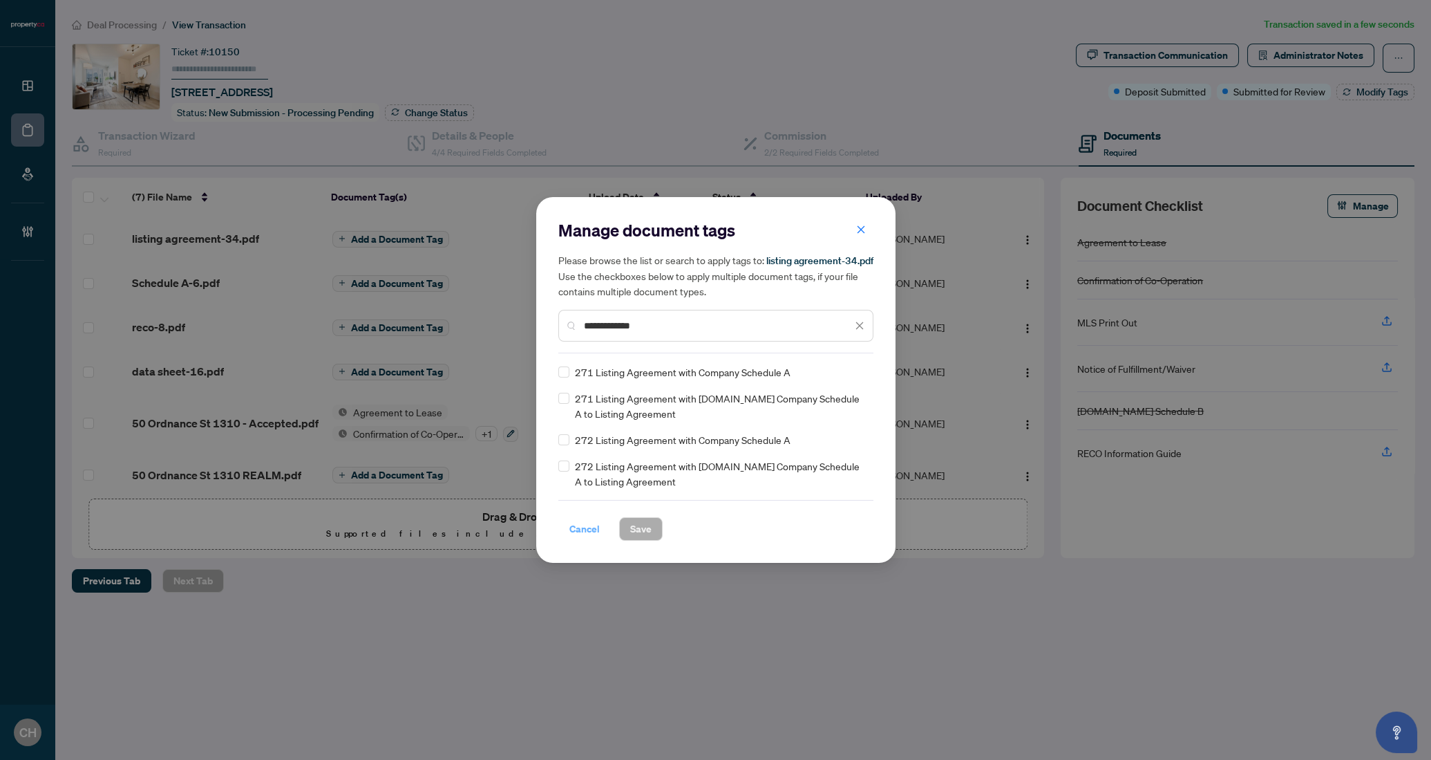
type input "**********"
click at [573, 525] on span "Cancel" at bounding box center [584, 529] width 30 height 22
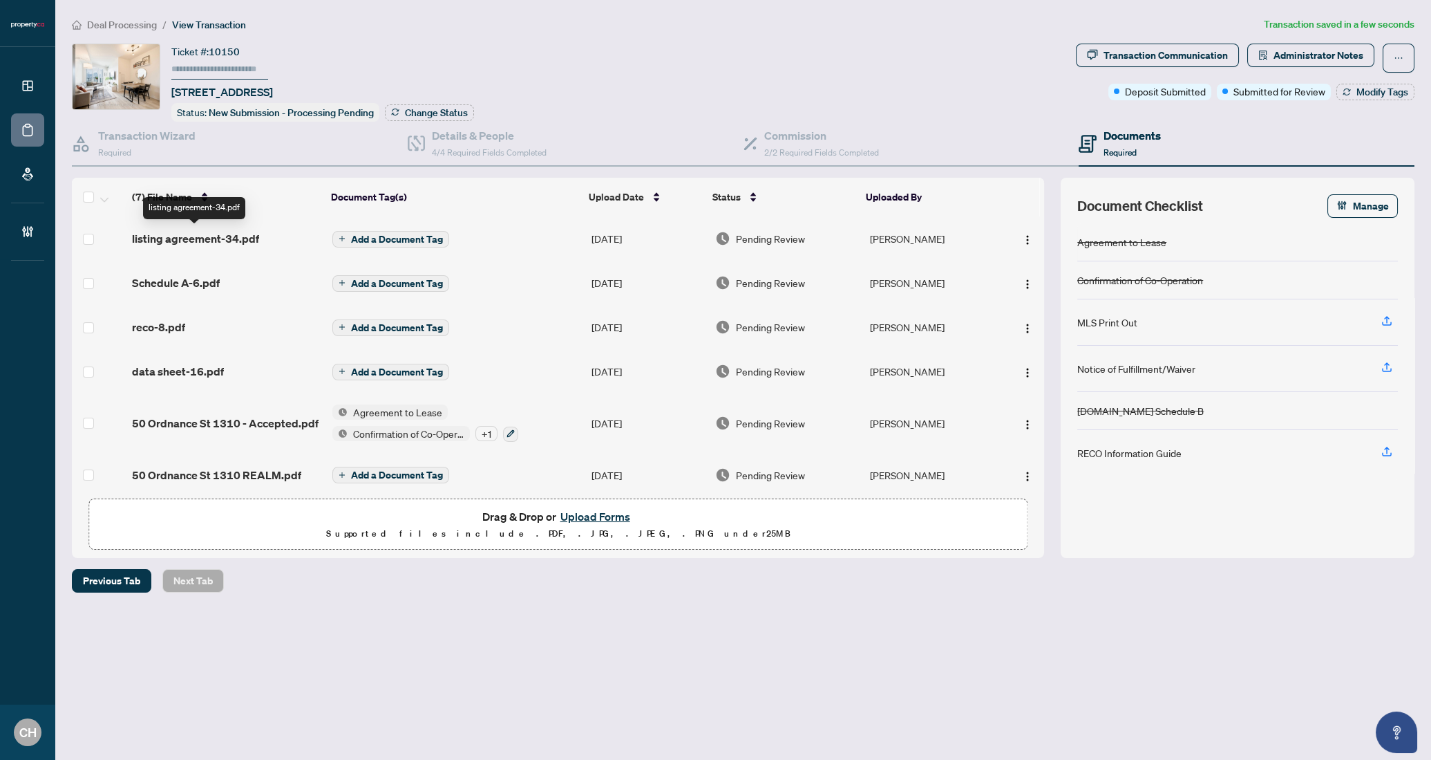
click at [170, 238] on span "listing agreement-34.pdf" at bounding box center [195, 238] width 127 height 17
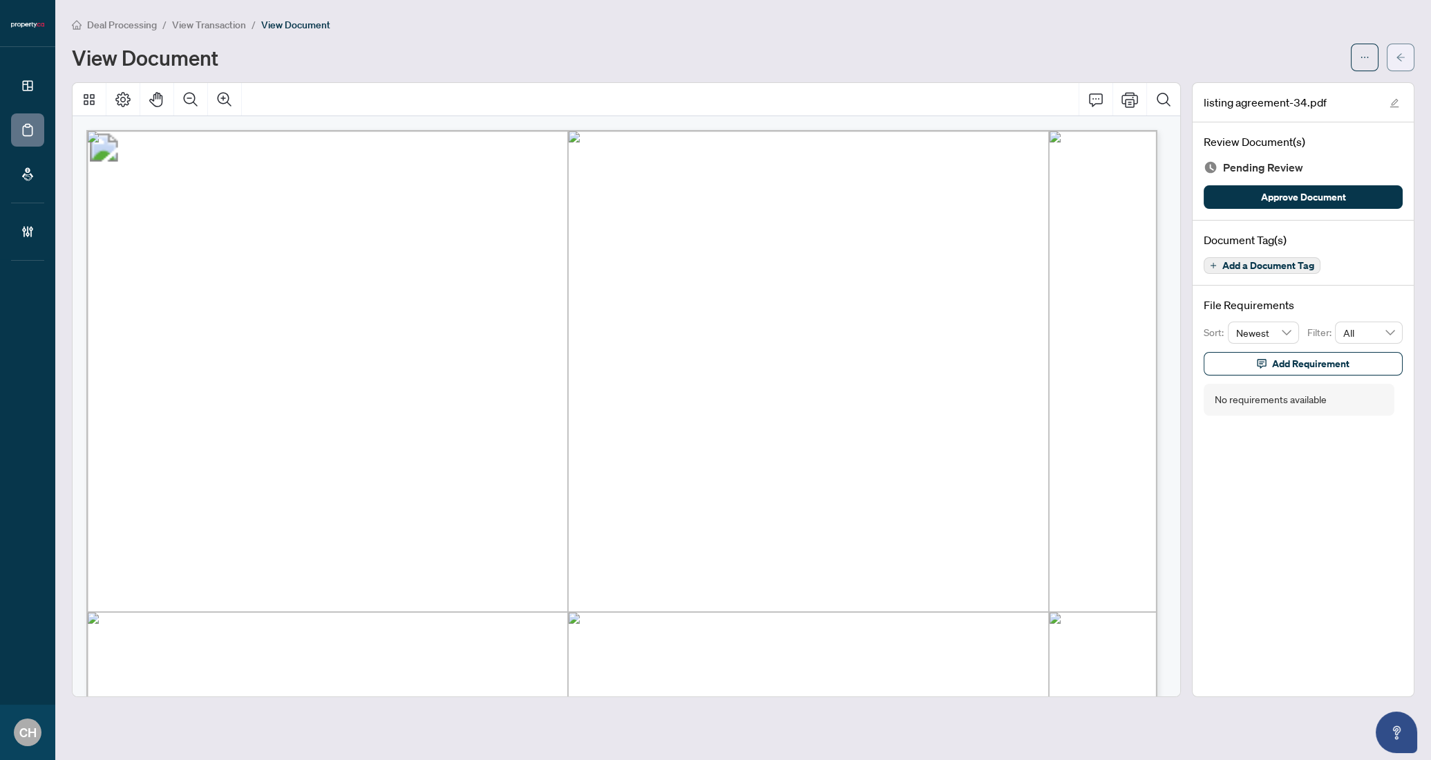
click at [1396, 66] on span "button" at bounding box center [1401, 57] width 10 height 22
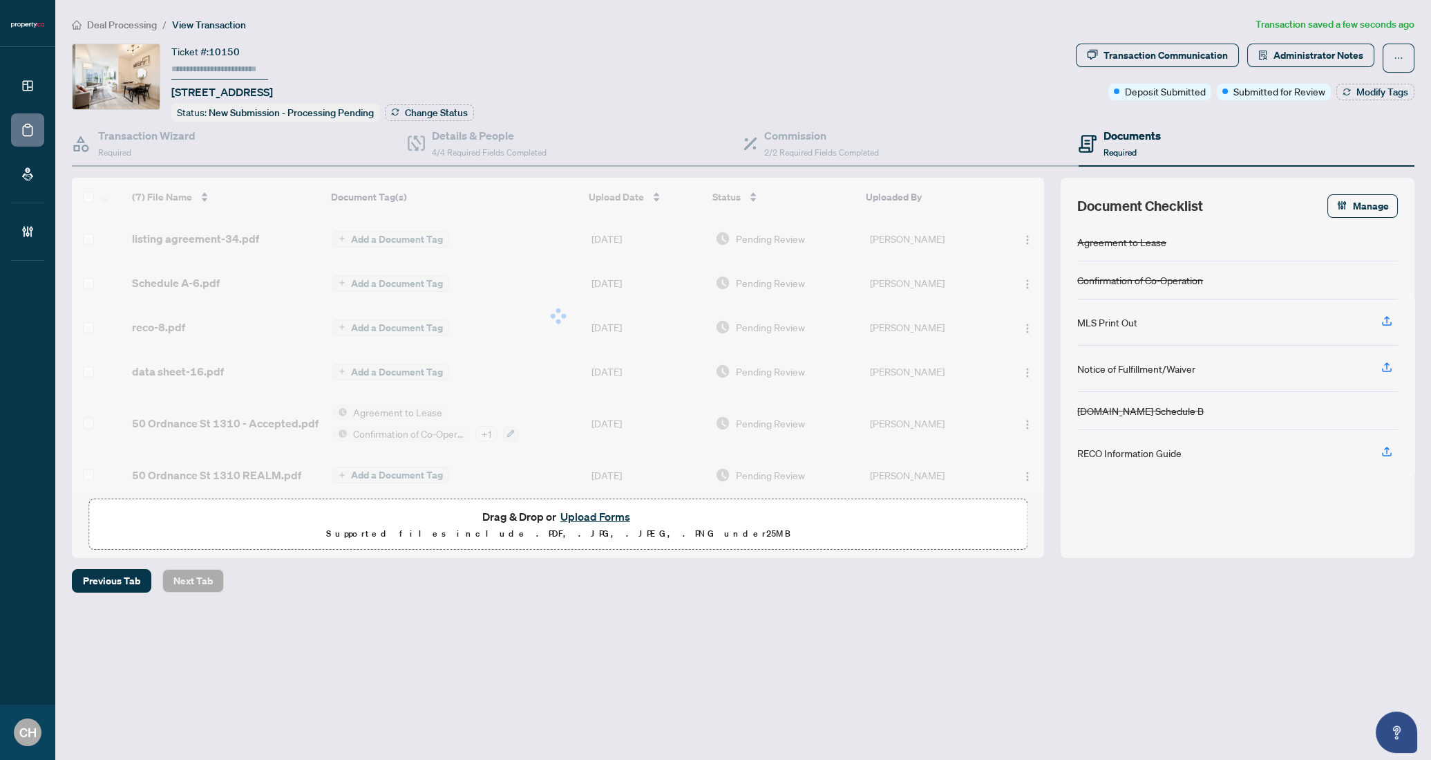
click at [415, 241] on div at bounding box center [558, 316] width 972 height 276
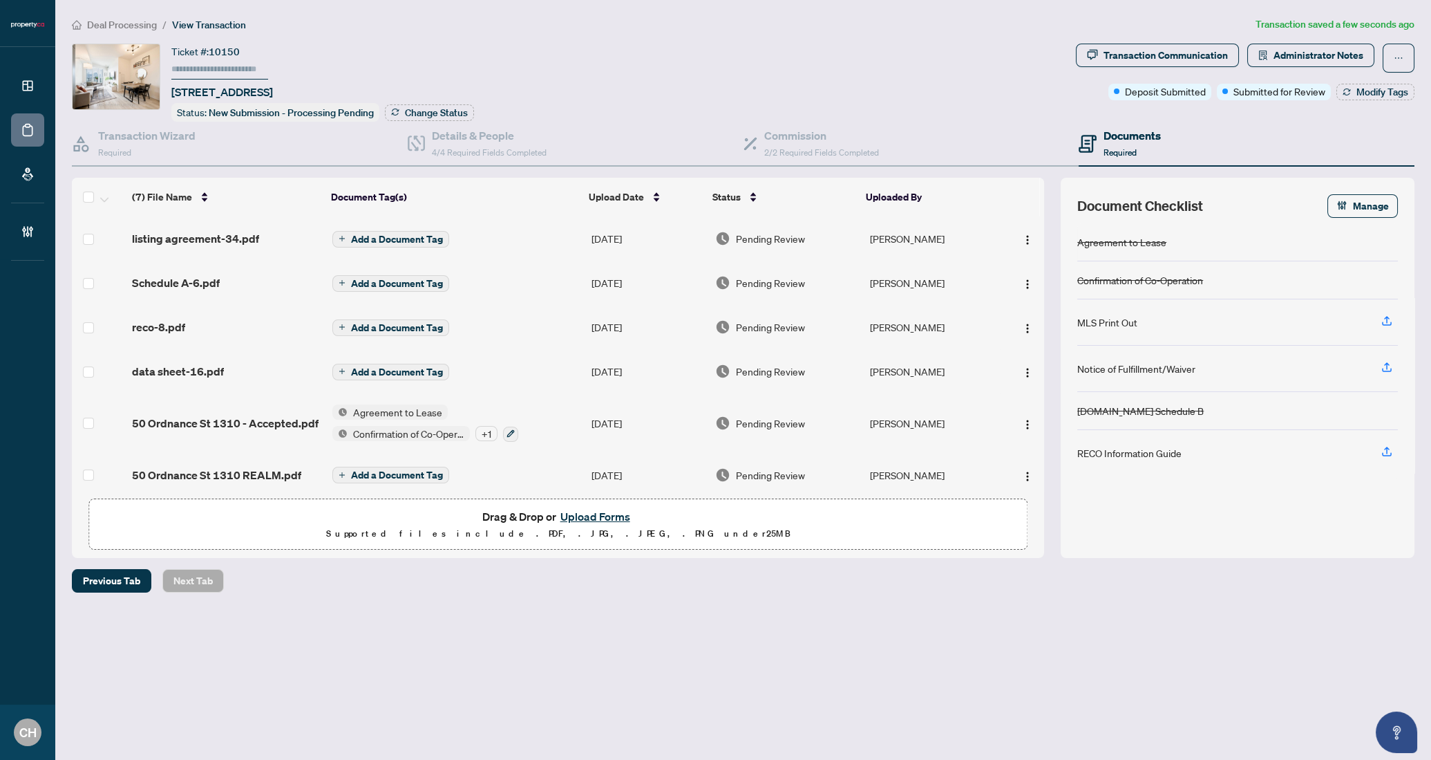
click at [413, 238] on span "Add a Document Tag" at bounding box center [397, 239] width 92 height 10
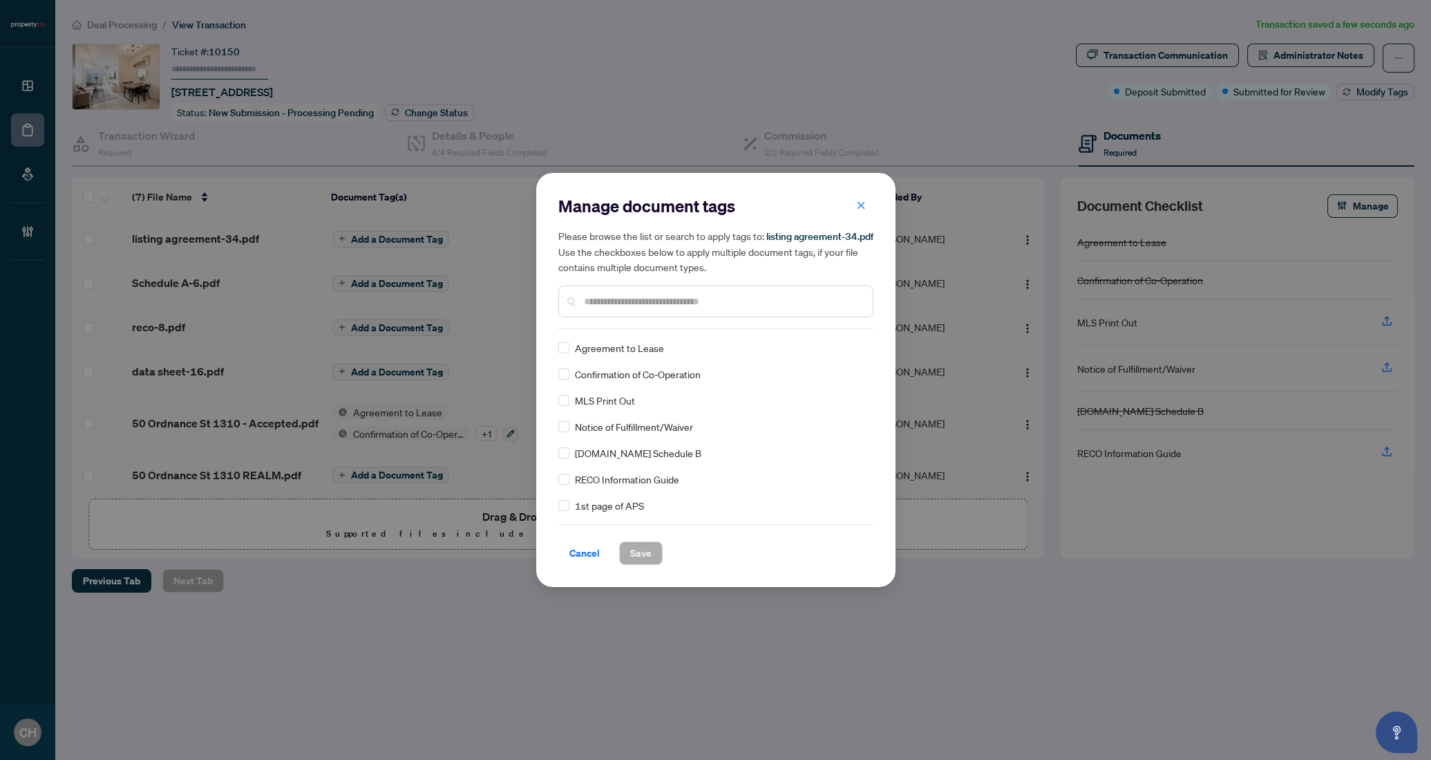
click at [620, 298] on input "text" at bounding box center [723, 301] width 278 height 15
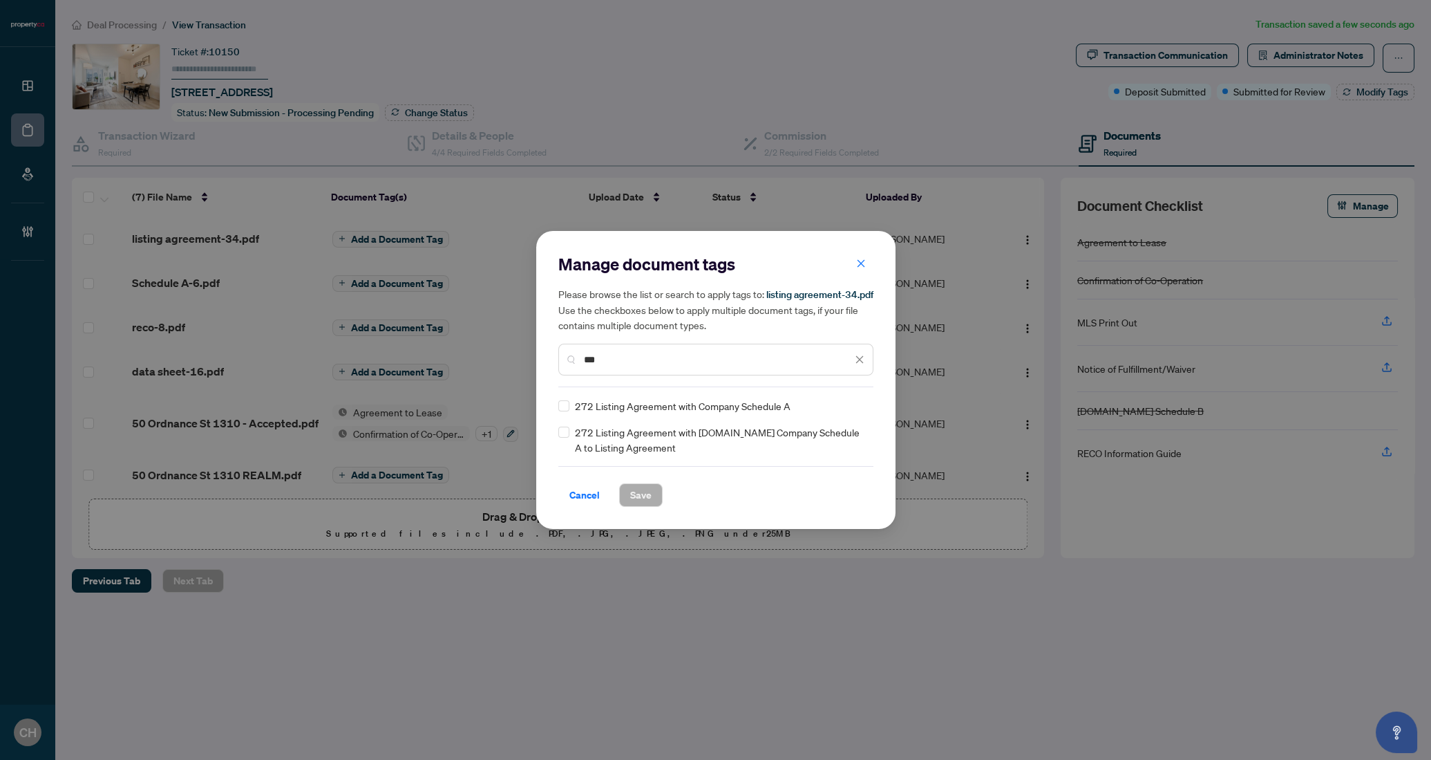
type input "***"
click at [633, 484] on span "Save" at bounding box center [640, 495] width 21 height 22
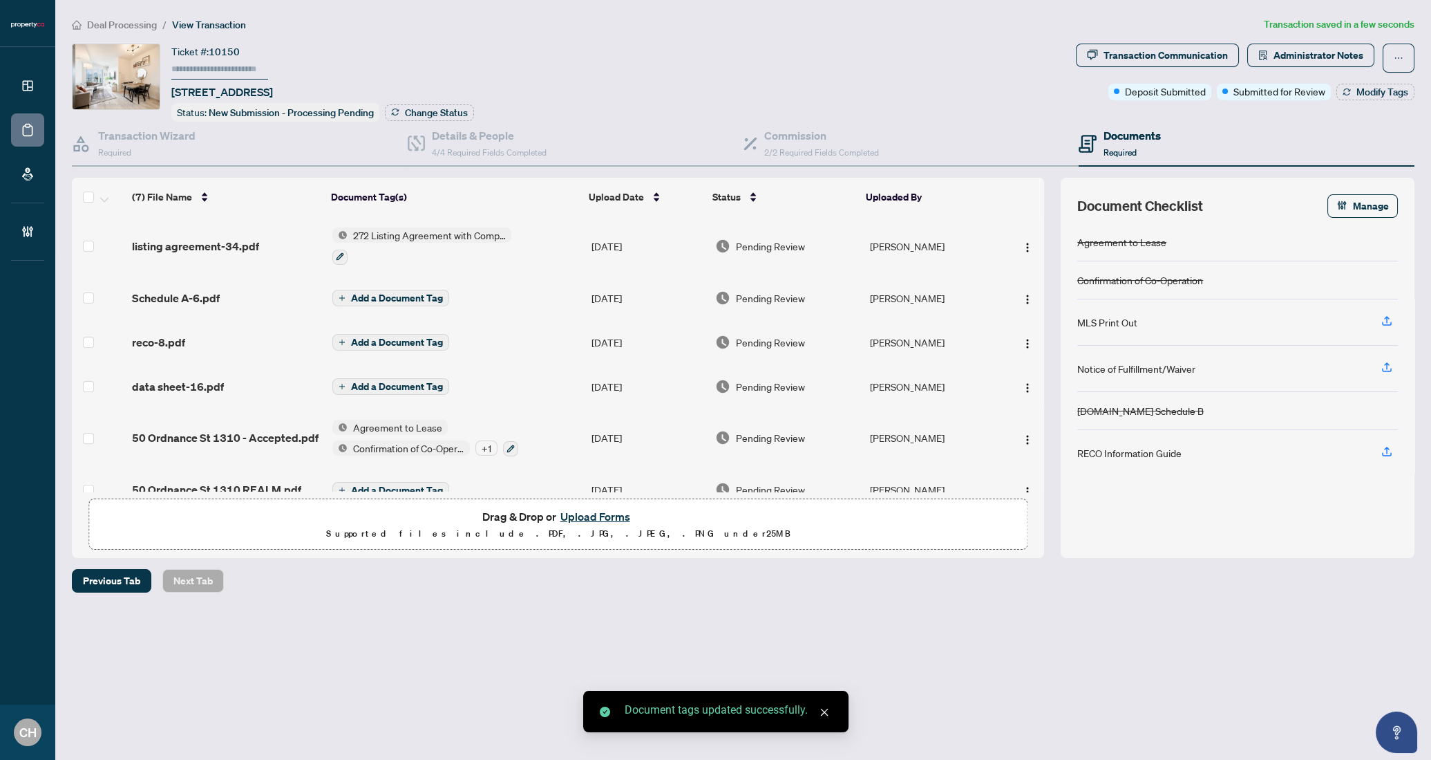
click at [417, 241] on div "272 Listing Agreement with Company Schedule A" at bounding box center [421, 245] width 179 height 37
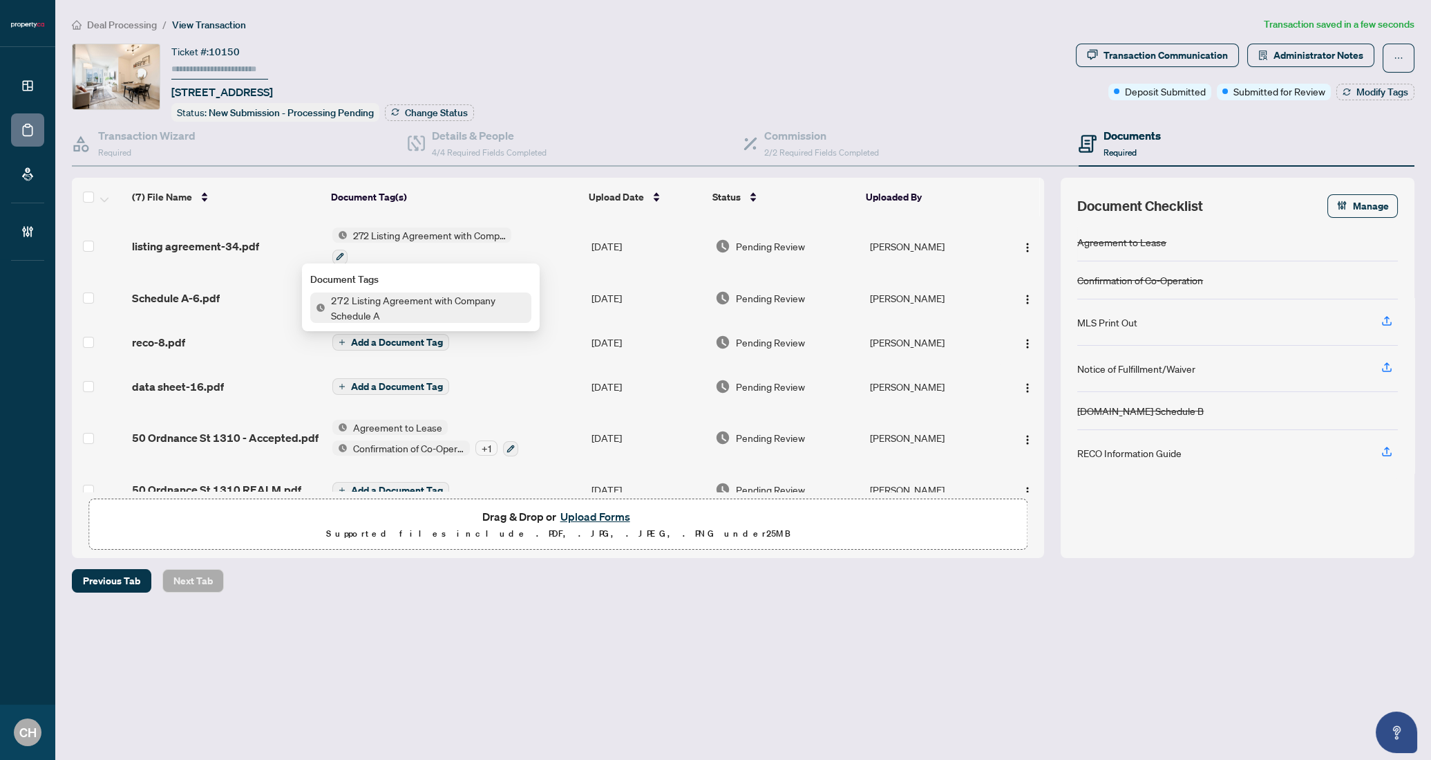
click at [432, 258] on div at bounding box center [421, 256] width 179 height 17
click at [343, 254] on button "button" at bounding box center [339, 256] width 15 height 15
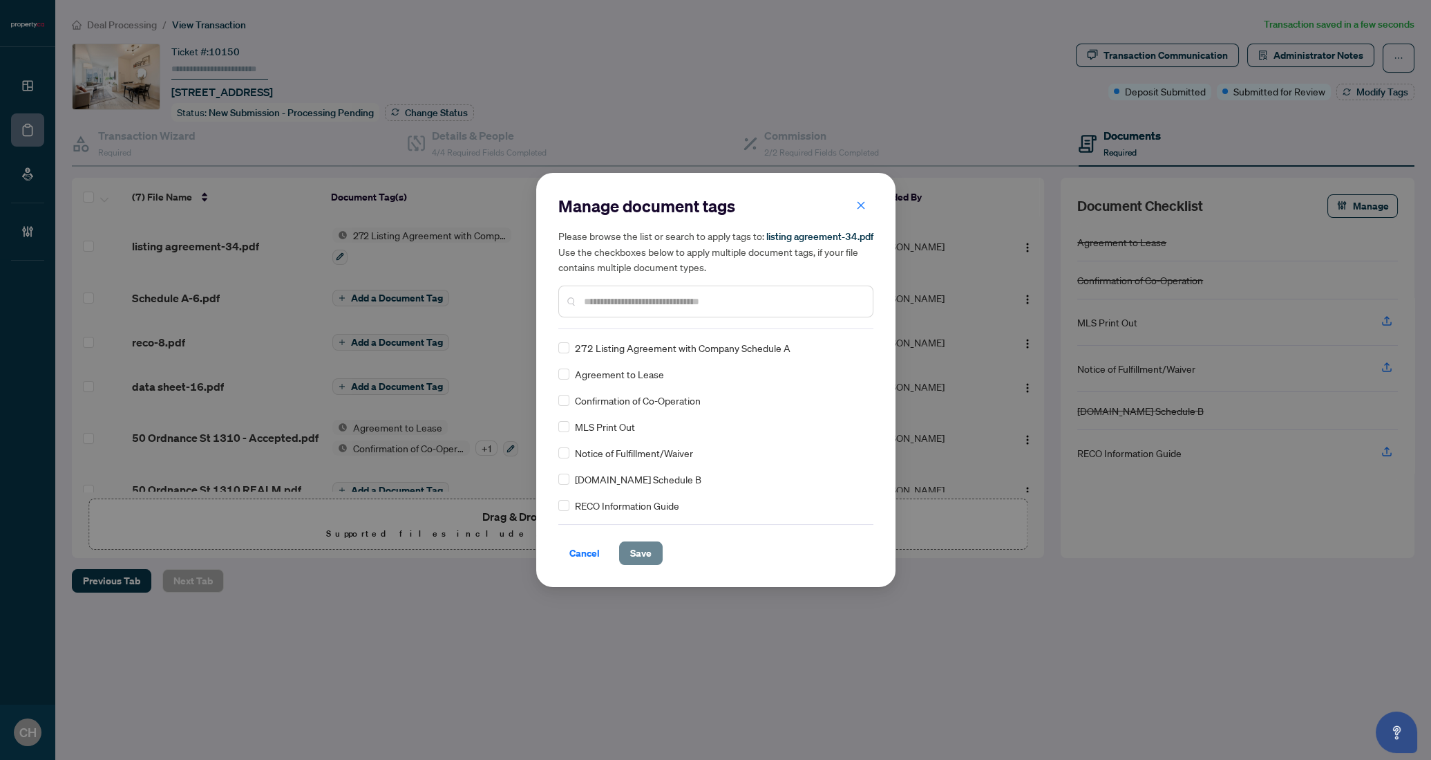
click at [659, 556] on button "Save" at bounding box center [641, 552] width 44 height 23
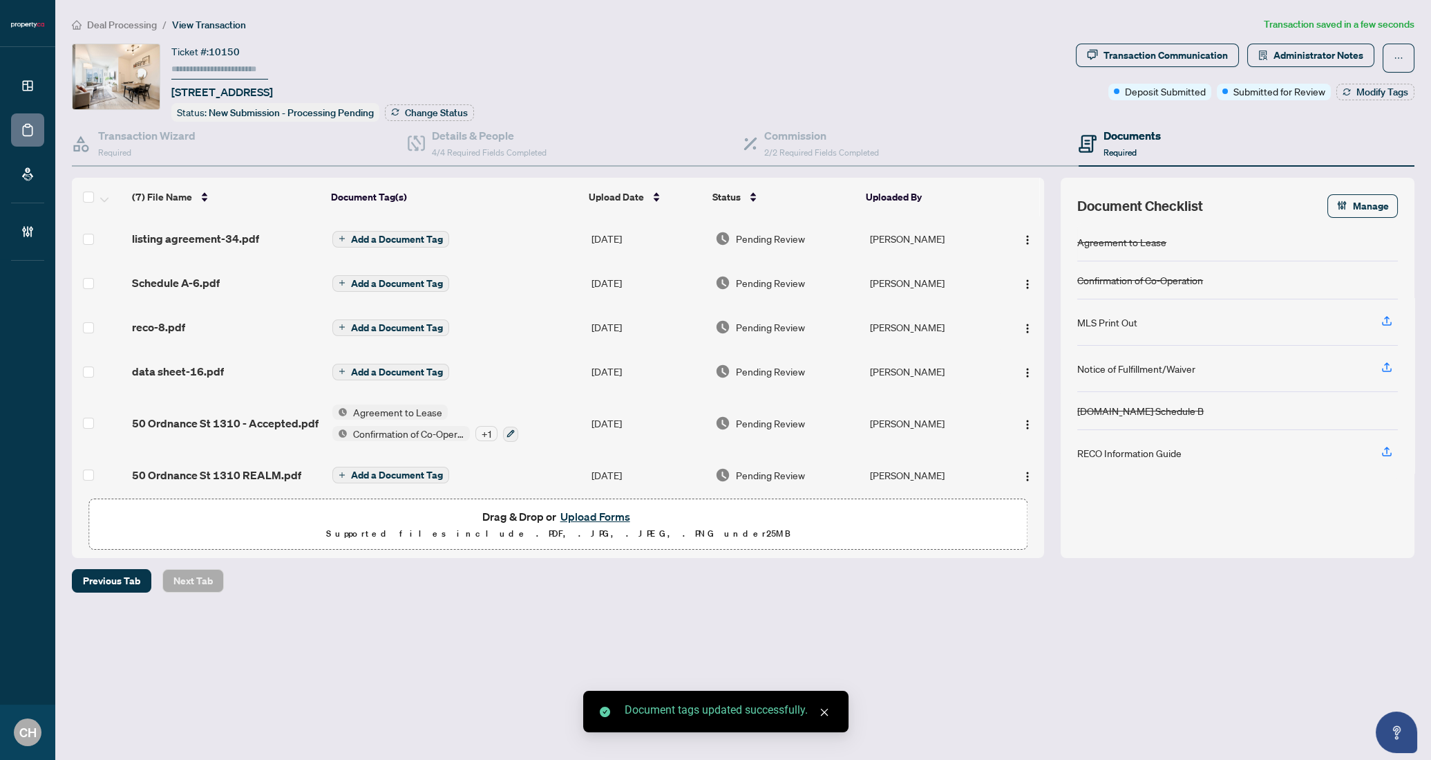
click at [419, 234] on span "Add a Document Tag" at bounding box center [397, 239] width 92 height 10
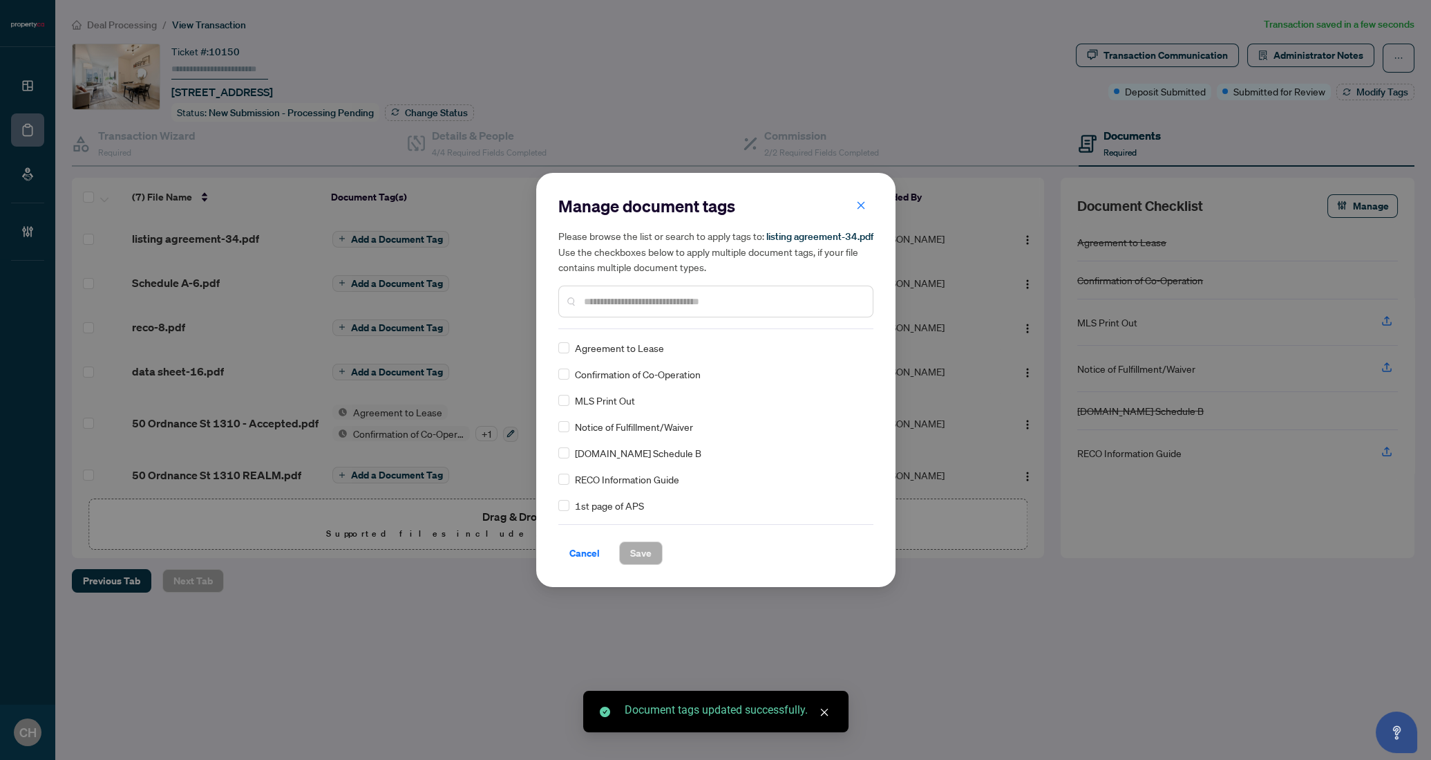
click at [697, 305] on input "text" at bounding box center [723, 301] width 278 height 15
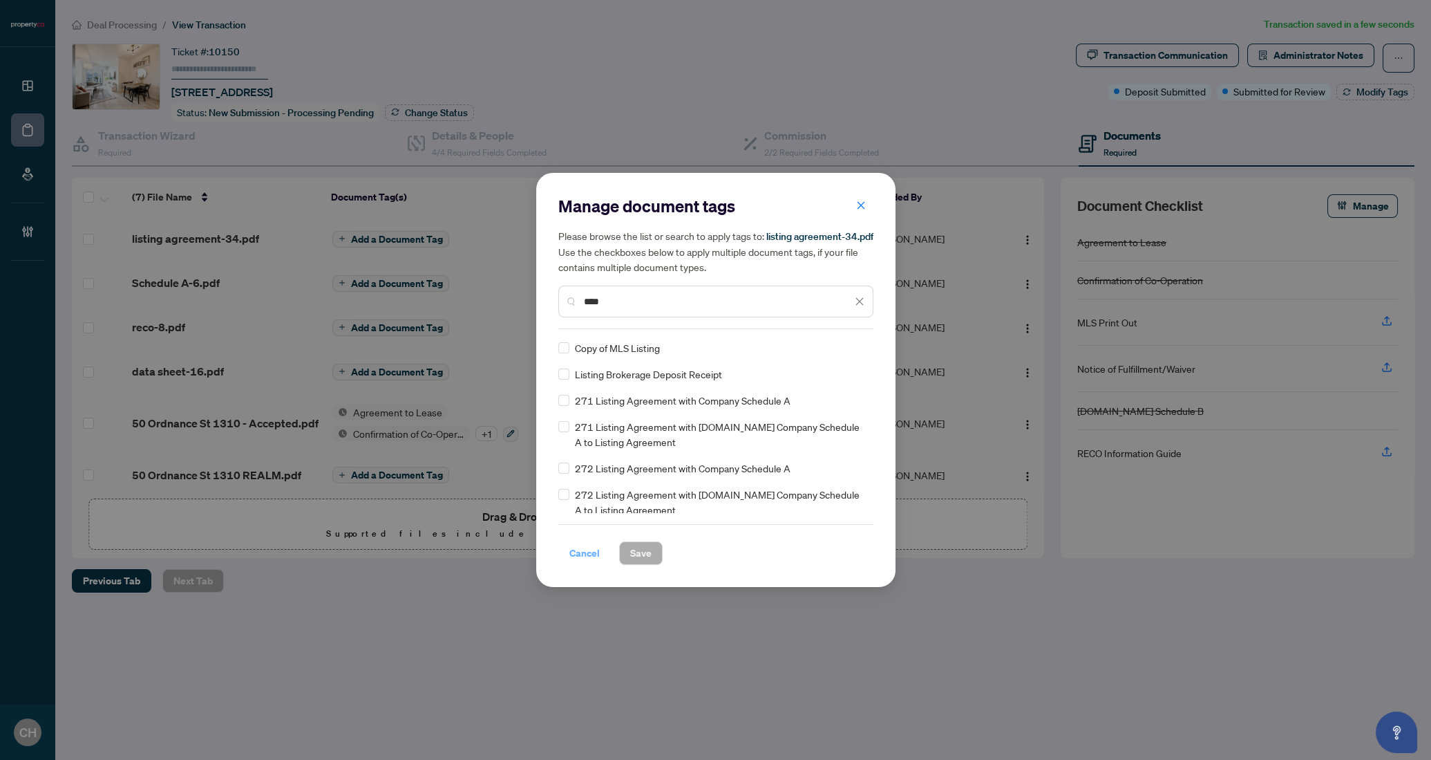
type input "****"
click at [585, 543] on span "Cancel" at bounding box center [584, 553] width 30 height 22
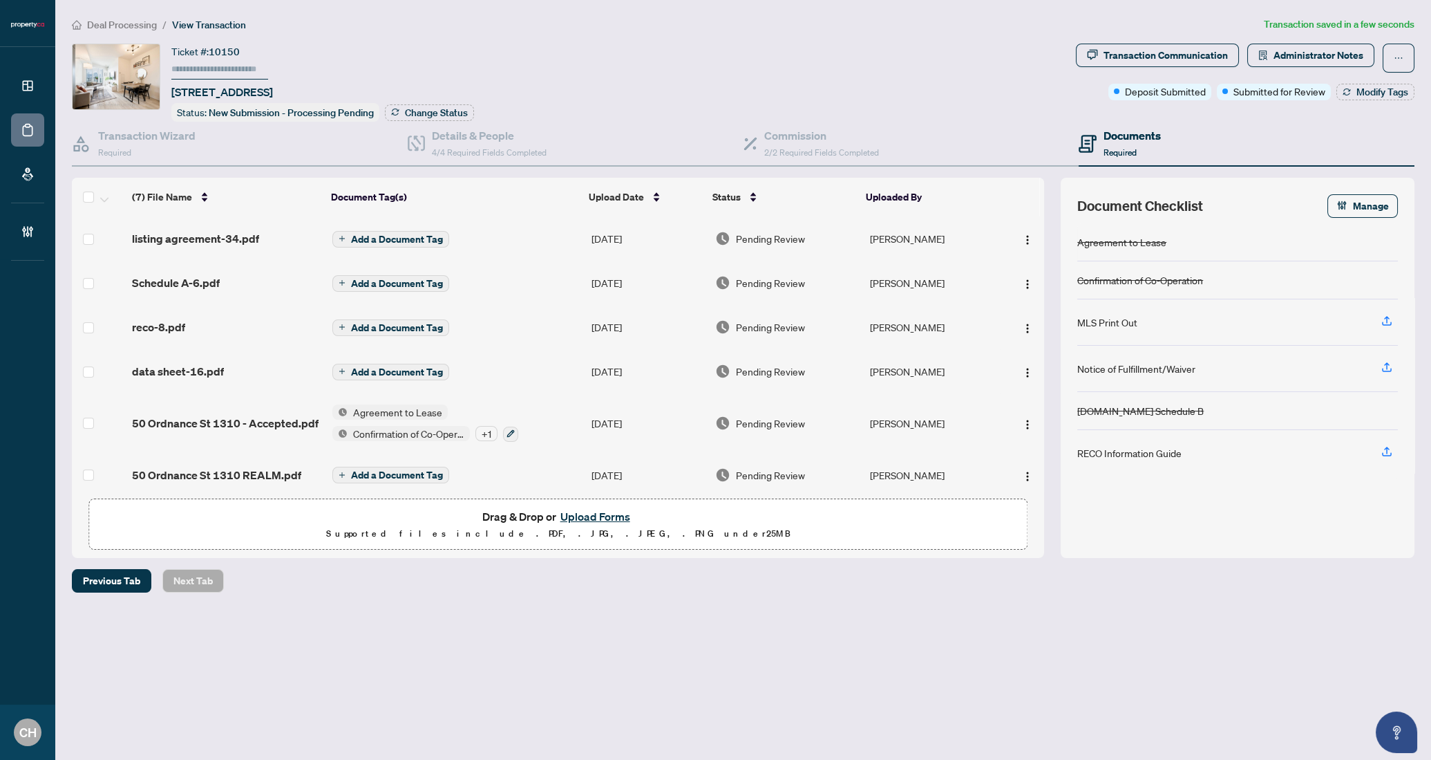
click at [247, 241] on span "listing agreement-34.pdf" at bounding box center [195, 238] width 127 height 17
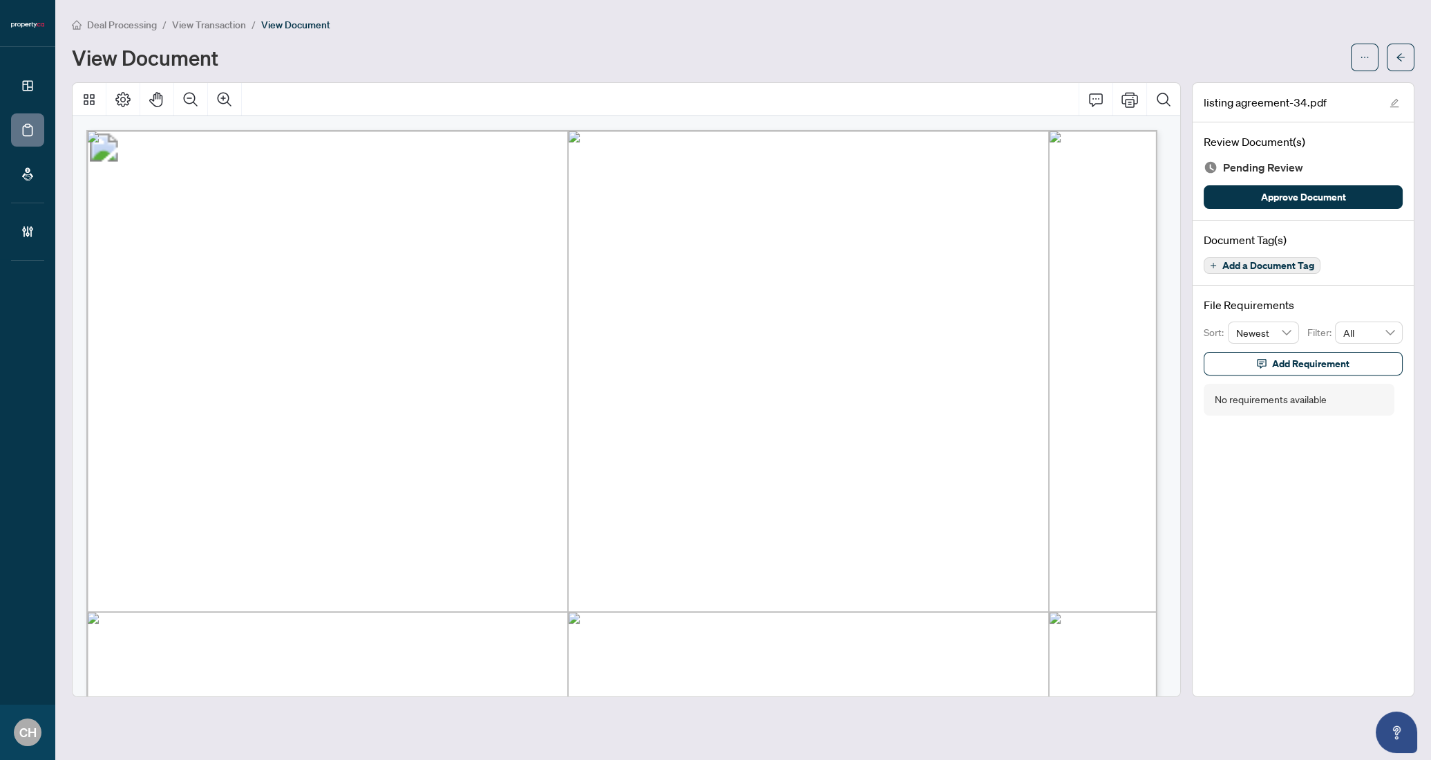
click at [1285, 263] on span "Add a Document Tag" at bounding box center [1269, 266] width 92 height 10
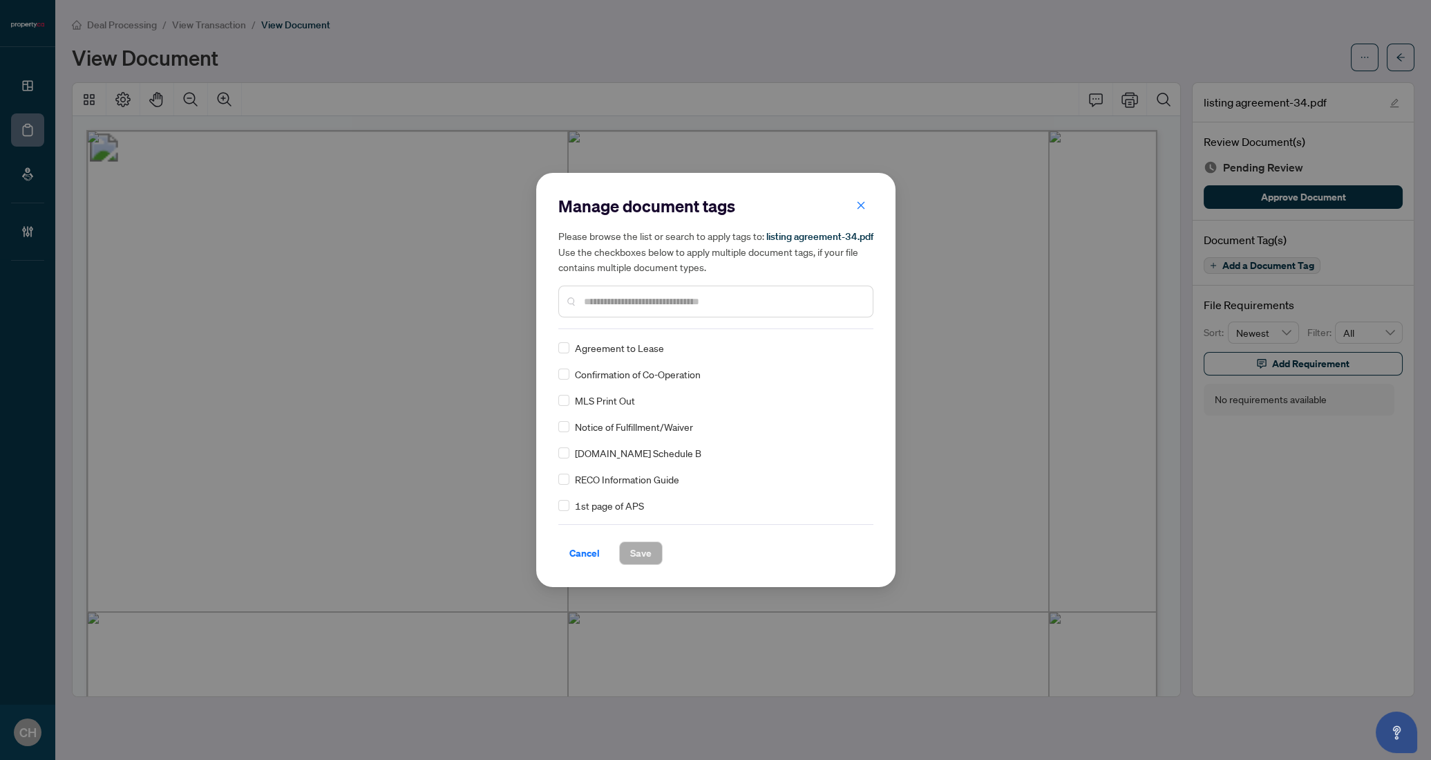
click at [682, 303] on input "text" at bounding box center [723, 301] width 278 height 15
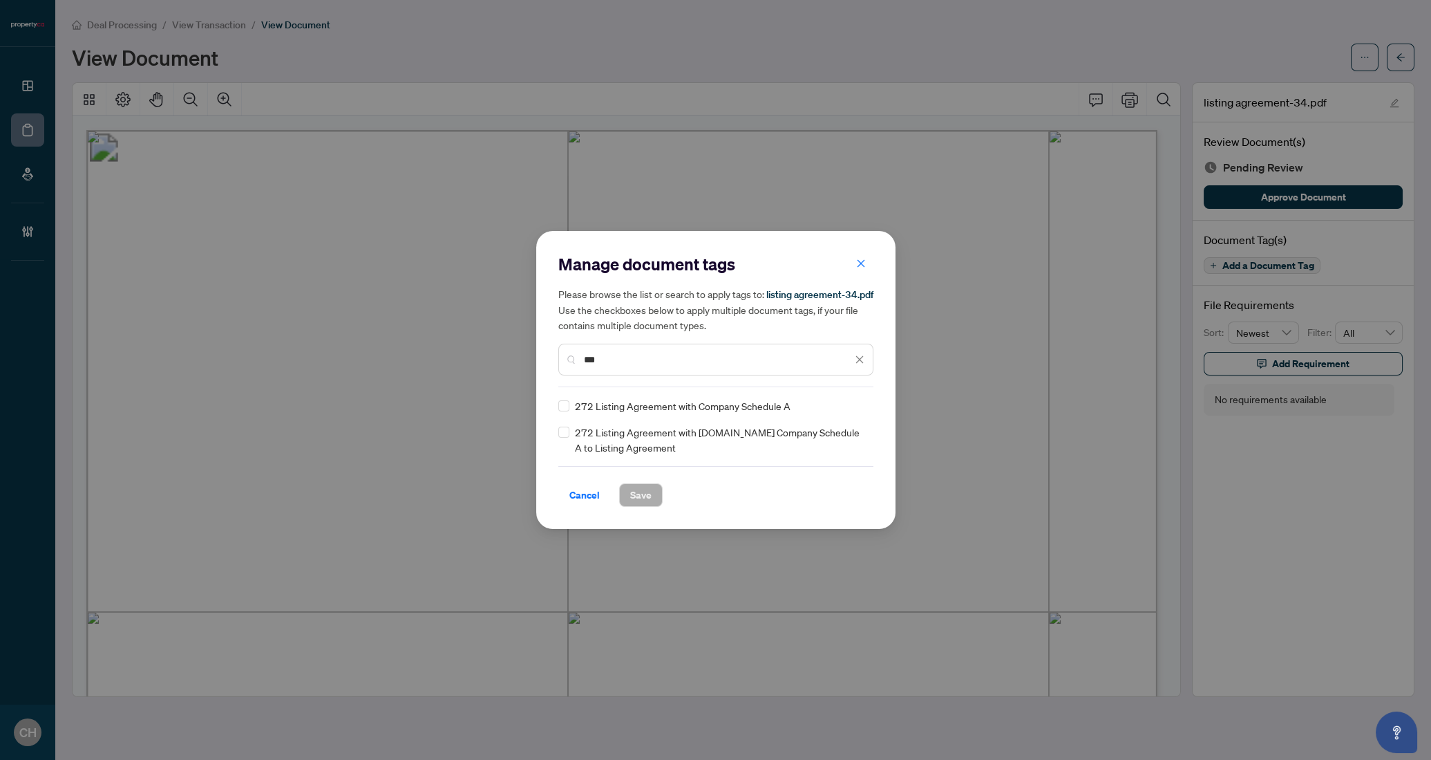
type input "***"
click at [641, 493] on span "Save" at bounding box center [640, 495] width 21 height 22
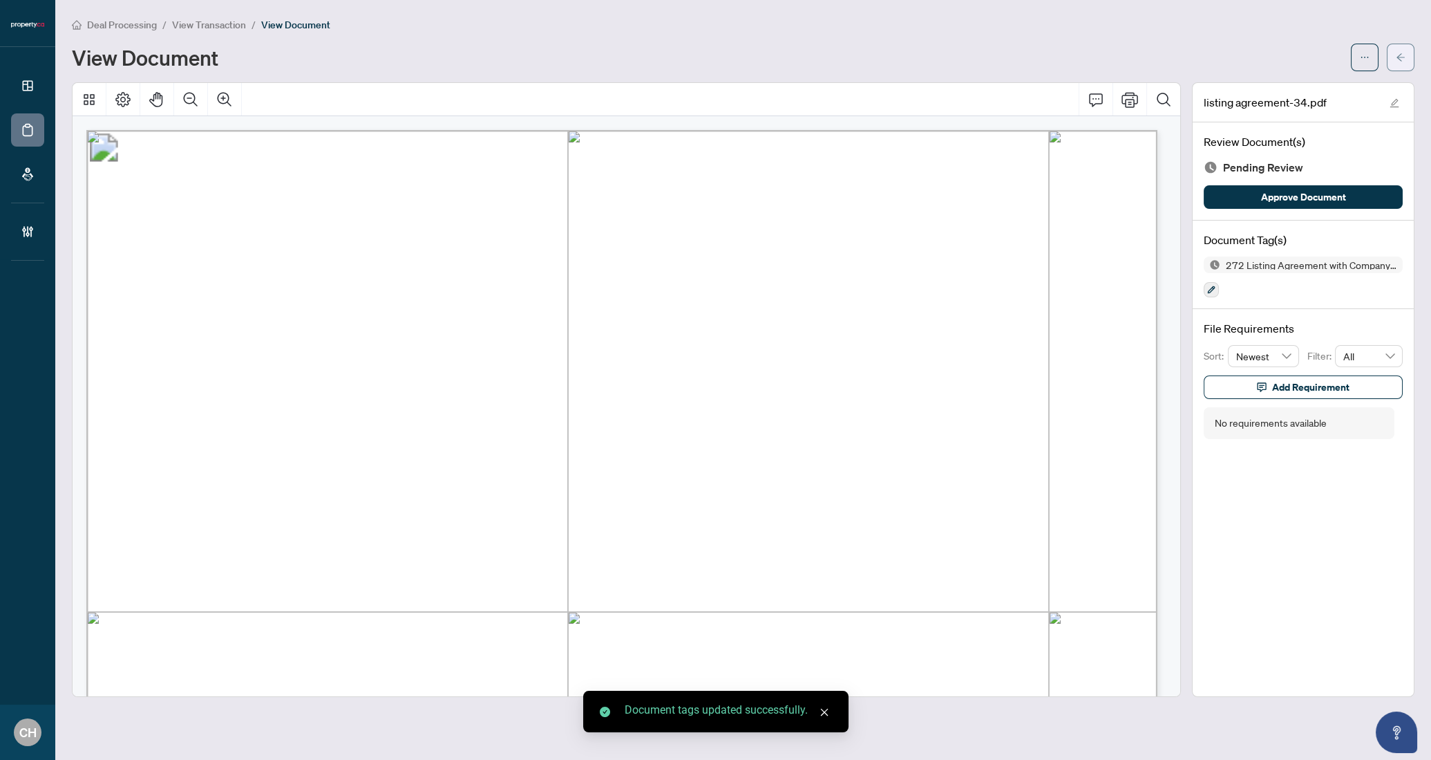
click at [1404, 49] on span "button" at bounding box center [1401, 57] width 10 height 22
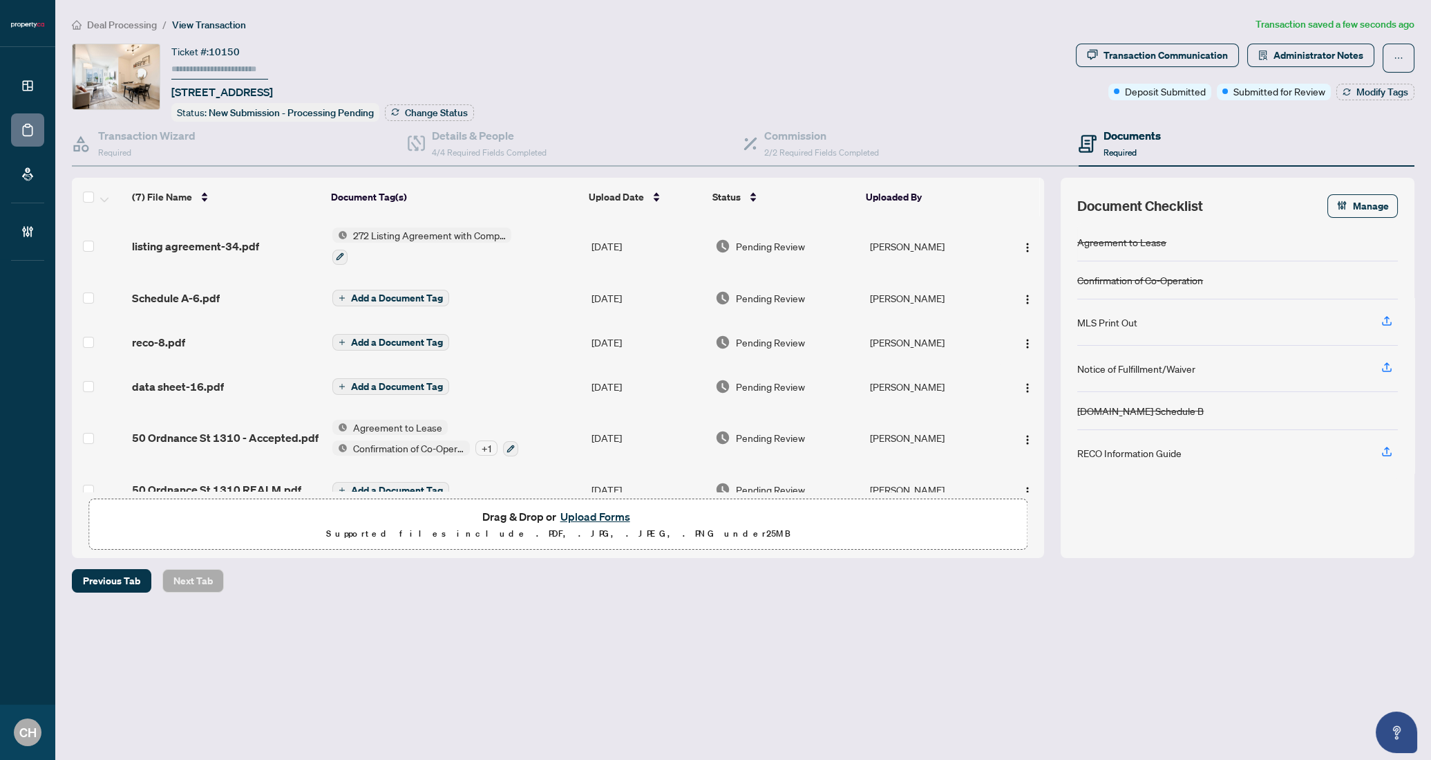
click at [369, 293] on span "Add a Document Tag" at bounding box center [397, 298] width 92 height 10
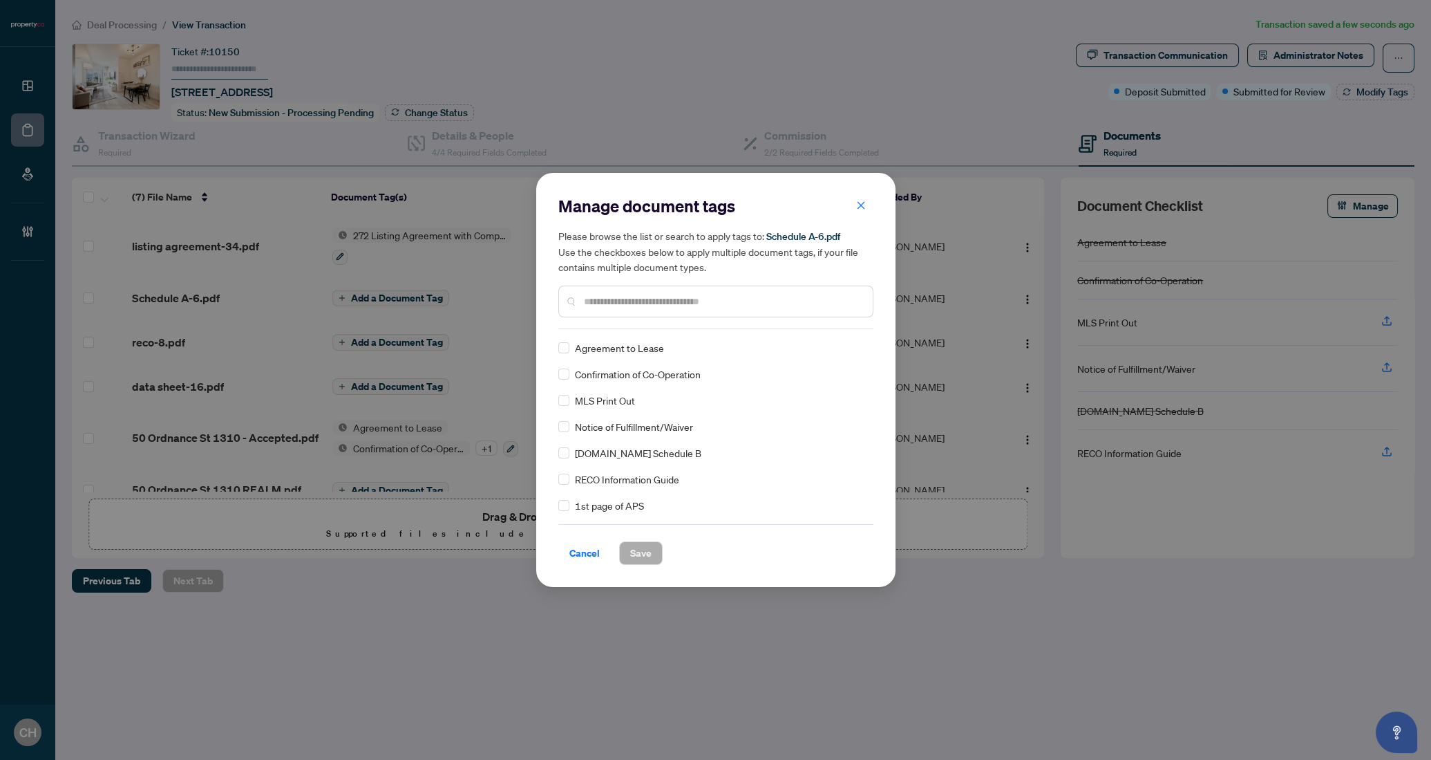
click at [592, 303] on input "text" at bounding box center [723, 301] width 278 height 15
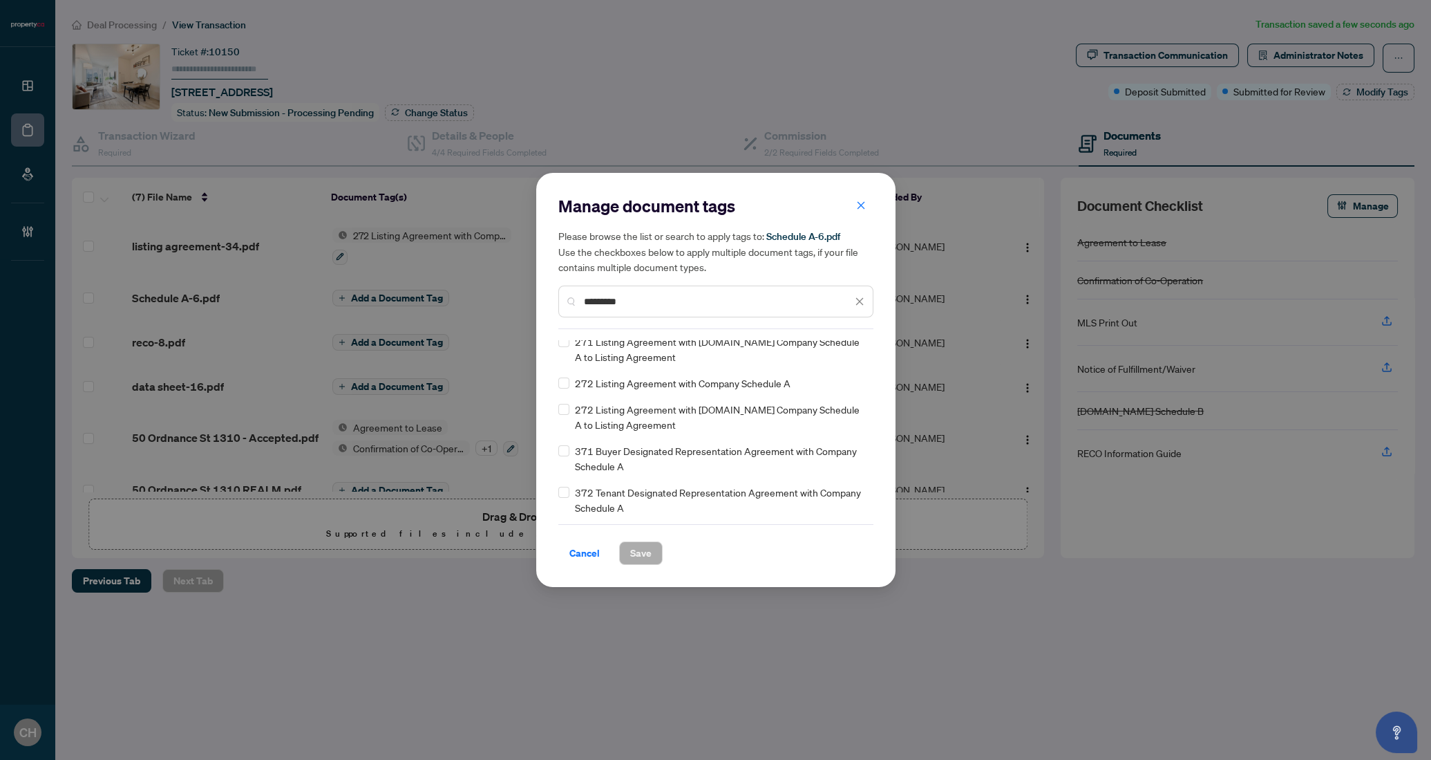
scroll to position [86, 0]
type input "********"
click at [591, 560] on span "Cancel" at bounding box center [584, 553] width 30 height 22
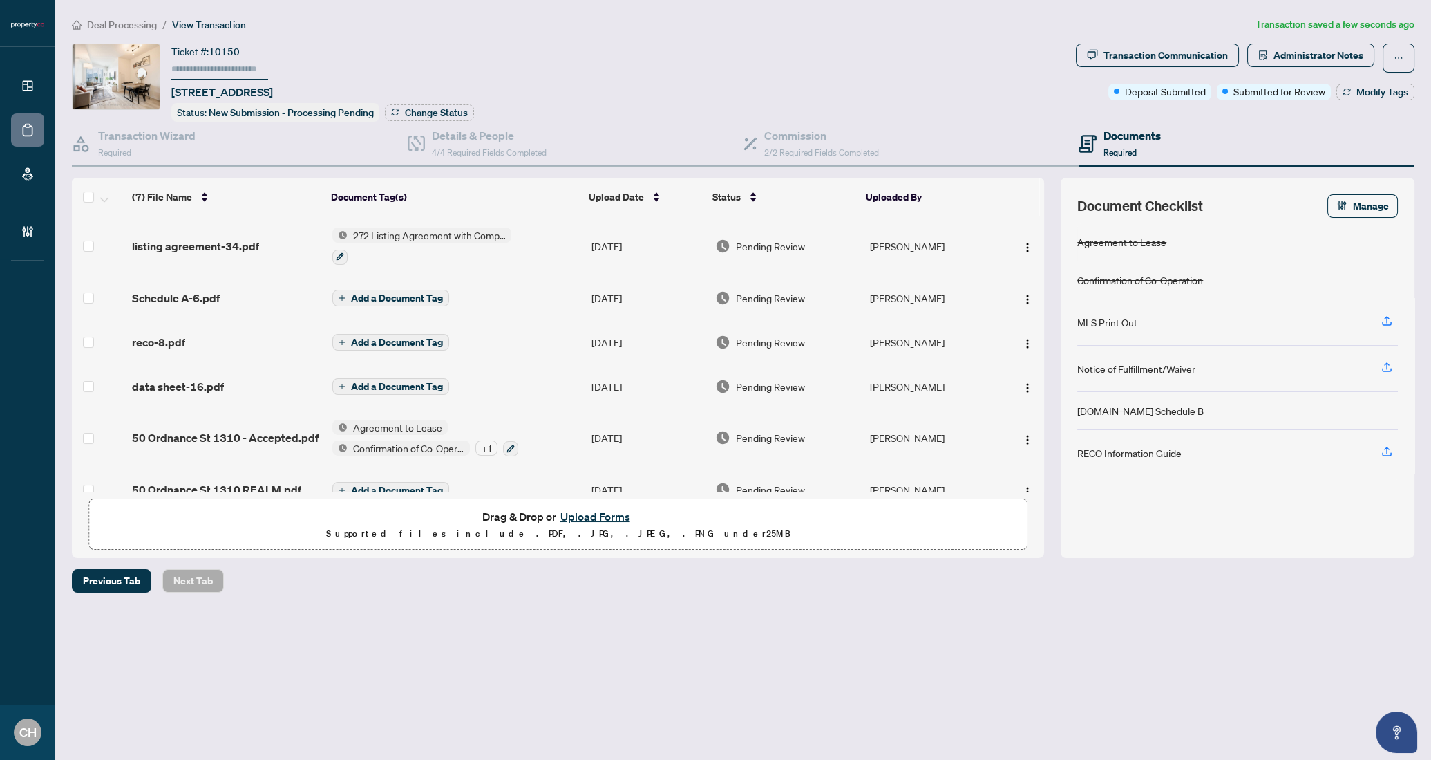
click at [393, 342] on span "Add a Document Tag" at bounding box center [397, 342] width 92 height 10
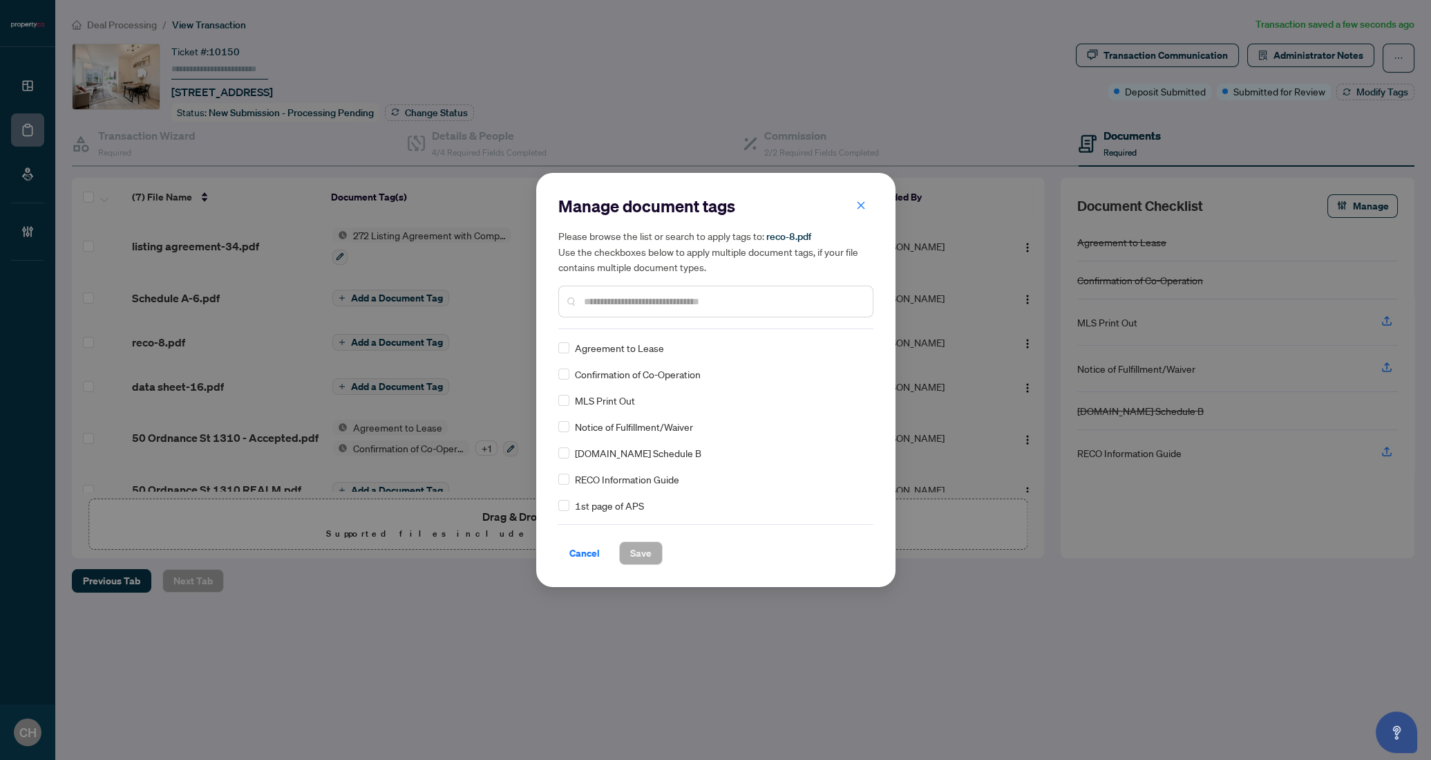
drag, startPoint x: 666, startPoint y: 327, endPoint x: 666, endPoint y: 310, distance: 16.6
click at [666, 321] on div "Manage document tags Please browse the list or search to apply tags to: reco-8.…" at bounding box center [715, 262] width 315 height 134
click at [666, 310] on div at bounding box center [715, 301] width 315 height 32
click at [665, 303] on input "text" at bounding box center [723, 301] width 278 height 15
type input "****"
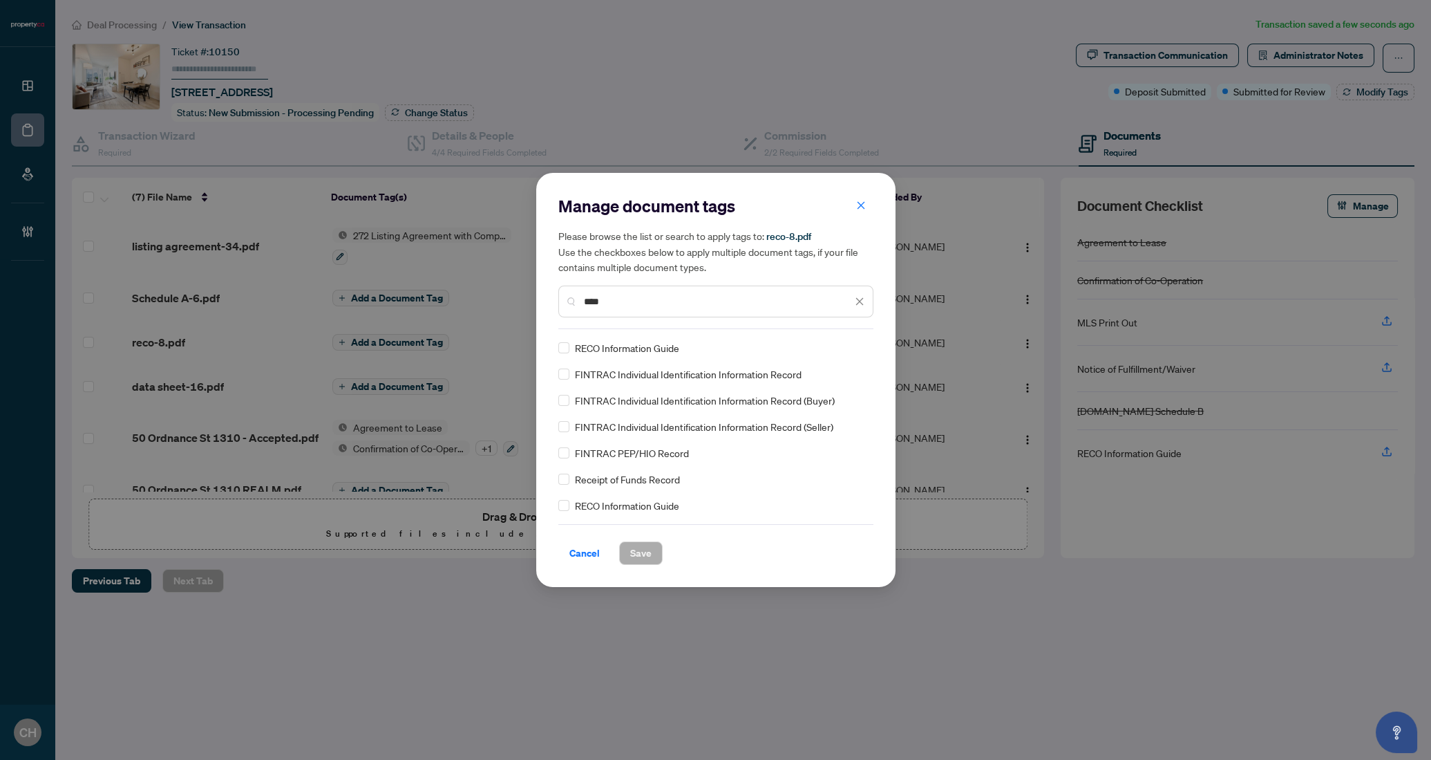
click at [660, 343] on span "RECO Information Guide" at bounding box center [627, 347] width 104 height 15
click at [650, 558] on span "Save" at bounding box center [640, 553] width 21 height 22
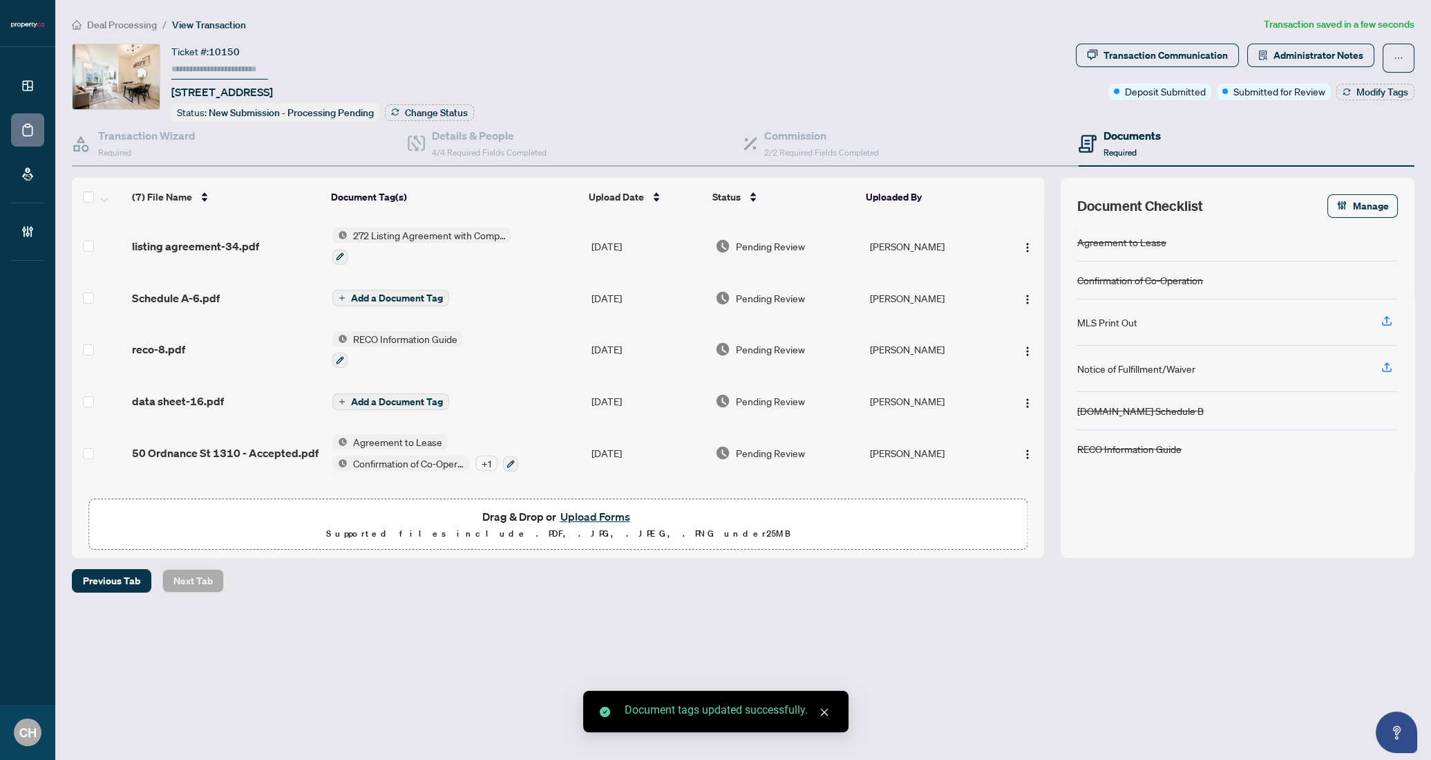
click at [405, 401] on span "Add a Document Tag" at bounding box center [397, 402] width 92 height 10
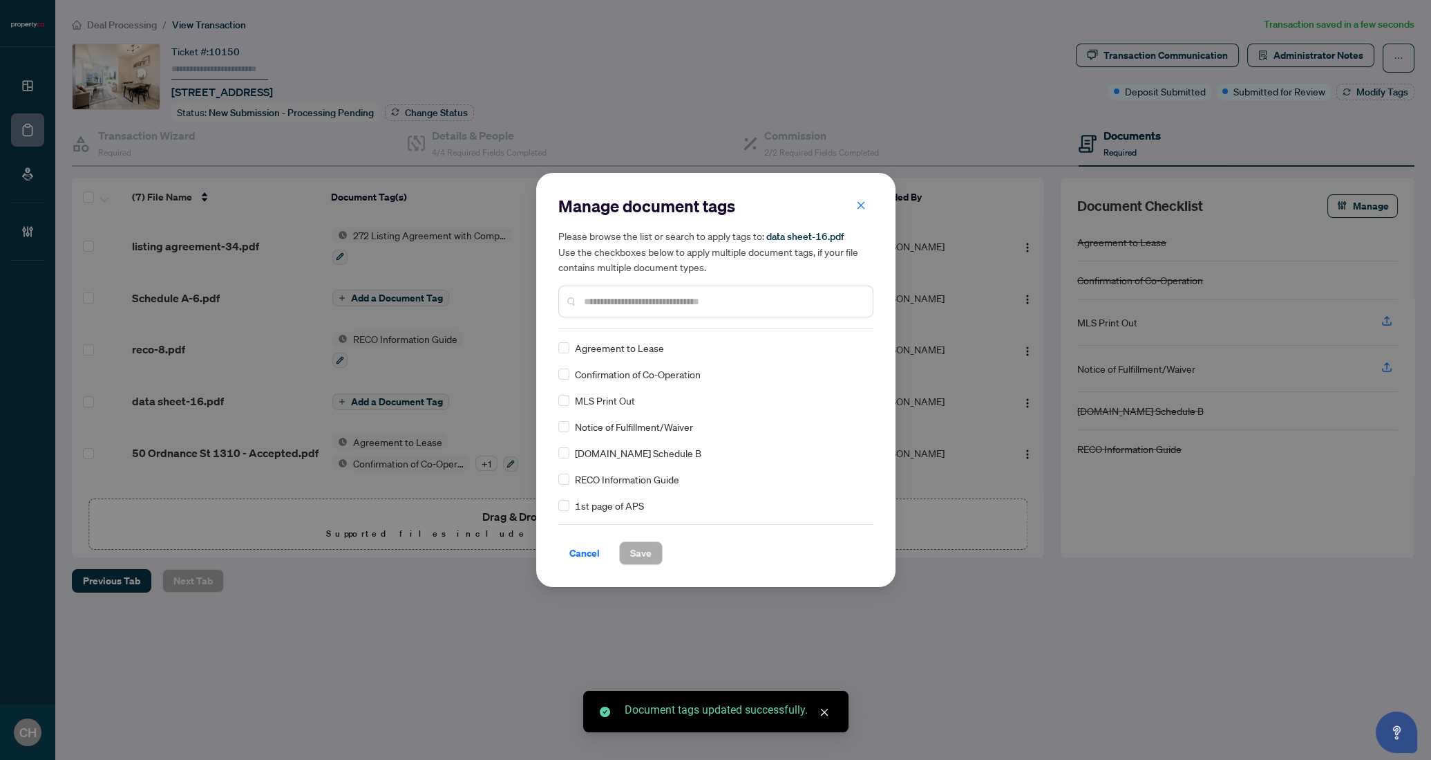
click at [597, 306] on input "text" at bounding box center [723, 301] width 278 height 15
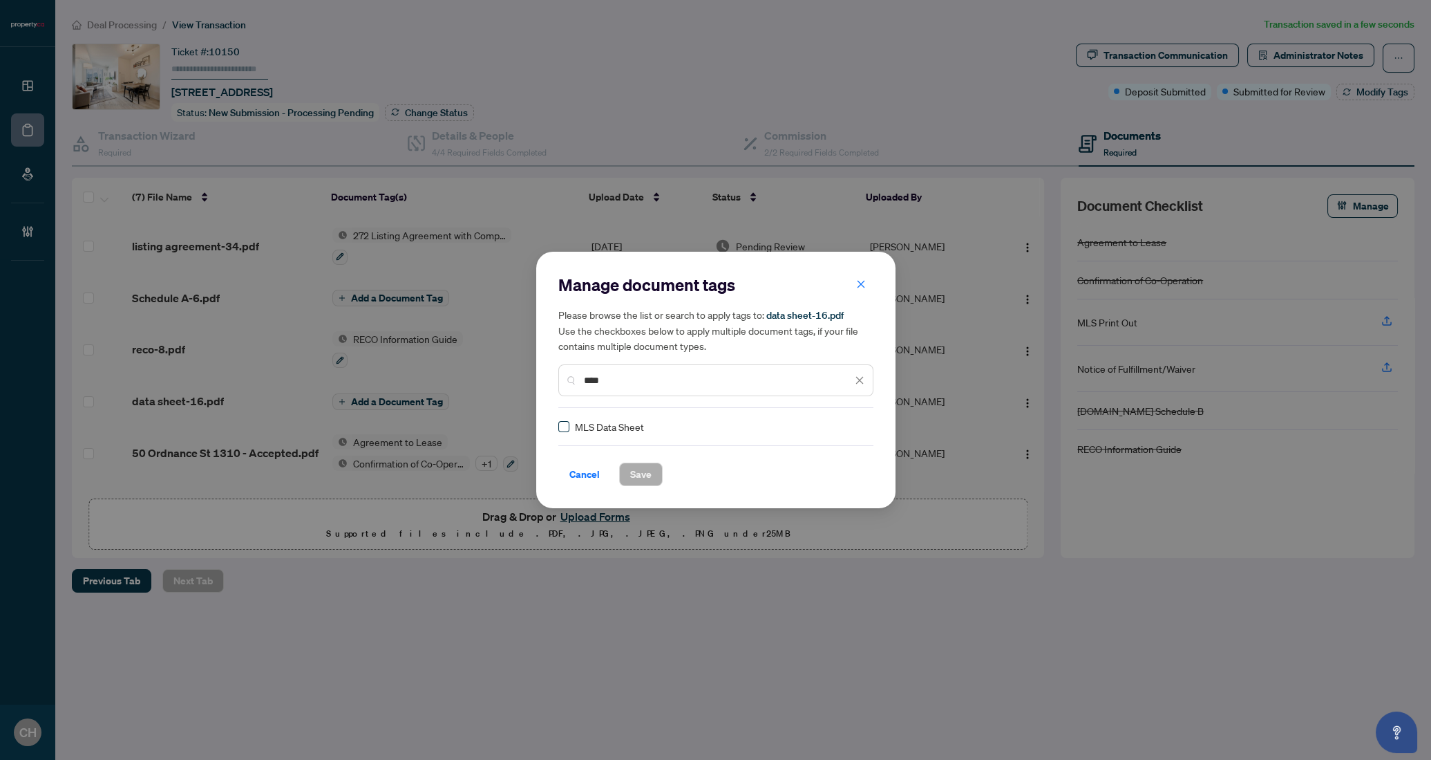
type input "****"
click at [638, 478] on span "Save" at bounding box center [640, 474] width 21 height 22
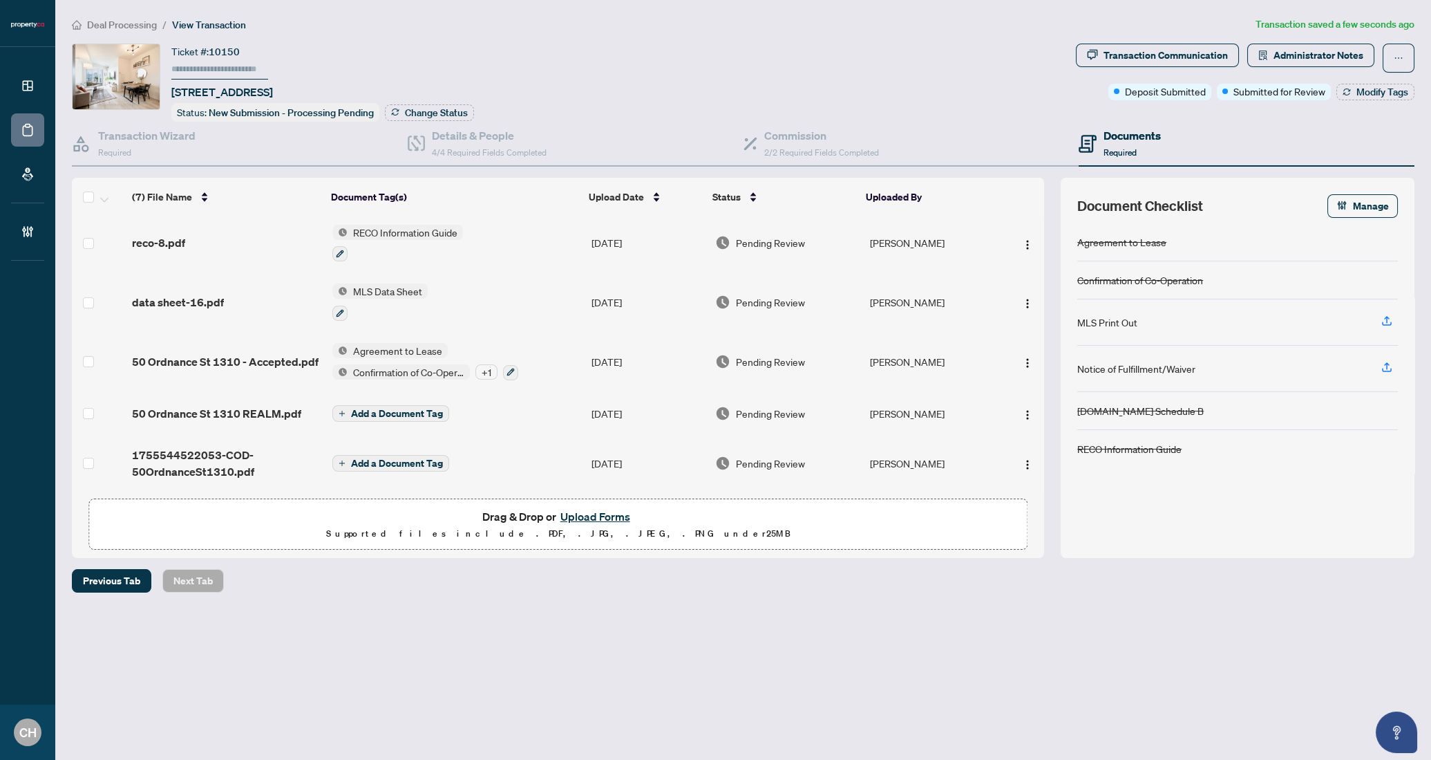
scroll to position [0, 0]
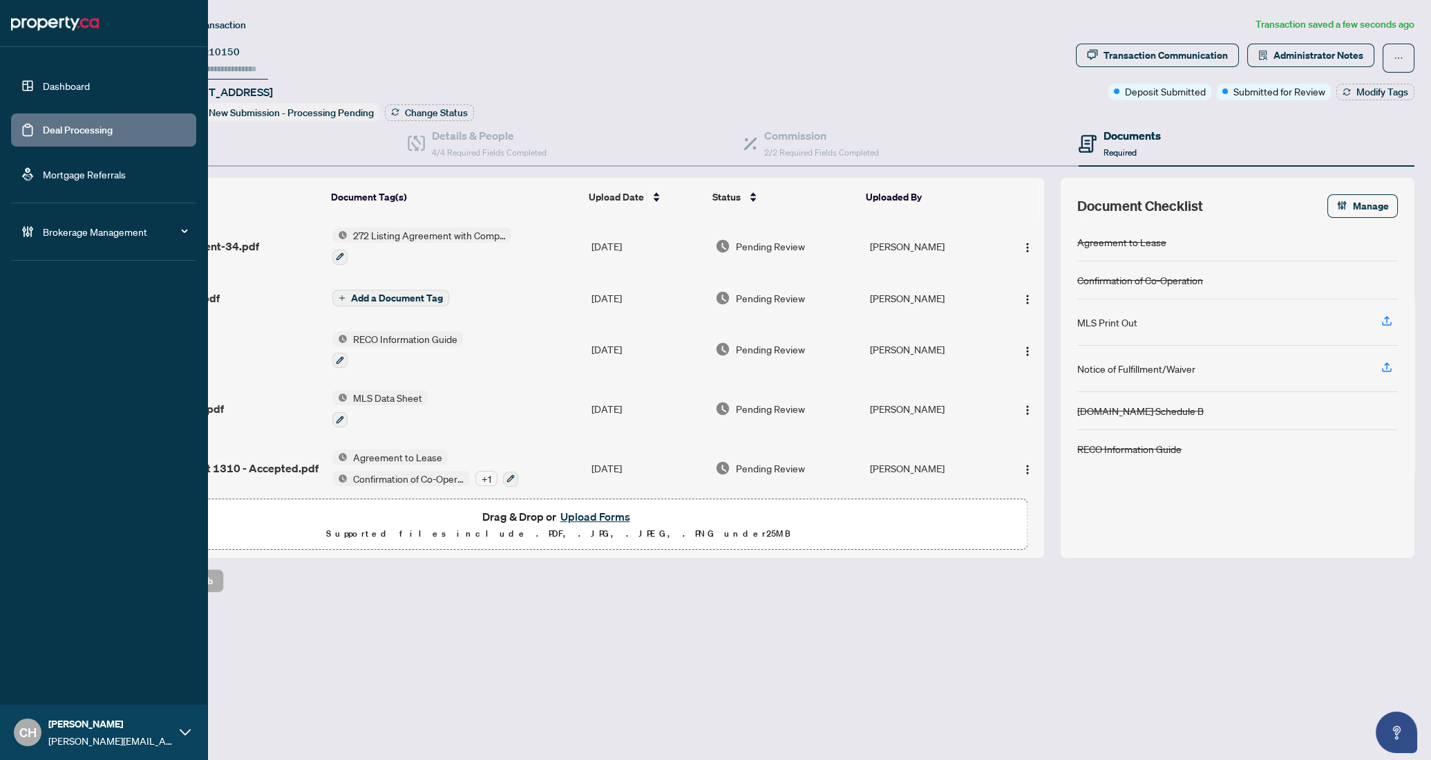
click at [43, 129] on link "Deal Processing" at bounding box center [78, 130] width 70 height 12
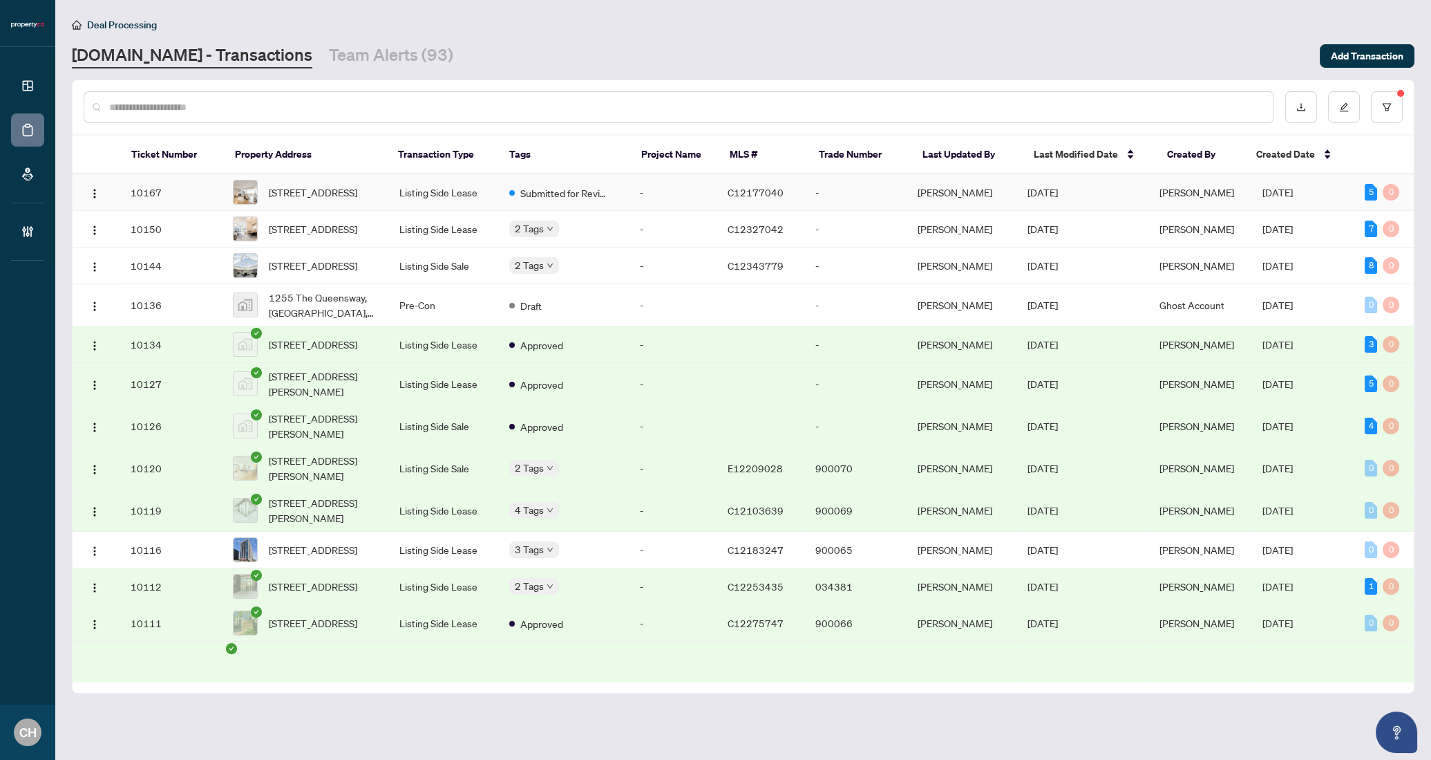
click at [413, 202] on td "Listing Side Lease" at bounding box center [443, 192] width 110 height 37
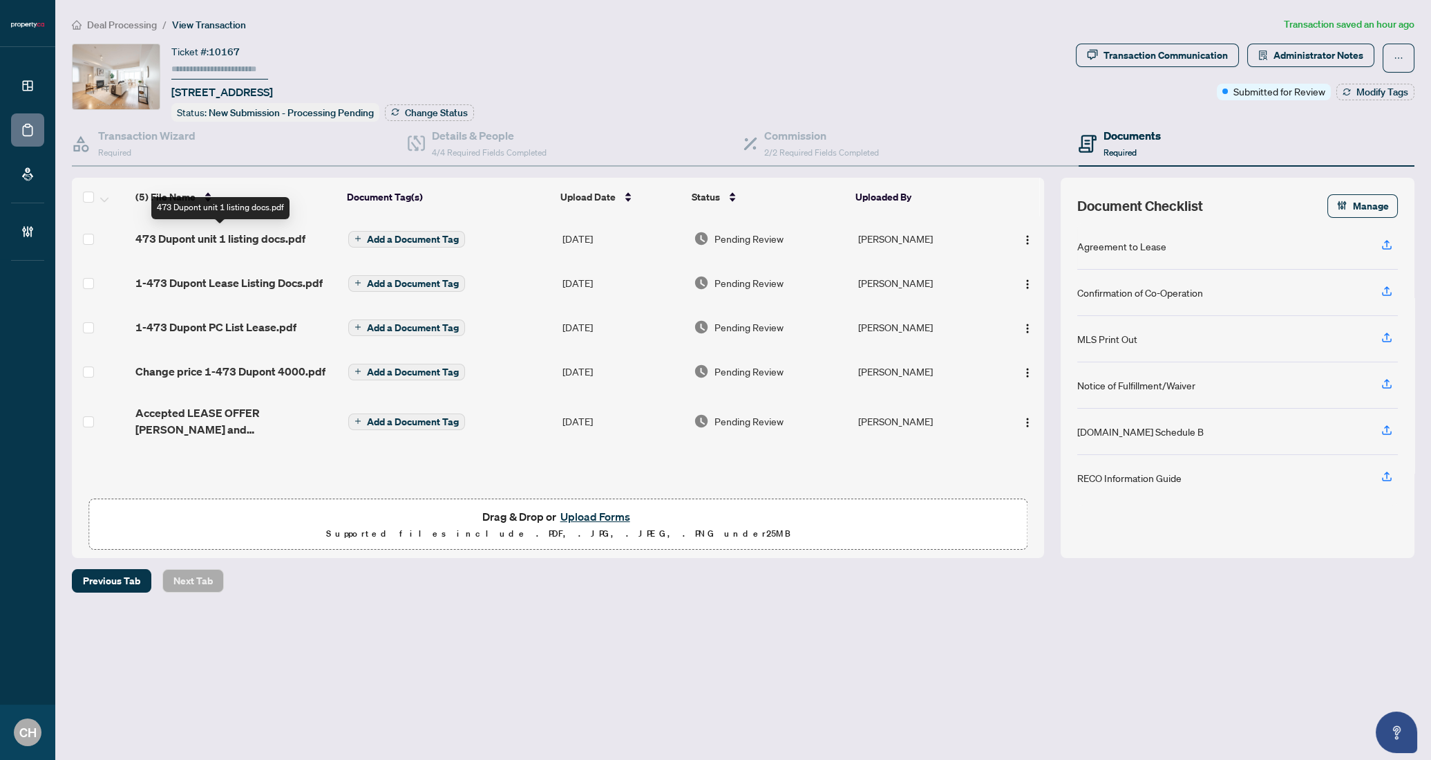
click at [196, 239] on span "473 Dupont unit 1 listing docs.pdf" at bounding box center [220, 238] width 170 height 17
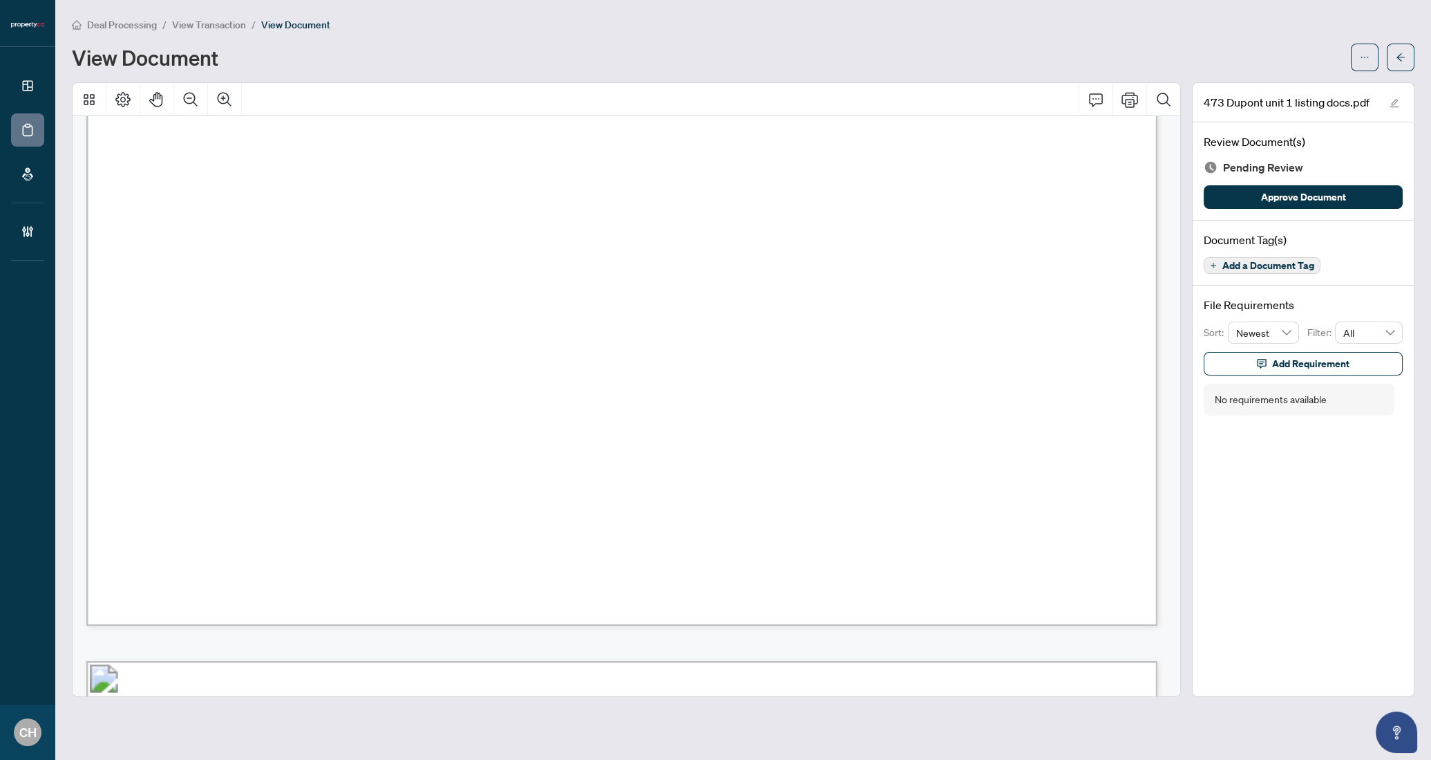
scroll to position [18744, 0]
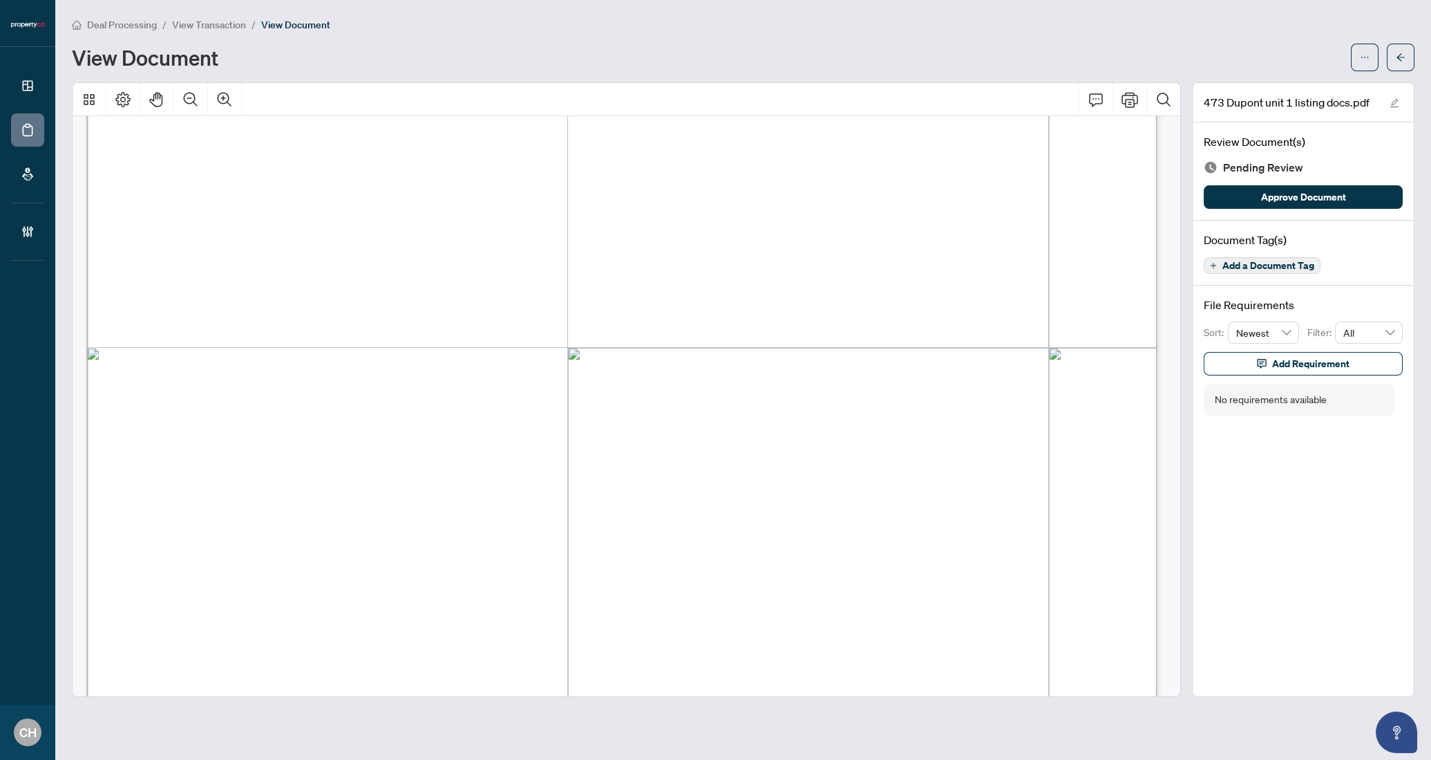
click at [1292, 263] on span "Add a Document Tag" at bounding box center [1269, 266] width 92 height 10
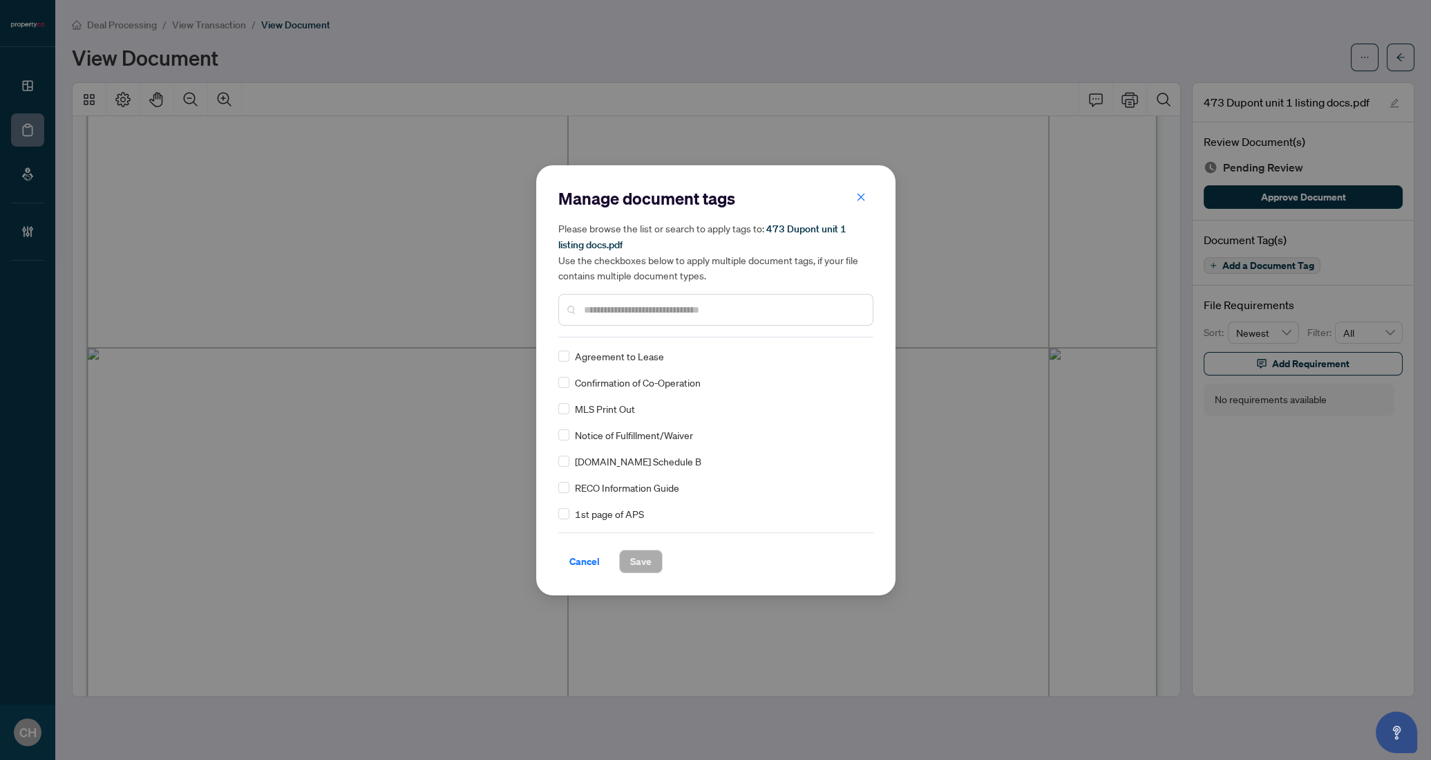
click at [650, 313] on input "text" at bounding box center [723, 309] width 278 height 15
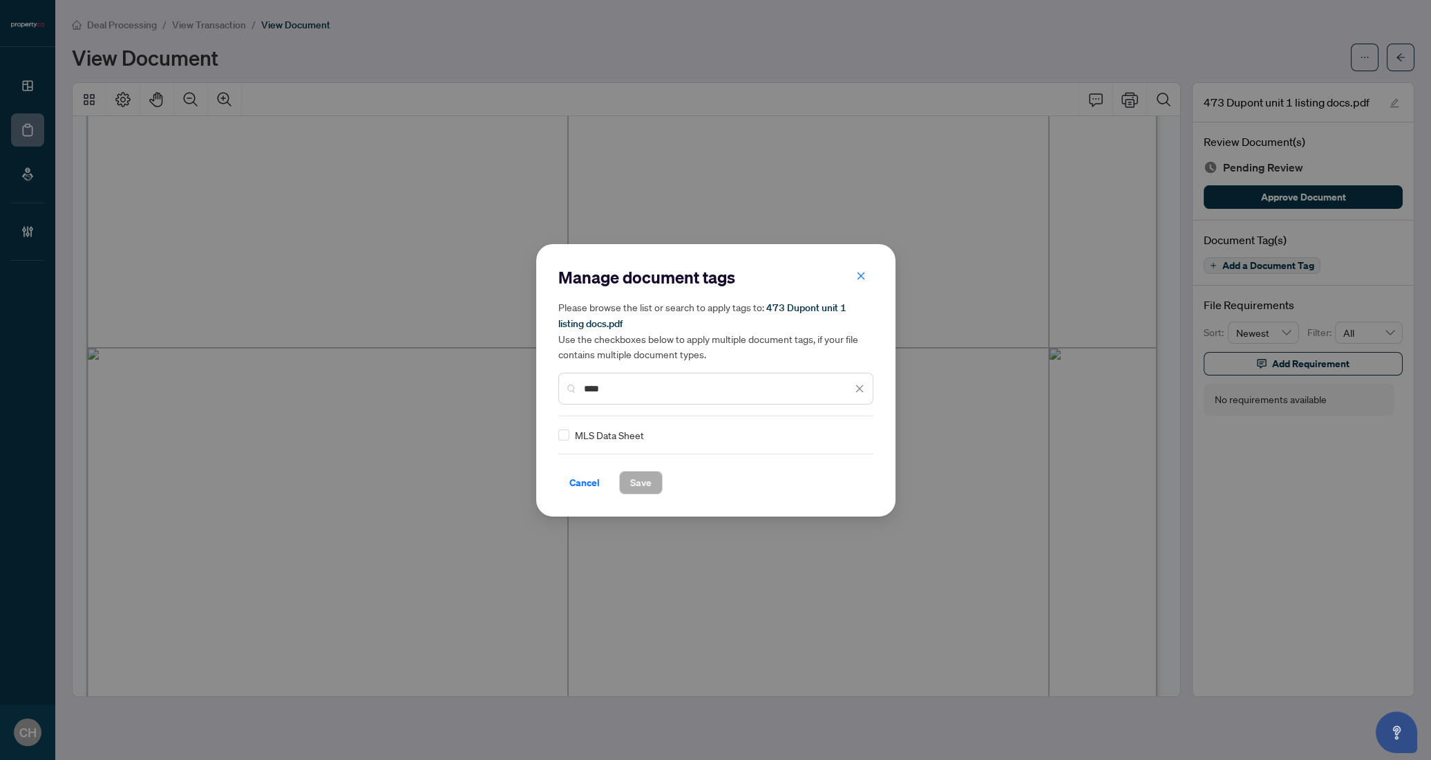
type input "****"
click at [572, 435] on div "MLS Data Sheet" at bounding box center [711, 434] width 307 height 15
click at [637, 475] on span "Save" at bounding box center [640, 482] width 21 height 22
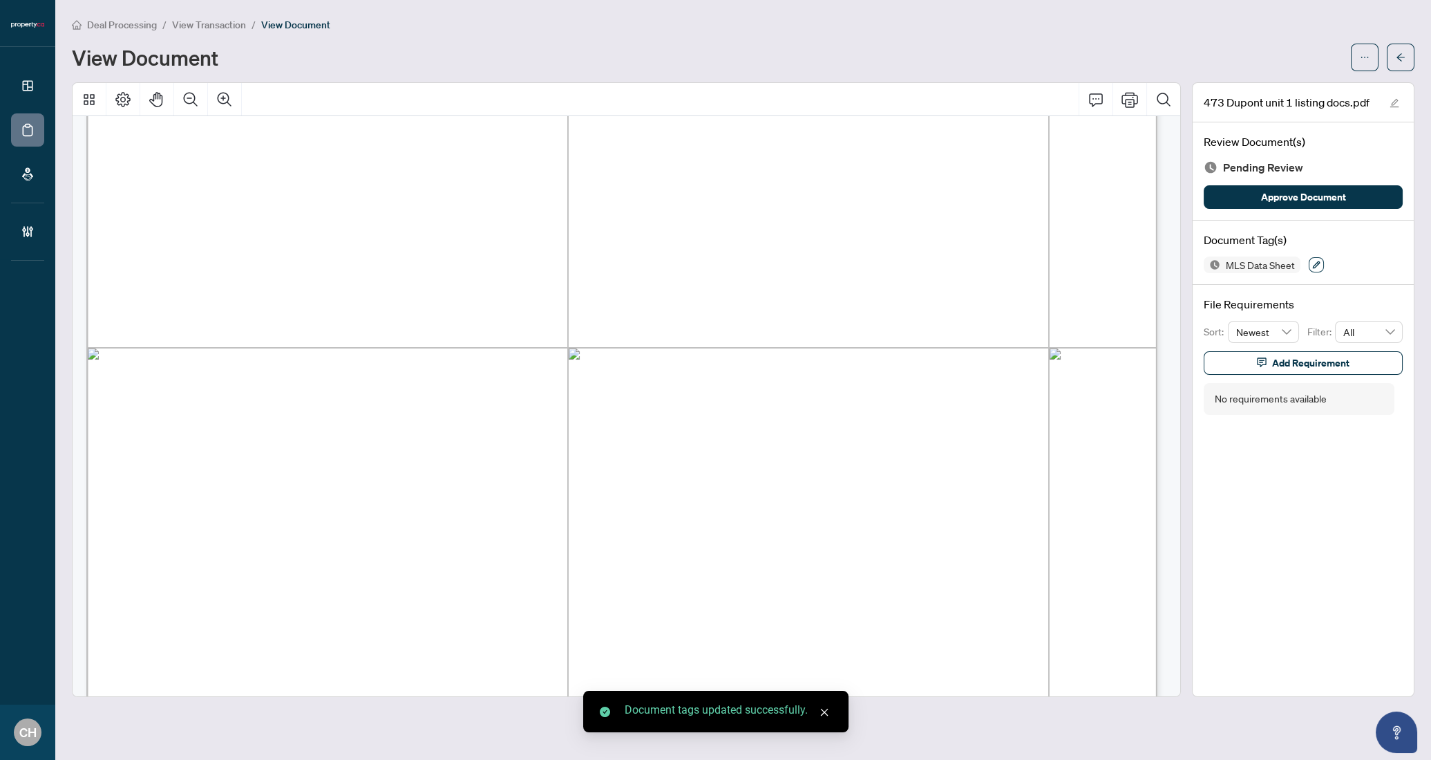
click at [1311, 263] on button "button" at bounding box center [1316, 264] width 15 height 15
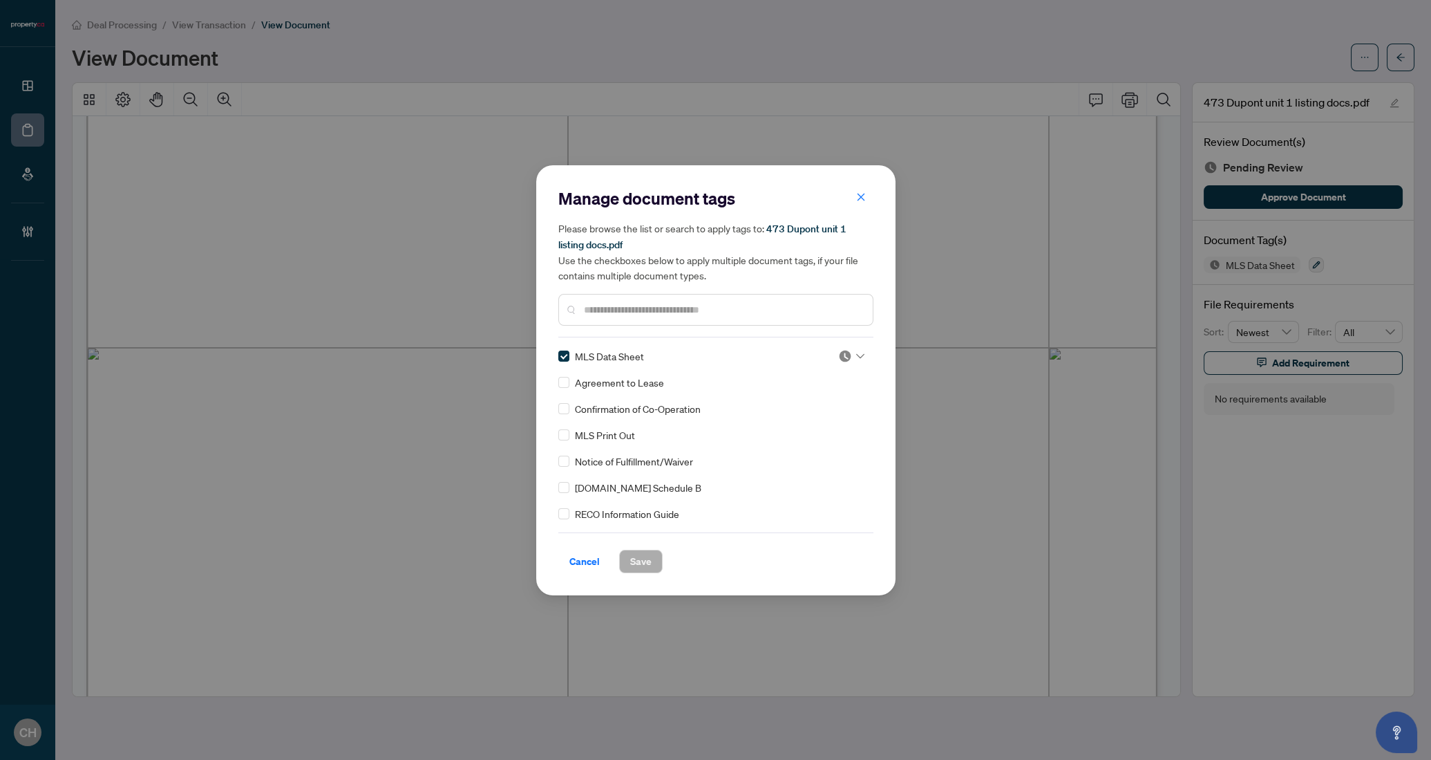
click at [652, 316] on input "text" at bounding box center [723, 309] width 278 height 15
type input "****"
click at [630, 561] on span "Save" at bounding box center [640, 561] width 21 height 22
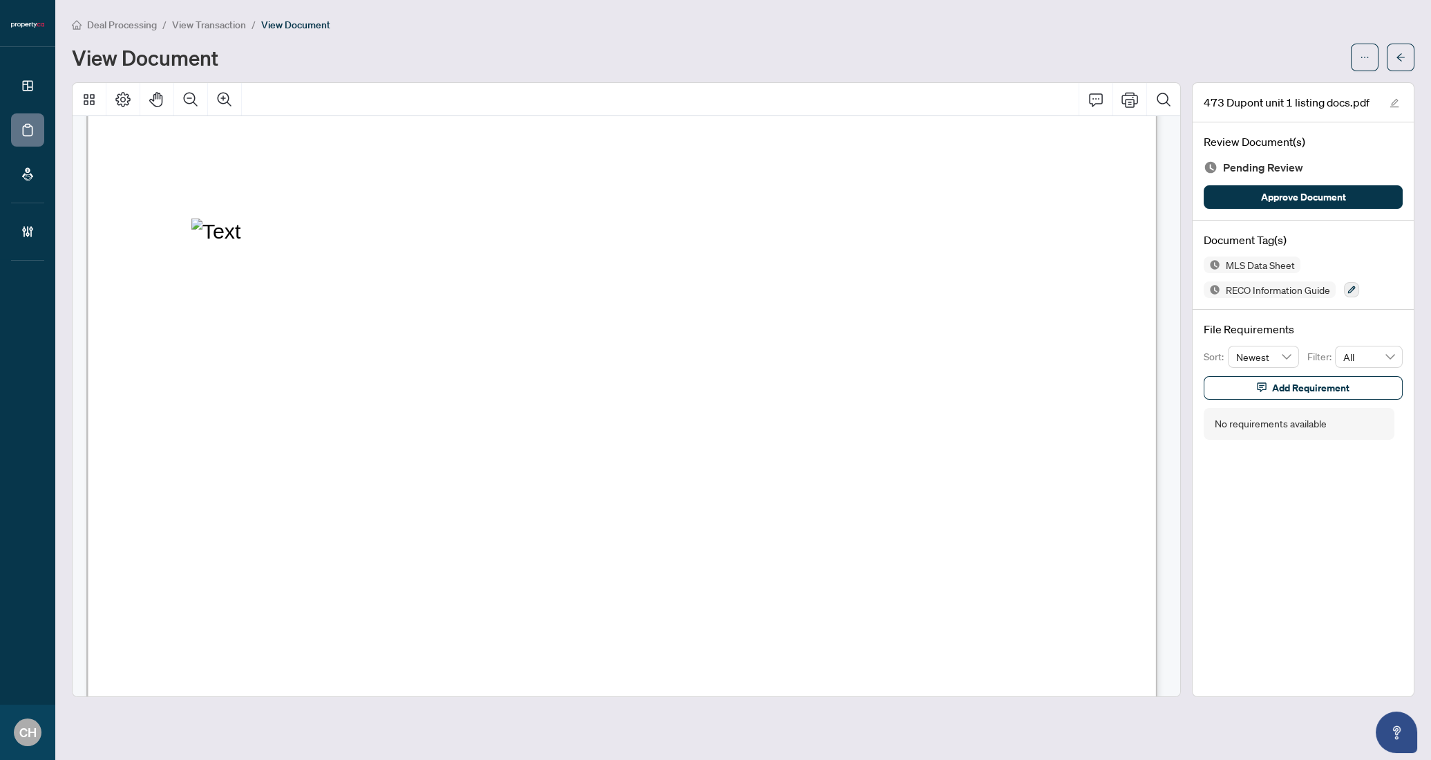
scroll to position [37157, 0]
click at [1349, 289] on icon "button" at bounding box center [1352, 290] width 8 height 8
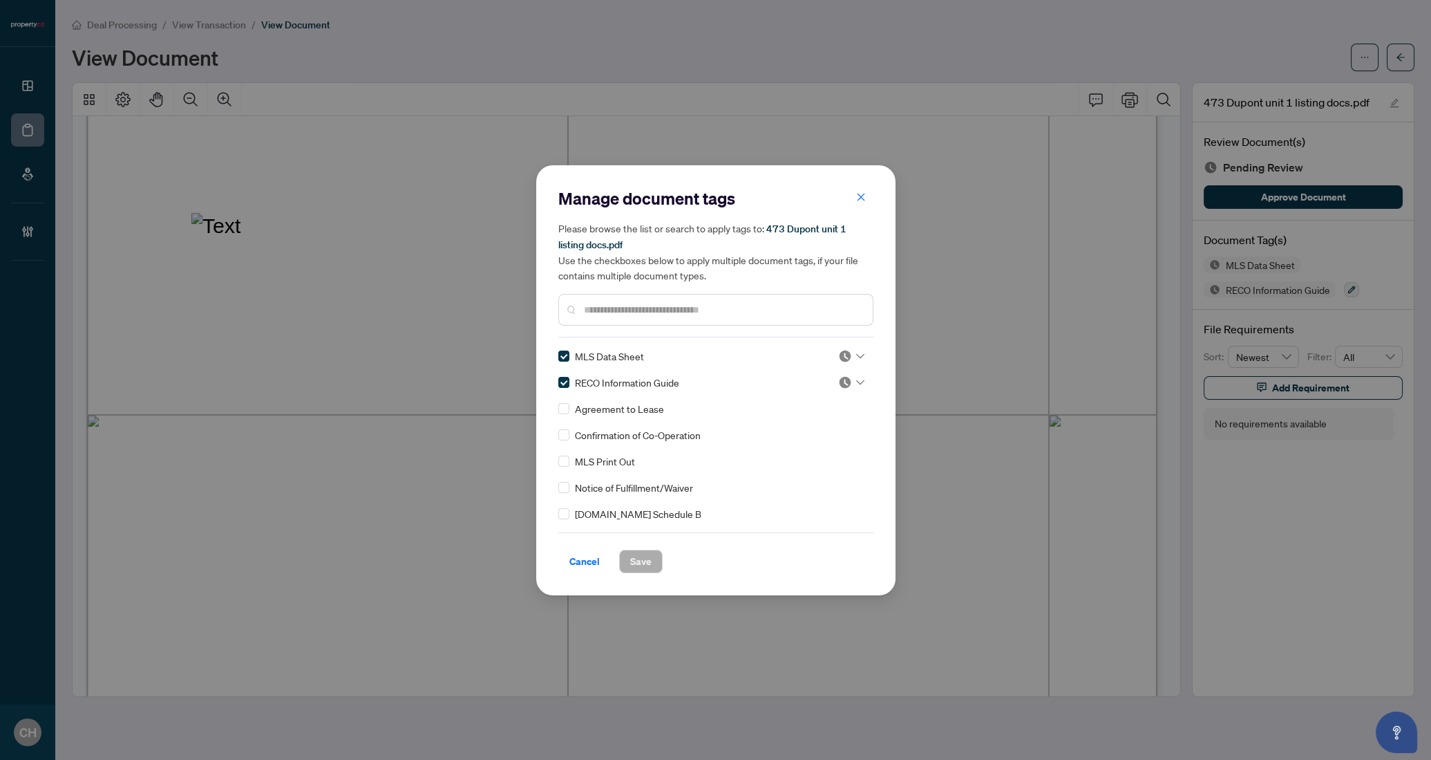
click at [592, 312] on input "text" at bounding box center [723, 309] width 278 height 15
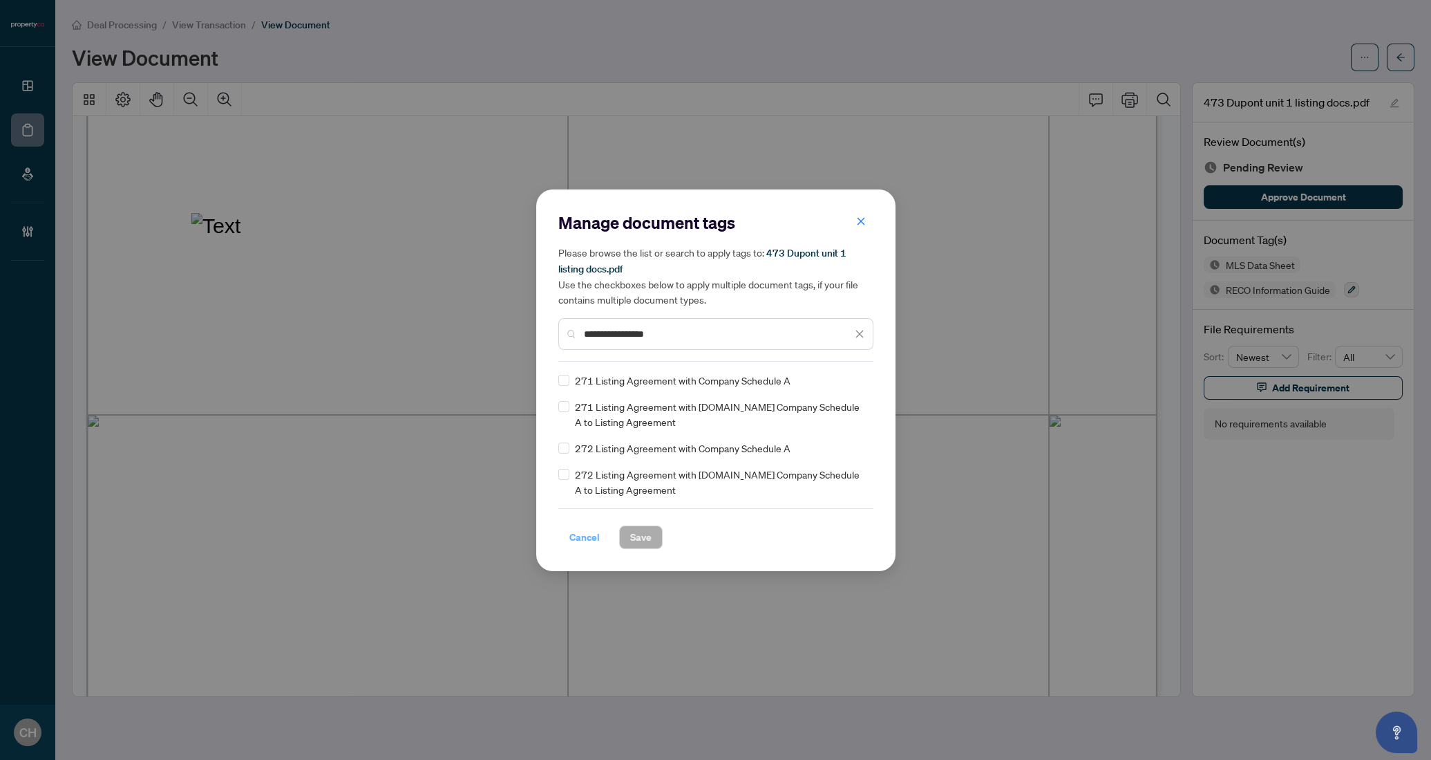
type input "**********"
click at [578, 539] on span "Cancel" at bounding box center [584, 537] width 30 height 22
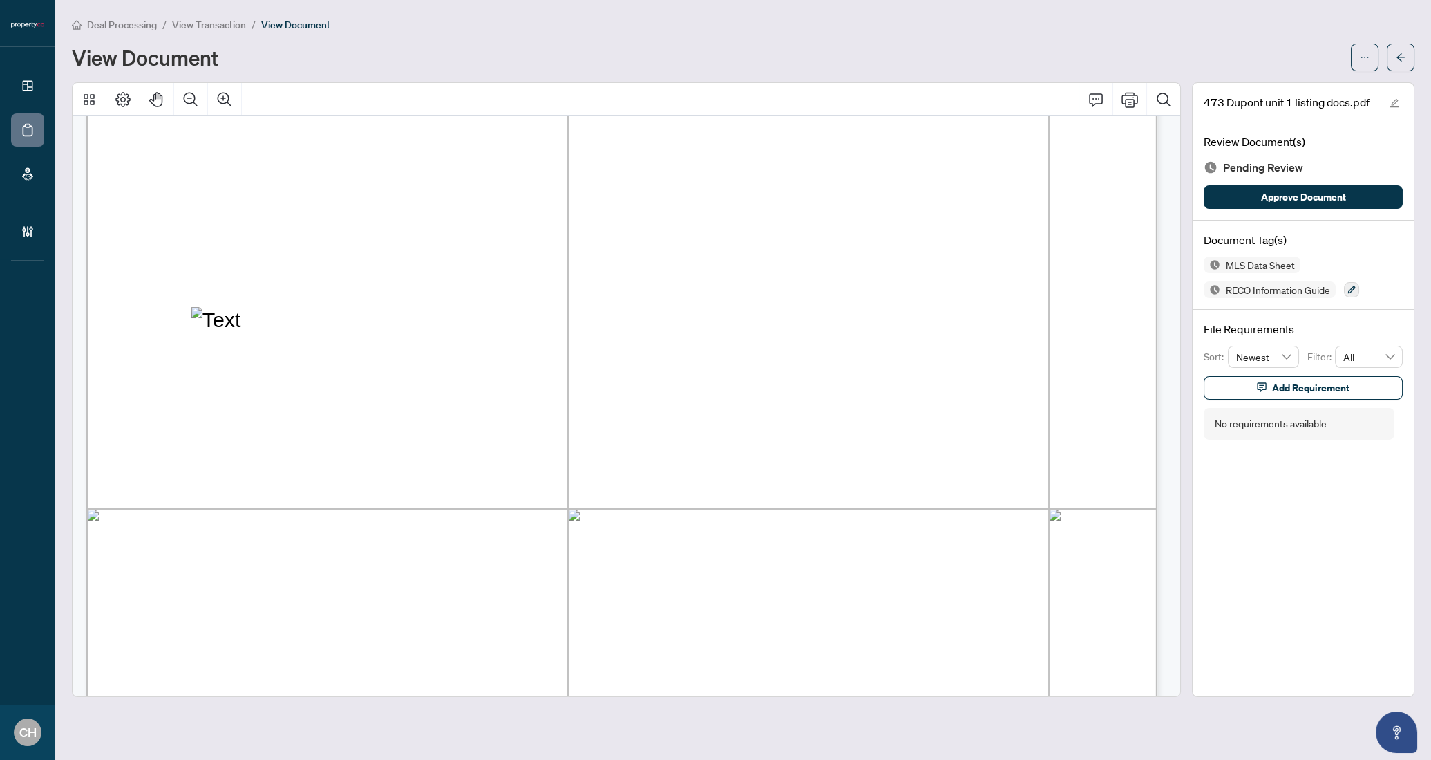
scroll to position [36952, 0]
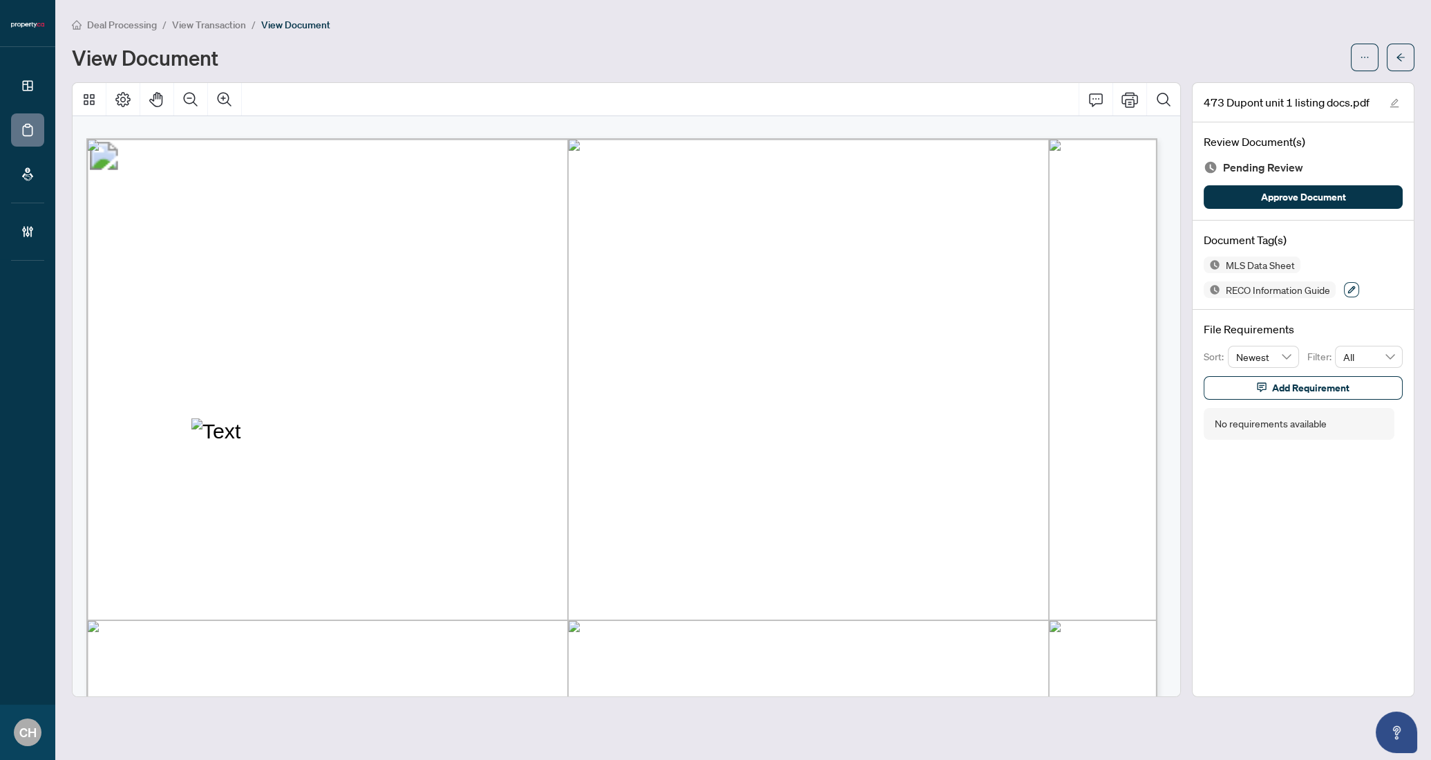
click at [1346, 286] on button "button" at bounding box center [1351, 289] width 15 height 15
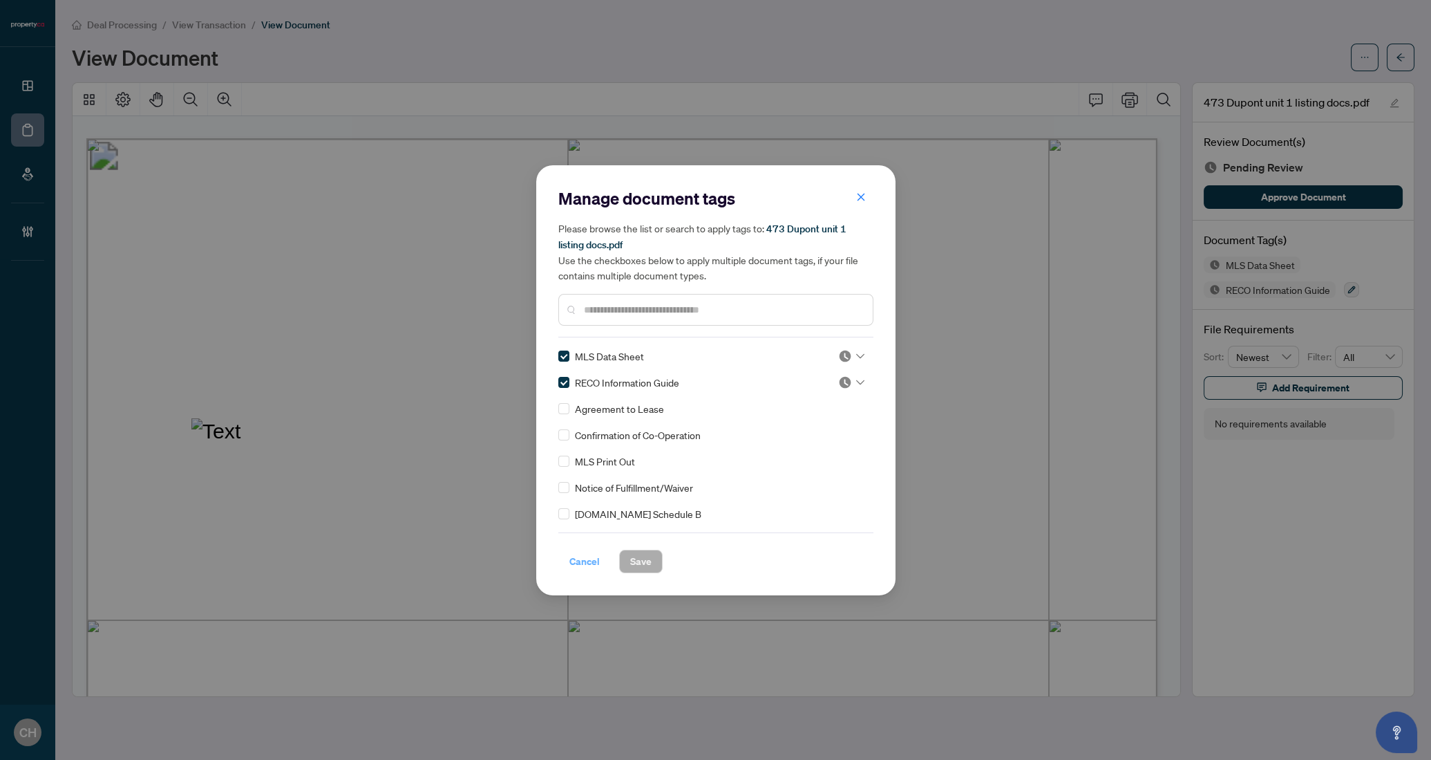
click at [566, 555] on button "Cancel" at bounding box center [584, 560] width 53 height 23
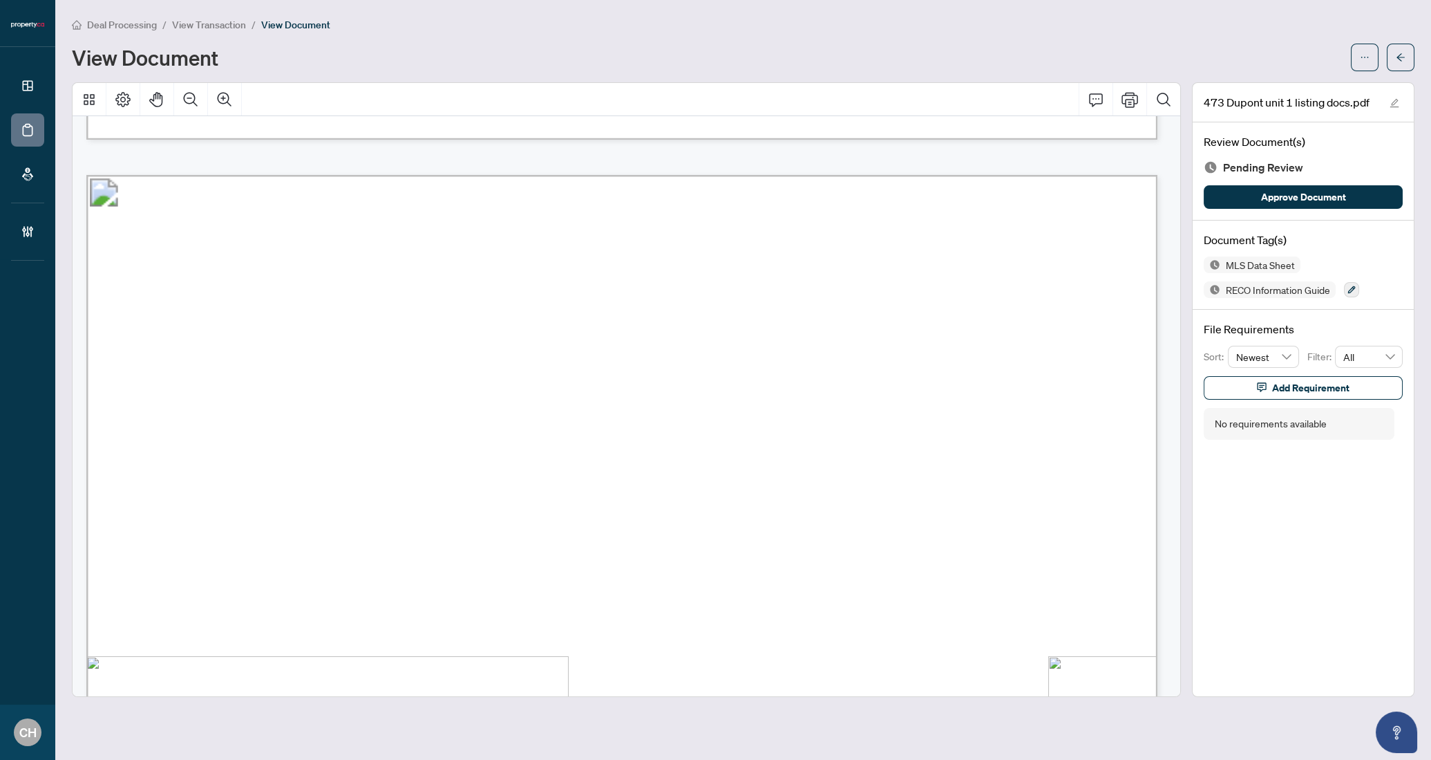
scroll to position [41176, 0]
click at [1351, 292] on button "button" at bounding box center [1351, 289] width 15 height 15
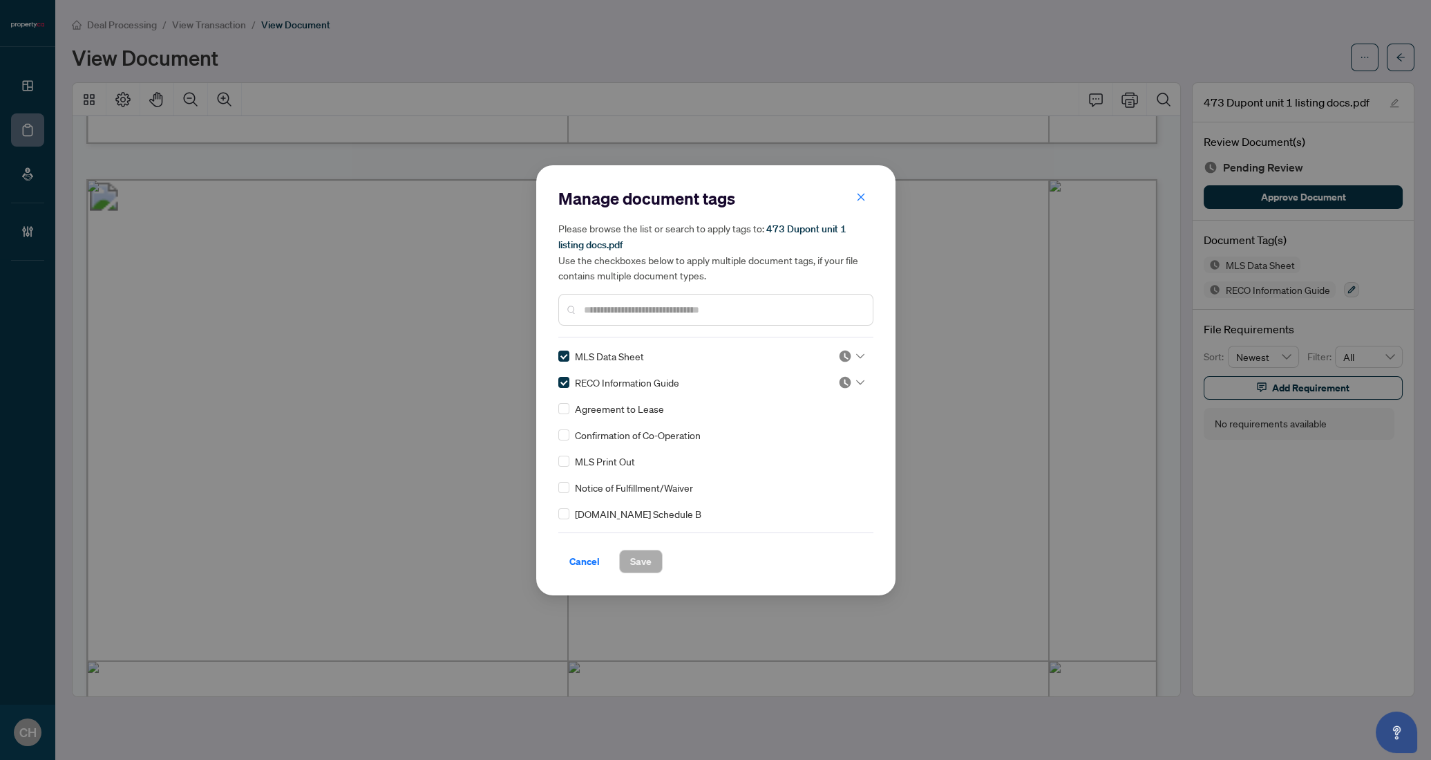
click at [598, 299] on div at bounding box center [715, 310] width 315 height 32
click at [594, 319] on div at bounding box center [715, 310] width 315 height 32
click at [598, 314] on input "text" at bounding box center [723, 309] width 278 height 15
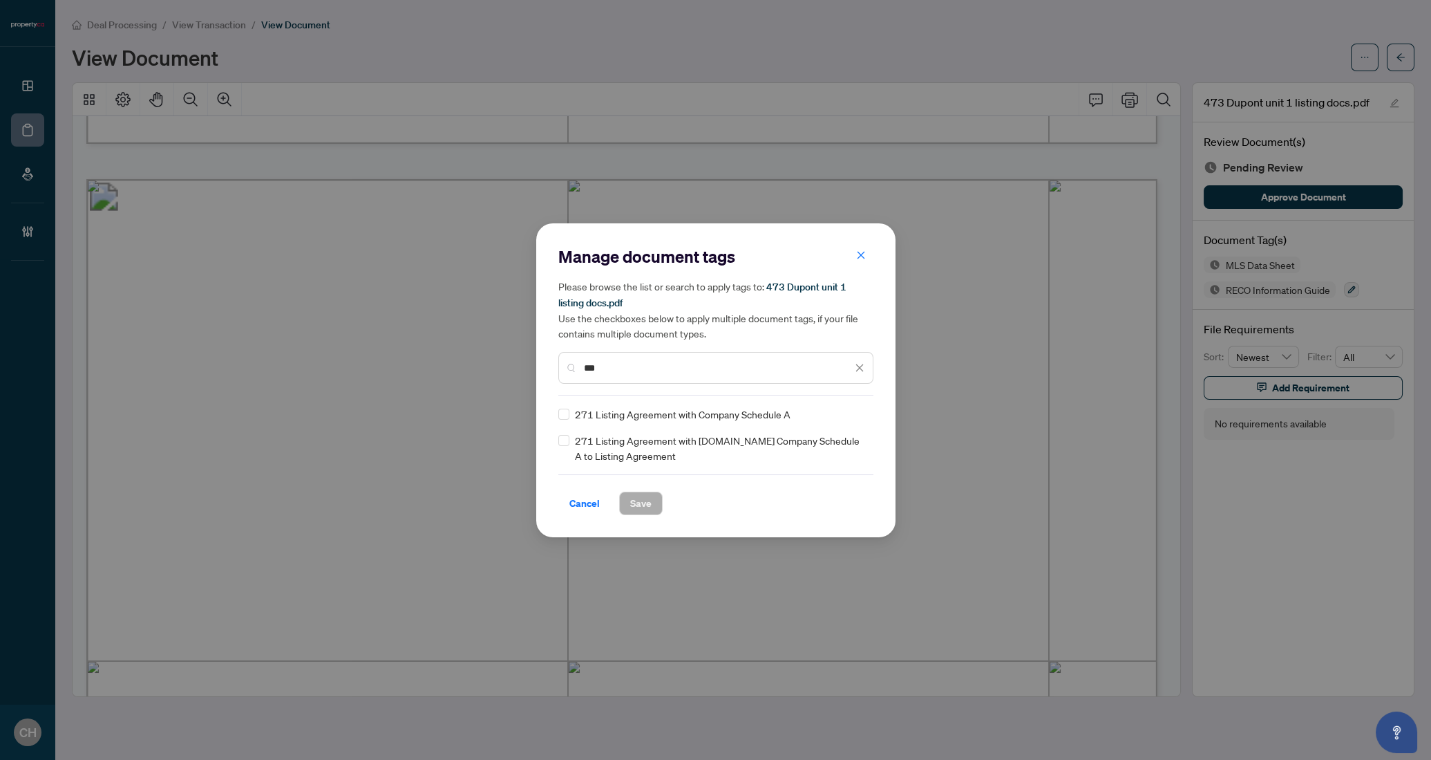
type input "***"
click at [749, 417] on span "271 Listing Agreement with Company Schedule A" at bounding box center [683, 413] width 216 height 15
click at [860, 413] on icon at bounding box center [860, 414] width 8 height 6
click at [683, 509] on div "Cancel Save" at bounding box center [715, 502] width 315 height 23
click at [853, 408] on div at bounding box center [851, 414] width 26 height 14
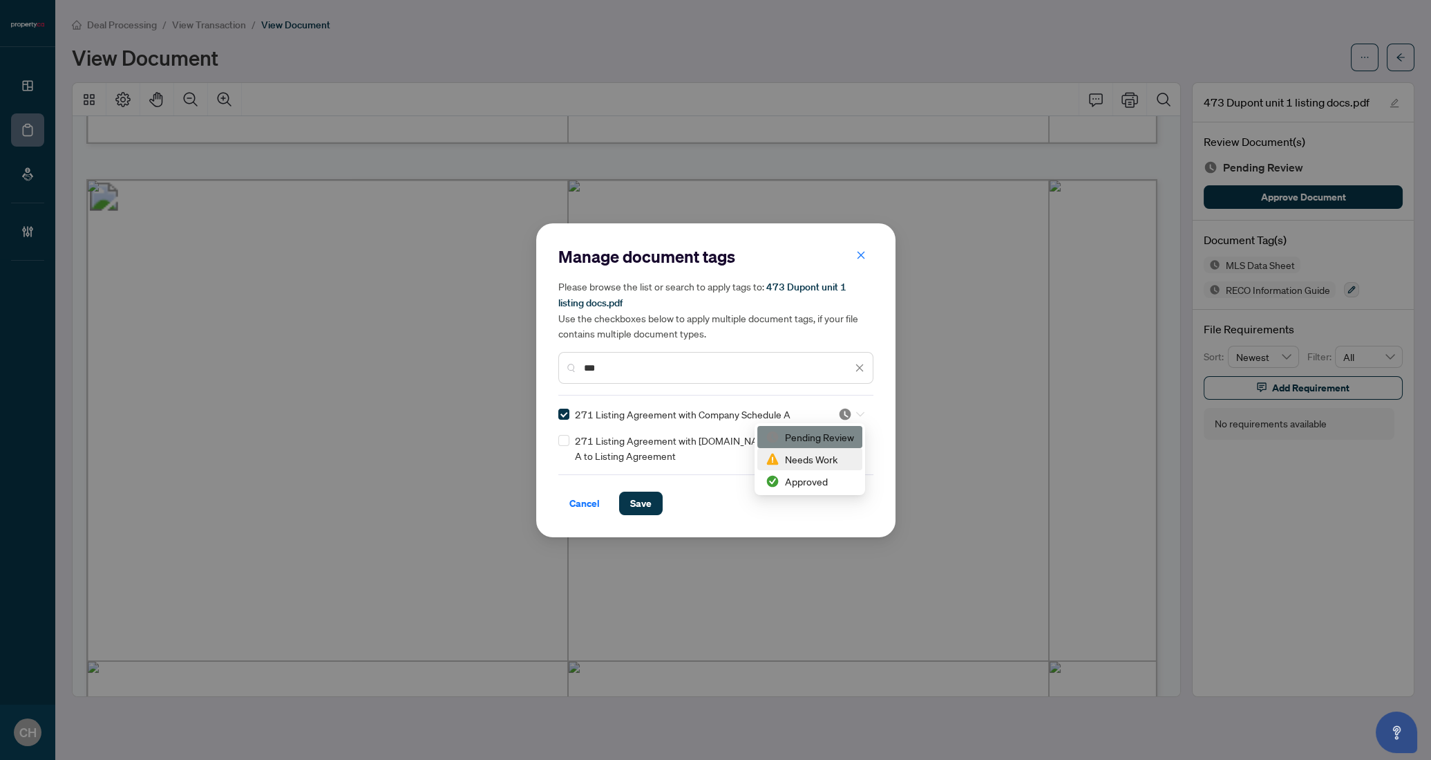
click at [692, 525] on div "Manage document tags Please browse the list or search to apply tags to: 473 Dup…" at bounding box center [715, 380] width 359 height 314
click at [636, 505] on span "Save" at bounding box center [640, 503] width 21 height 22
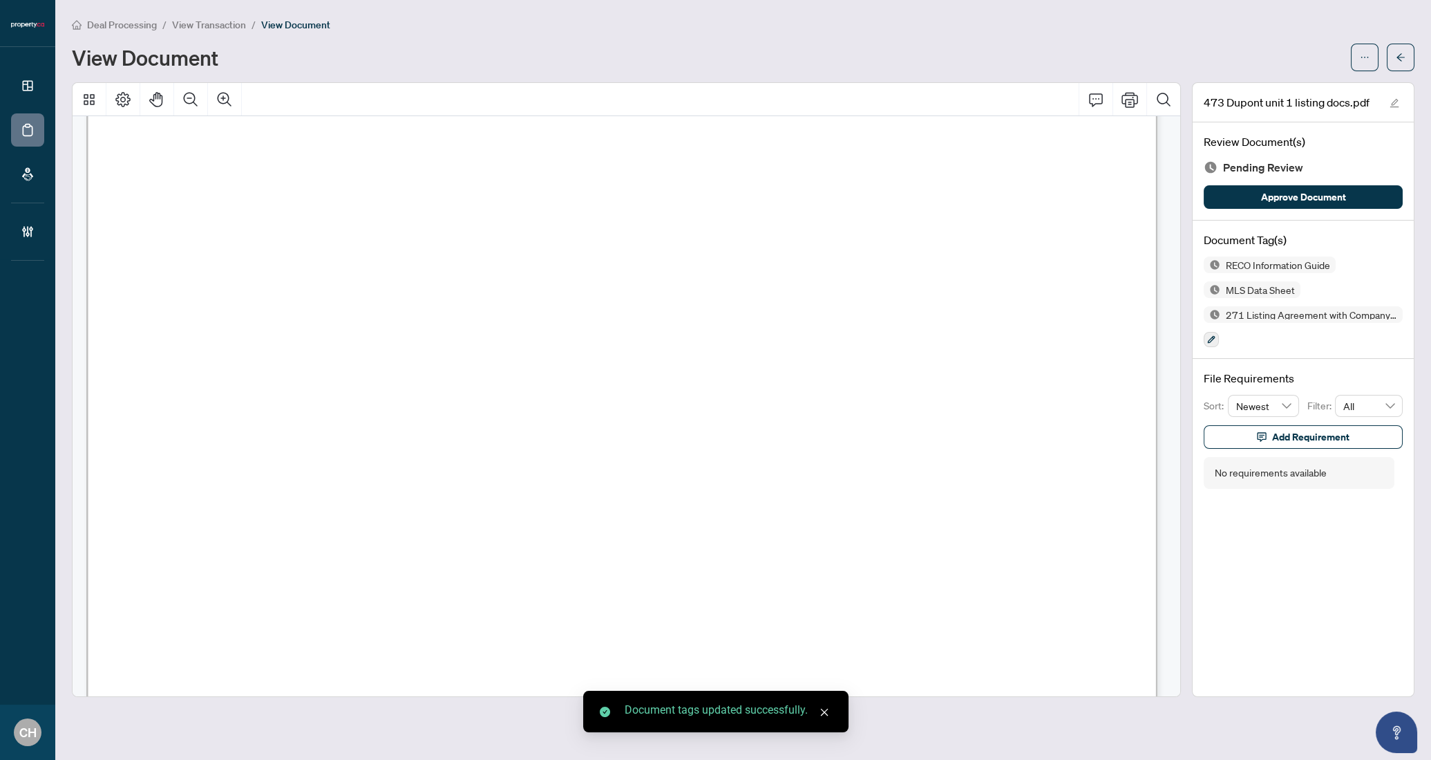
scroll to position [43490, 0]
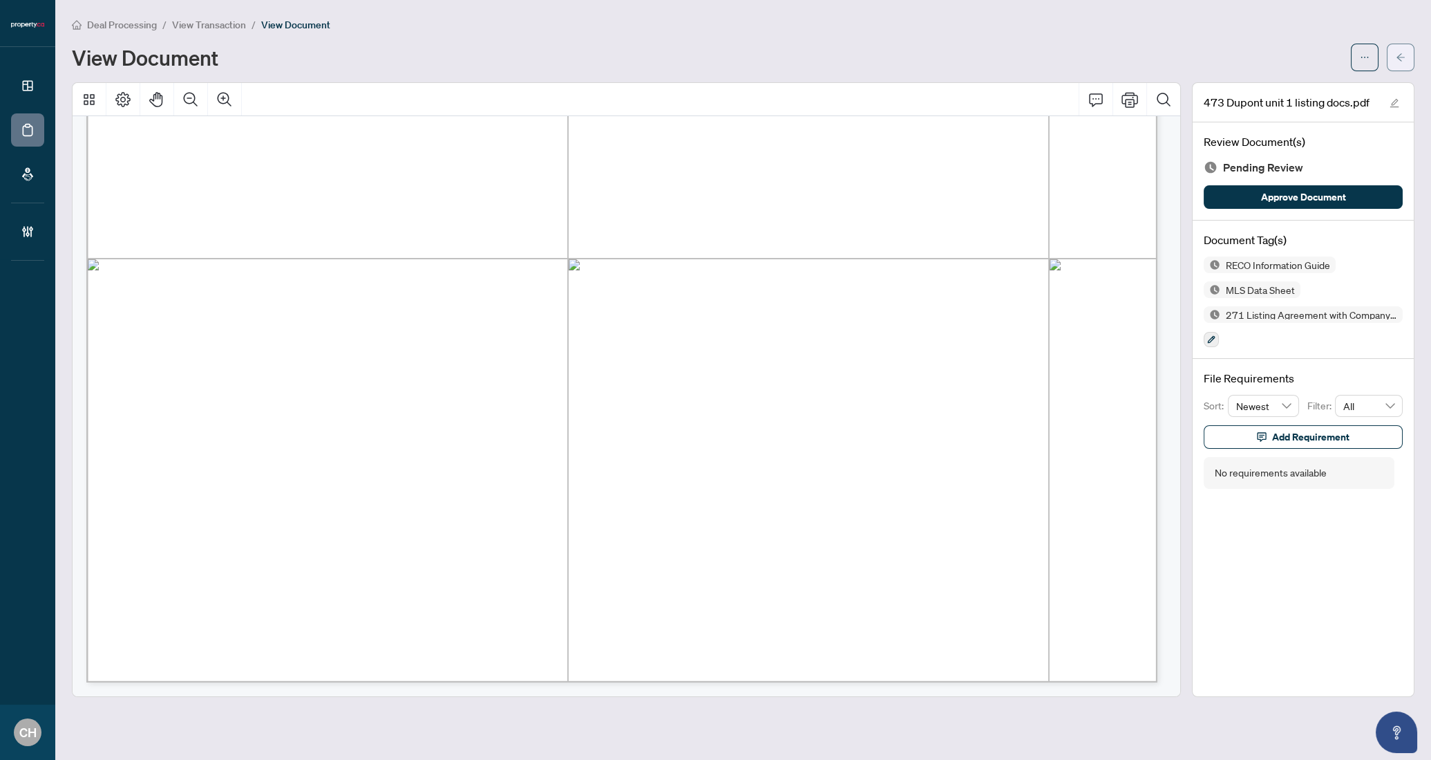
click at [1394, 50] on button "button" at bounding box center [1401, 58] width 28 height 28
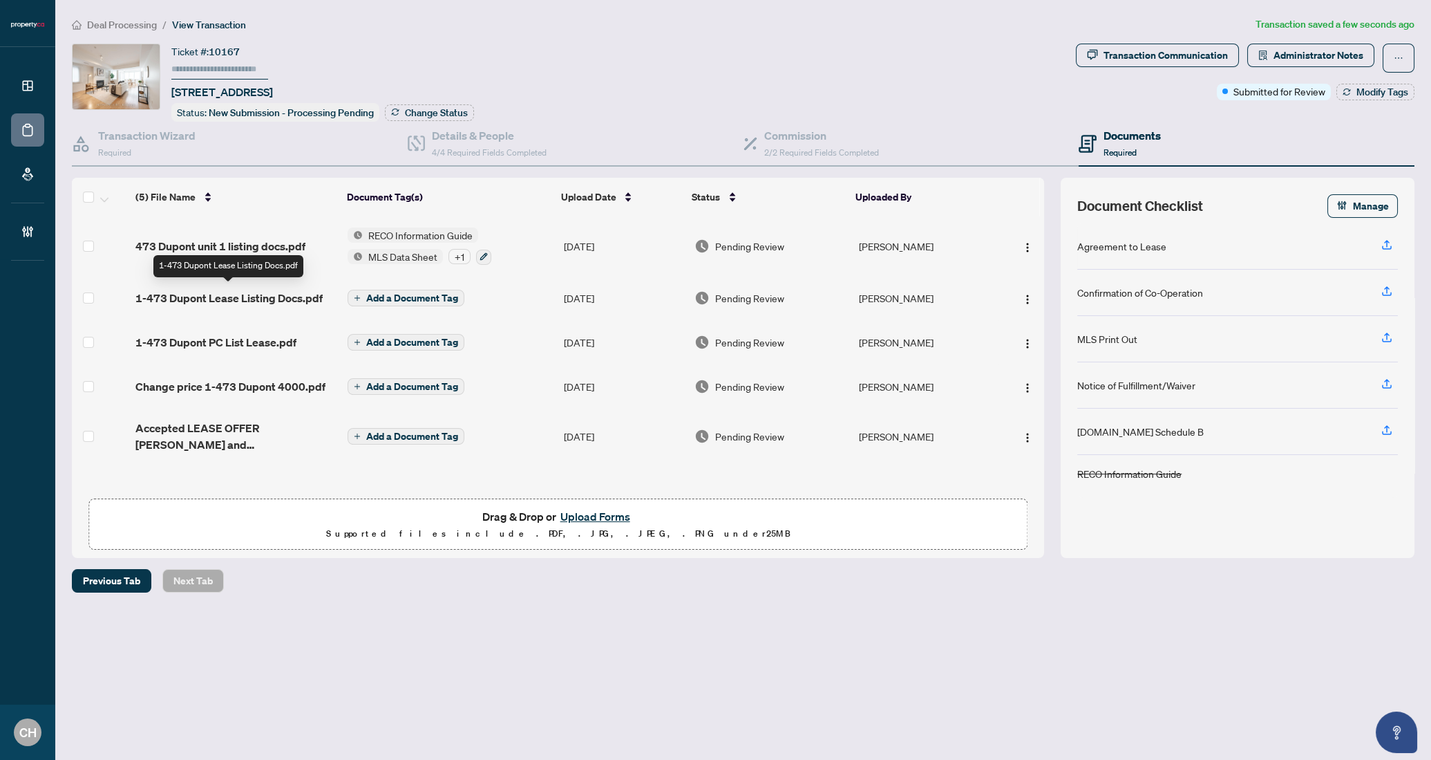
click at [306, 295] on span "1-473 Dupont Lease Listing Docs.pdf" at bounding box center [228, 298] width 187 height 17
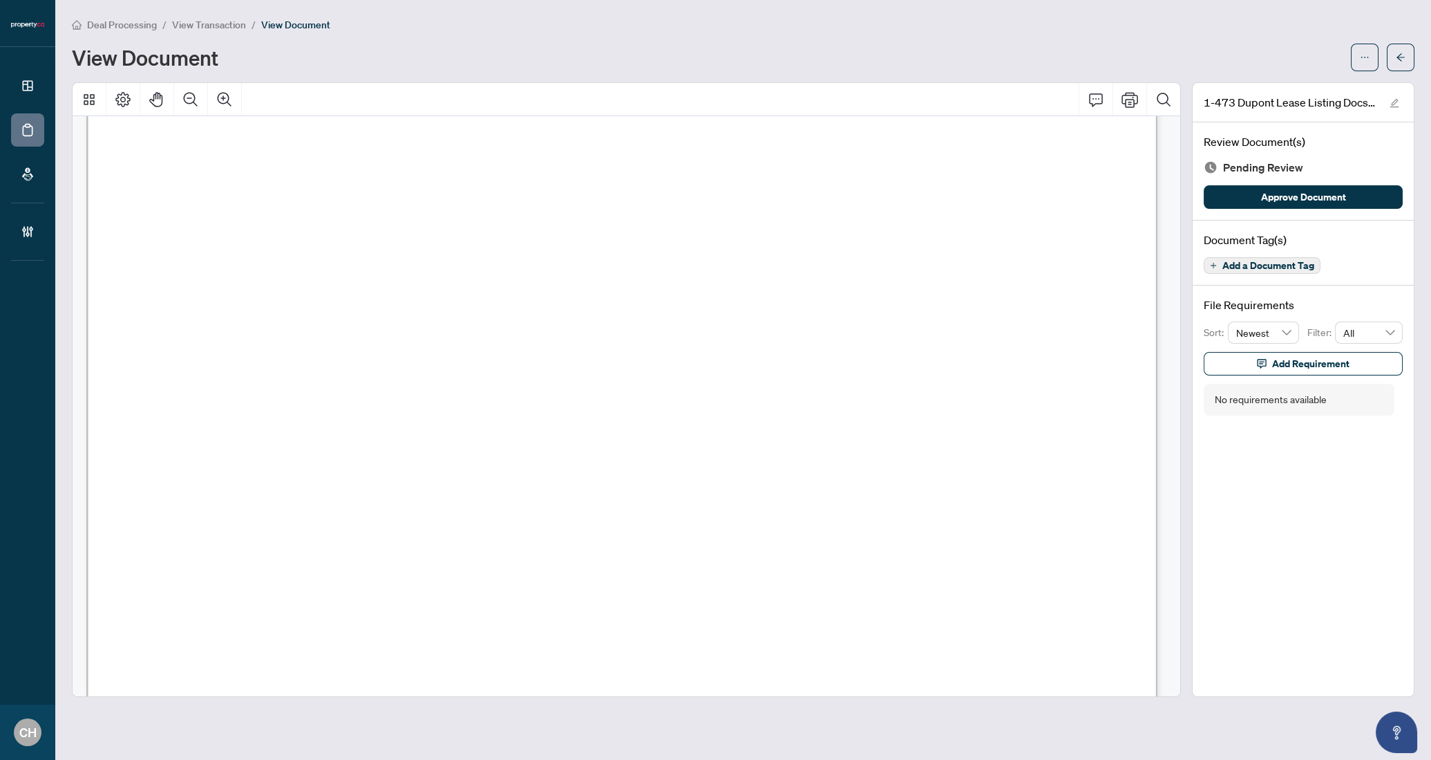
scroll to position [2395, 0]
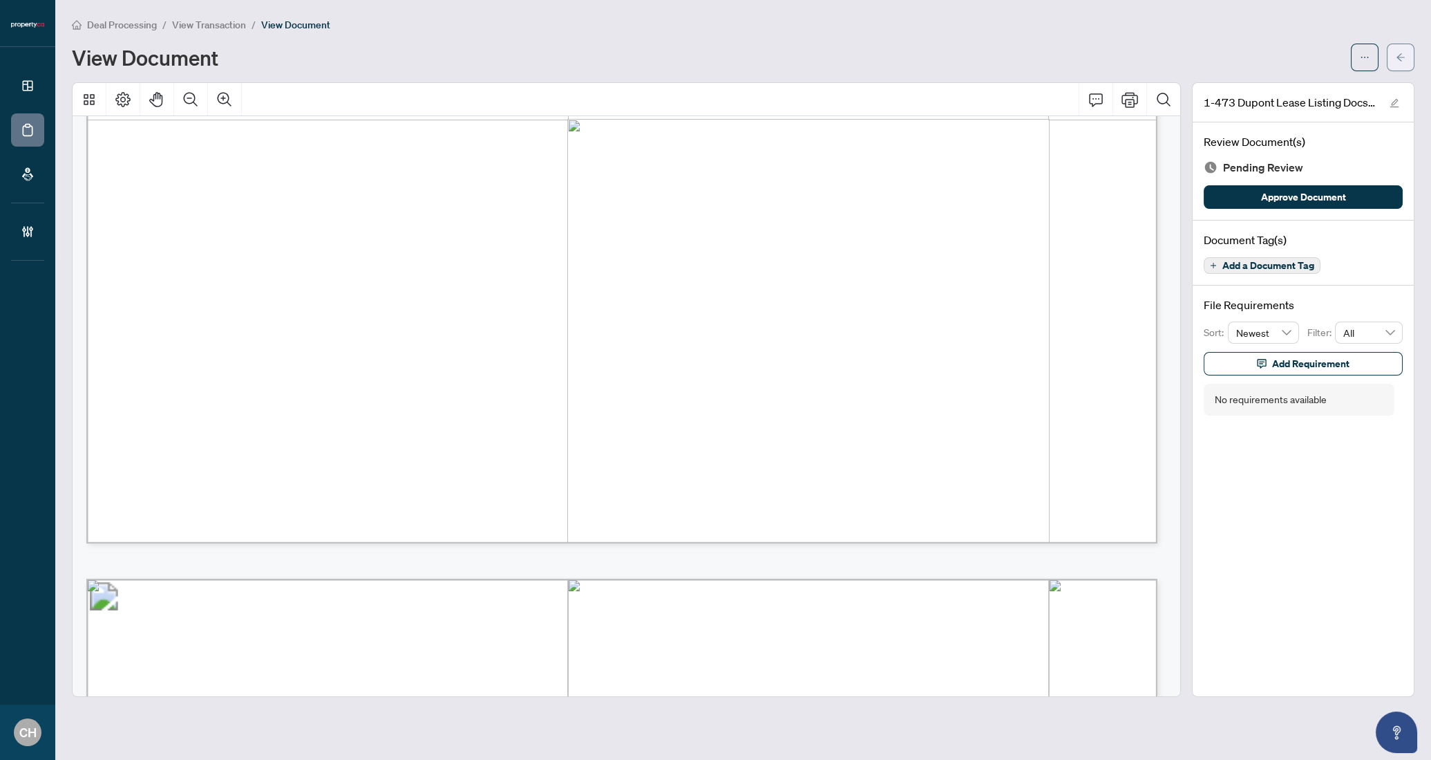
click at [1395, 55] on button "button" at bounding box center [1401, 58] width 28 height 28
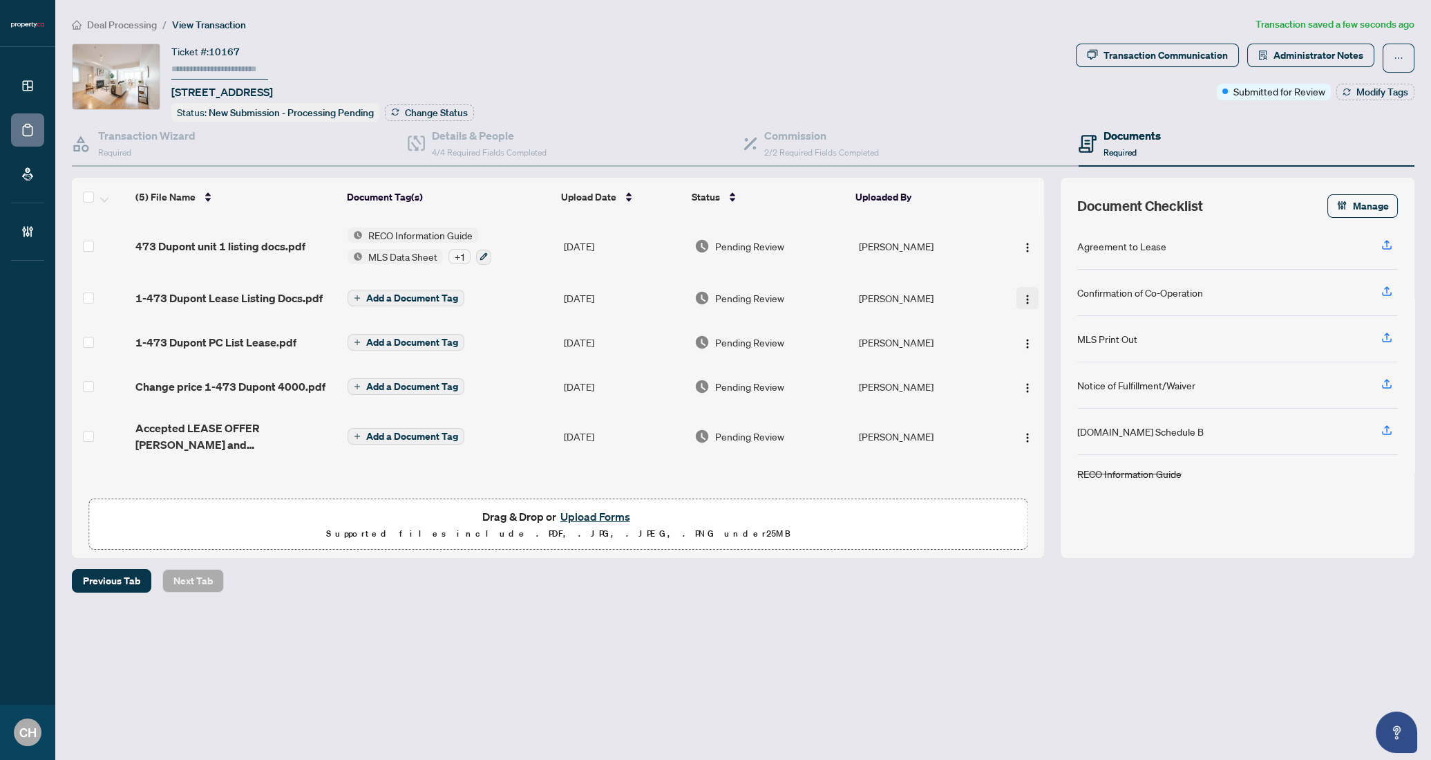
click at [1022, 296] on img "button" at bounding box center [1027, 299] width 11 height 11
click at [1062, 457] on span "Archive" at bounding box center [1090, 453] width 132 height 15
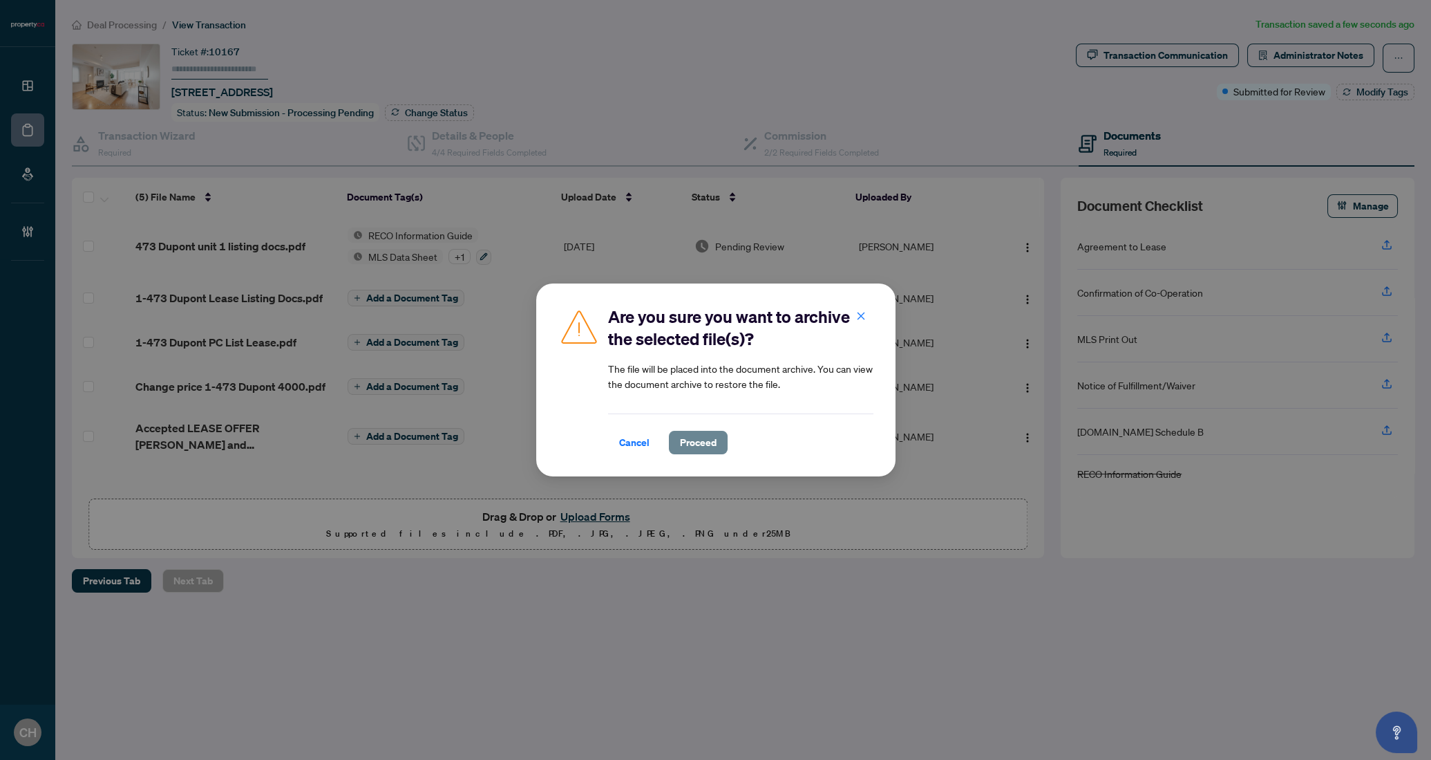
click at [714, 440] on span "Proceed" at bounding box center [698, 442] width 37 height 22
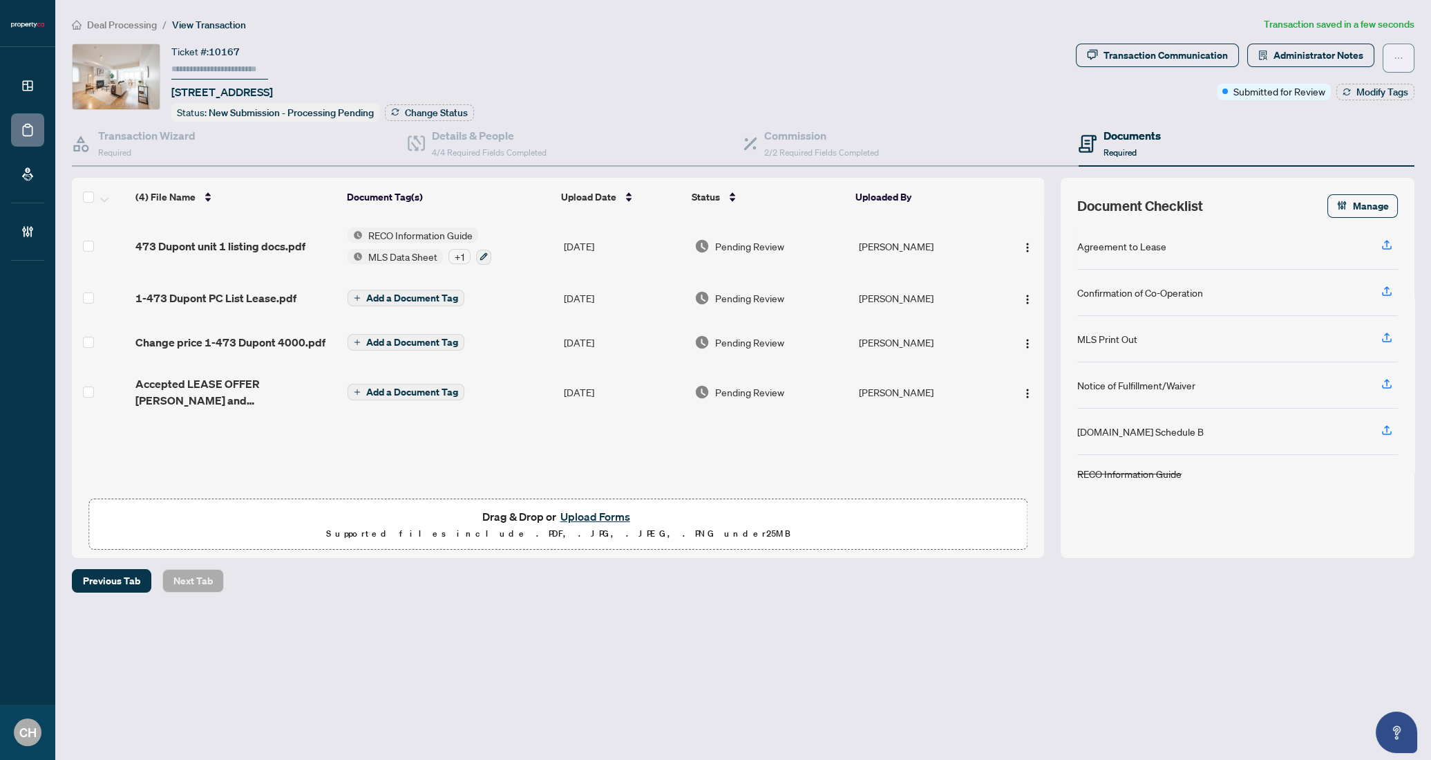
click at [1390, 52] on button "button" at bounding box center [1399, 58] width 32 height 29
click at [231, 442] on div "(4) File Name Document Tag(s) Upload Date Status Uploaded By 473 Dupont unit 1 …" at bounding box center [558, 368] width 972 height 380
click at [276, 299] on span "1-473 Dupont PC List Lease.pdf" at bounding box center [215, 298] width 161 height 17
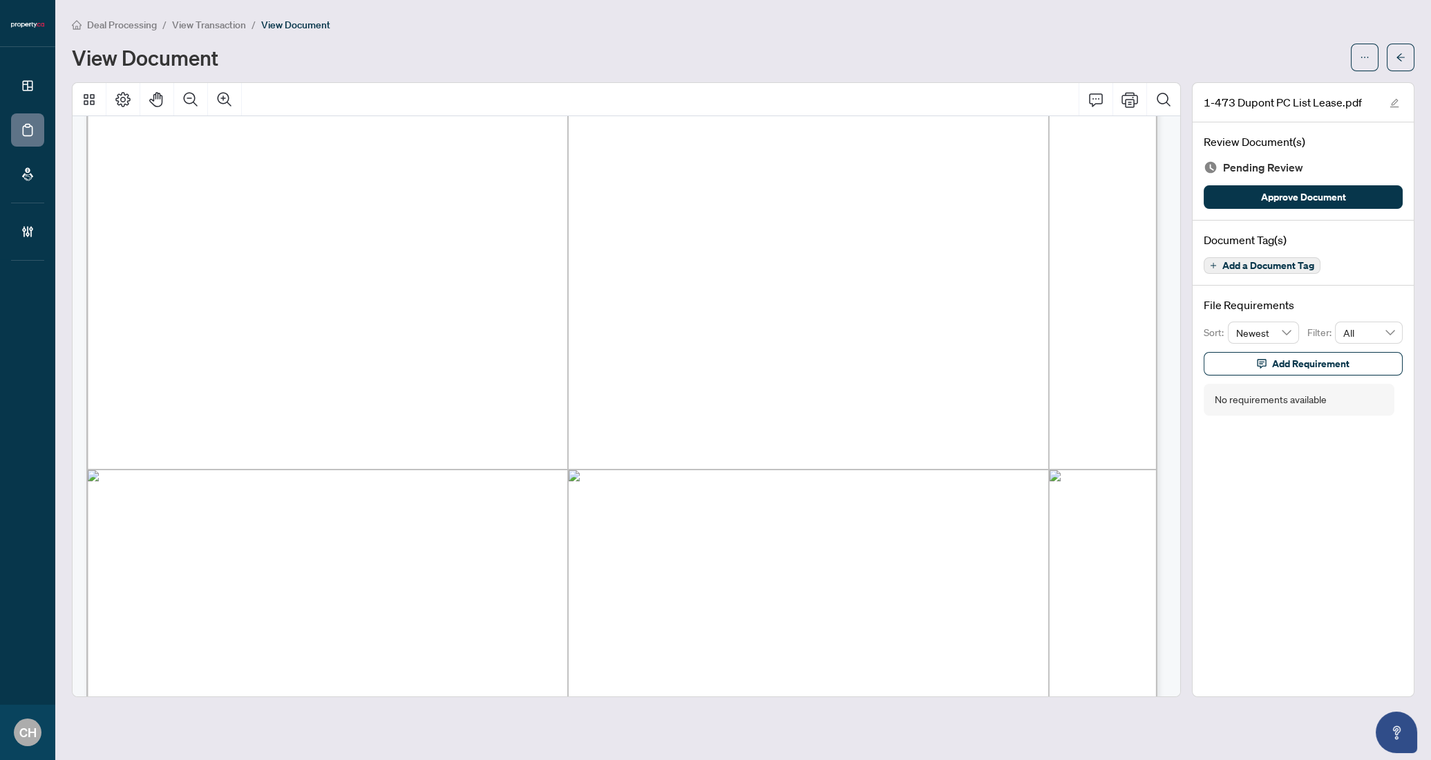
scroll to position [843, 0]
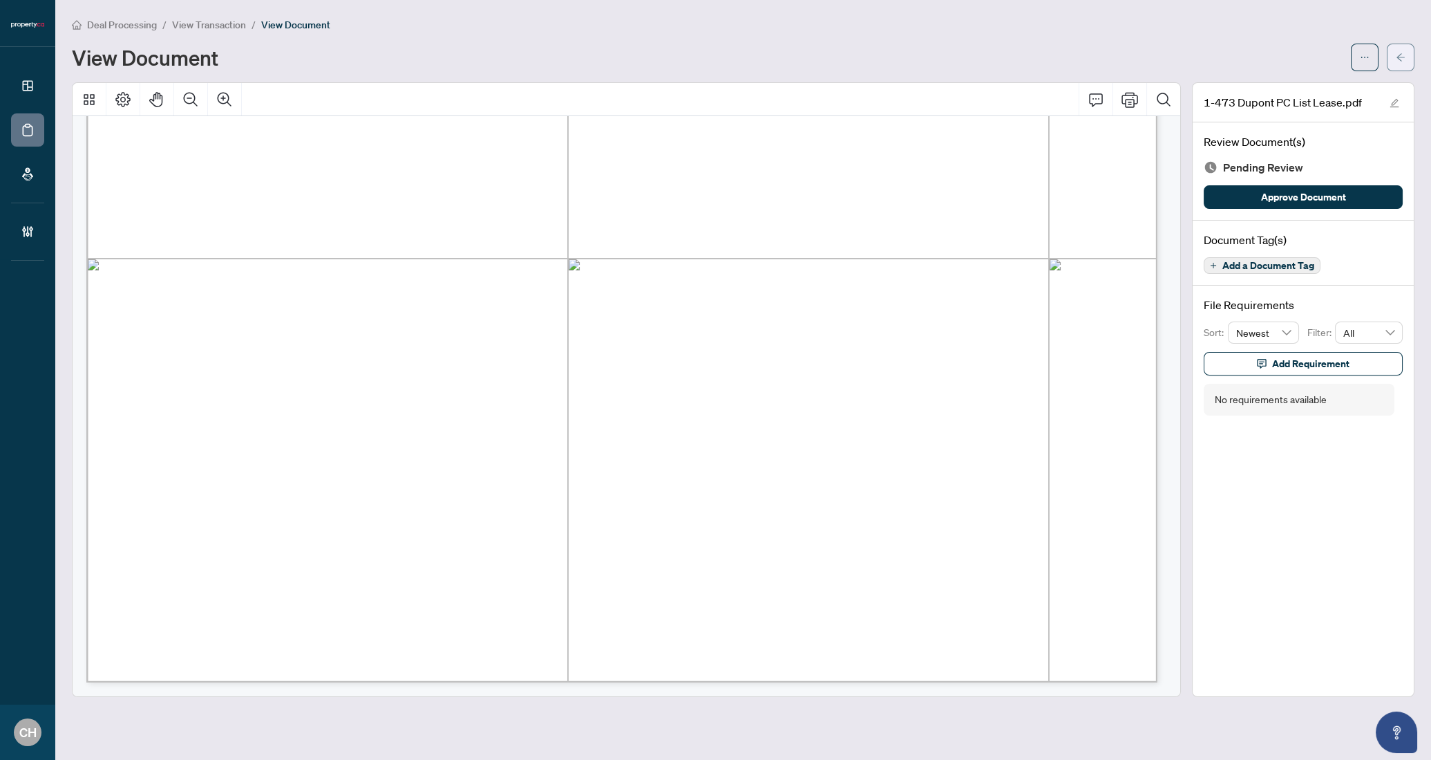
click at [1395, 56] on button "button" at bounding box center [1401, 58] width 28 height 28
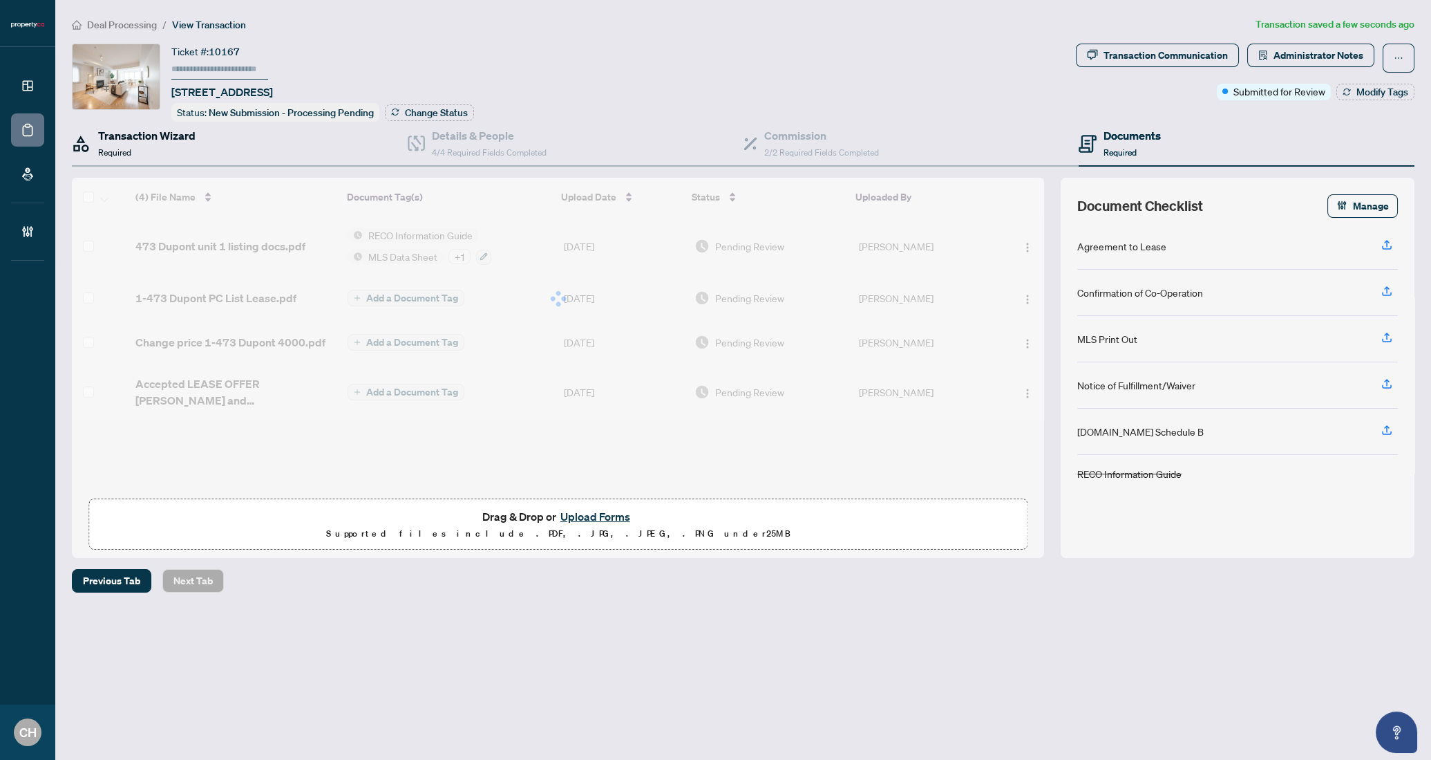
click at [129, 149] on span "Required" at bounding box center [114, 152] width 33 height 10
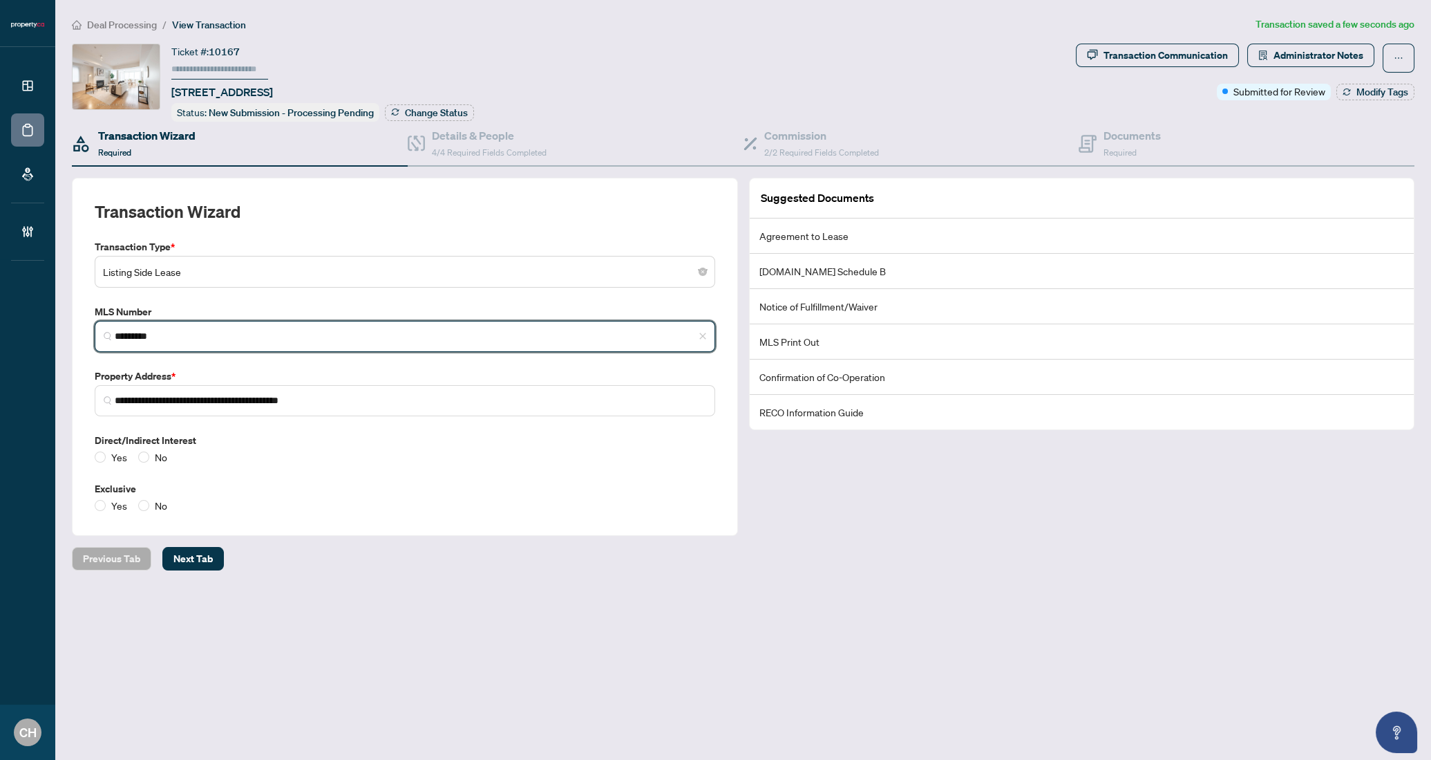
click at [144, 339] on input "*********" at bounding box center [411, 336] width 592 height 15
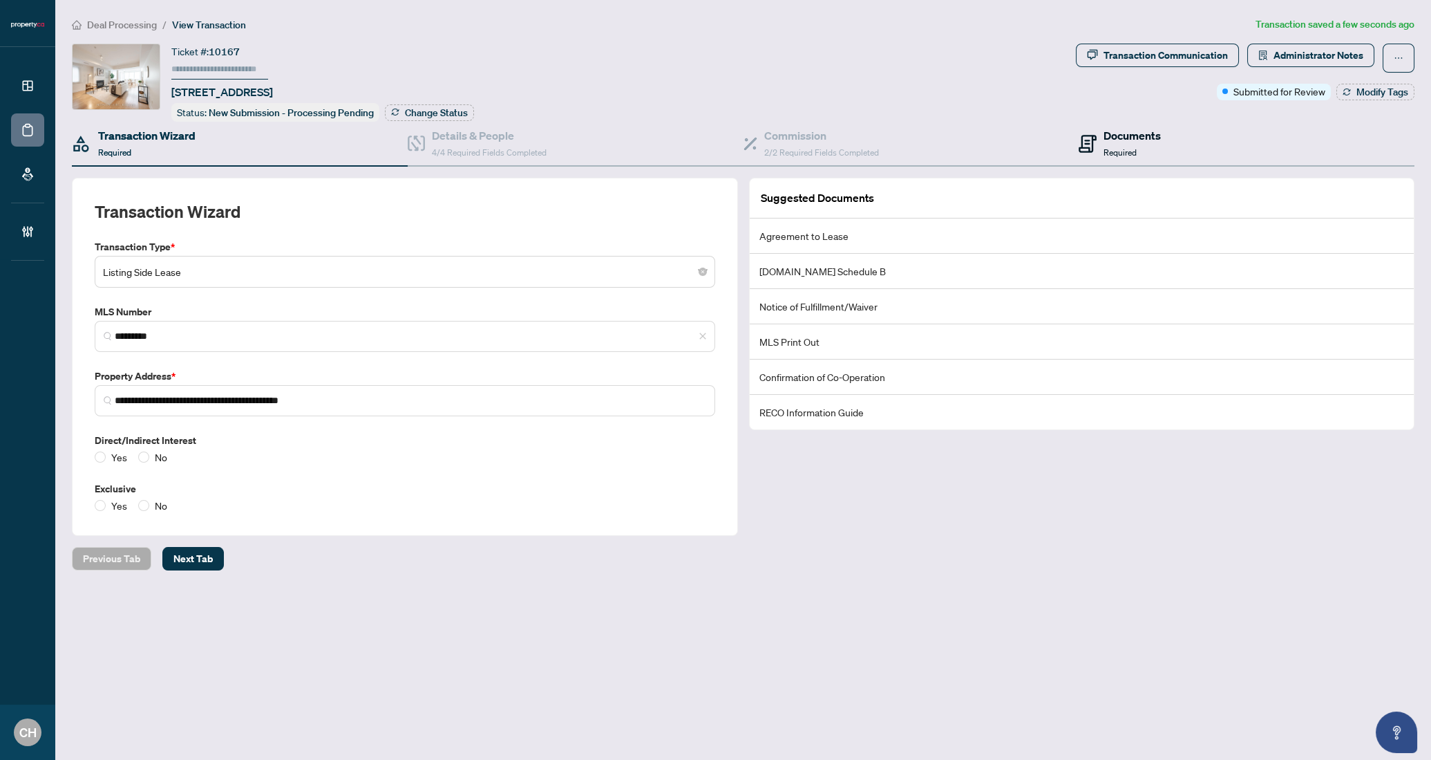
click at [1085, 149] on icon at bounding box center [1088, 144] width 18 height 18
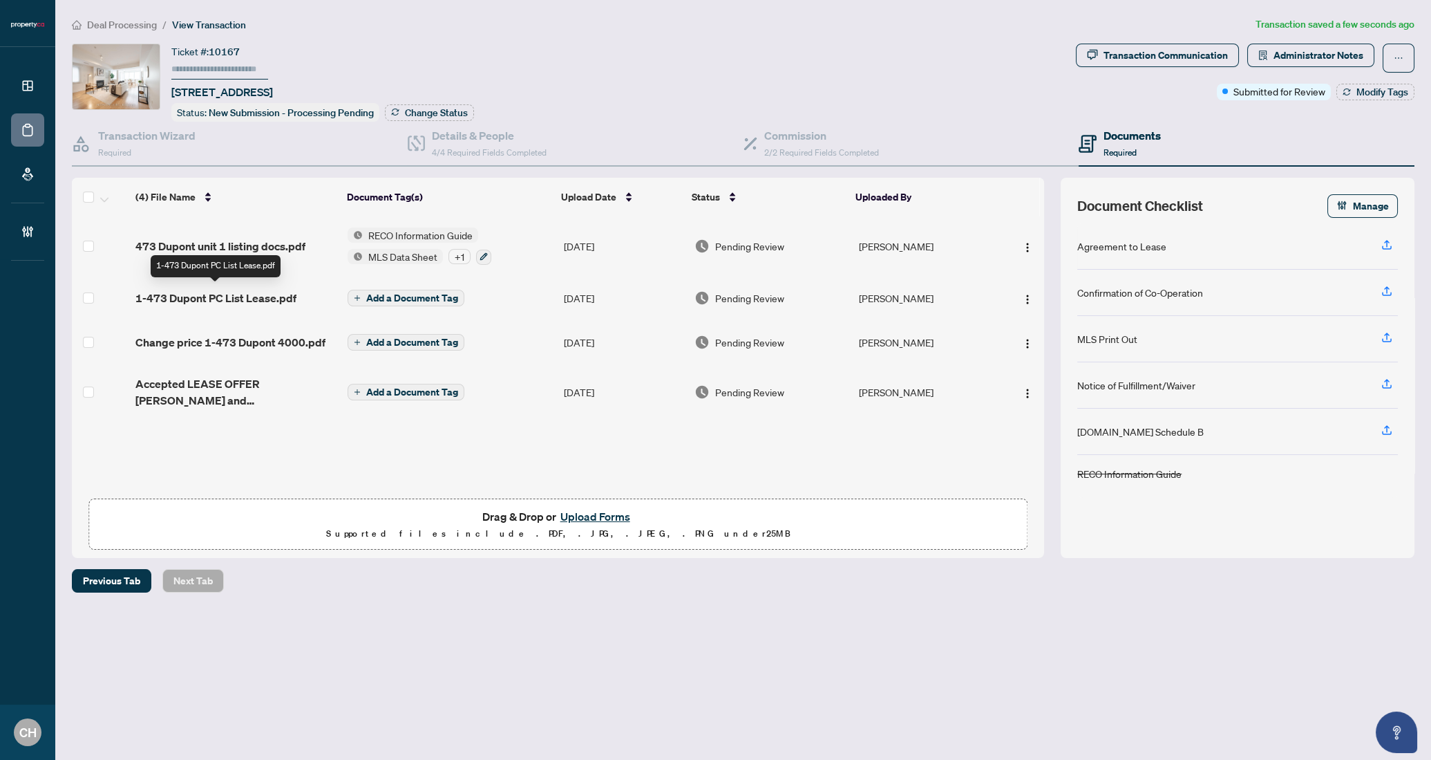
click at [197, 296] on span "1-473 Dupont PC List Lease.pdf" at bounding box center [215, 298] width 161 height 17
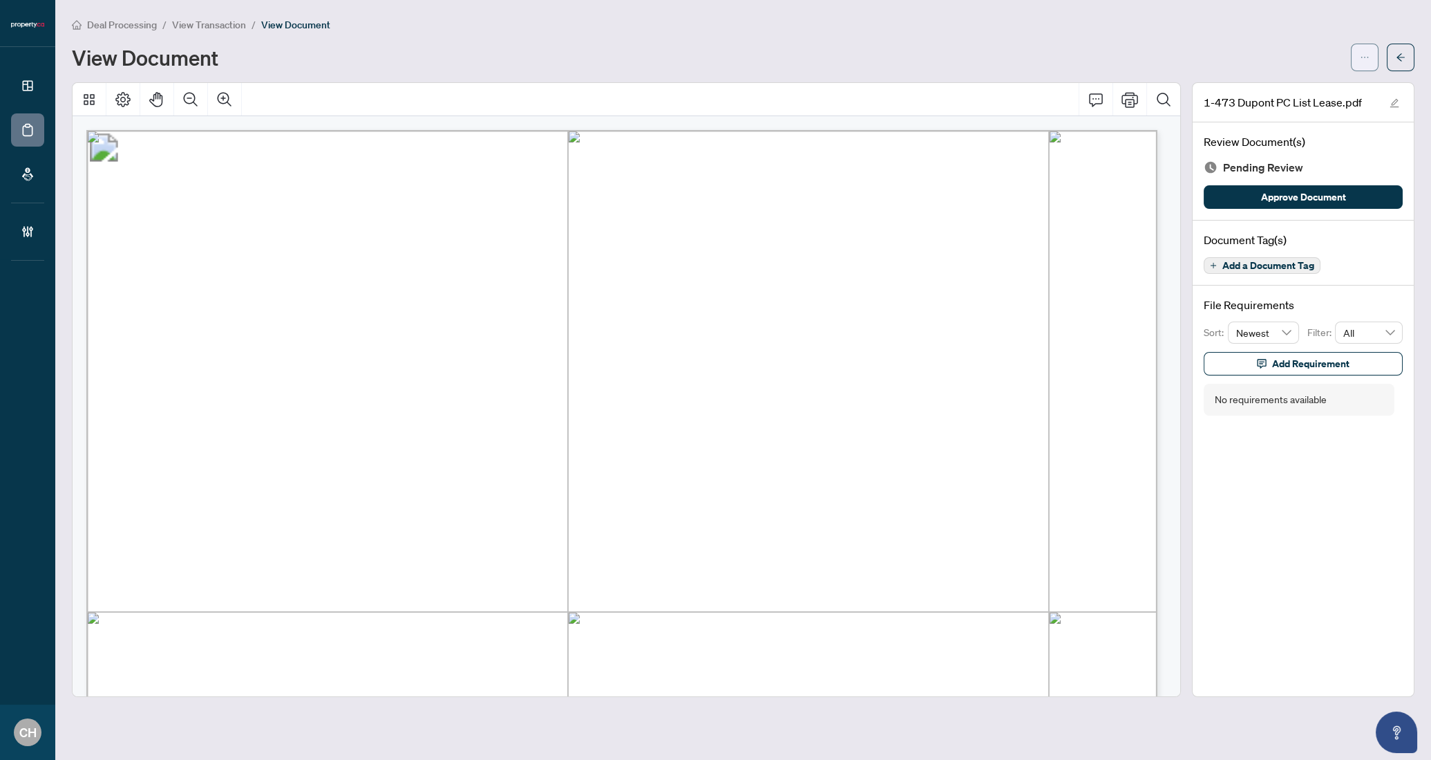
click at [1368, 55] on icon "ellipsis" at bounding box center [1365, 58] width 10 height 10
click at [1265, 180] on span "Archive" at bounding box center [1315, 175] width 105 height 15
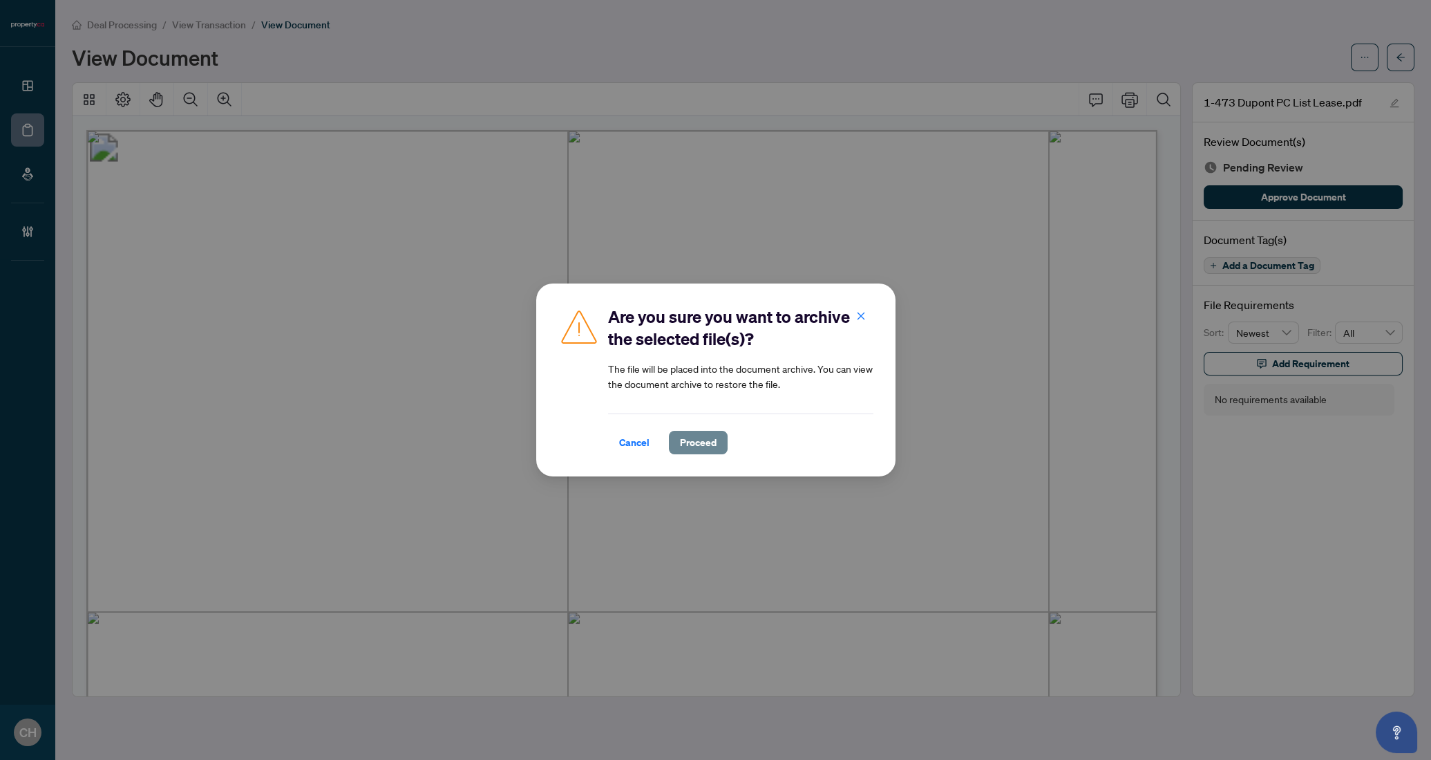
click at [686, 446] on span "Proceed" at bounding box center [698, 442] width 37 height 22
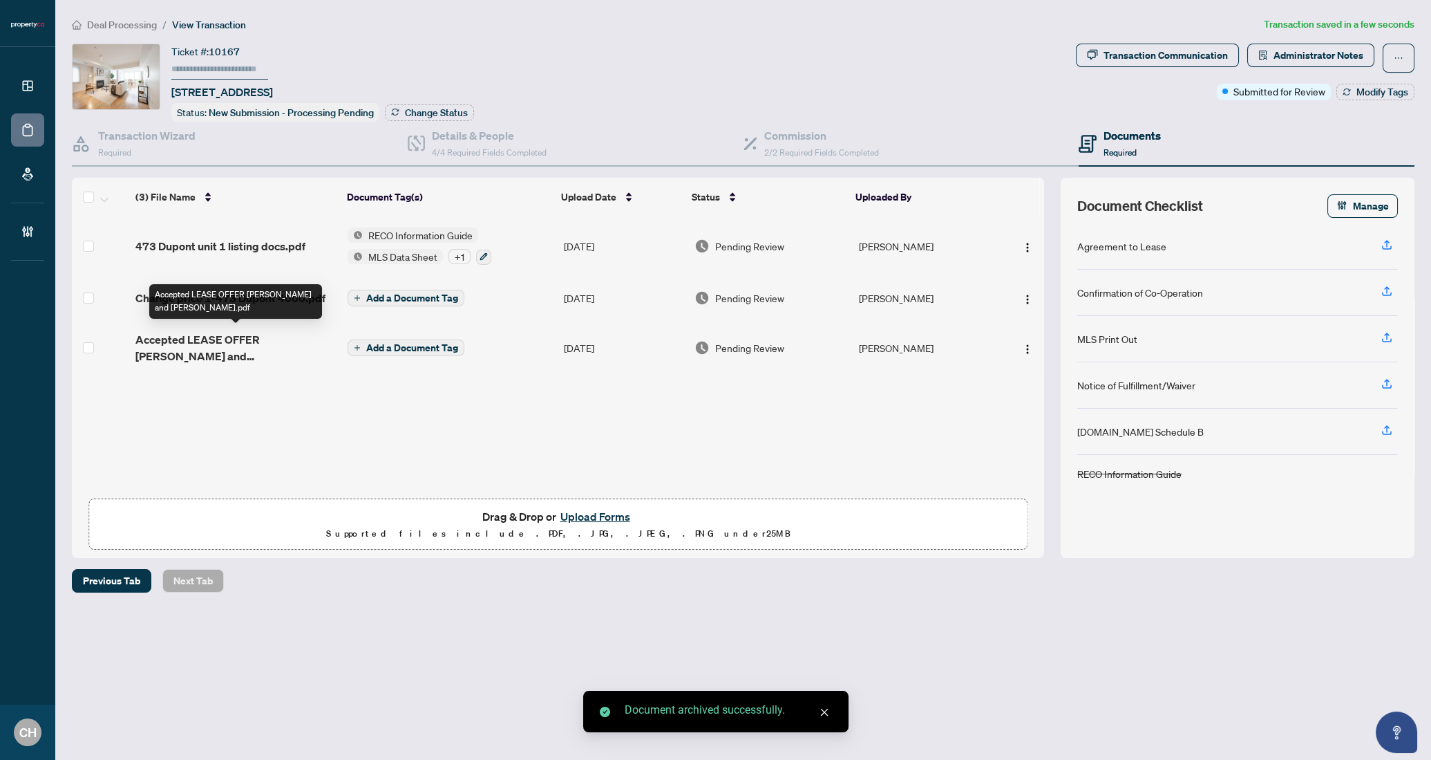
click at [242, 346] on span "Accepted LEASE OFFER [PERSON_NAME] and [PERSON_NAME].pdf" at bounding box center [235, 347] width 201 height 33
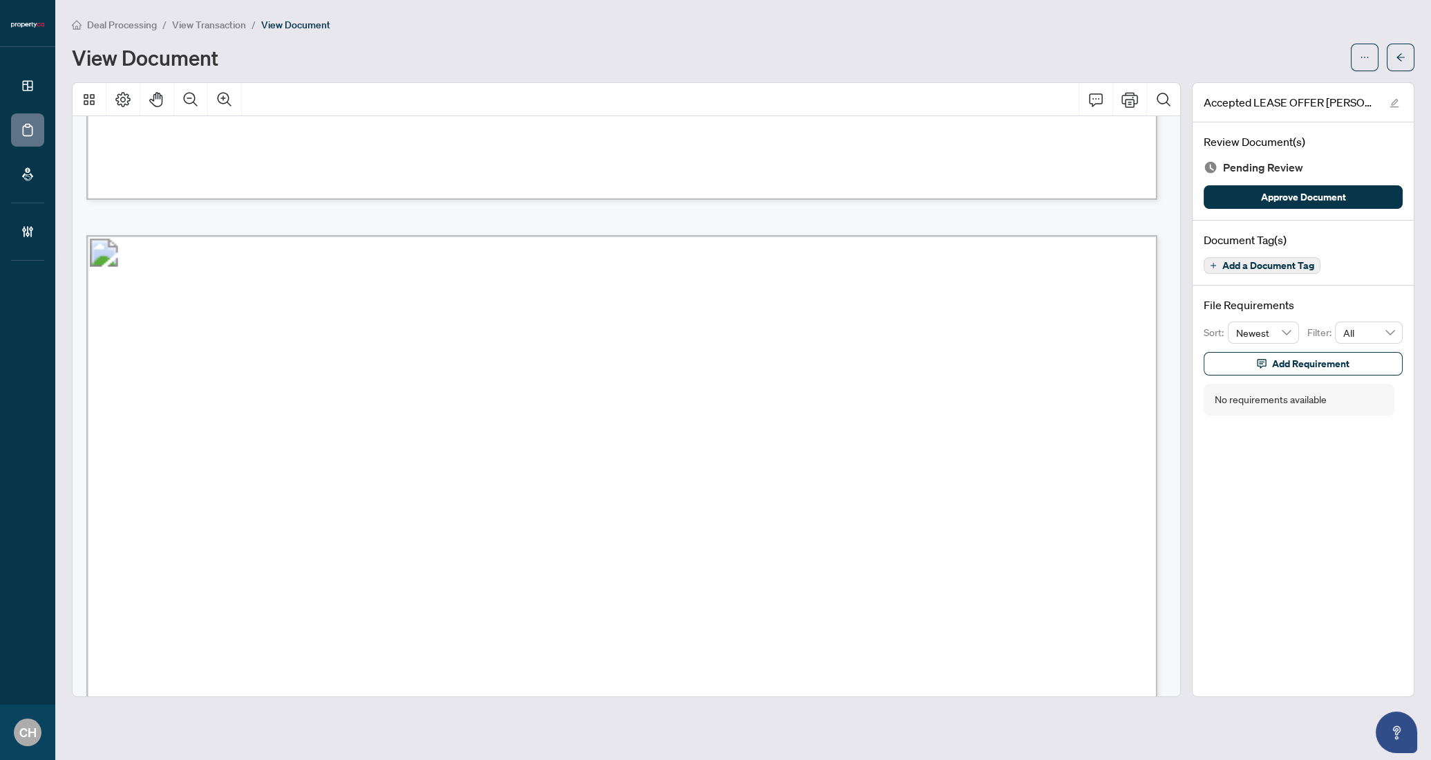
scroll to position [6999, 0]
click at [1221, 270] on button "Add a Document Tag" at bounding box center [1262, 265] width 117 height 17
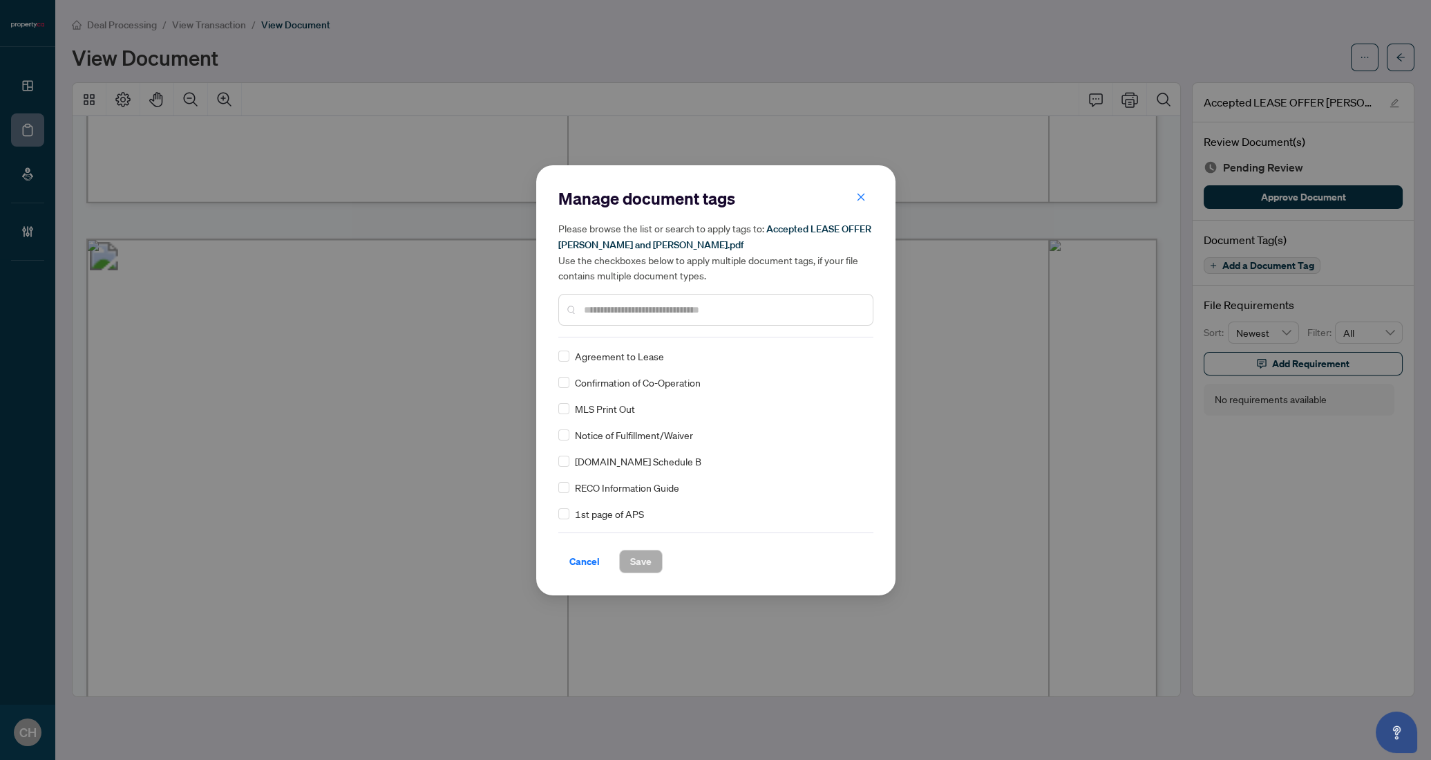
click at [650, 297] on div at bounding box center [715, 310] width 315 height 32
click at [648, 304] on input "text" at bounding box center [723, 309] width 278 height 15
click at [571, 355] on div "Agreement to Lease" at bounding box center [711, 355] width 307 height 15
click at [634, 301] on div at bounding box center [715, 310] width 315 height 32
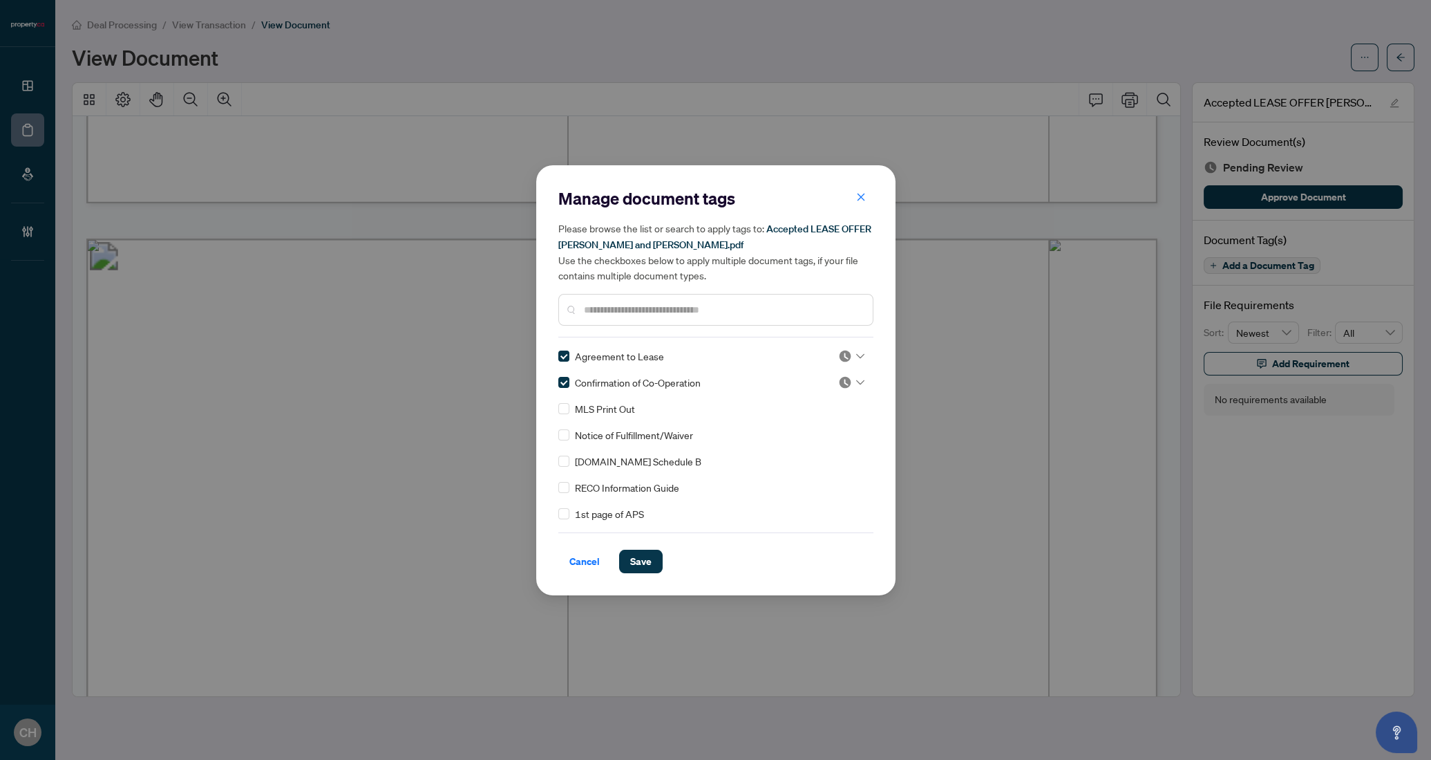
click at [632, 308] on input "text" at bounding box center [723, 309] width 278 height 15
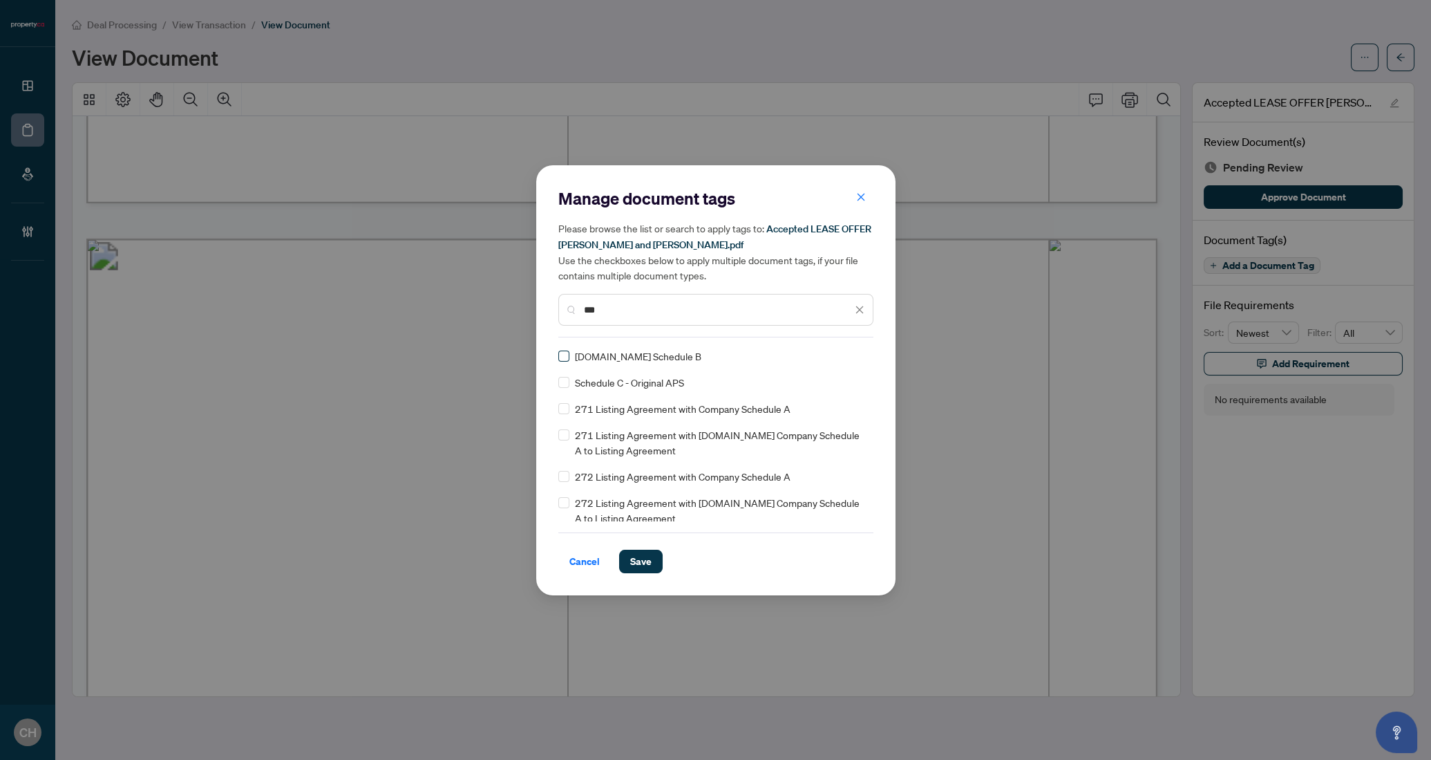
type input "***"
click at [634, 558] on span "Save" at bounding box center [640, 561] width 21 height 22
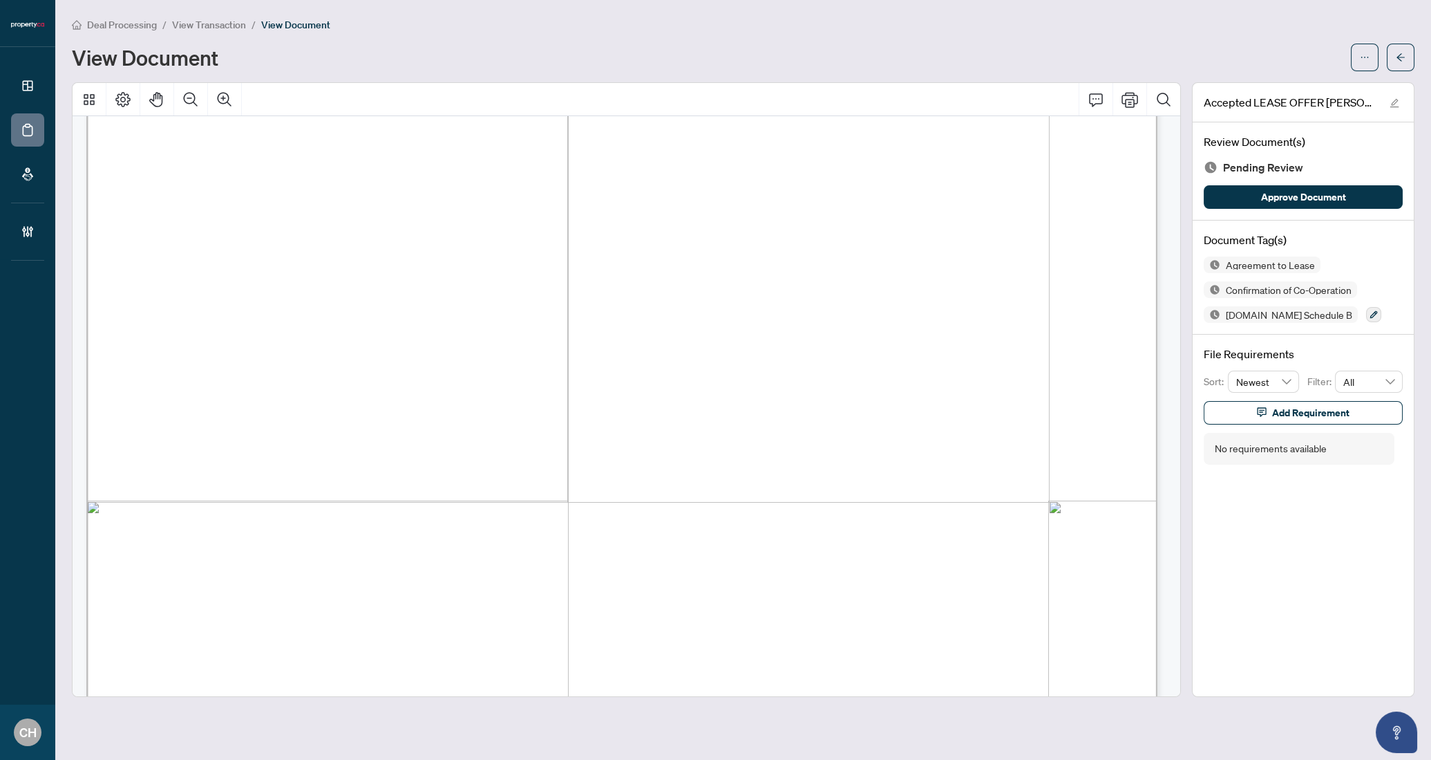
scroll to position [11227, 0]
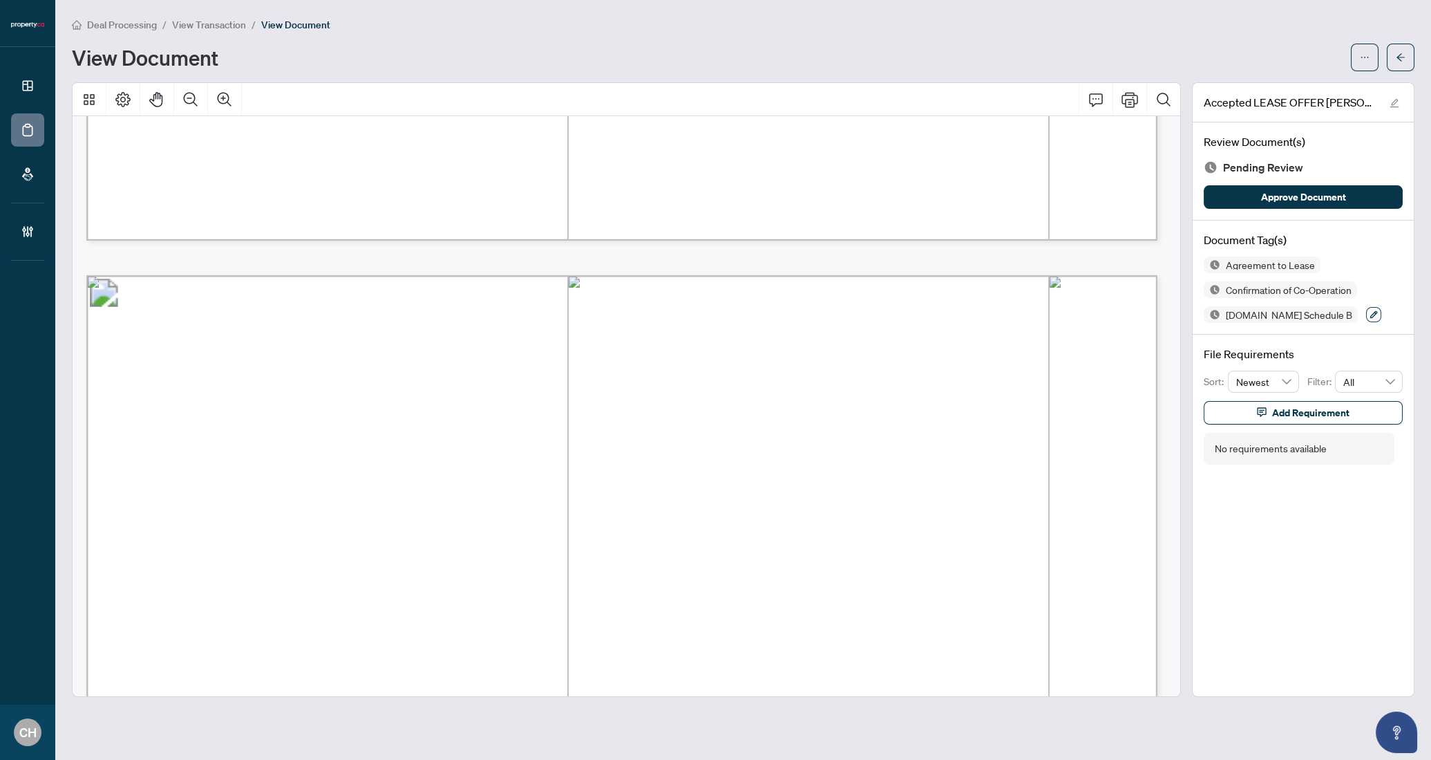
click at [1370, 316] on icon "button" at bounding box center [1374, 314] width 8 height 8
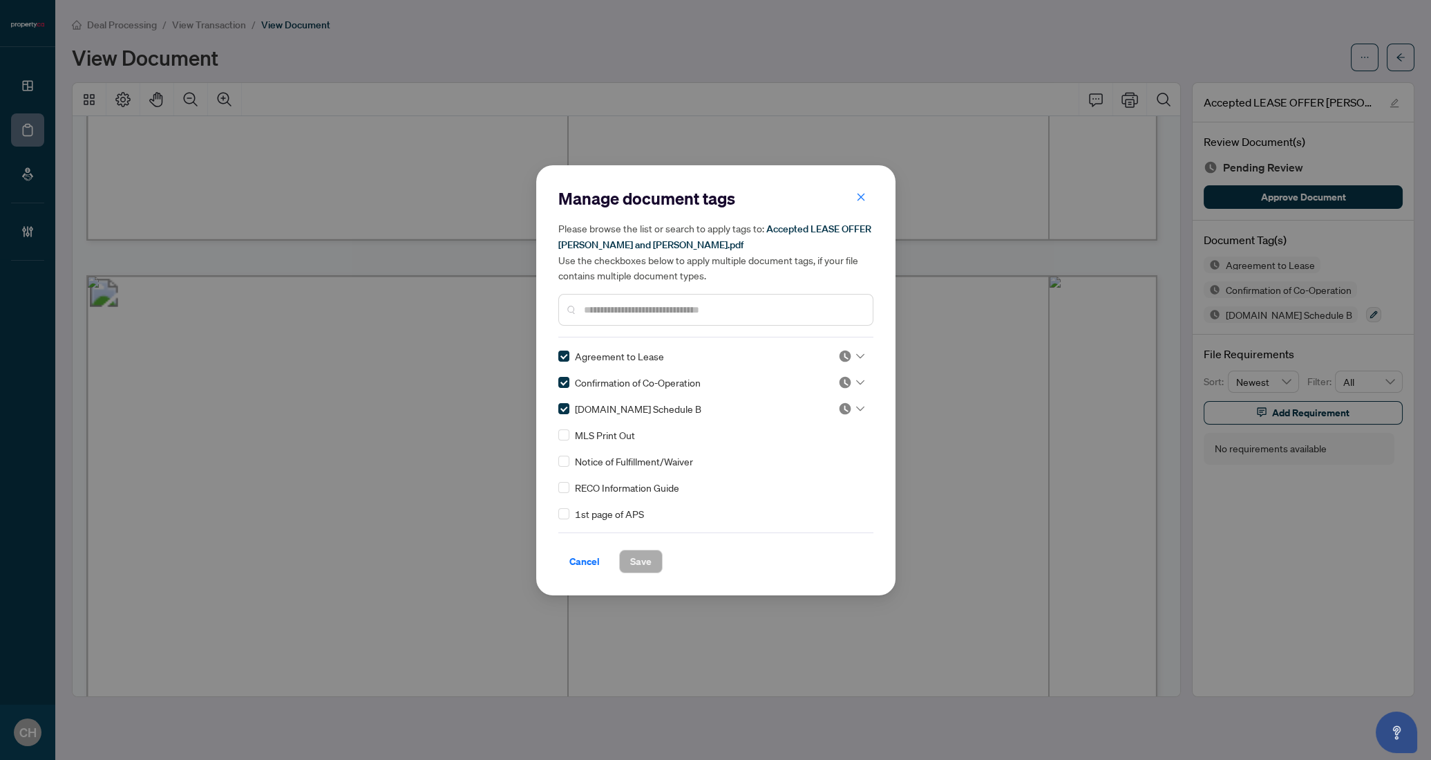
click at [633, 306] on input "text" at bounding box center [723, 309] width 278 height 15
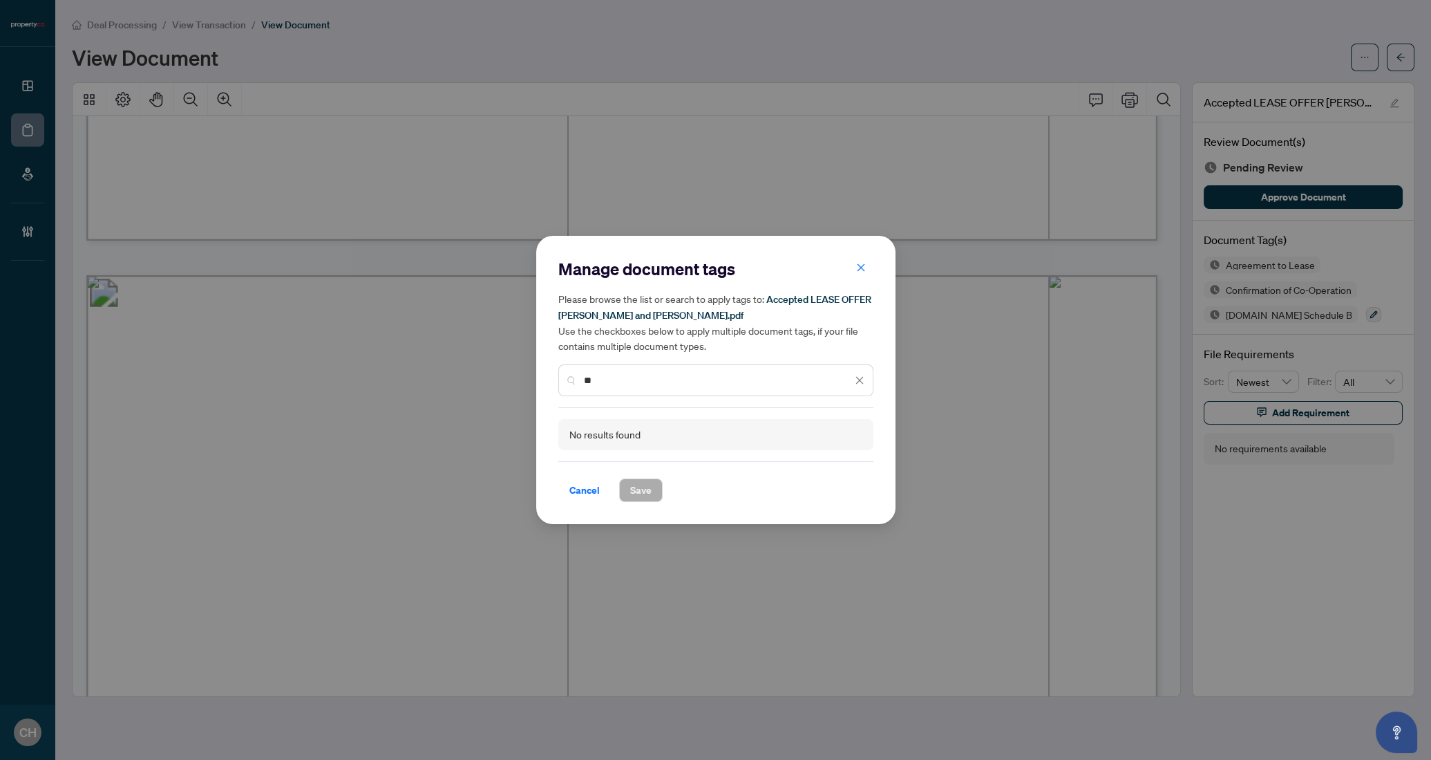
type input "*"
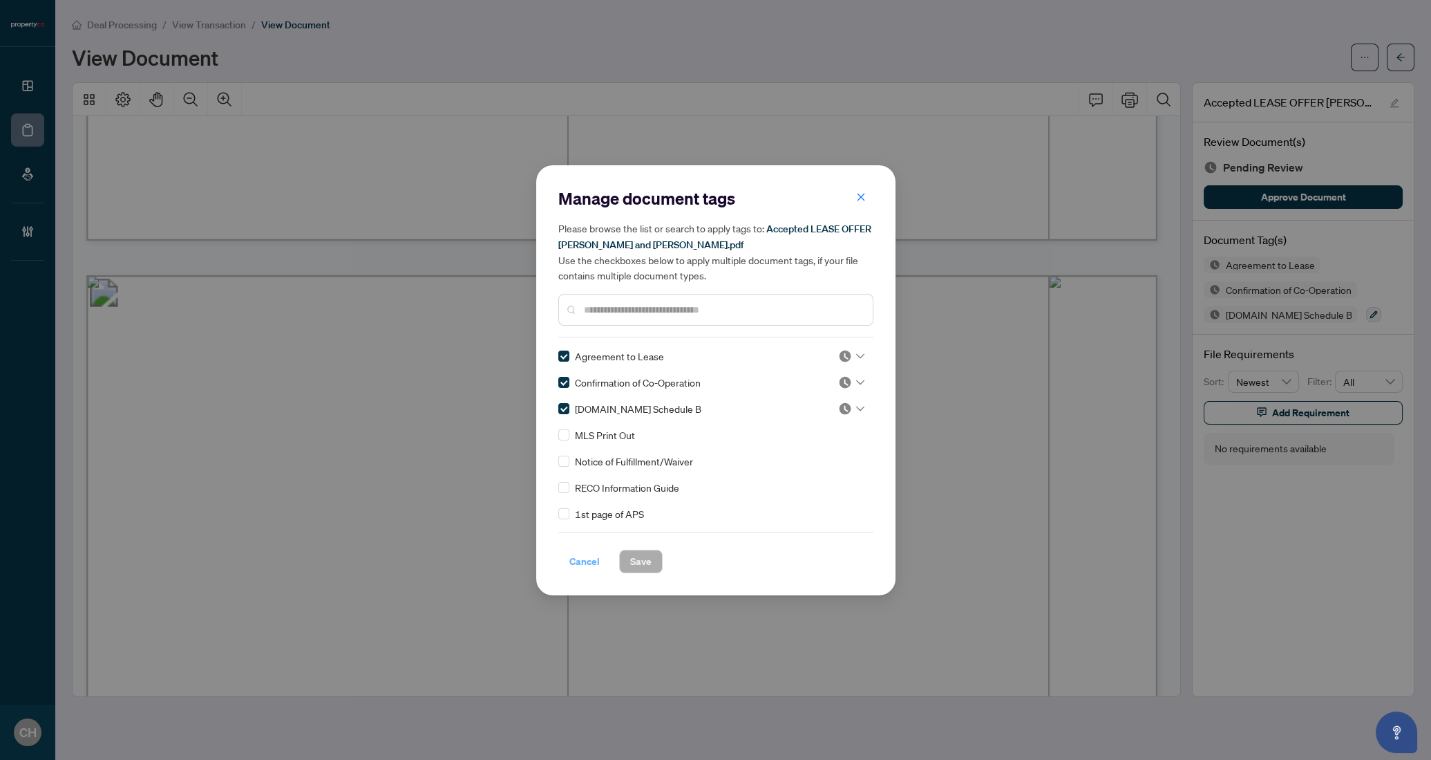
click at [587, 570] on span "Cancel" at bounding box center [584, 561] width 30 height 22
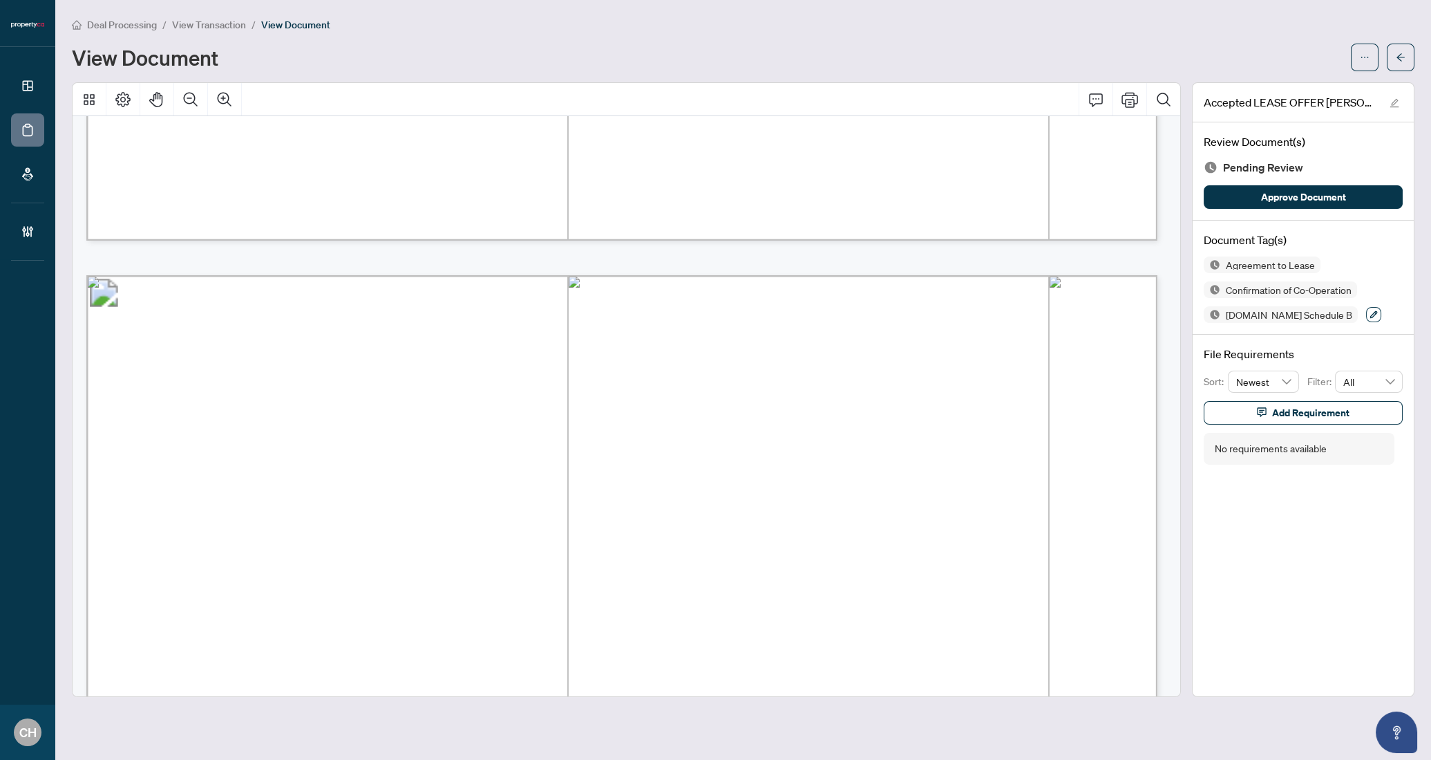
click at [1366, 311] on button "button" at bounding box center [1373, 314] width 15 height 15
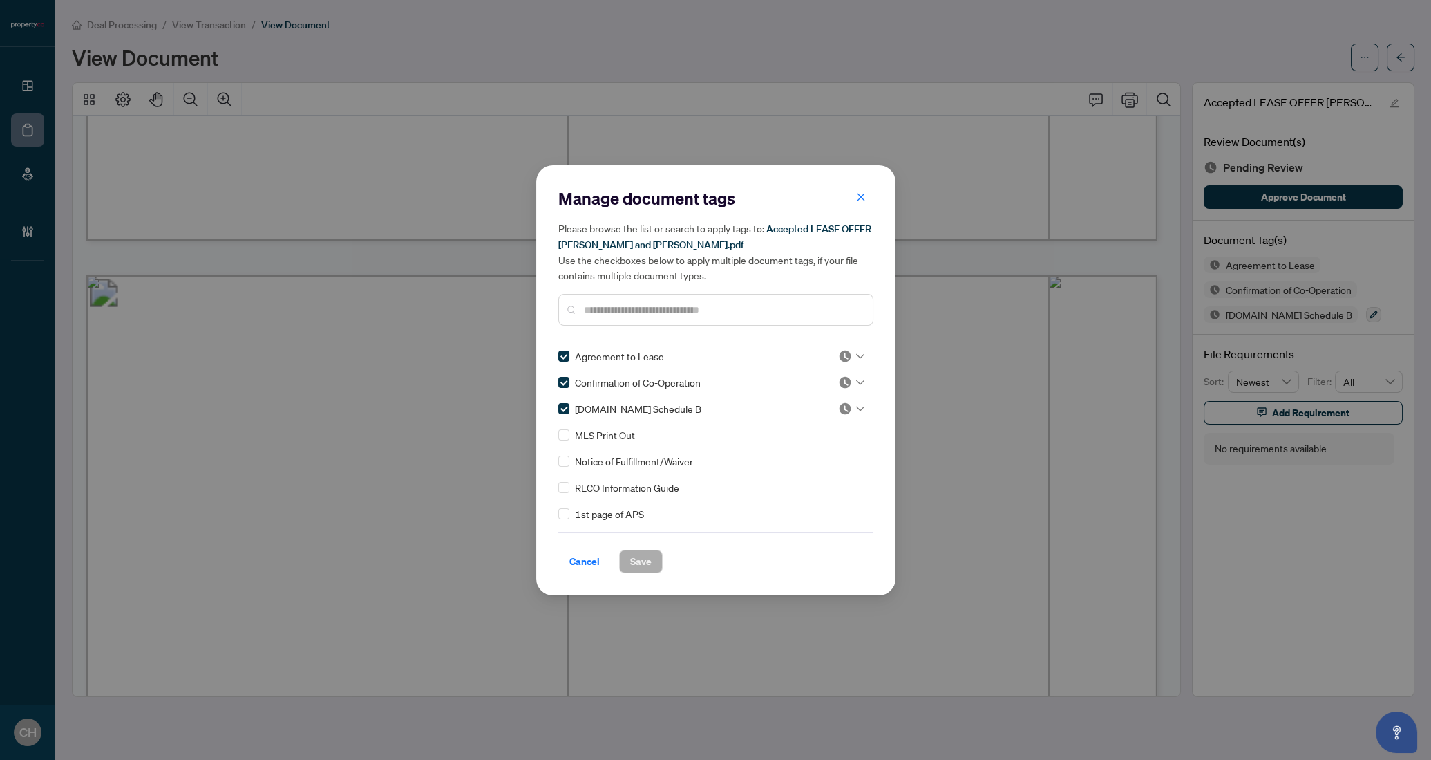
click at [605, 302] on input "text" at bounding box center [723, 309] width 278 height 15
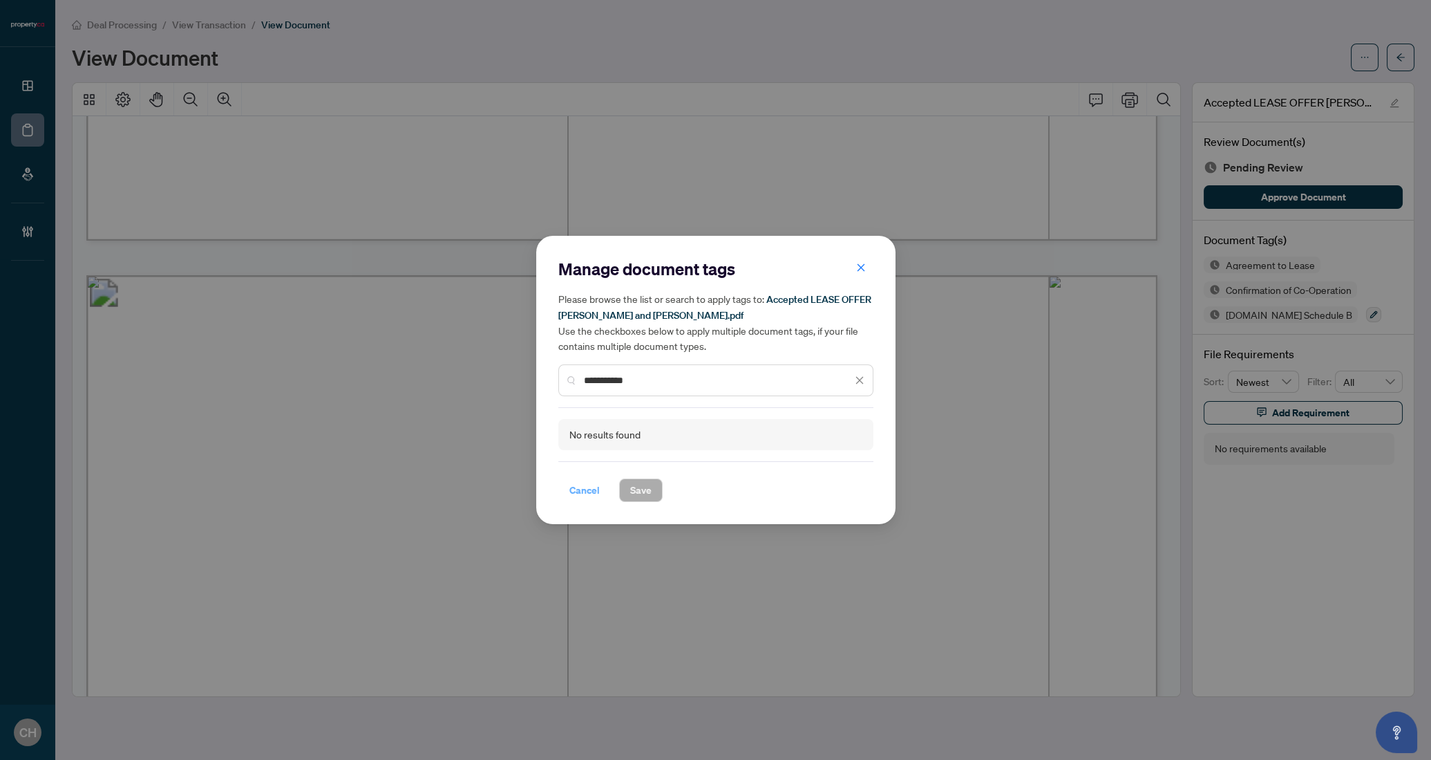
type input "**********"
click at [587, 493] on span "Cancel" at bounding box center [584, 490] width 30 height 22
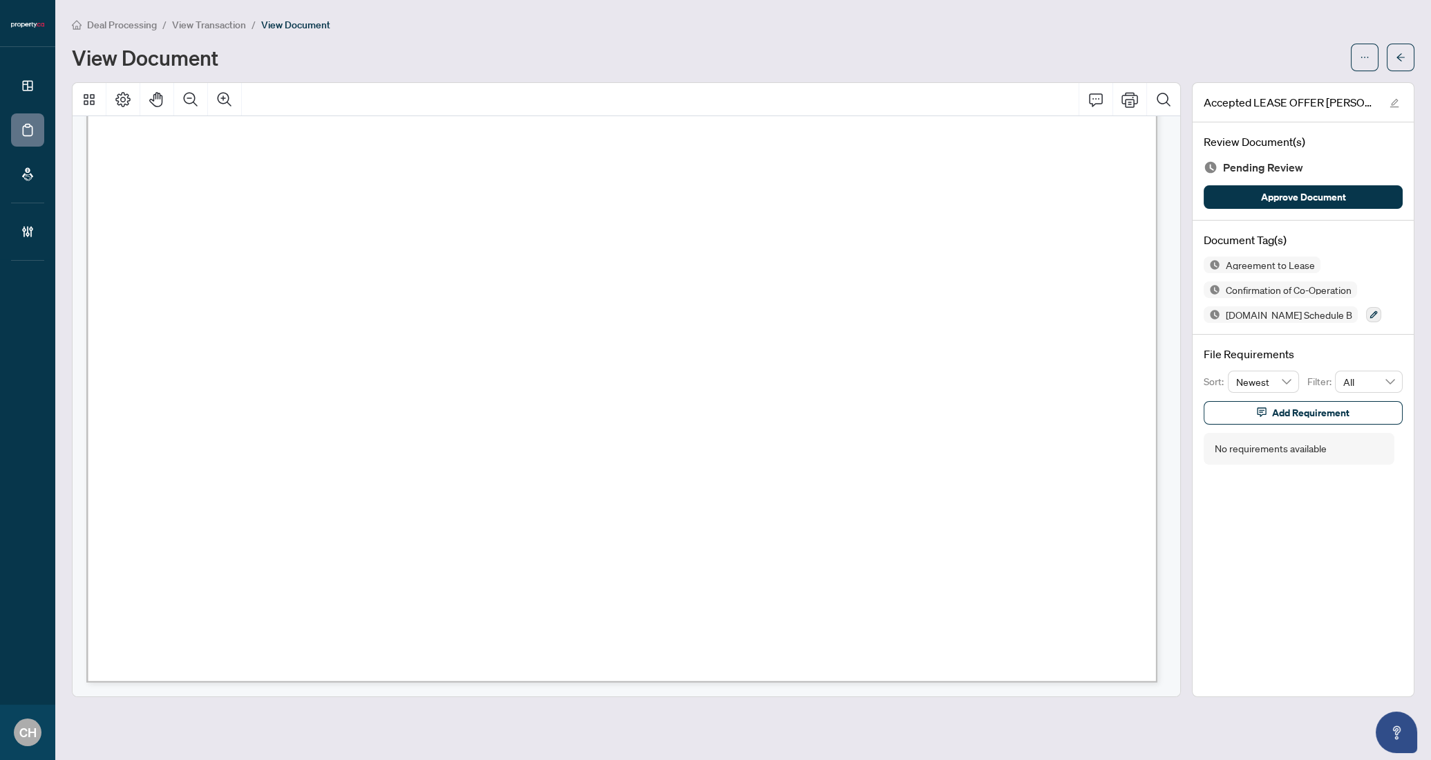
scroll to position [30695, 0]
click at [1265, 518] on div "Accepted LEASE OFFER [PERSON_NAME] and [PERSON_NAME].pdf Review Document(s) Pen…" at bounding box center [1303, 389] width 223 height 614
click at [1404, 57] on icon "arrow-left" at bounding box center [1401, 58] width 10 height 10
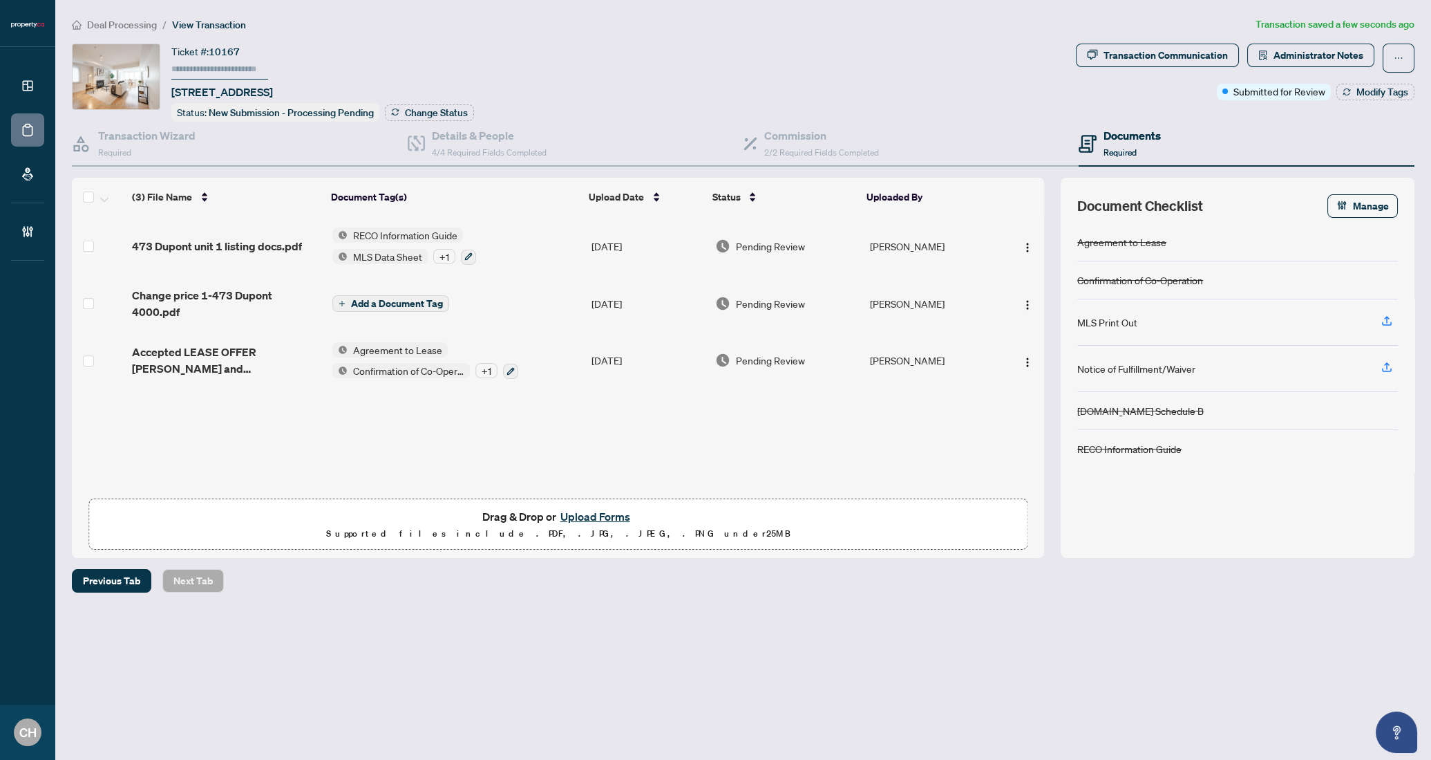
click at [578, 295] on td "Add a Document Tag" at bounding box center [456, 303] width 259 height 55
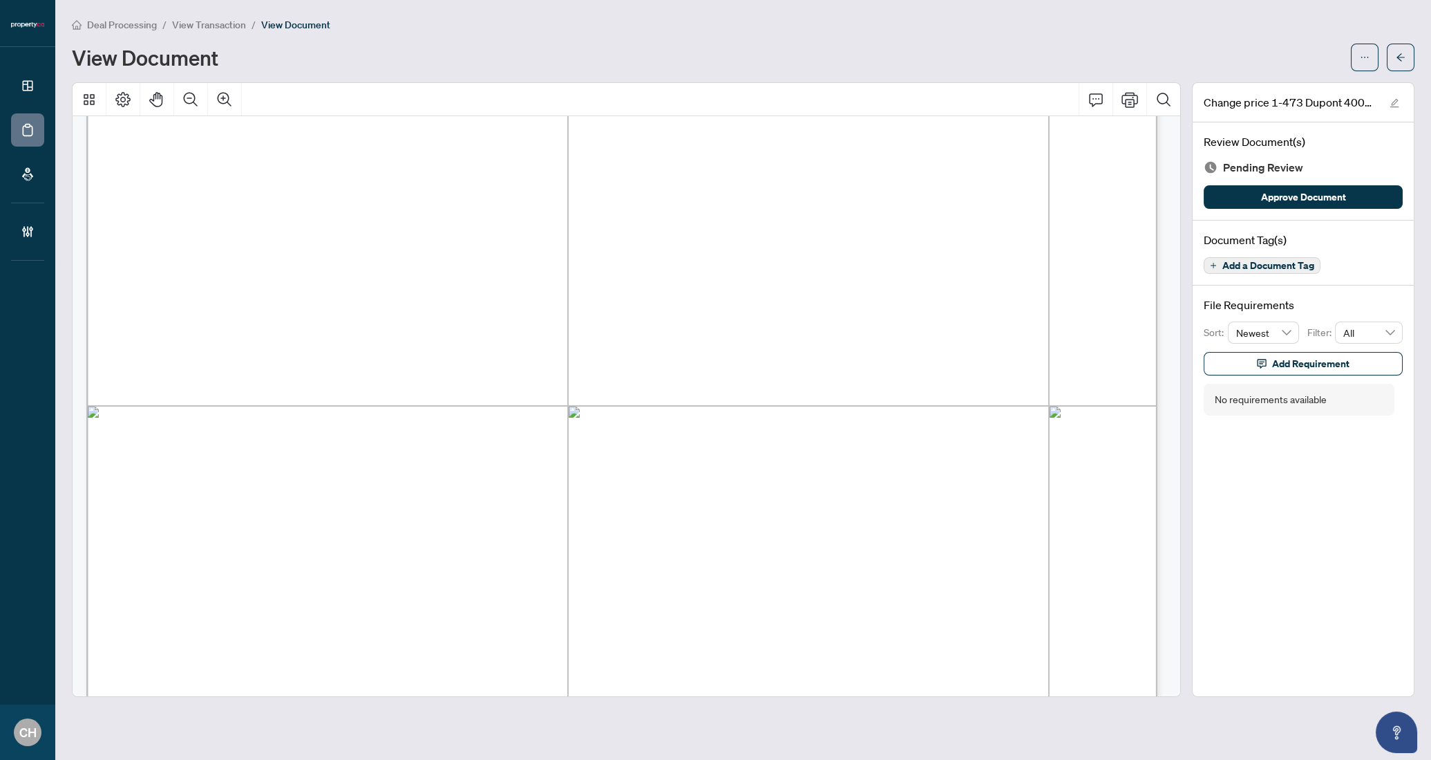
scroll to position [398, 0]
click at [1370, 56] on button "button" at bounding box center [1365, 58] width 28 height 28
click at [1328, 178] on span "Archive" at bounding box center [1315, 175] width 105 height 15
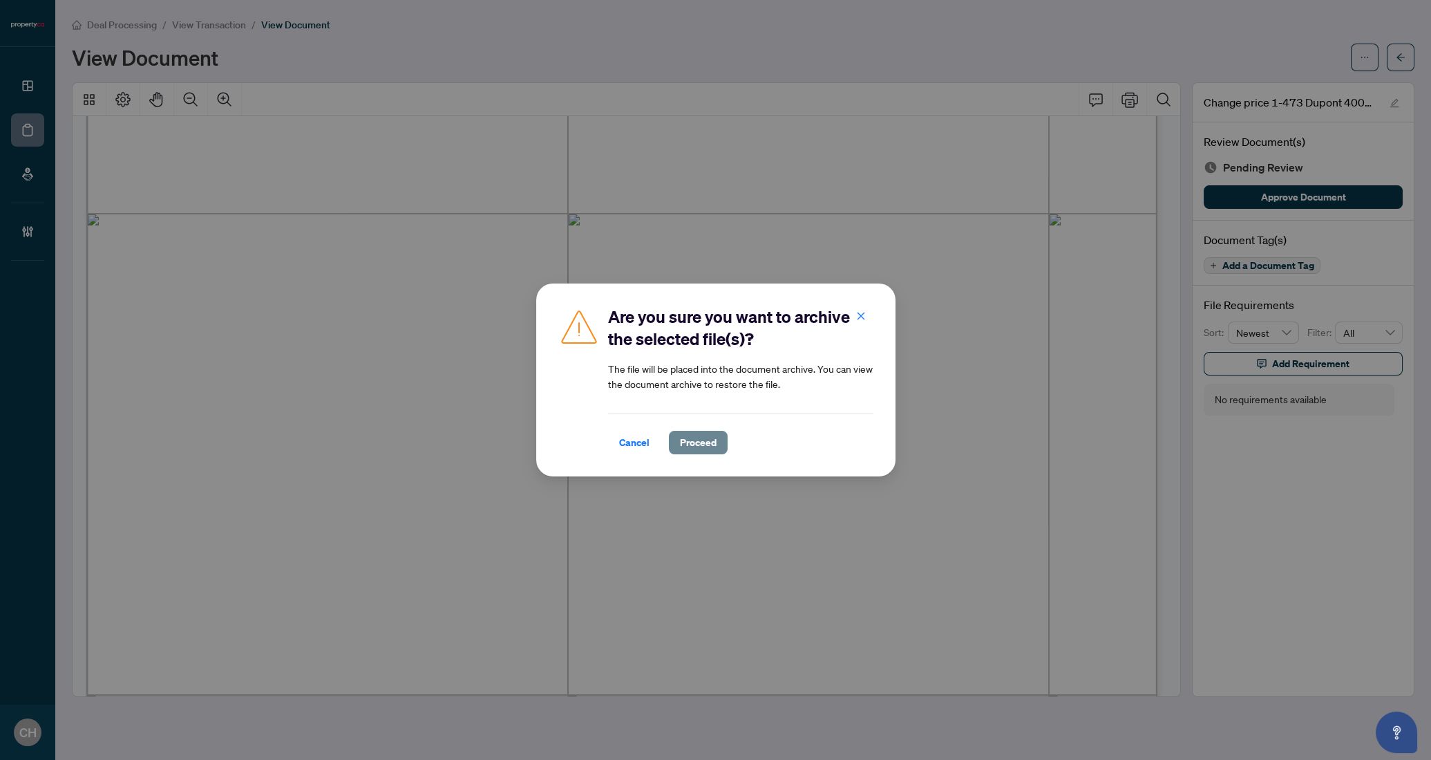
click at [711, 443] on span "Proceed" at bounding box center [698, 442] width 37 height 22
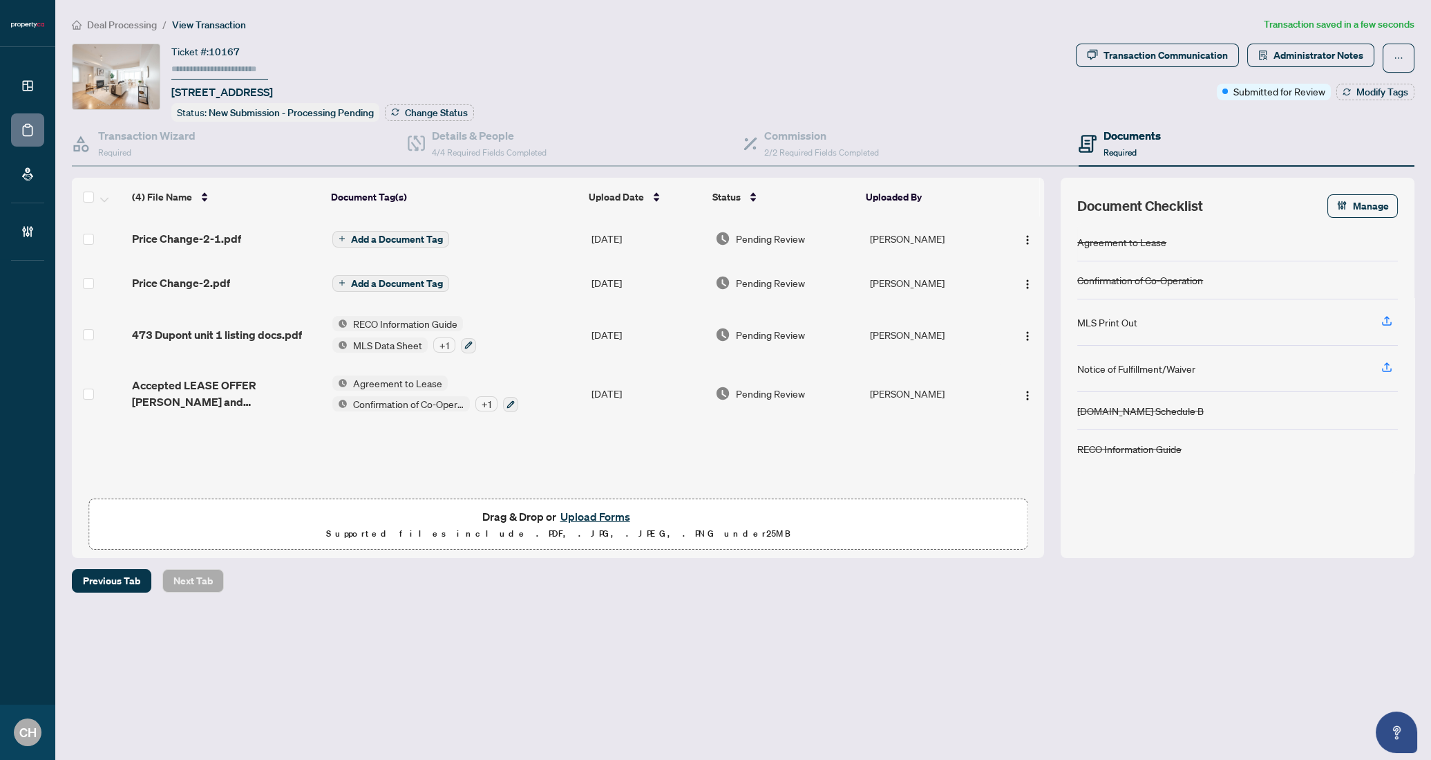
click at [424, 243] on button "Add a Document Tag" at bounding box center [390, 239] width 117 height 17
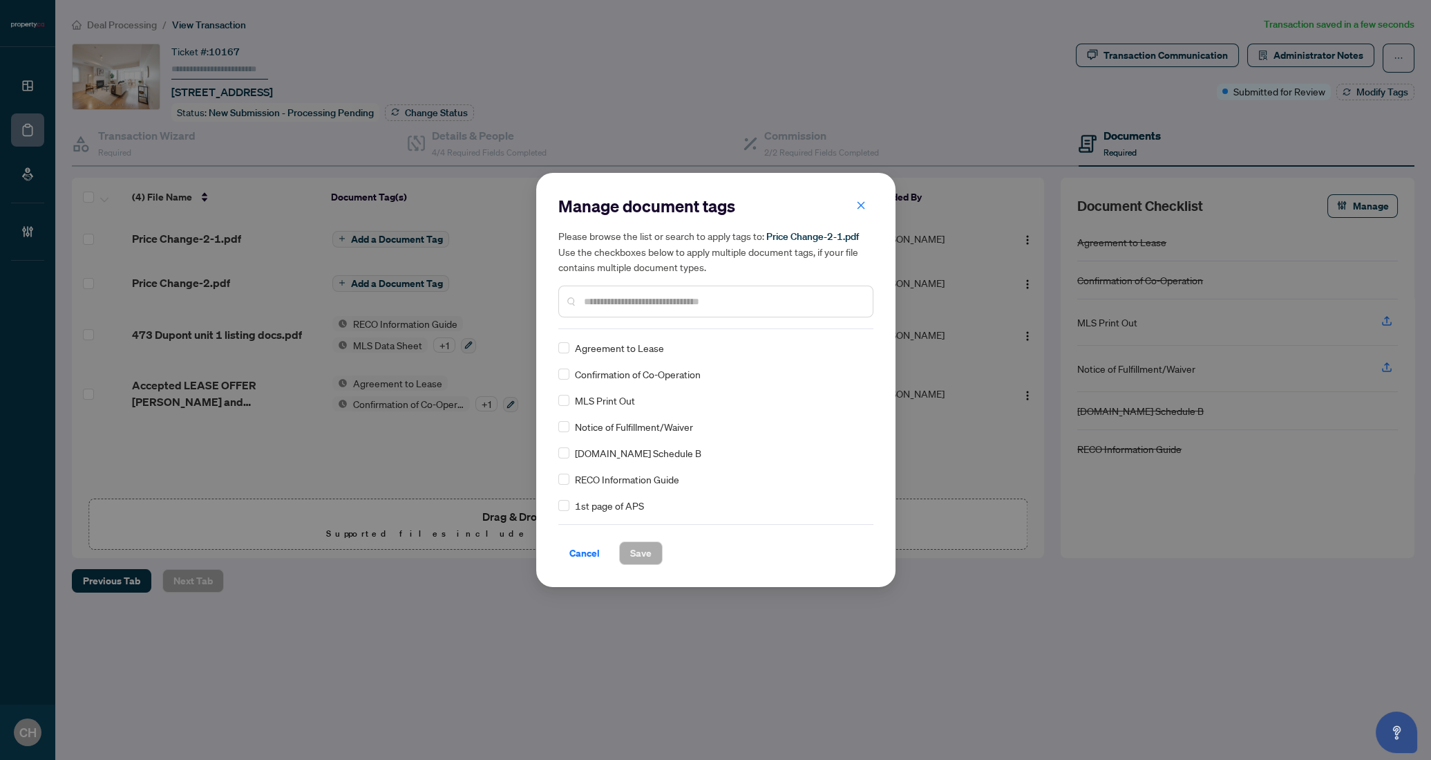
click at [712, 310] on div at bounding box center [715, 301] width 315 height 32
click at [686, 301] on input "text" at bounding box center [723, 301] width 278 height 15
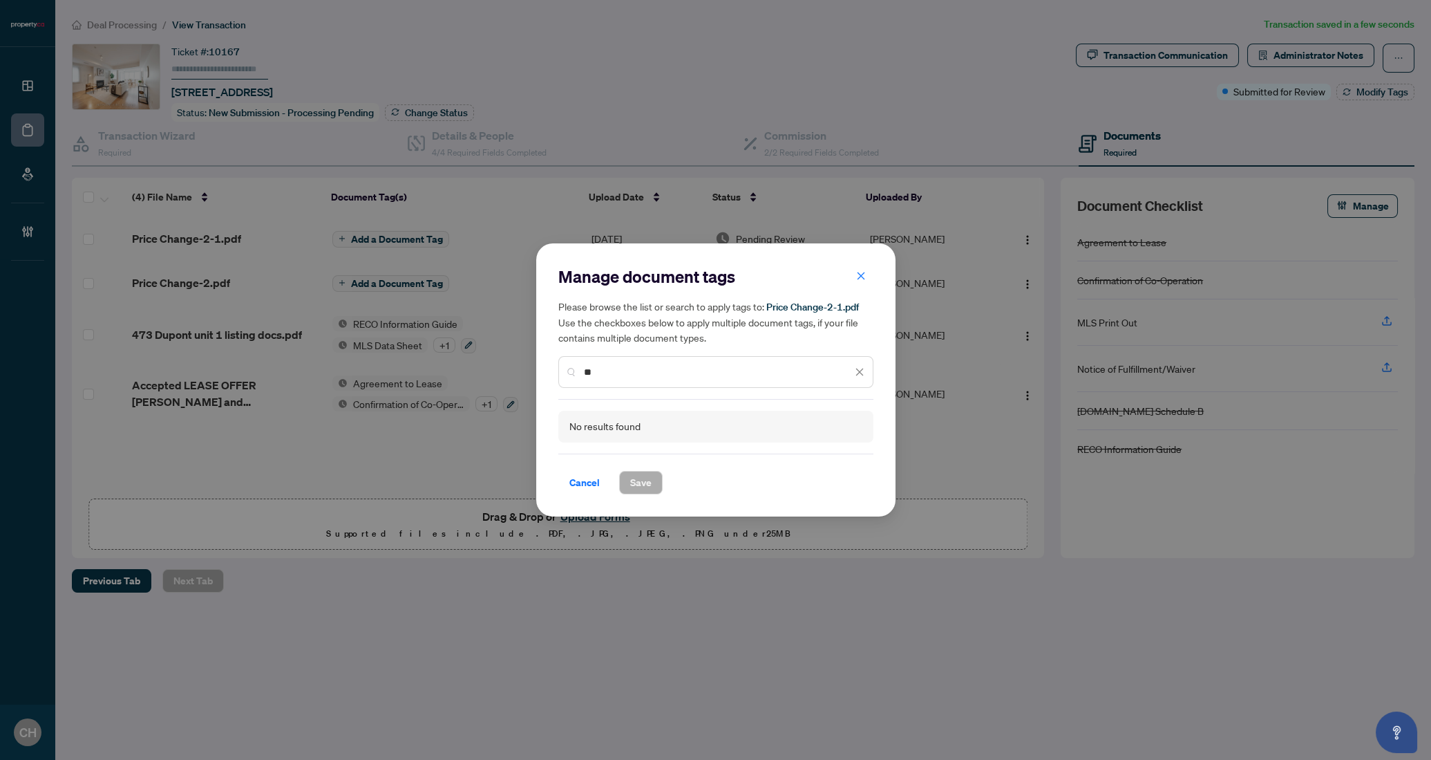
type input "*"
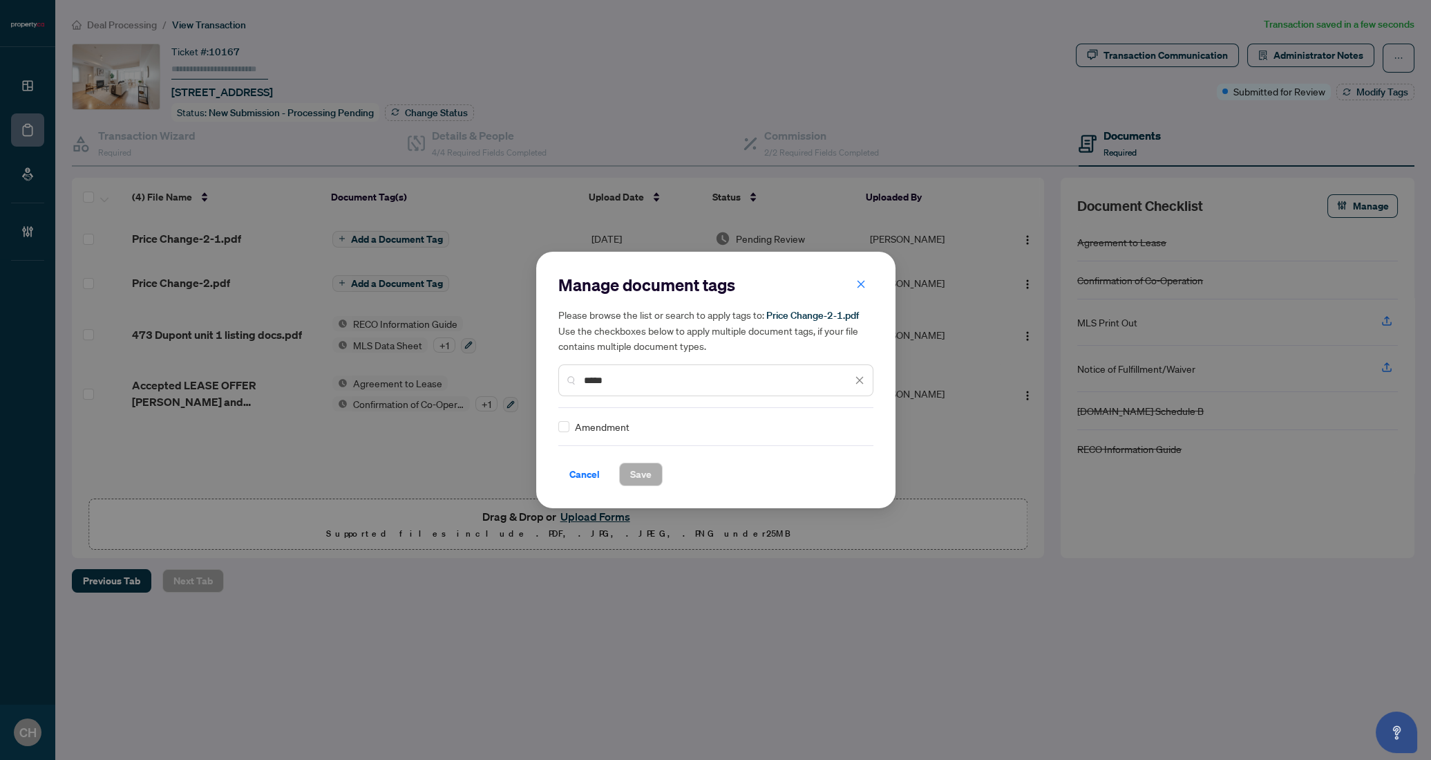
type input "*****"
click at [569, 423] on div "Amendment" at bounding box center [711, 426] width 307 height 15
click at [630, 468] on span "Save" at bounding box center [640, 474] width 21 height 22
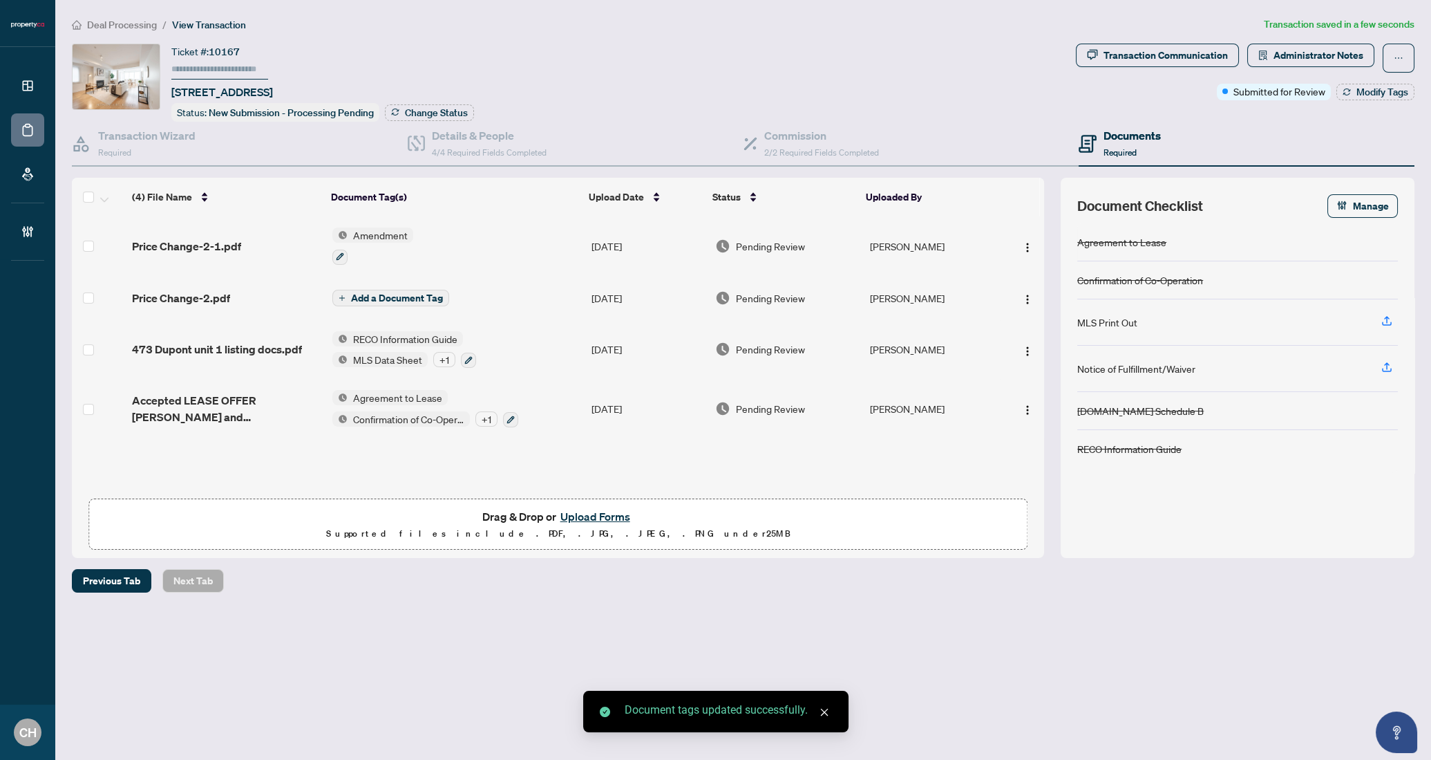
click at [373, 290] on button "Add a Document Tag" at bounding box center [390, 298] width 117 height 17
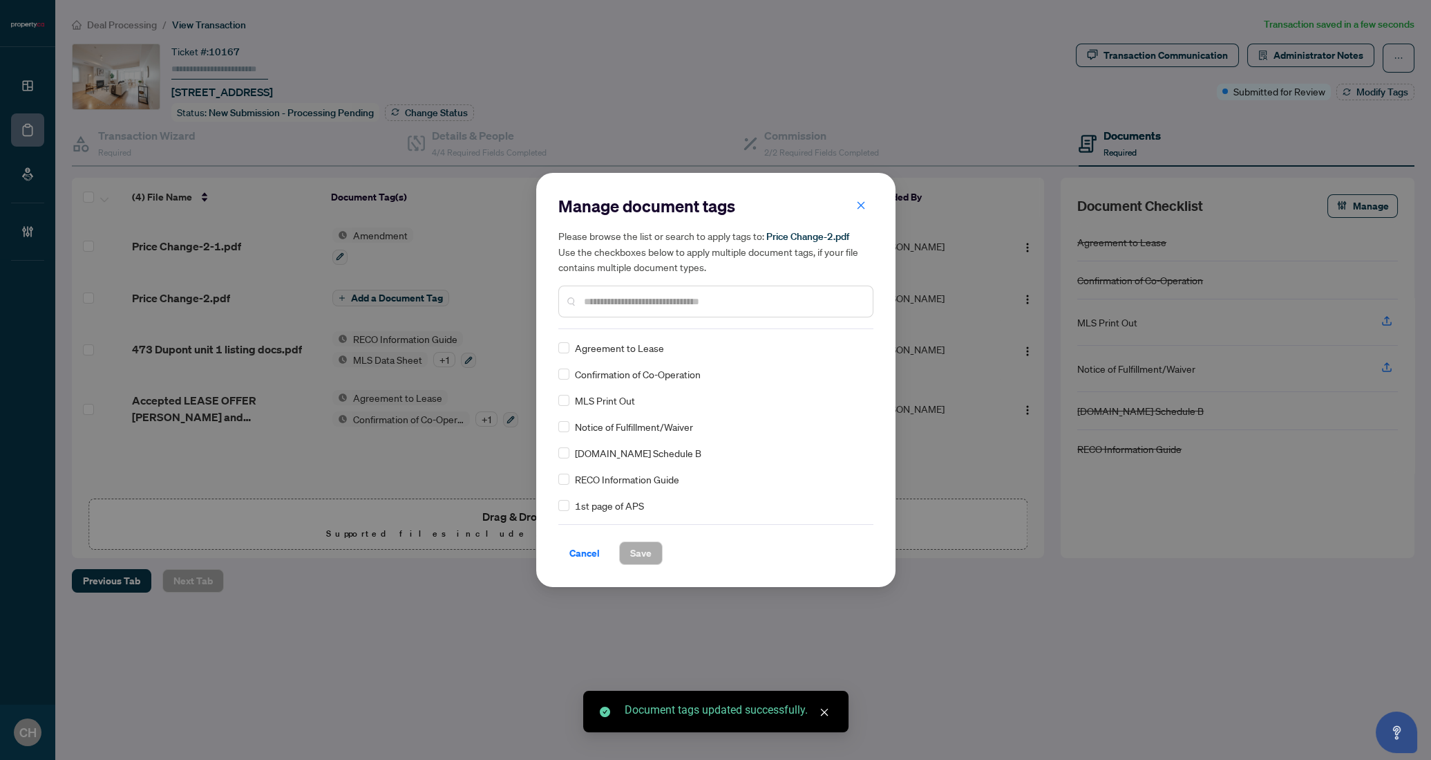
click at [669, 297] on input "text" at bounding box center [723, 301] width 278 height 15
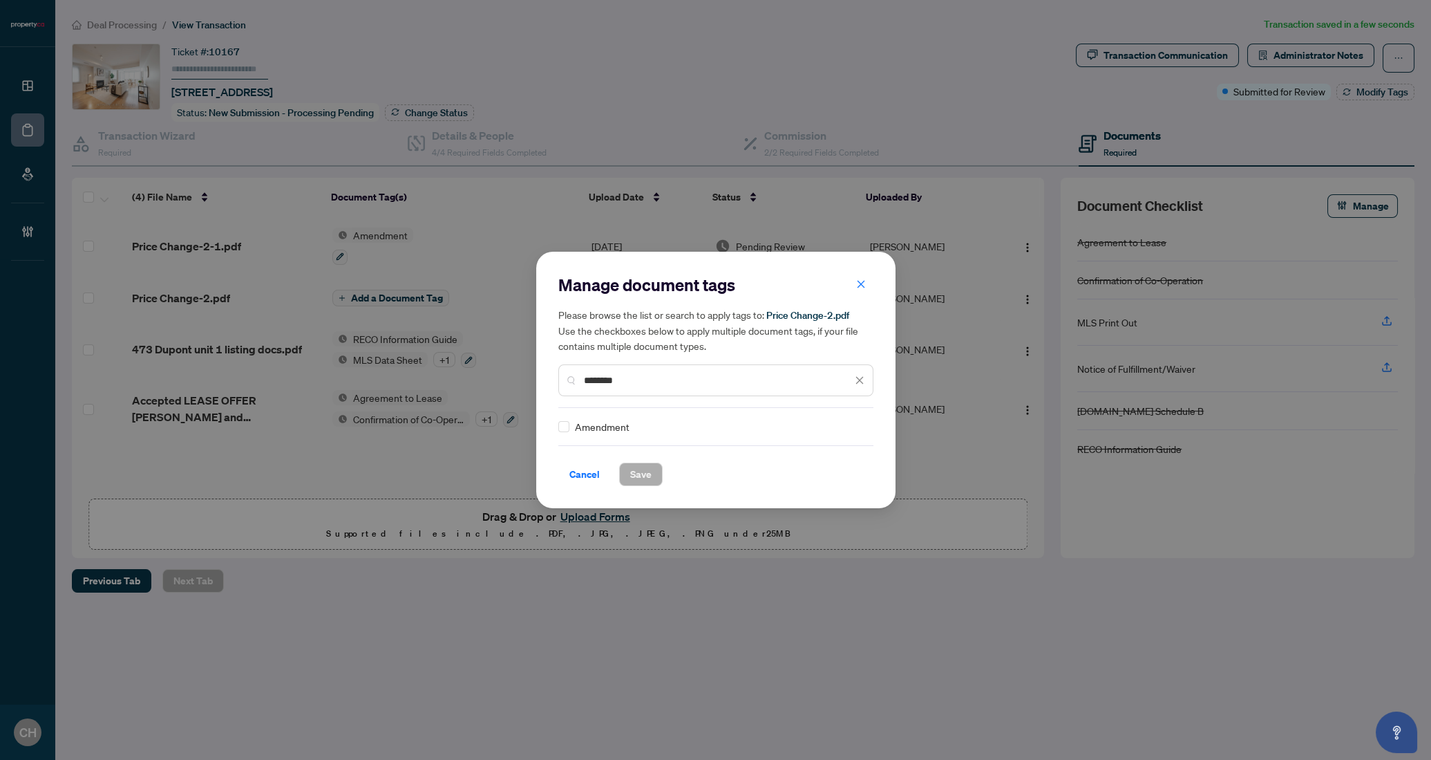
type input "********"
click at [647, 468] on span "Save" at bounding box center [640, 474] width 21 height 22
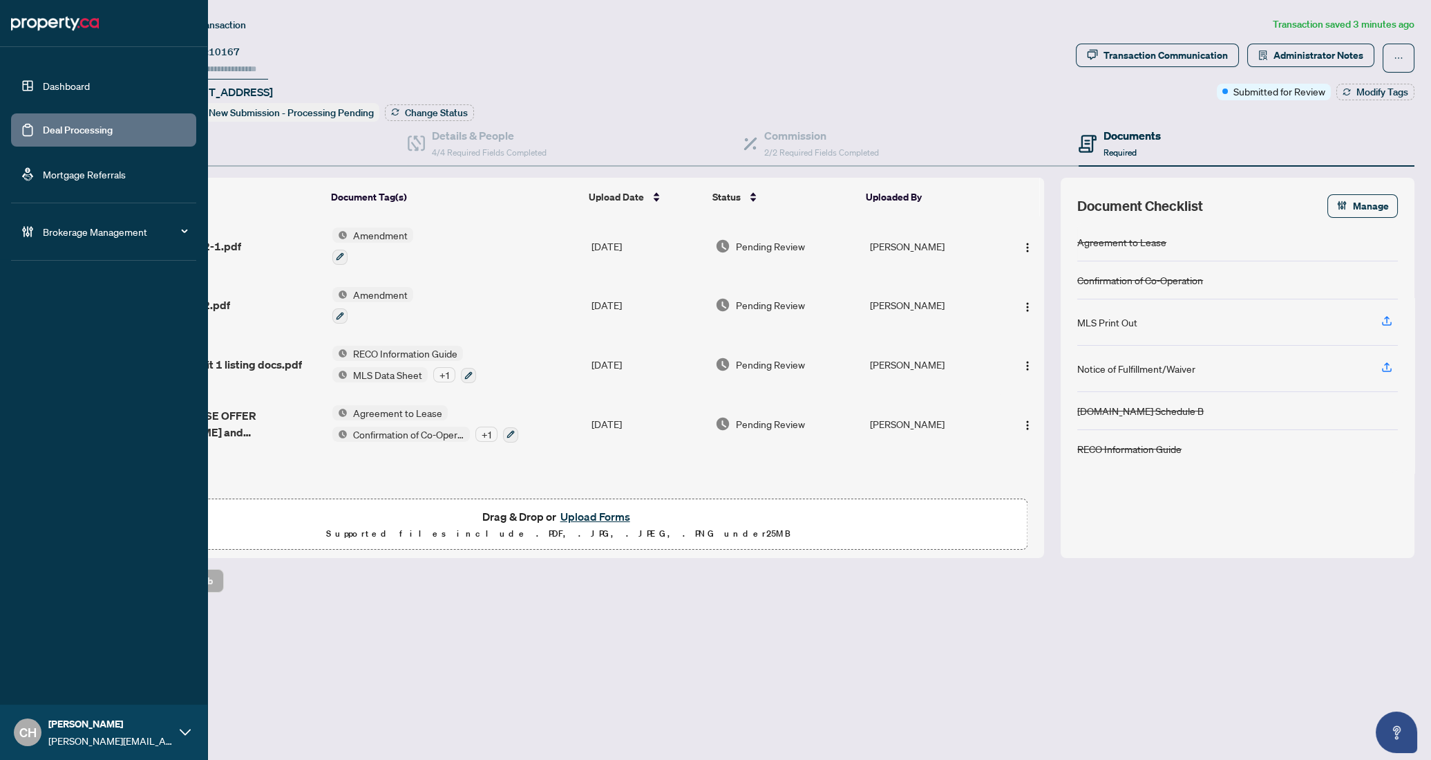
click at [43, 126] on link "Deal Processing" at bounding box center [78, 130] width 70 height 12
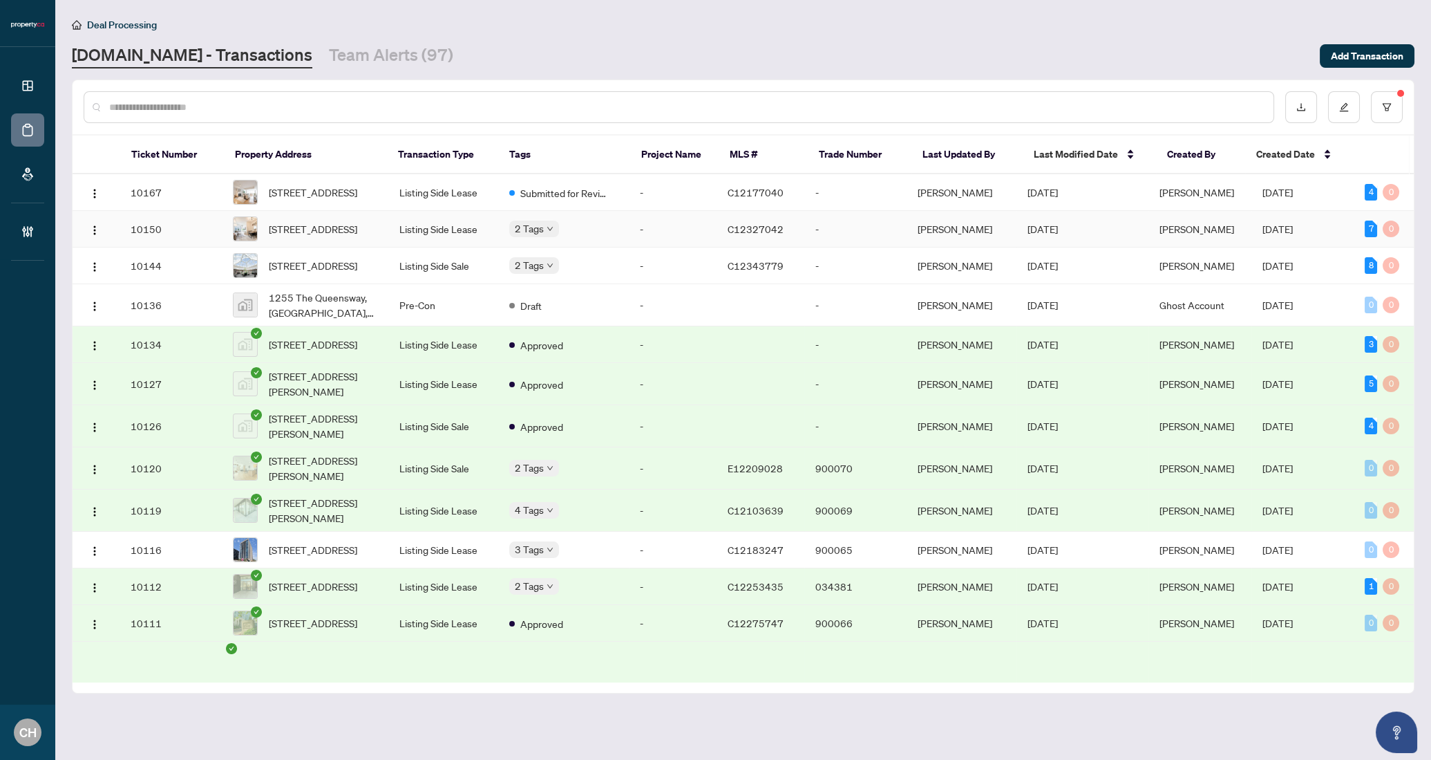
click at [536, 236] on span "2 Tags" at bounding box center [529, 228] width 29 height 16
click at [537, 274] on body "Dashboard Deal Processing Mortgage Referrals Brokerage Management CH [PERSON_NA…" at bounding box center [715, 380] width 1431 height 760
click at [648, 428] on td "-" at bounding box center [673, 426] width 88 height 42
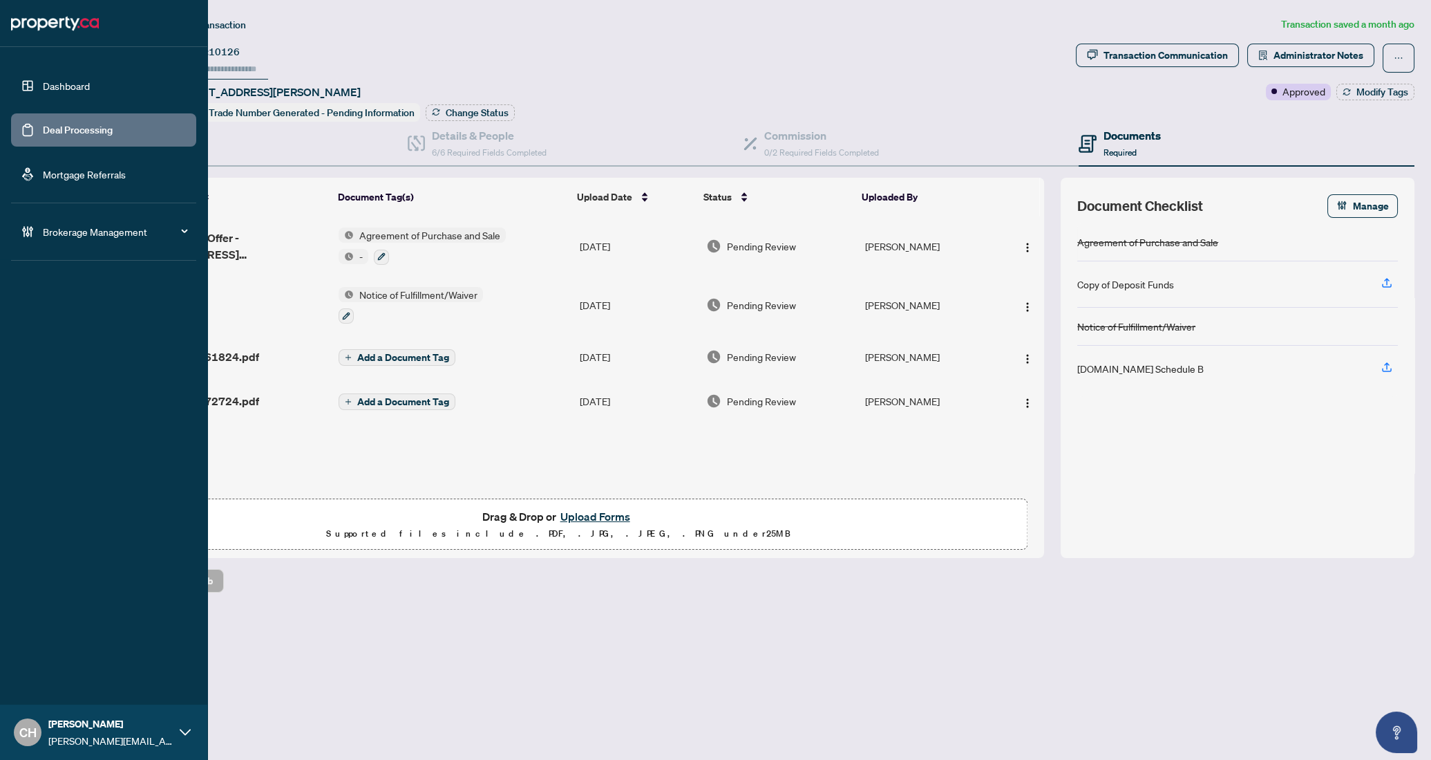
click at [43, 124] on link "Deal Processing" at bounding box center [78, 130] width 70 height 12
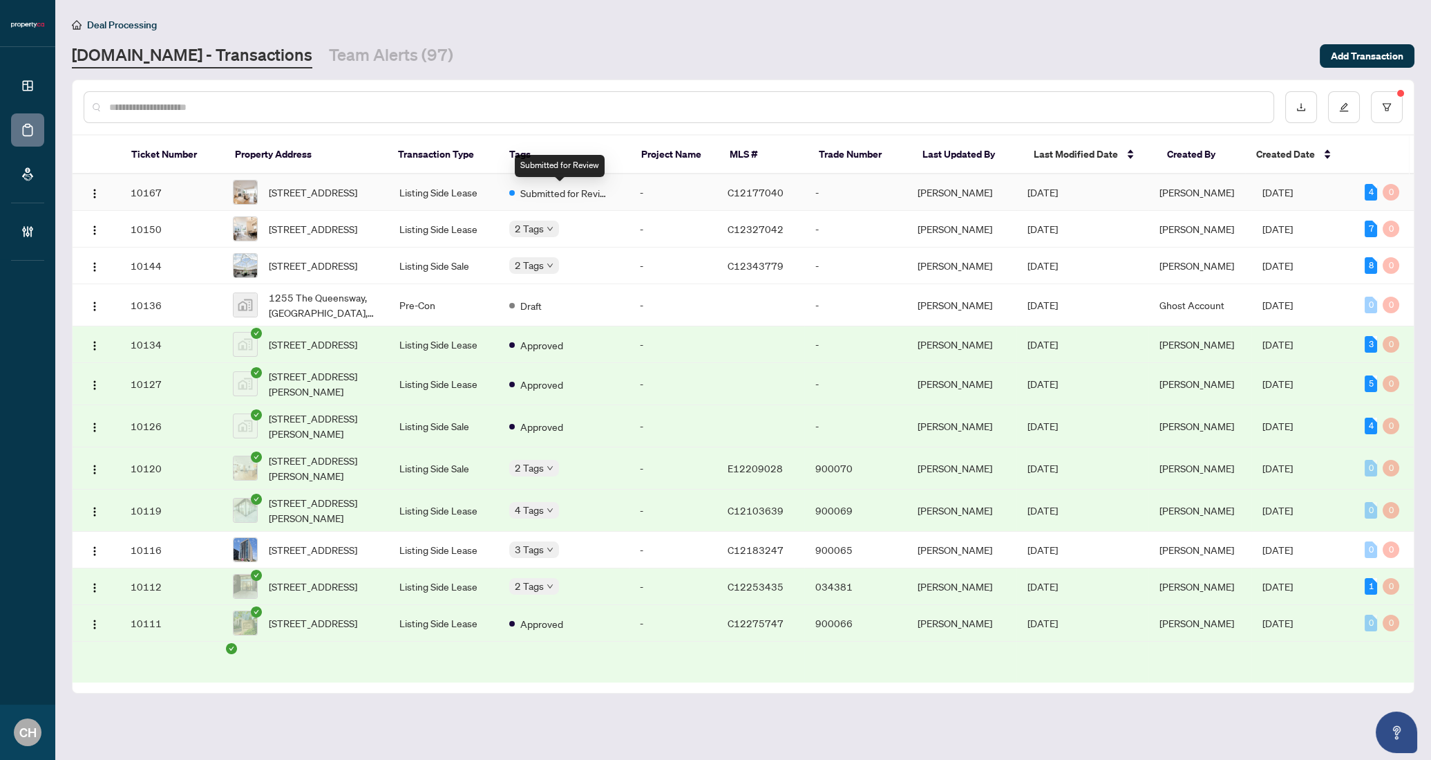
click at [559, 196] on span "Submitted for Review" at bounding box center [565, 192] width 90 height 15
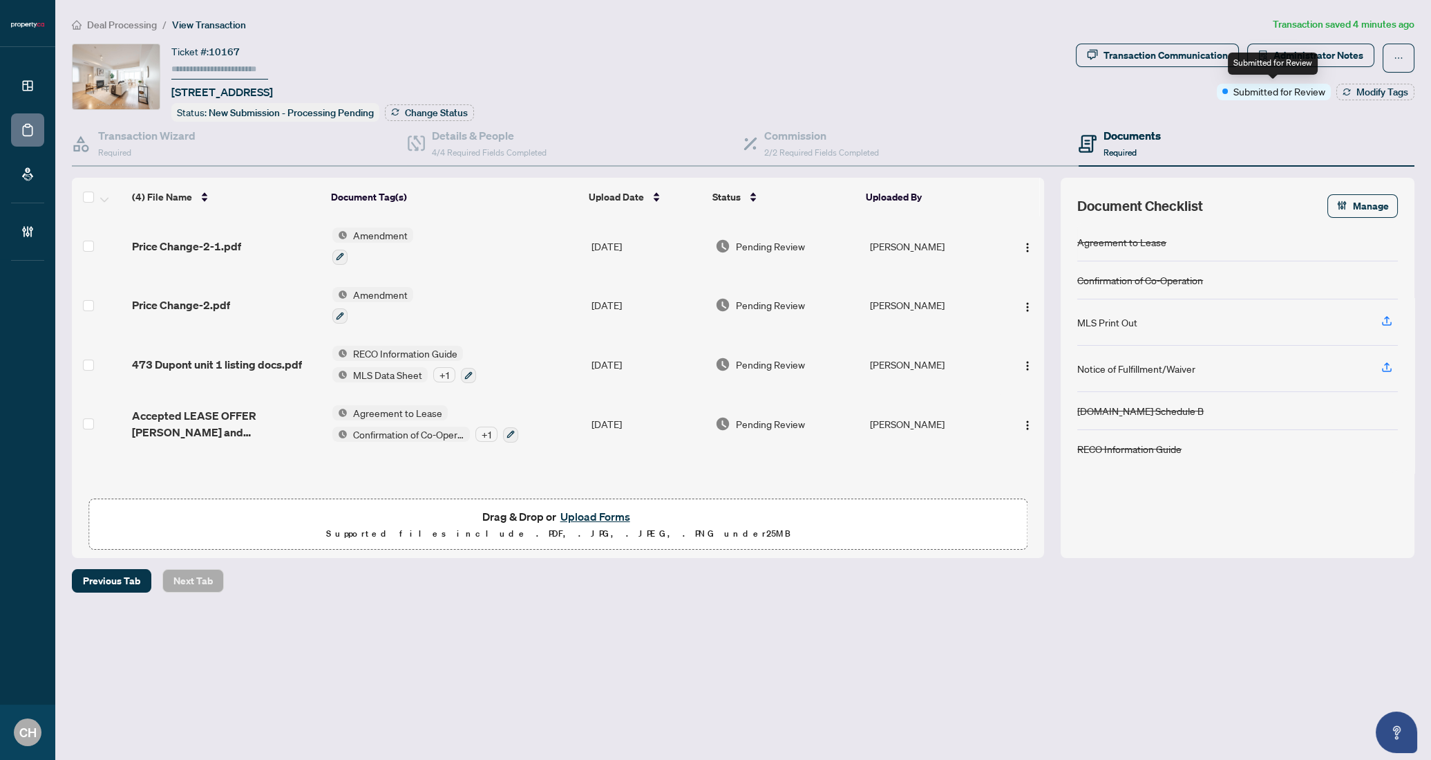
click at [1308, 93] on span "Submitted for Review" at bounding box center [1280, 91] width 92 height 15
click at [1343, 93] on icon "button" at bounding box center [1346, 94] width 7 height 3
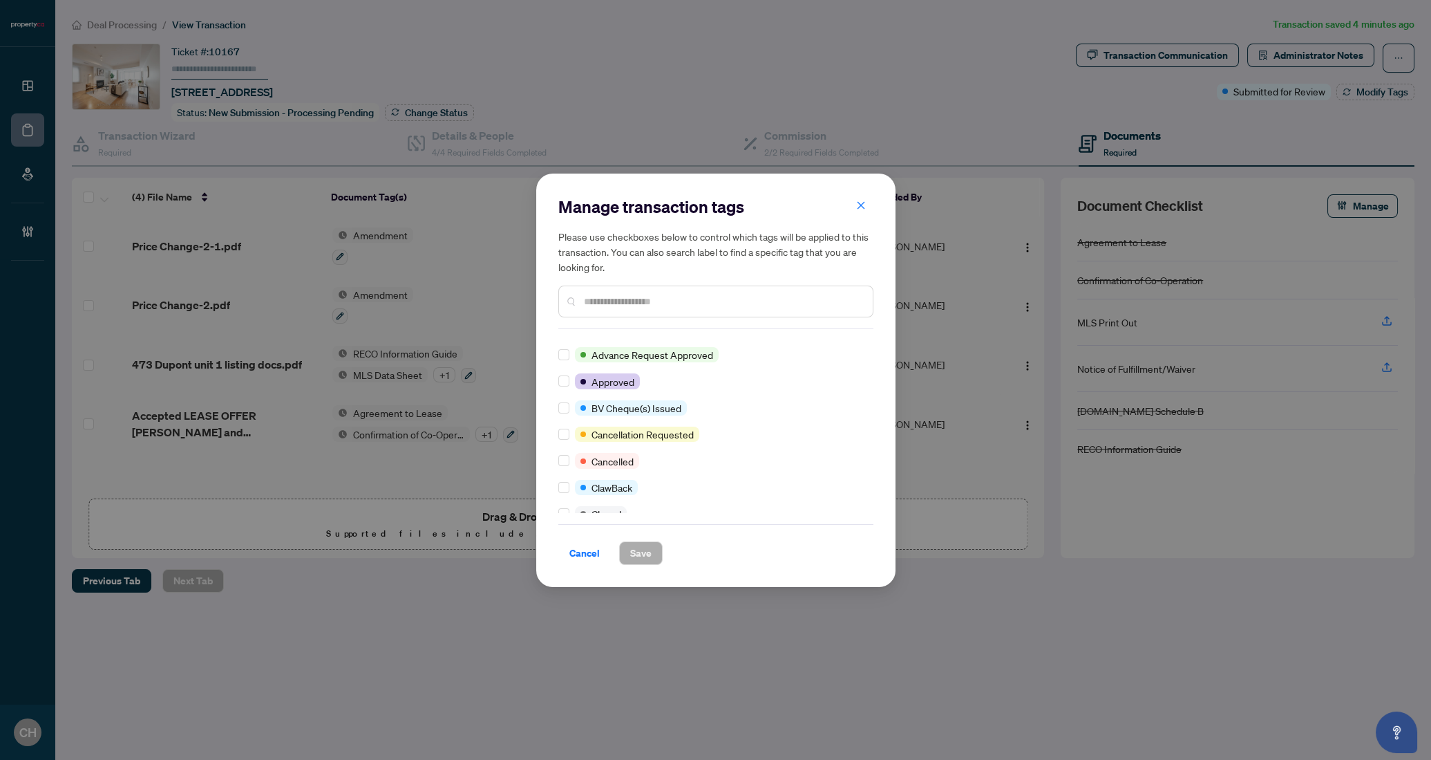
scroll to position [43, 0]
click at [654, 308] on input "text" at bounding box center [723, 301] width 278 height 15
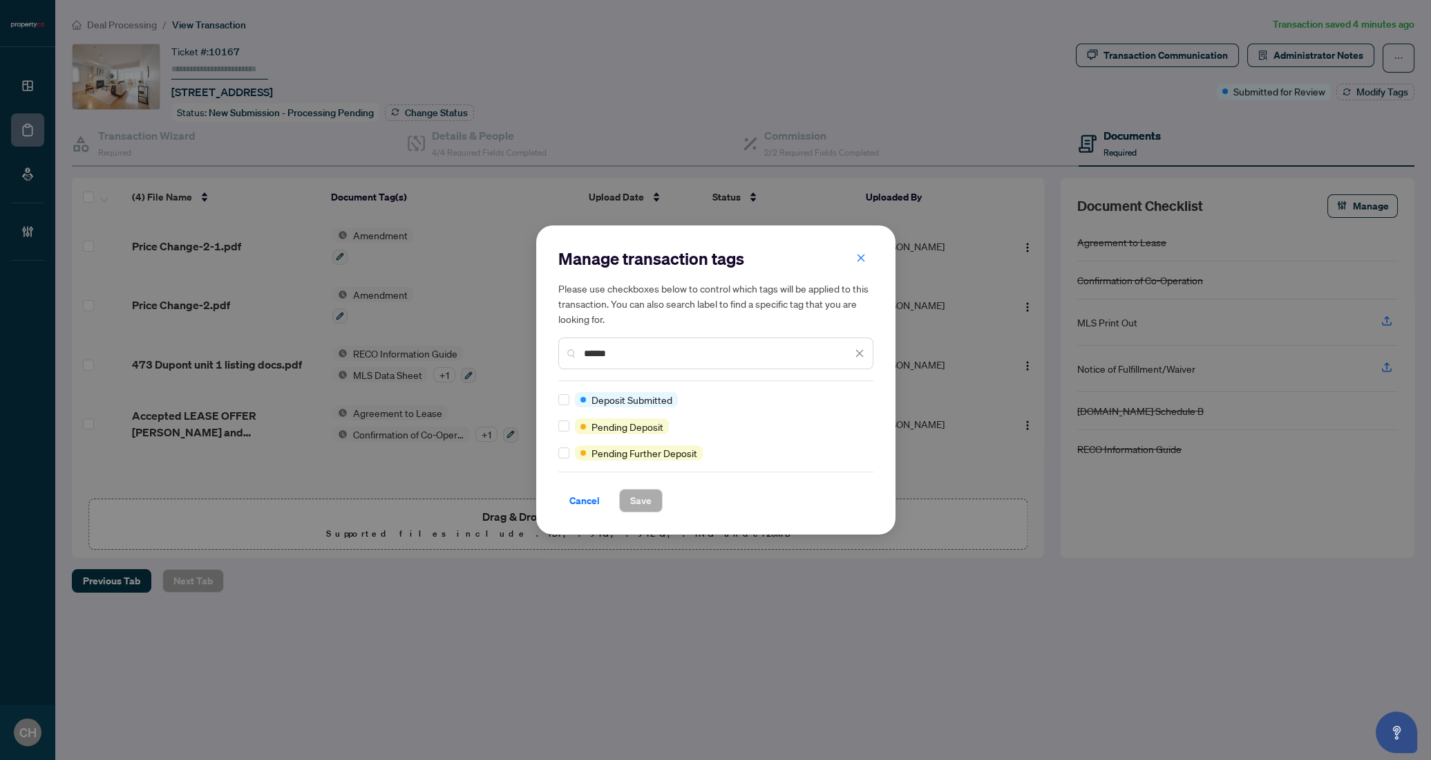
scroll to position [0, 0]
type input "******"
click at [636, 494] on span "Save" at bounding box center [640, 500] width 21 height 22
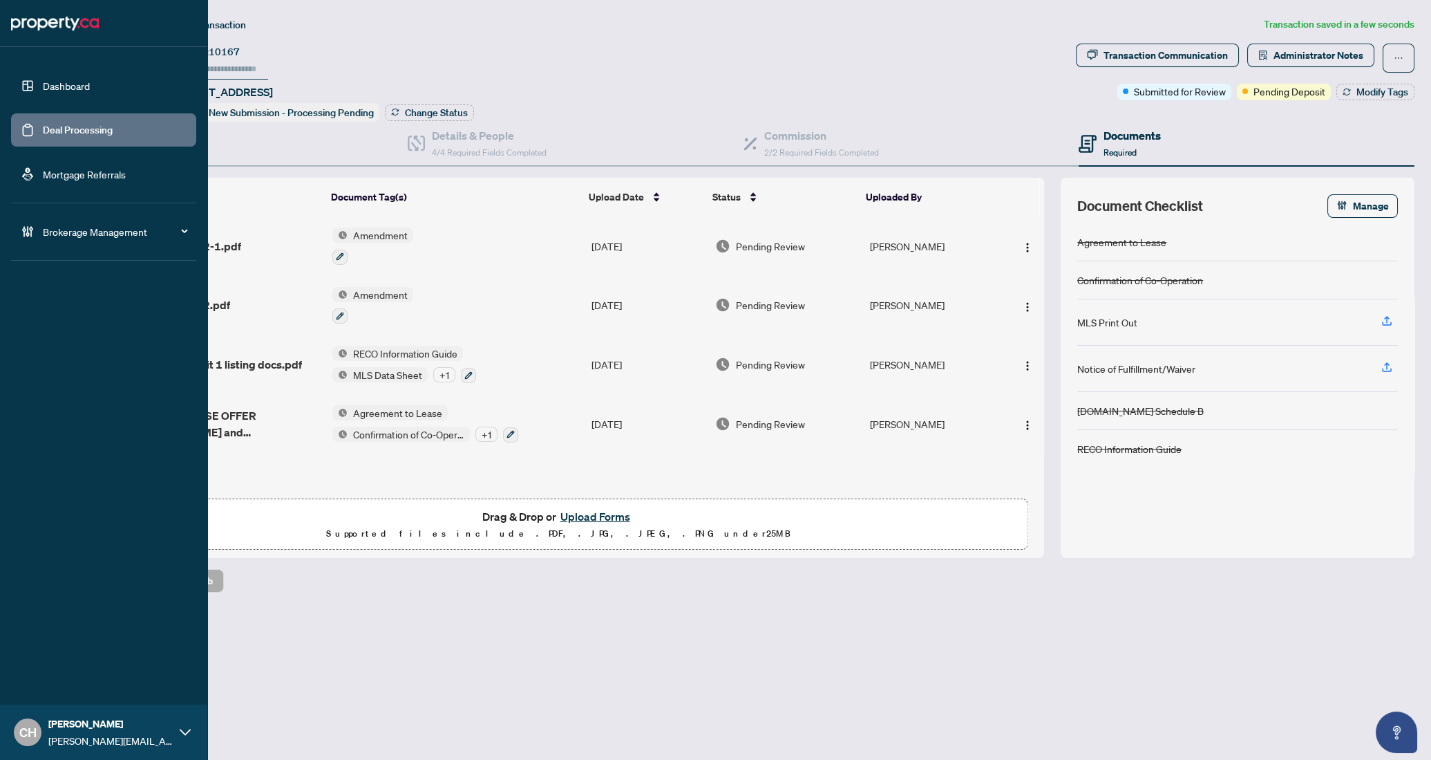
click at [80, 132] on link "Deal Processing" at bounding box center [78, 130] width 70 height 12
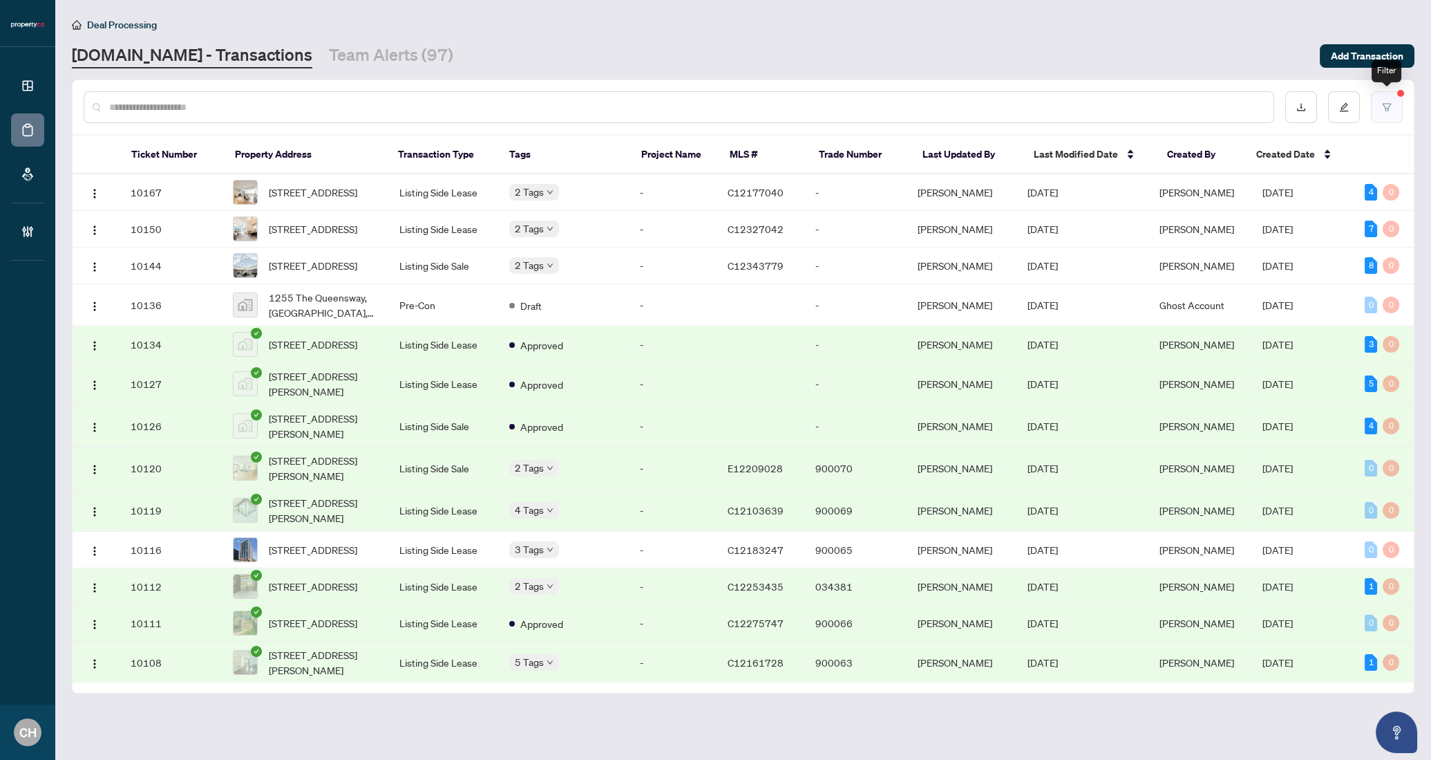
click at [1391, 110] on icon "filter" at bounding box center [1387, 107] width 10 height 10
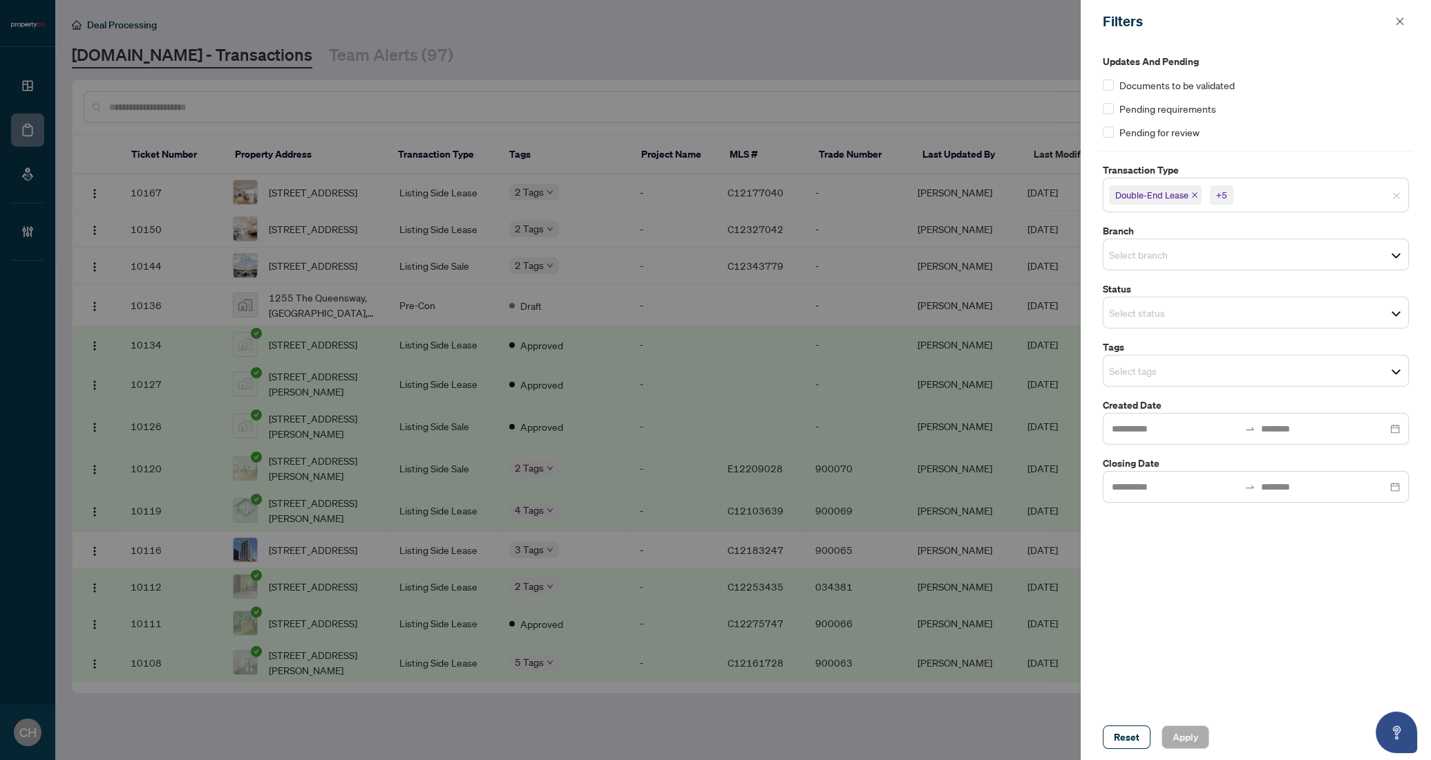
click at [747, 82] on div at bounding box center [715, 380] width 1431 height 760
click at [1395, 25] on icon "close" at bounding box center [1400, 22] width 10 height 10
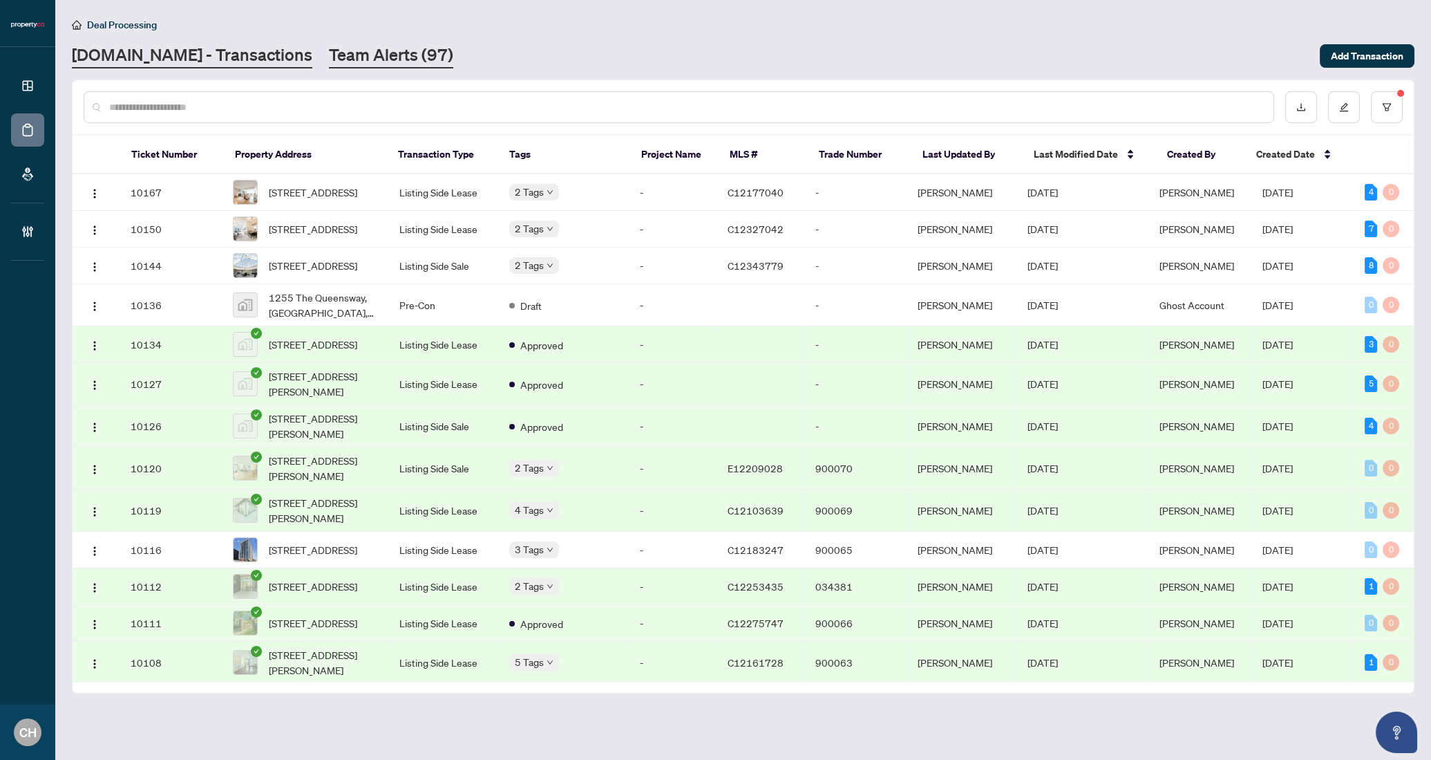
click at [366, 46] on link "Team Alerts (97)" at bounding box center [391, 56] width 124 height 25
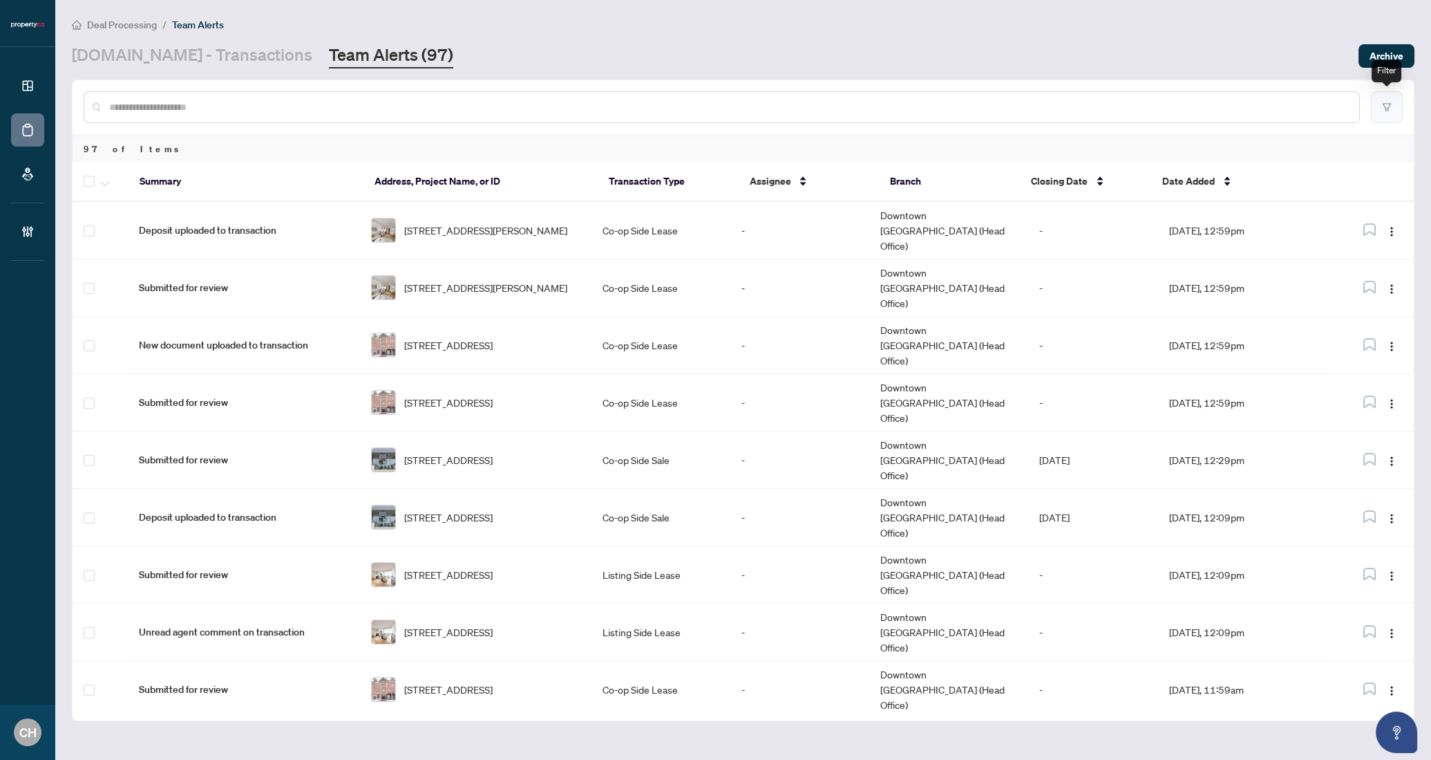
click at [1391, 118] on button "button" at bounding box center [1387, 107] width 32 height 32
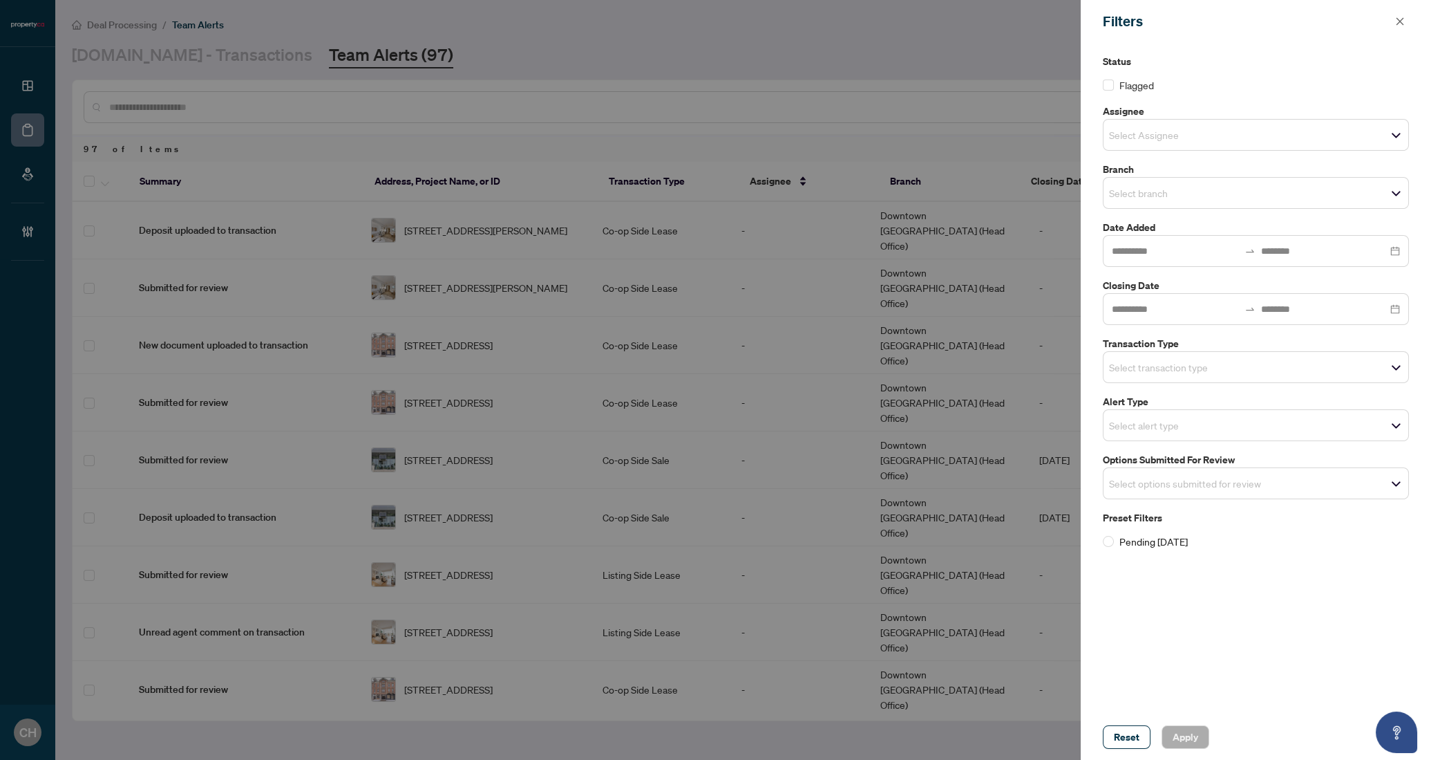
click at [1165, 359] on input "search" at bounding box center [1157, 367] width 97 height 17
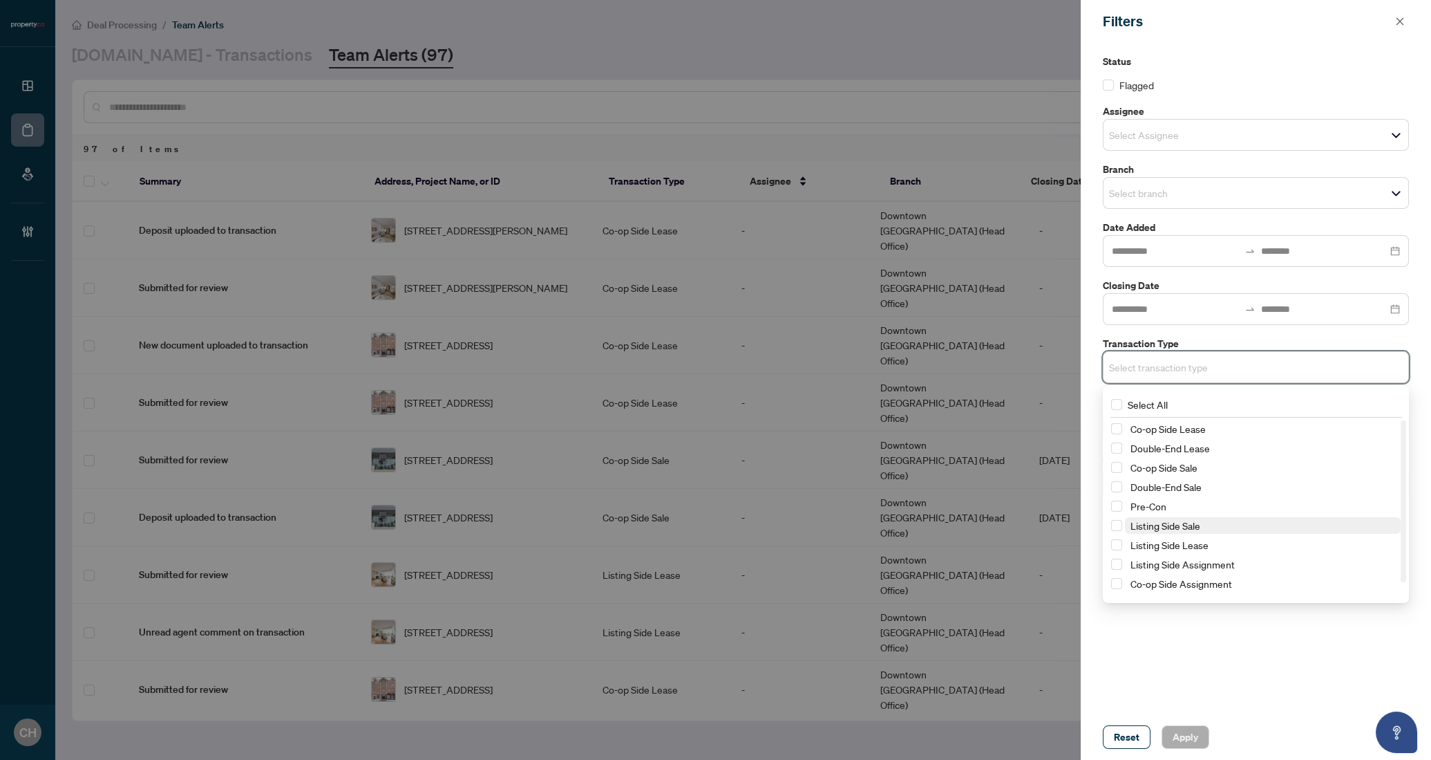
click at [1162, 519] on span "Listing Side Sale" at bounding box center [1166, 525] width 70 height 12
click at [1167, 549] on span "Listing Side Lease" at bounding box center [1170, 547] width 78 height 12
click at [1174, 572] on span "Listing Side Assignment" at bounding box center [1183, 566] width 104 height 12
click at [1153, 513] on span "Pre-Con" at bounding box center [1149, 508] width 36 height 12
click at [1189, 731] on span "Apply" at bounding box center [1186, 737] width 26 height 22
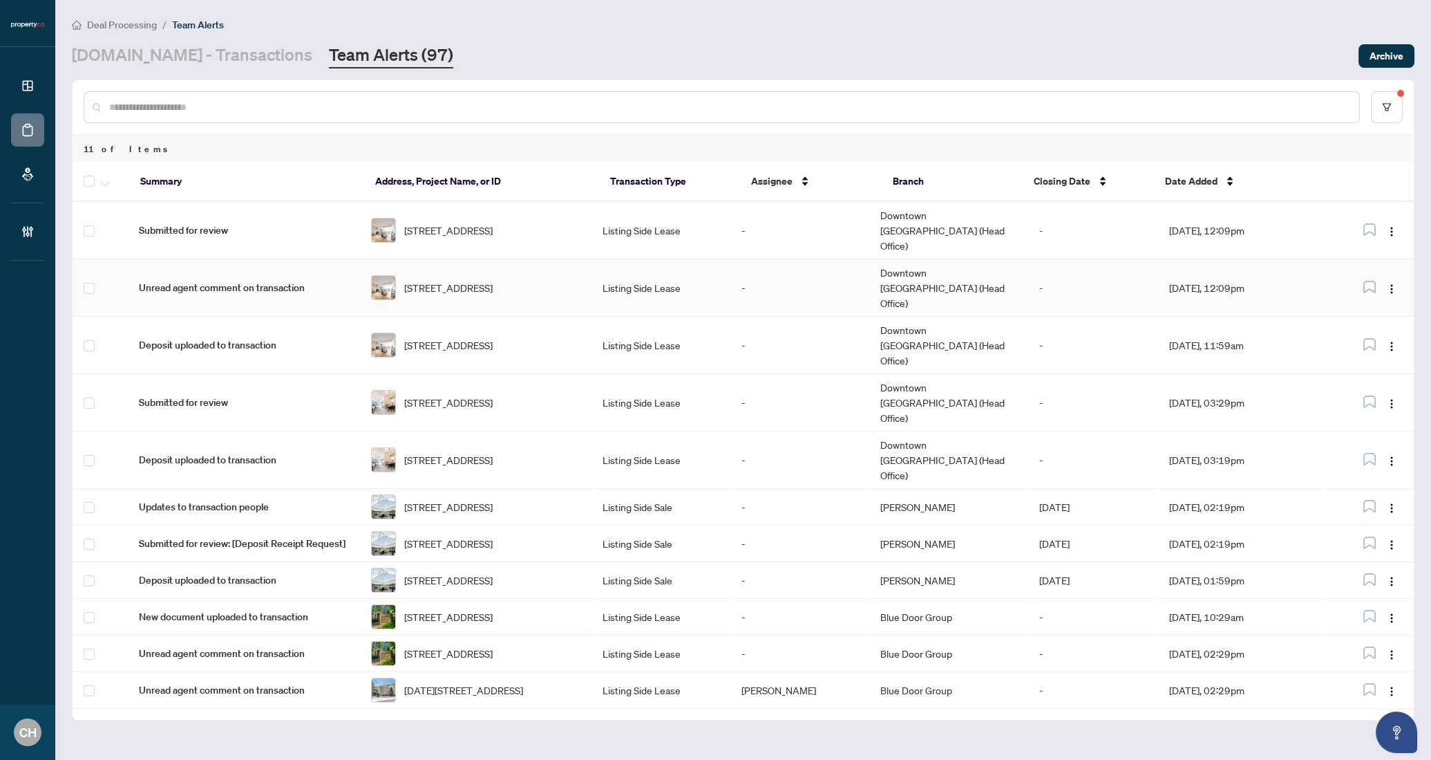
click at [1134, 259] on td "-" at bounding box center [1093, 287] width 130 height 57
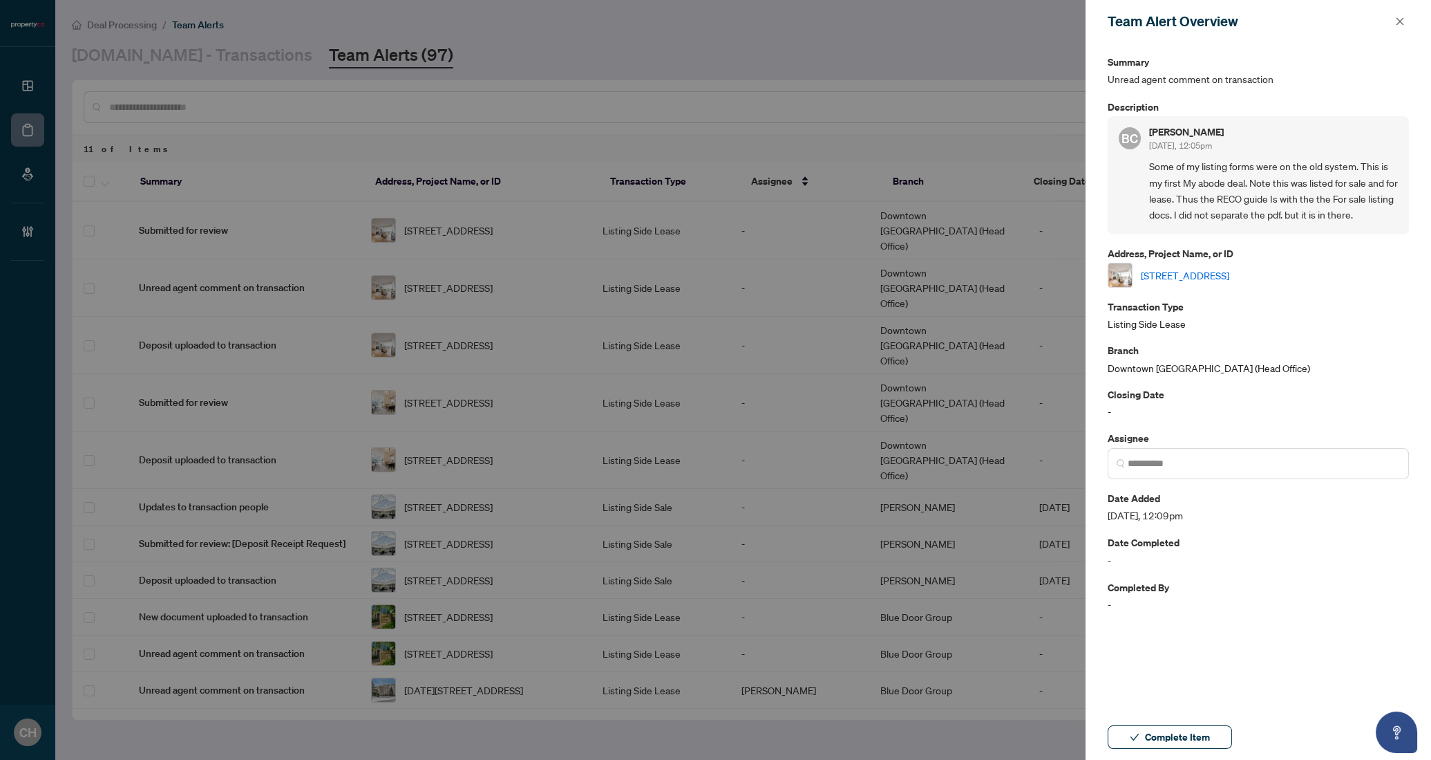
click at [766, 381] on div at bounding box center [715, 380] width 1431 height 760
click at [1400, 14] on span "button" at bounding box center [1400, 21] width 10 height 22
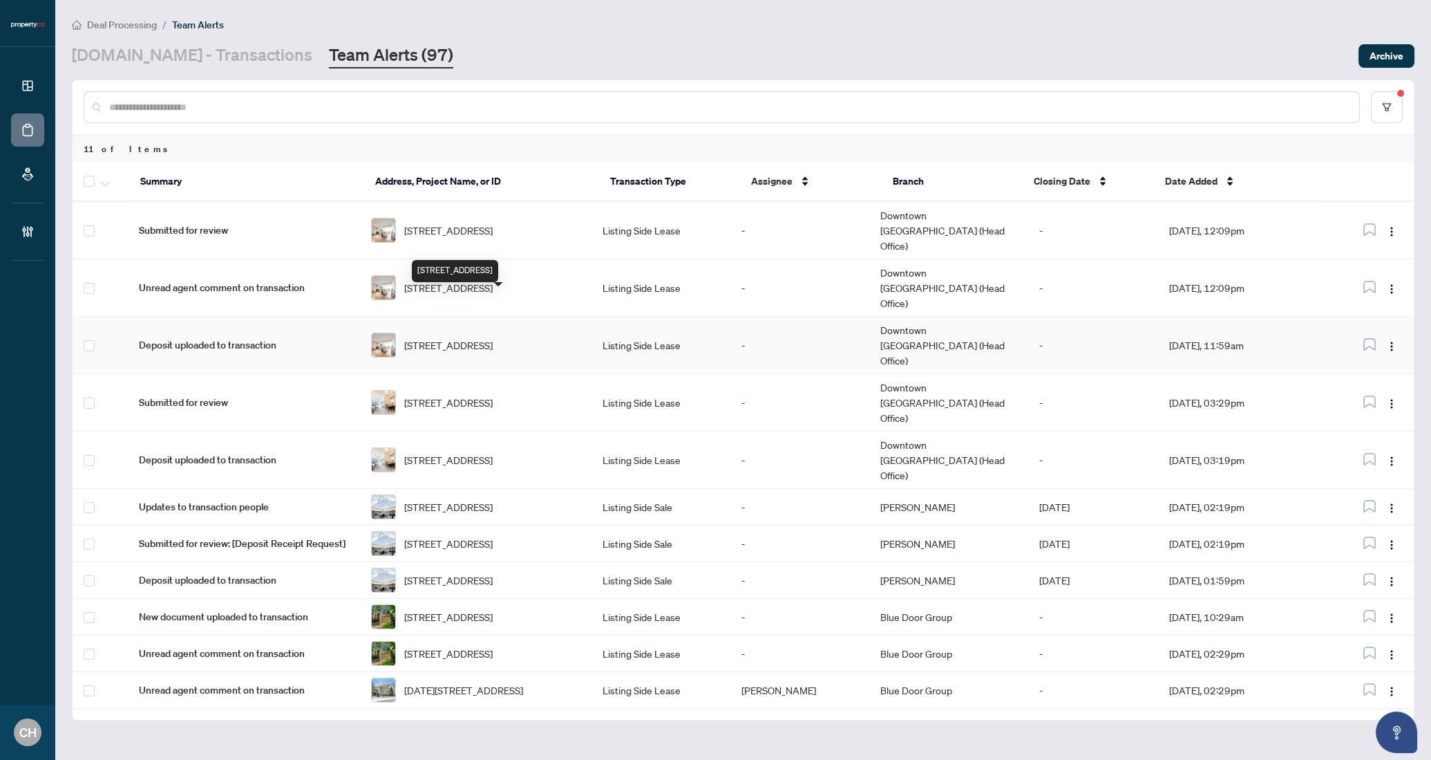
click at [462, 337] on span "[STREET_ADDRESS]" at bounding box center [448, 344] width 88 height 15
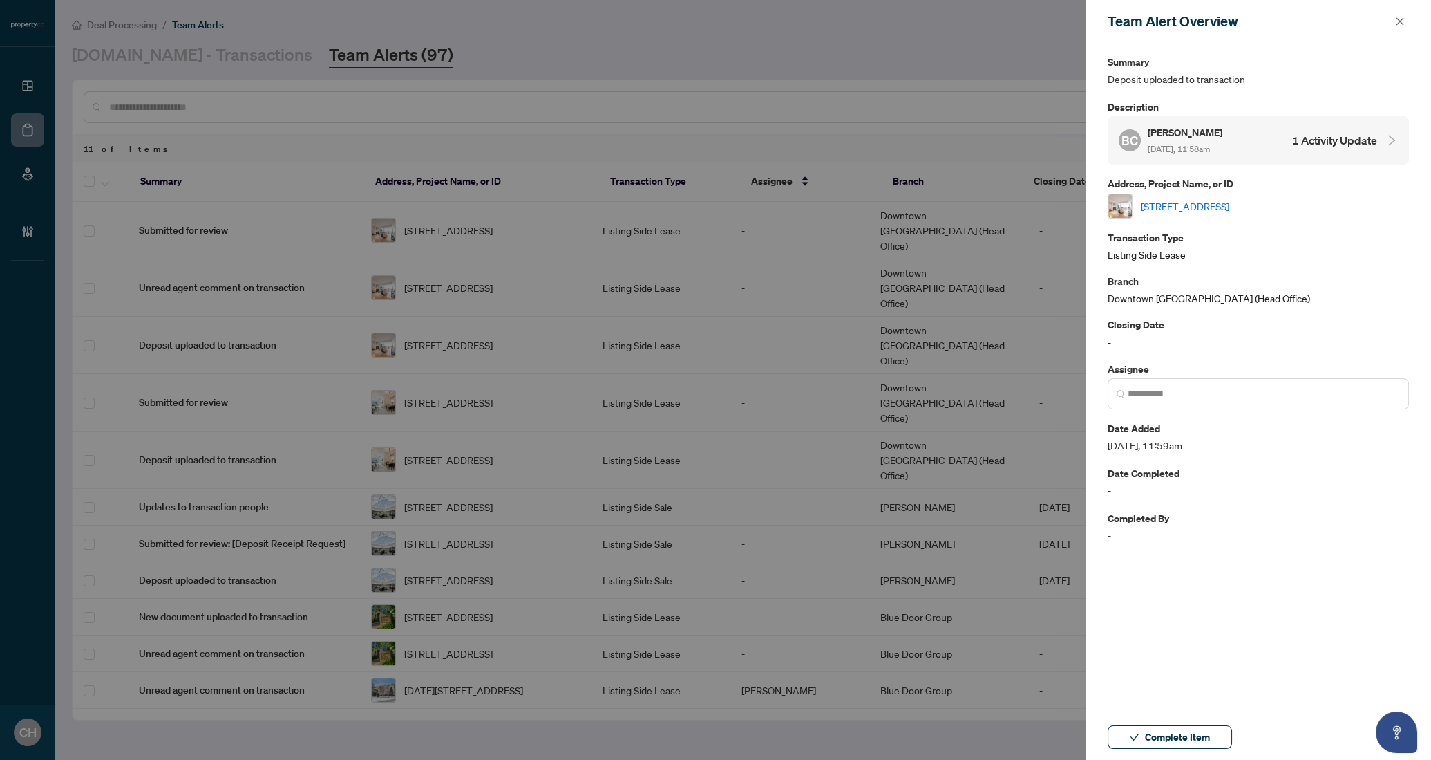
click at [1315, 149] on div "BC [PERSON_NAME] [DATE], 11:58am 1 Activity Update" at bounding box center [1248, 140] width 258 height 32
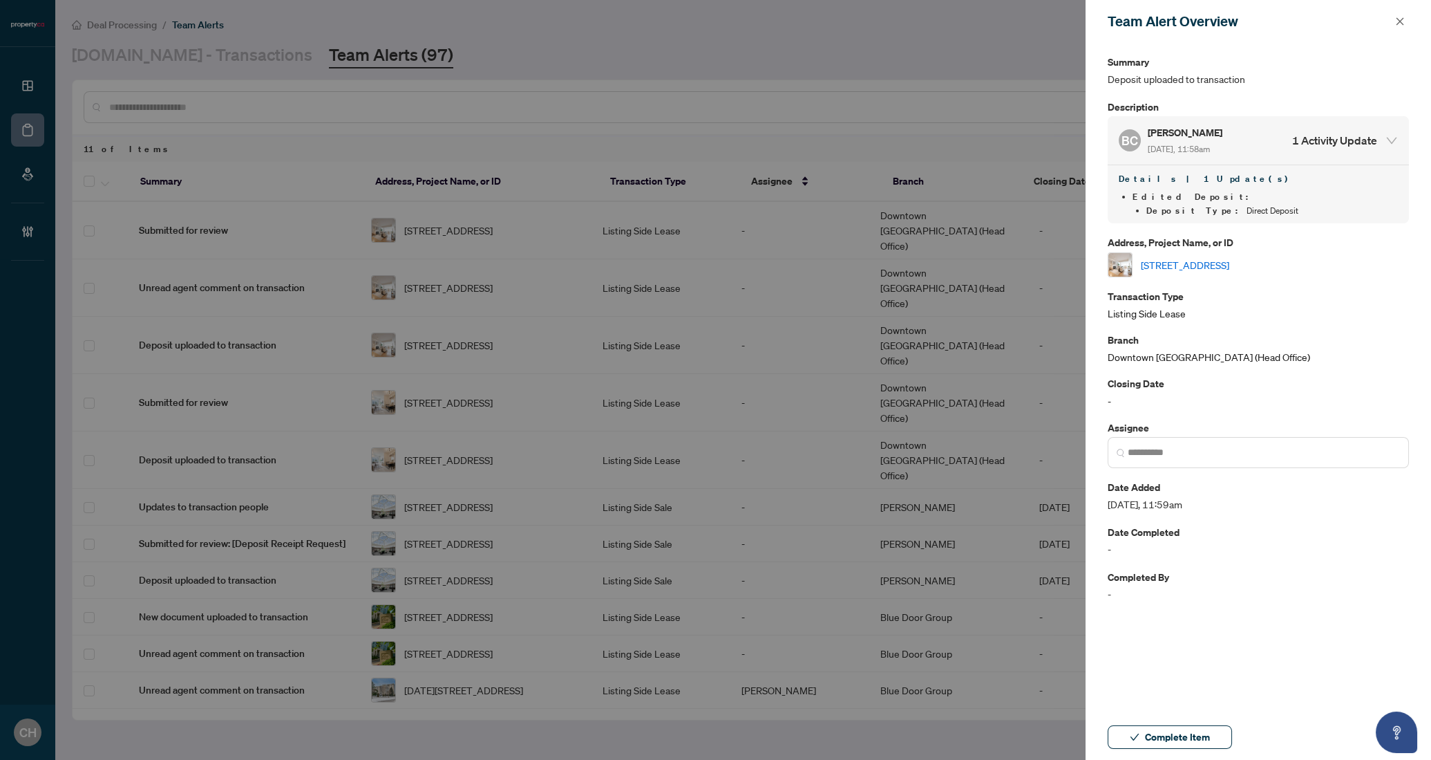
click at [861, 406] on div at bounding box center [715, 380] width 1431 height 760
click at [896, 70] on div at bounding box center [715, 380] width 1431 height 760
click at [1406, 19] on button "button" at bounding box center [1400, 21] width 18 height 17
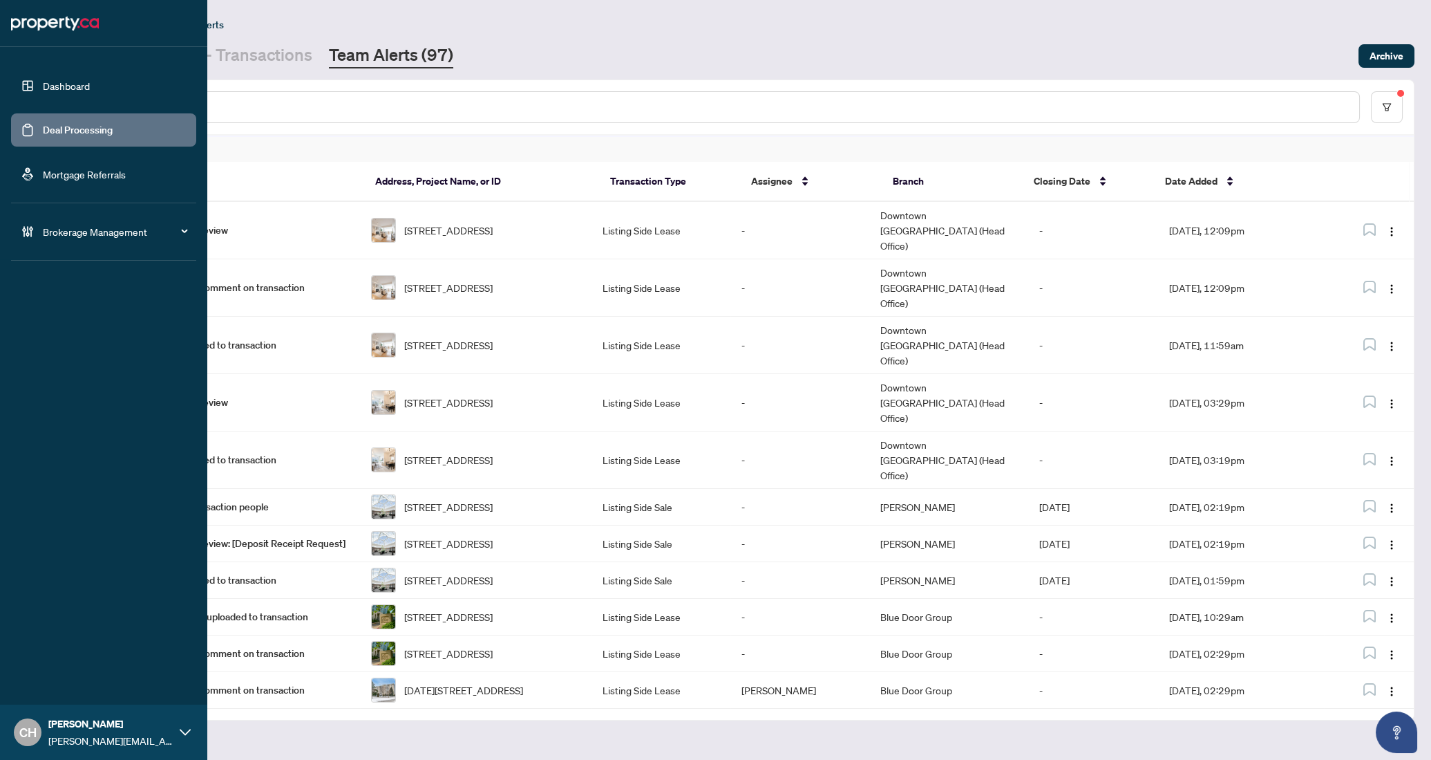
click at [65, 128] on link "Deal Processing" at bounding box center [78, 130] width 70 height 12
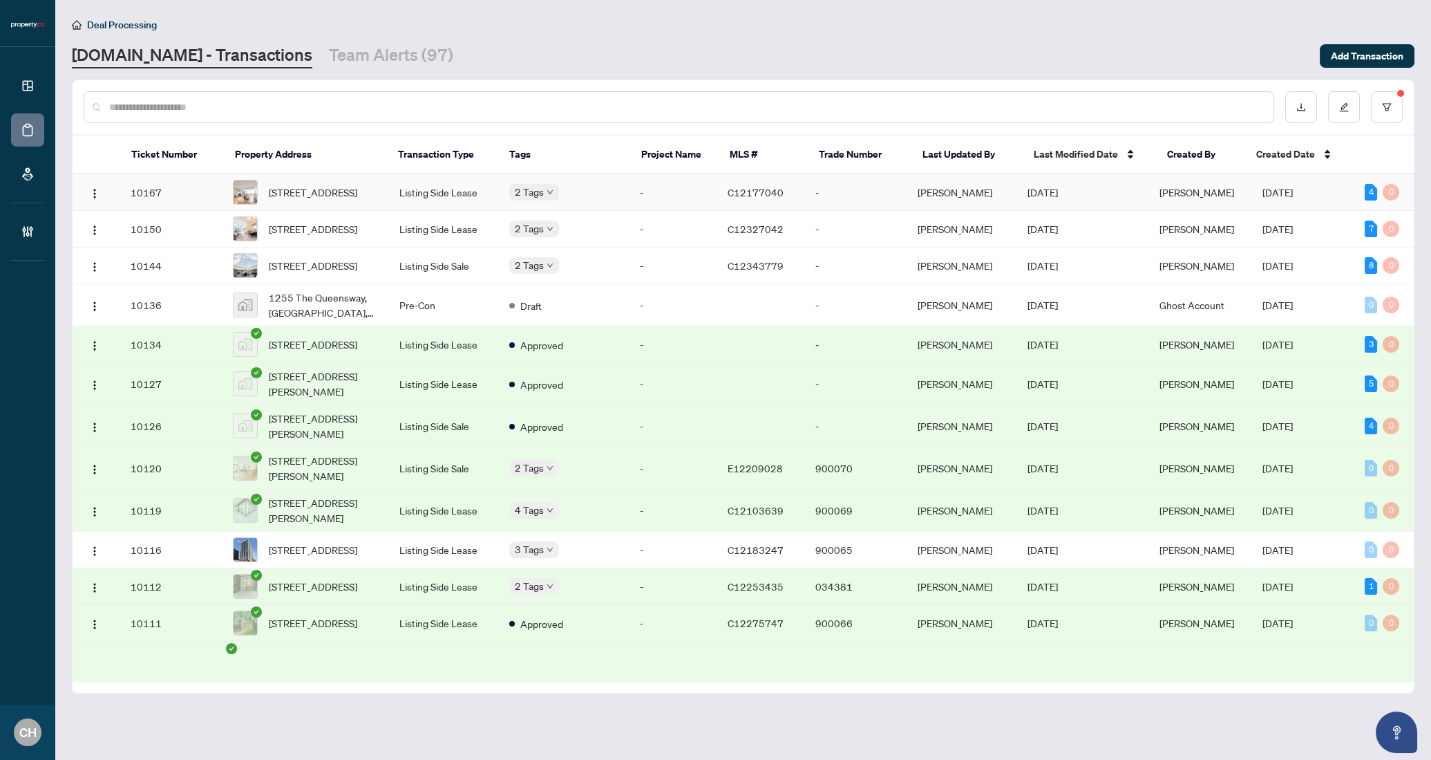
click at [509, 205] on span "Submitted for Review" at bounding box center [509, 205] width 0 height 0
click at [524, 279] on div "Deposit Submitted" at bounding box center [569, 285] width 103 height 15
click at [528, 242] on span at bounding box center [526, 244] width 6 height 6
